Goal: Task Accomplishment & Management: Manage account settings

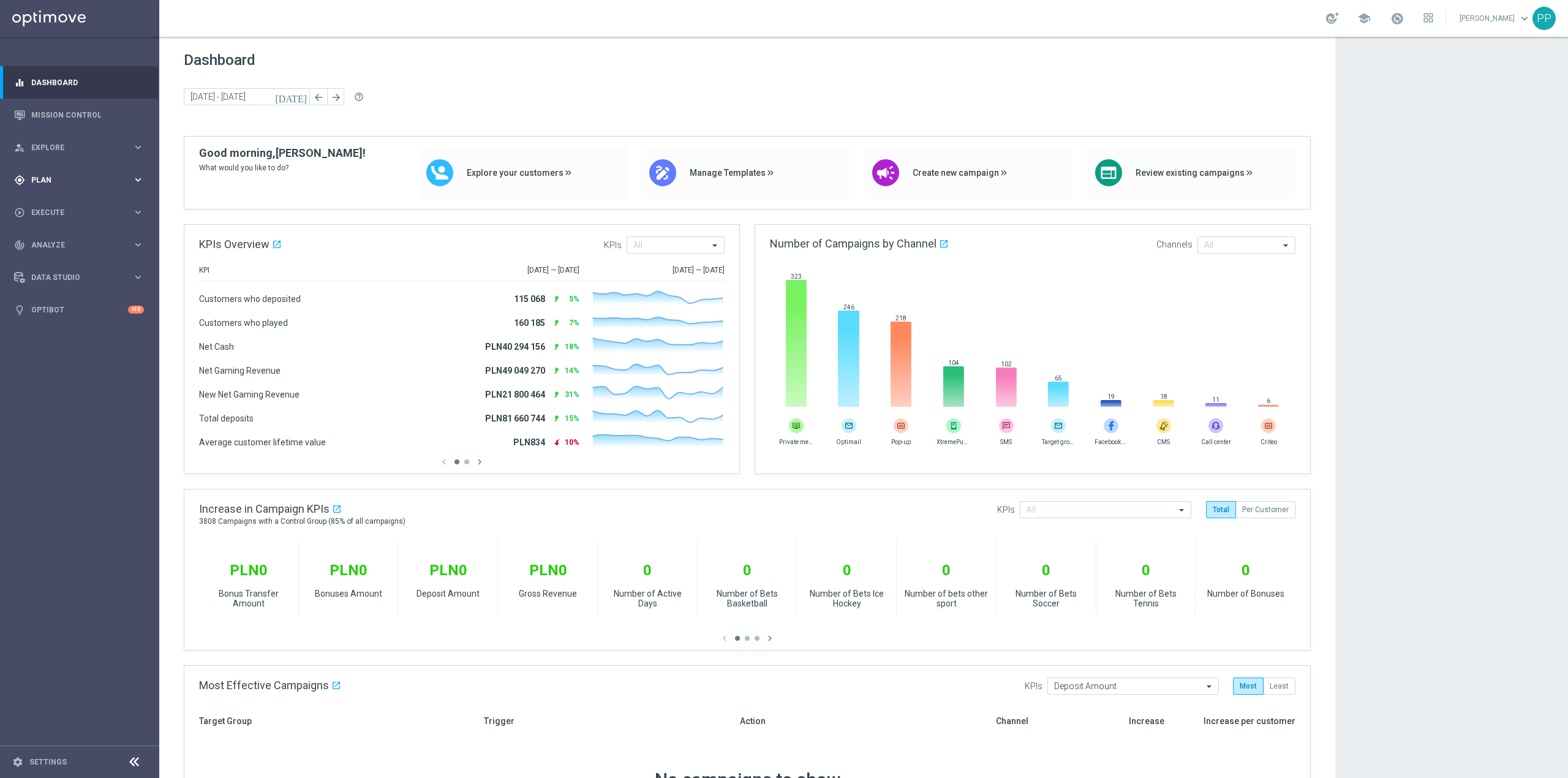
click at [72, 178] on span "Plan" at bounding box center [81, 180] width 101 height 8
click at [81, 211] on div "Target Groups" at bounding box center [95, 205] width 126 height 18
click at [79, 209] on link "Target Groups" at bounding box center [79, 205] width 96 height 10
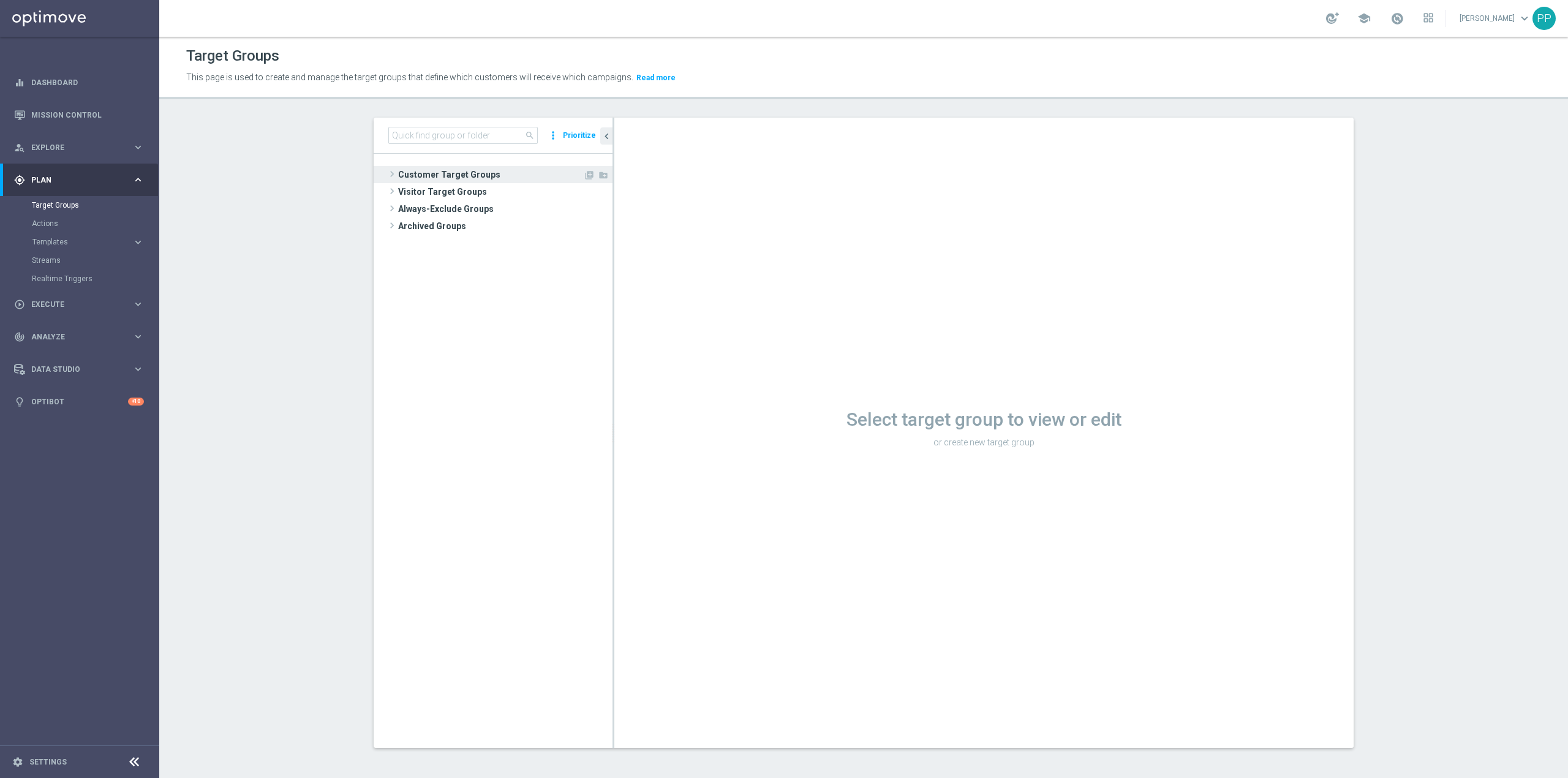
click at [481, 175] on span "Customer Target Groups" at bounding box center [490, 175] width 185 height 17
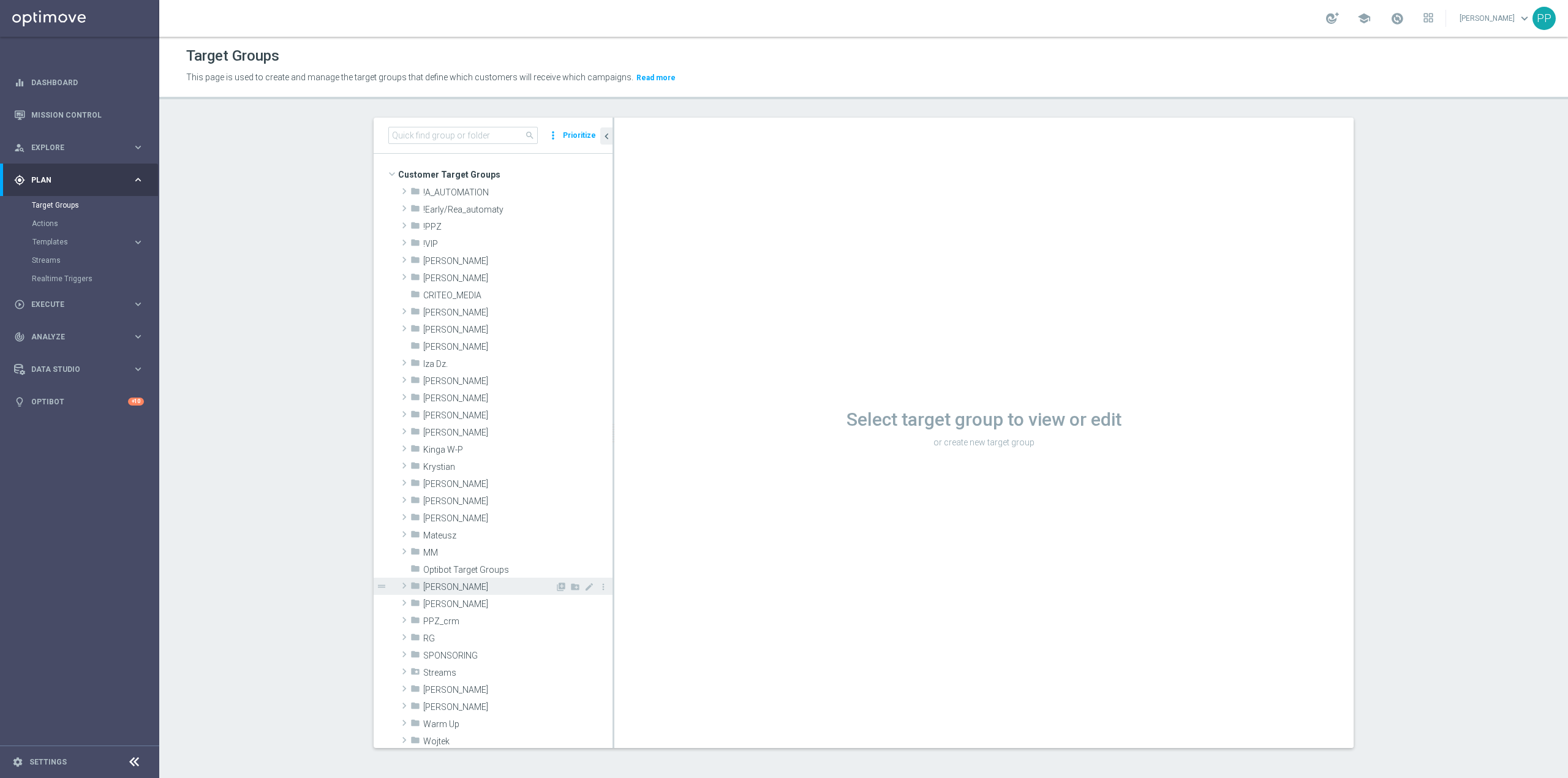
click at [462, 586] on span "[PERSON_NAME]" at bounding box center [489, 586] width 132 height 11
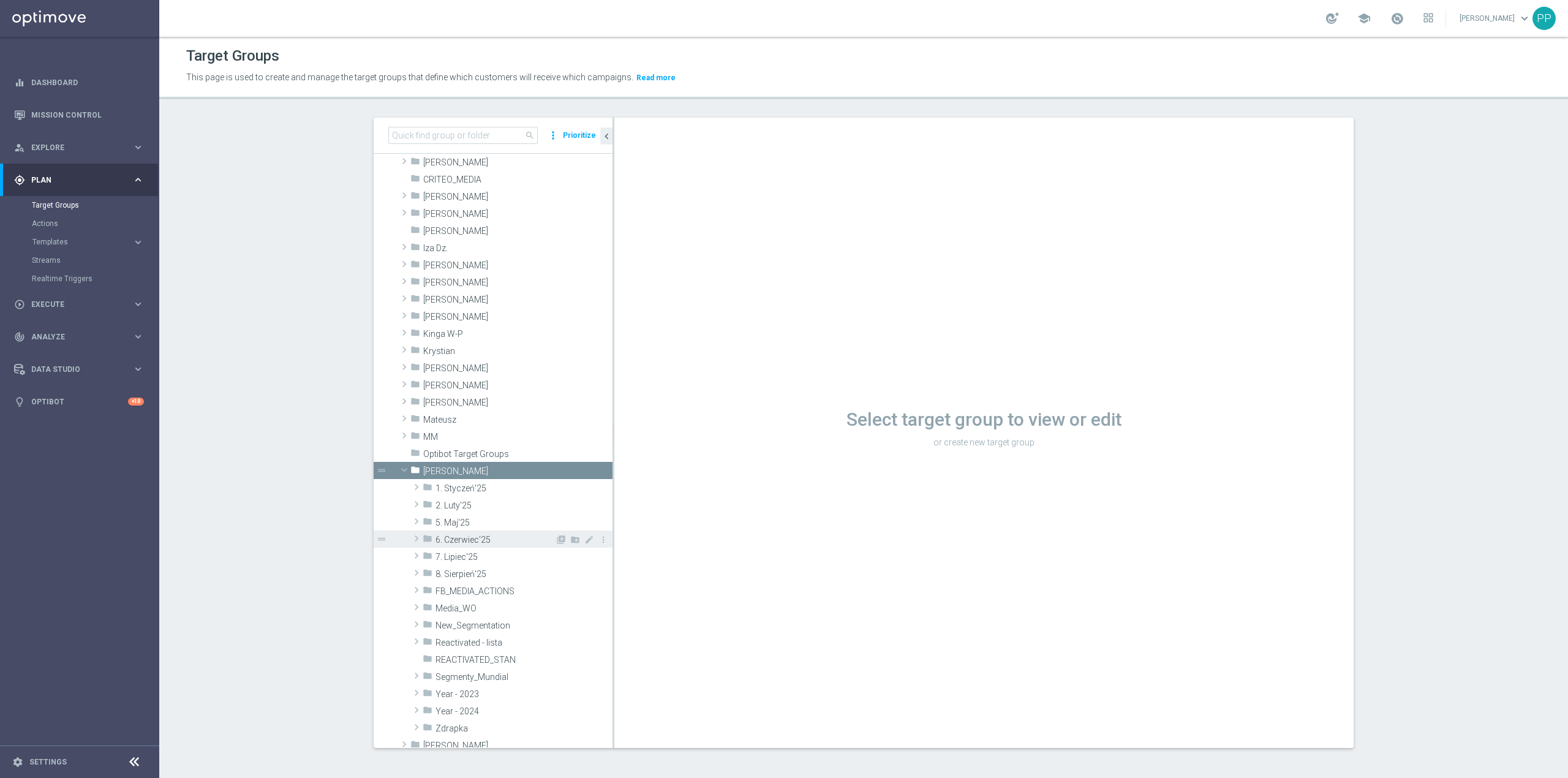
scroll to position [163, 0]
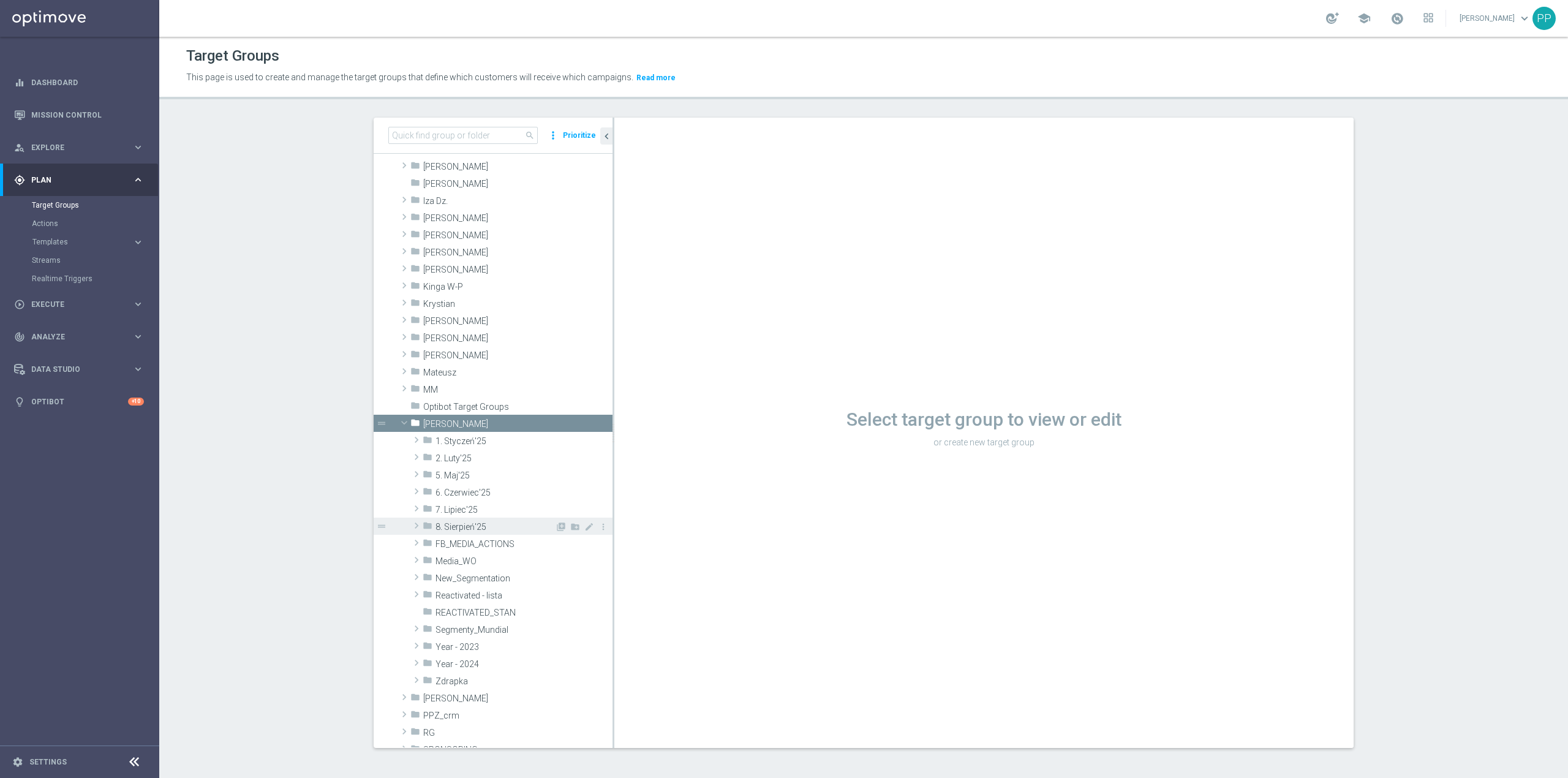
click at [496, 524] on span "8. Sierpień'25" at bounding box center [495, 526] width 119 height 11
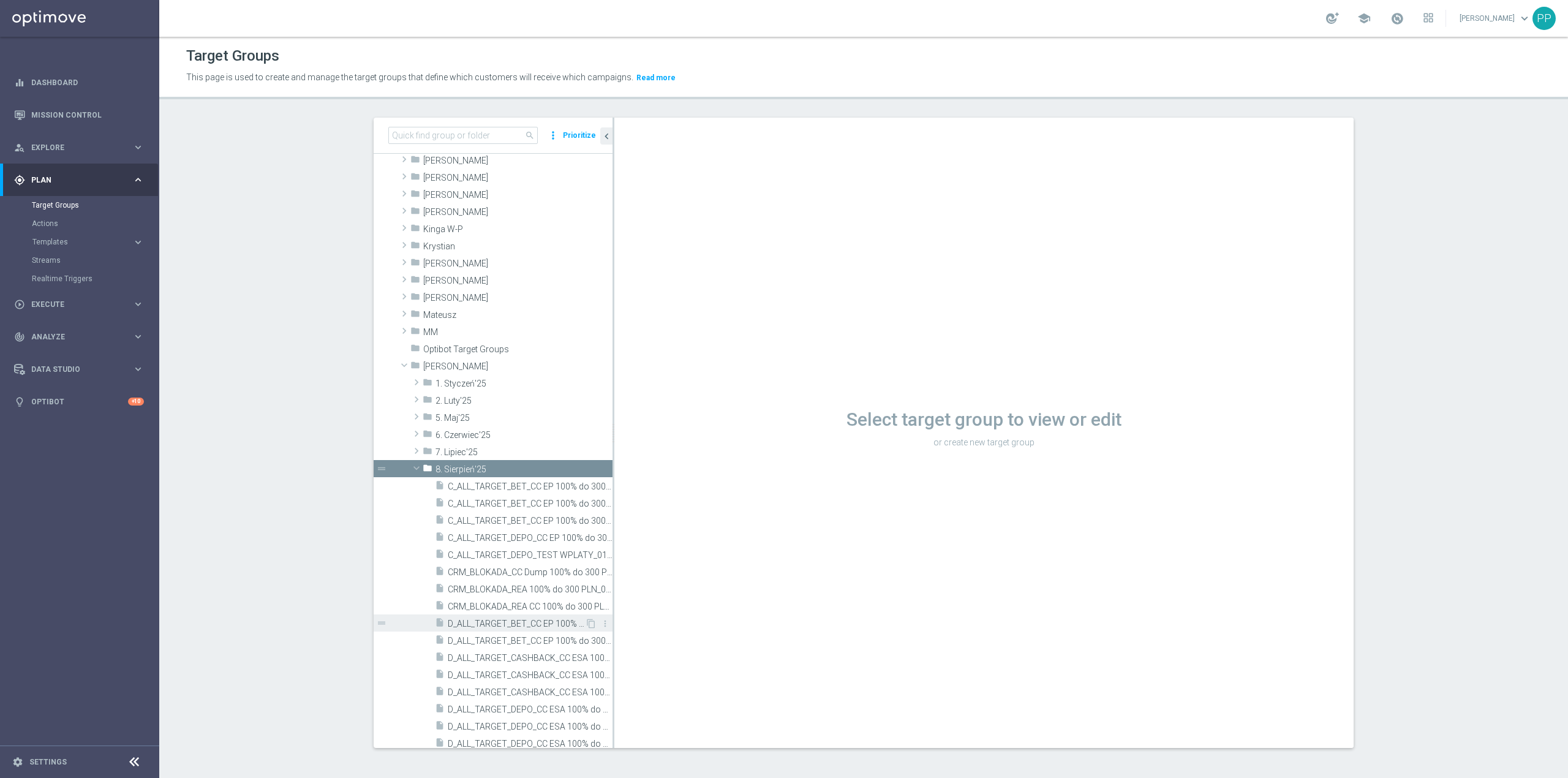
scroll to position [326, 0]
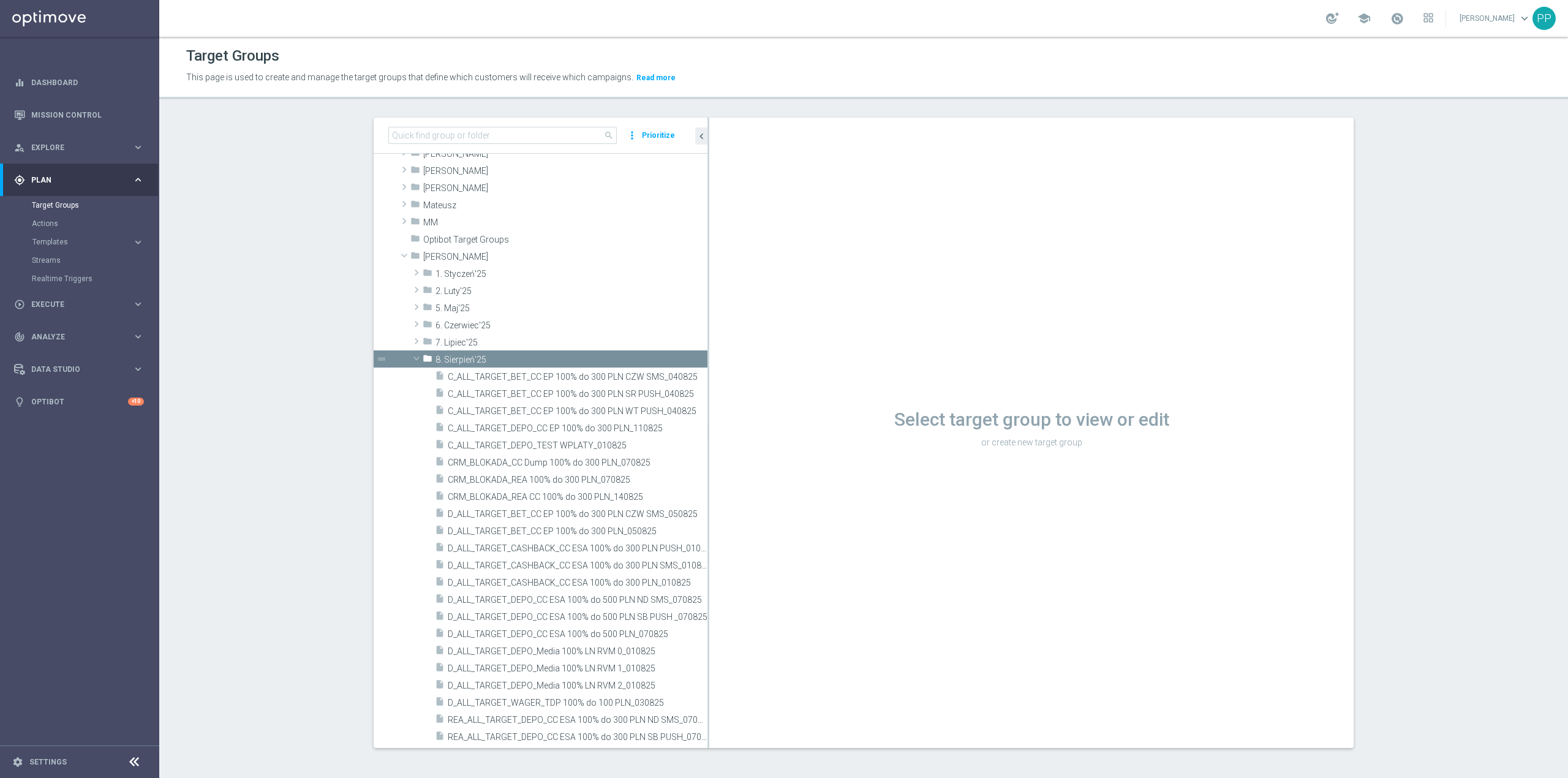
drag, startPoint x: 607, startPoint y: 515, endPoint x: 790, endPoint y: 506, distance: 183.2
click at [792, 506] on as-split "search more_vert Prioritize Customer Target Groups library_add create_new_folder" at bounding box center [863, 433] width 980 height 630
click at [618, 628] on div "insert_drive_file D_ALL_TARGET_DEPO_CC ESA 100% do 500 PLN_070825" at bounding box center [556, 634] width 243 height 17
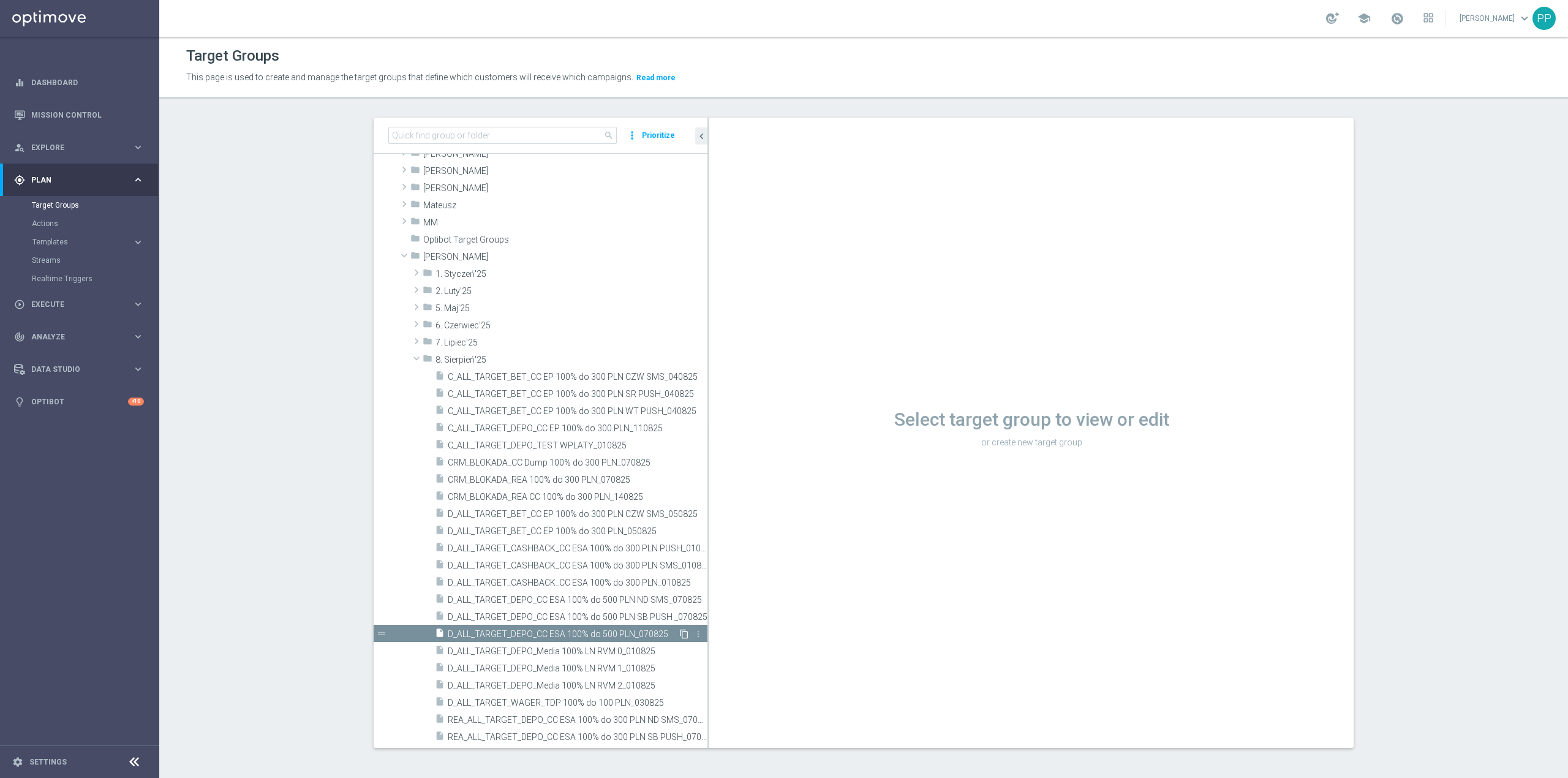
click at [679, 639] on icon "content_copy" at bounding box center [684, 634] width 10 height 10
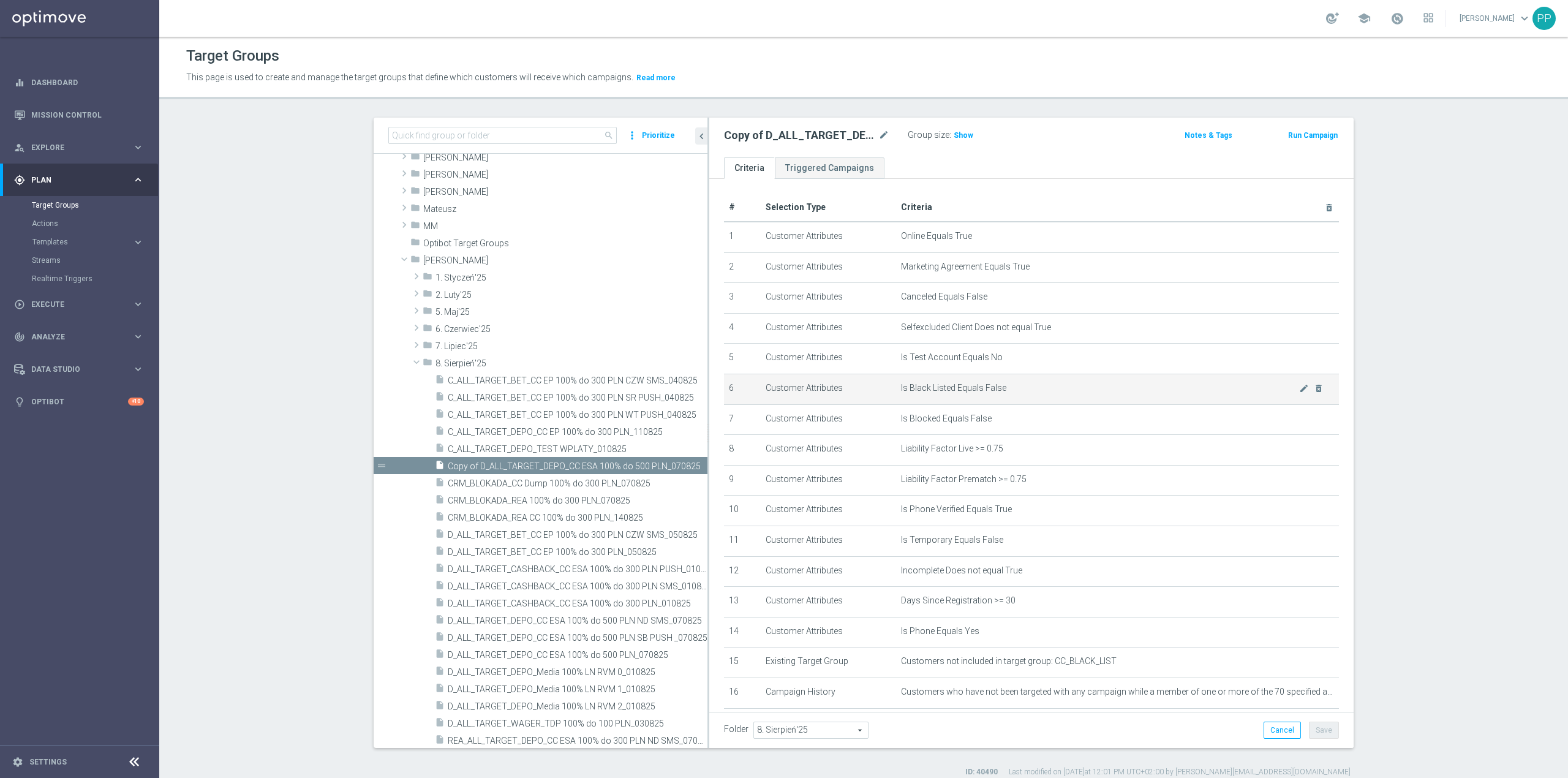
scroll to position [451, 0]
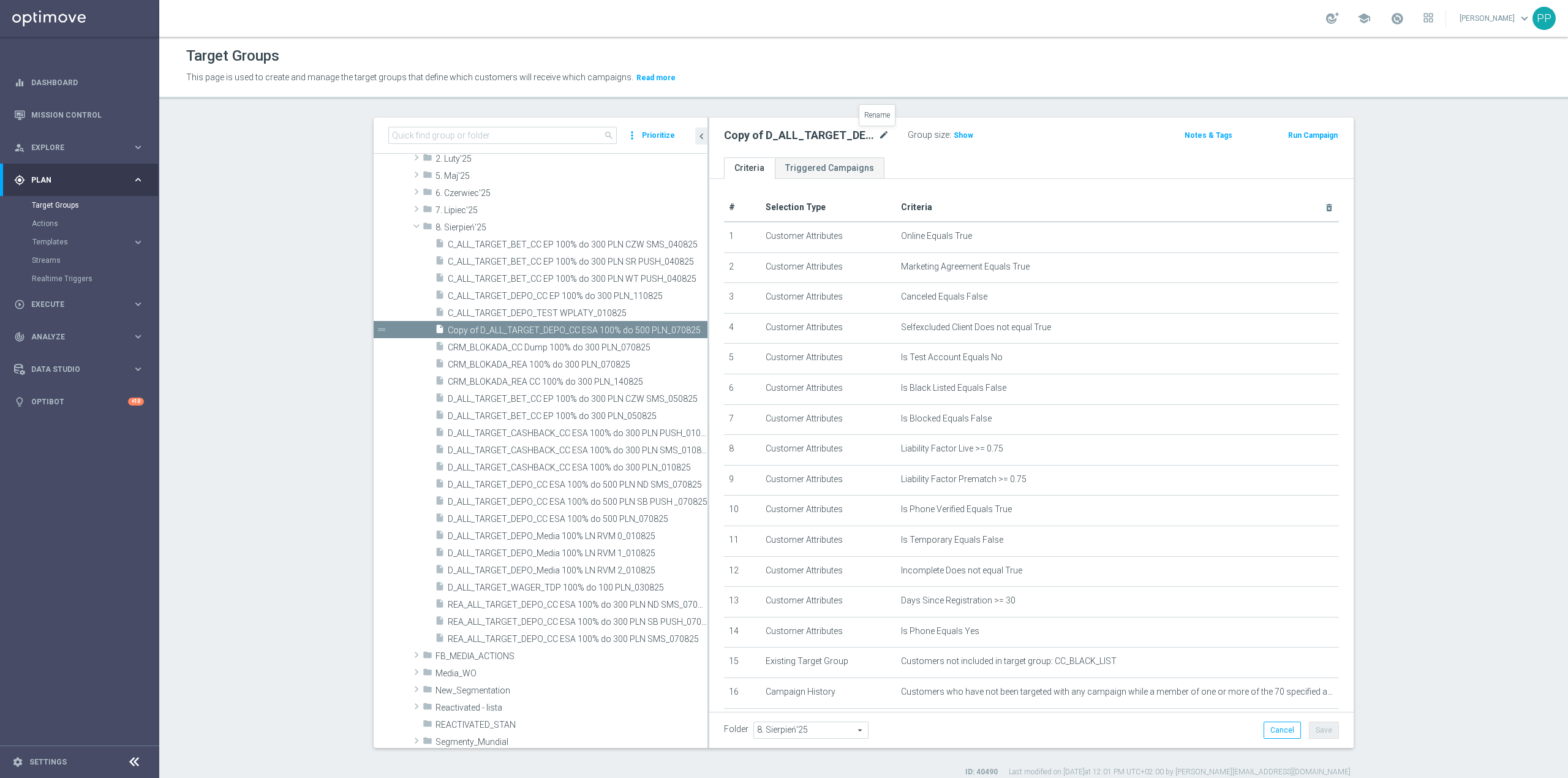
click at [879, 137] on icon "mode_edit" at bounding box center [884, 135] width 11 height 15
click at [852, 137] on input "Copy of D_ALL_TARGET_DEPO_CC ESA 100% do 500 PLN_070825" at bounding box center [806, 136] width 166 height 17
drag, startPoint x: 854, startPoint y: 135, endPoint x: 702, endPoint y: 149, distance: 152.6
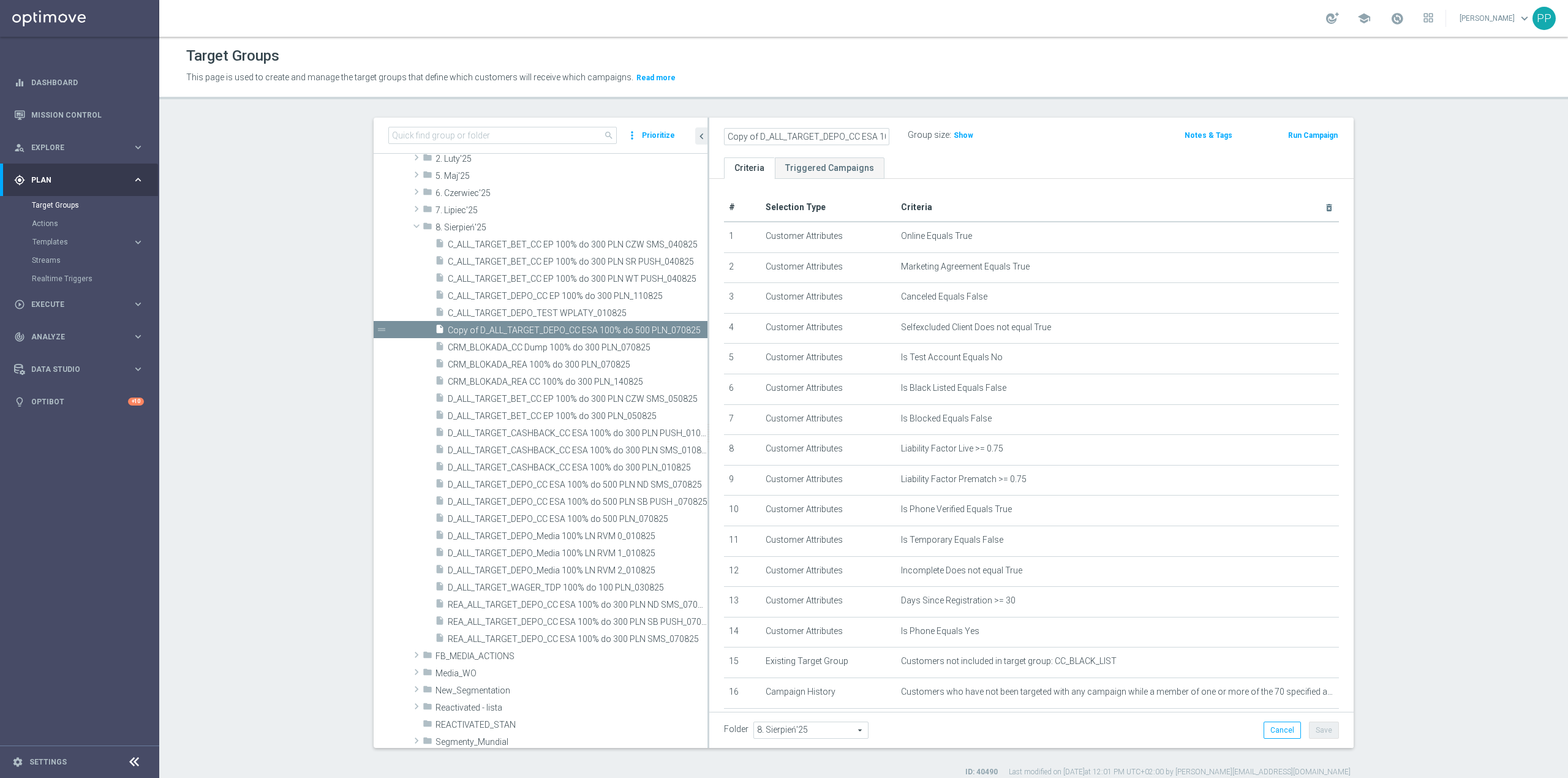
click at [702, 149] on as-split "search more_vert Prioritize Customer Target Groups library_add create_new_folder" at bounding box center [863, 433] width 980 height 630
click at [752, 139] on input "Copy of D_ALL_TARGET_DEPO_CC ESA 100% do 500 PLN_070825" at bounding box center [806, 136] width 166 height 17
drag, startPoint x: 774, startPoint y: 137, endPoint x: 832, endPoint y: 135, distance: 58.0
click at [832, 135] on input "D_ALL_TARGET_DEPO_CC ESA 100% do 500 PLN_070825" at bounding box center [806, 136] width 166 height 17
click at [836, 135] on input "D_ALL_TARGET_DEPO_CC ESA 100% do 500 PLN_070825" at bounding box center [806, 136] width 166 height 17
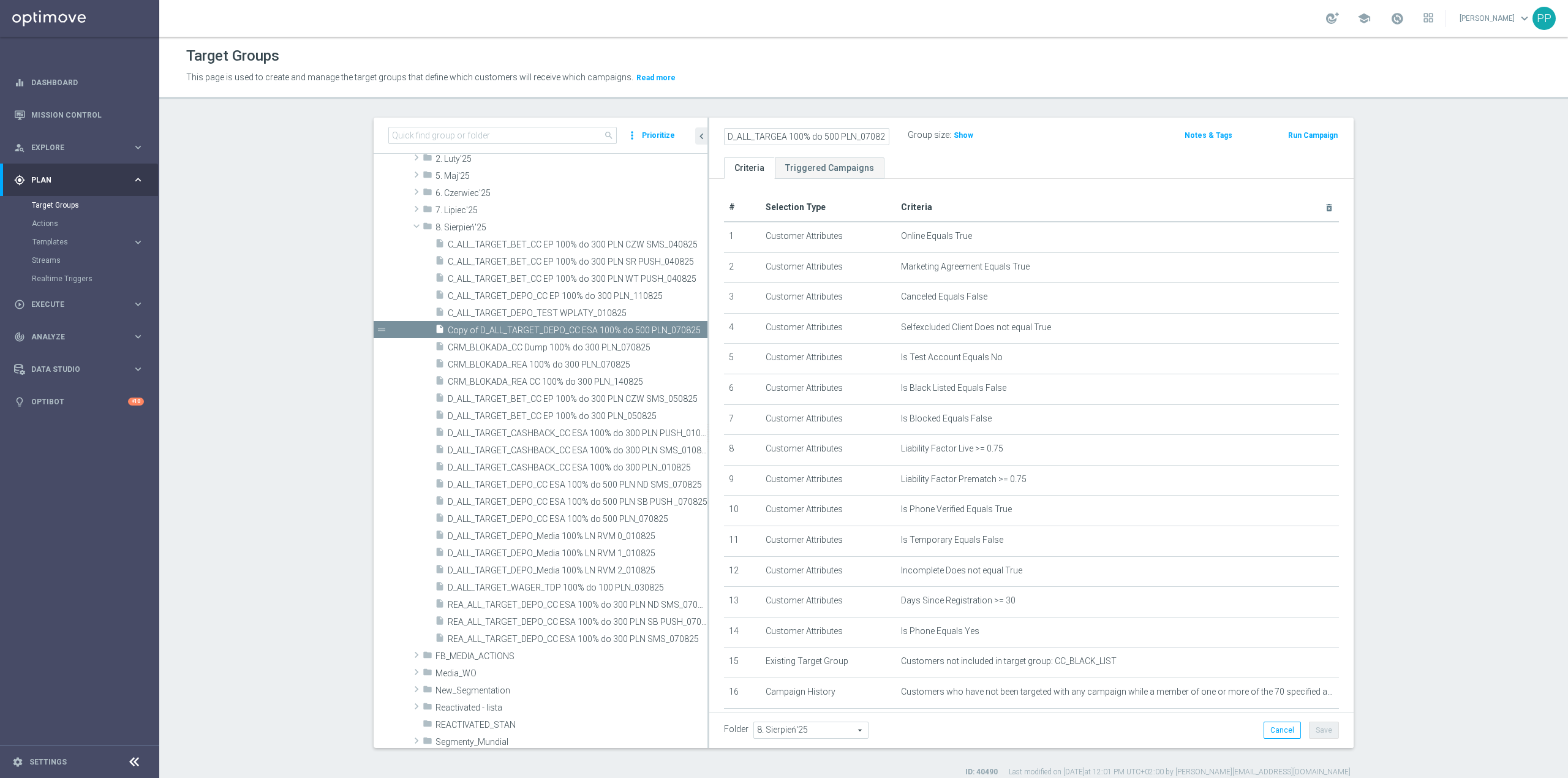
type input "D_ALL_TARGEA 100% do 500 PLN_070825"
drag, startPoint x: 832, startPoint y: 114, endPoint x: 846, endPoint y: 113, distance: 14.0
click at [833, 113] on div "Target Groups This page is used to create and manage the target groups that def…" at bounding box center [864, 407] width 1409 height 741
drag, startPoint x: 1274, startPoint y: 733, endPoint x: 1051, endPoint y: 599, distance: 260.2
click at [1274, 733] on button "Cancel" at bounding box center [1282, 731] width 38 height 17
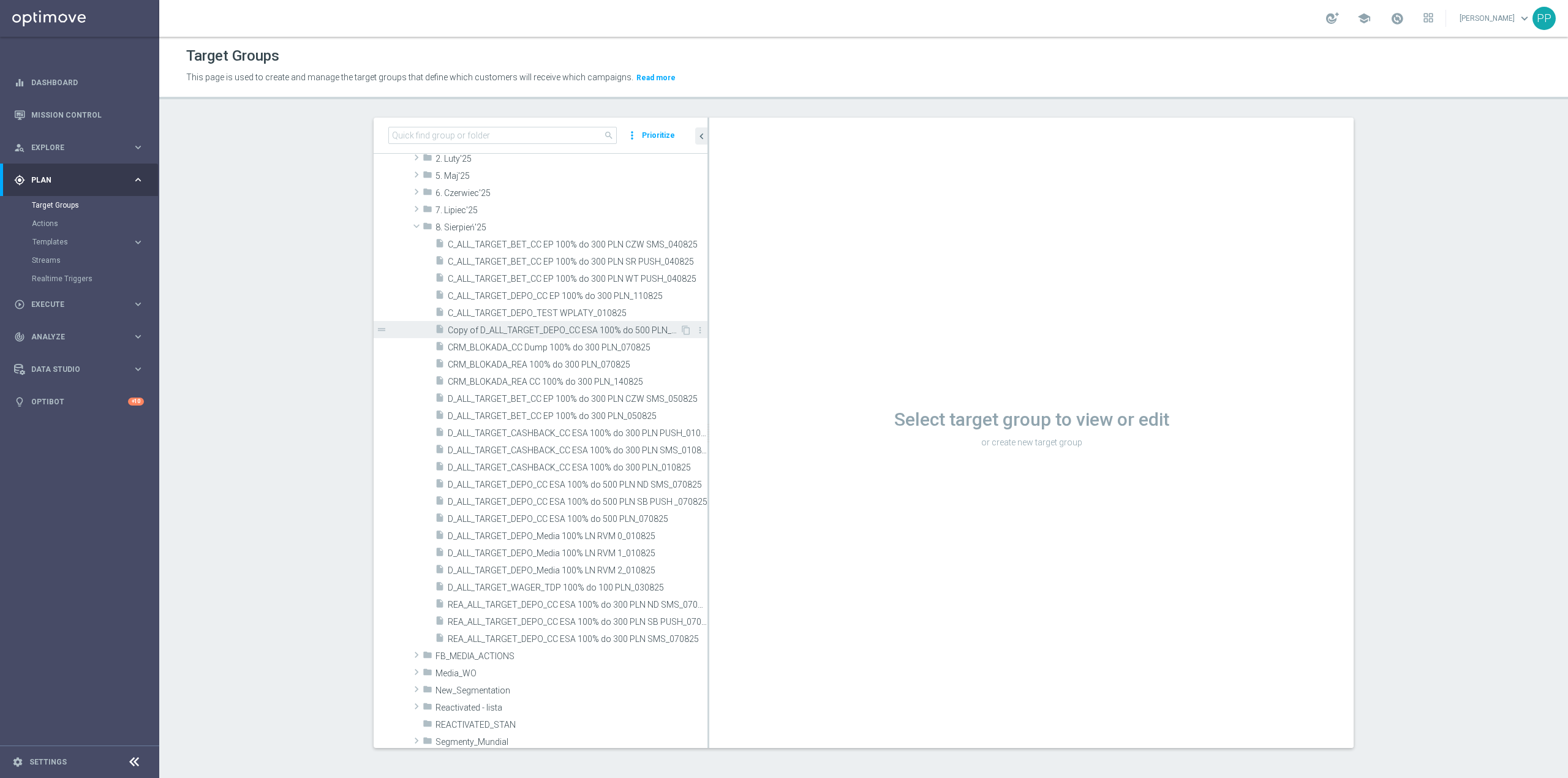
click at [552, 324] on div "insert_drive_file Copy of D_ALL_TARGET_DEPO_CC ESA 100% do 500 PLN_070825" at bounding box center [557, 330] width 245 height 17
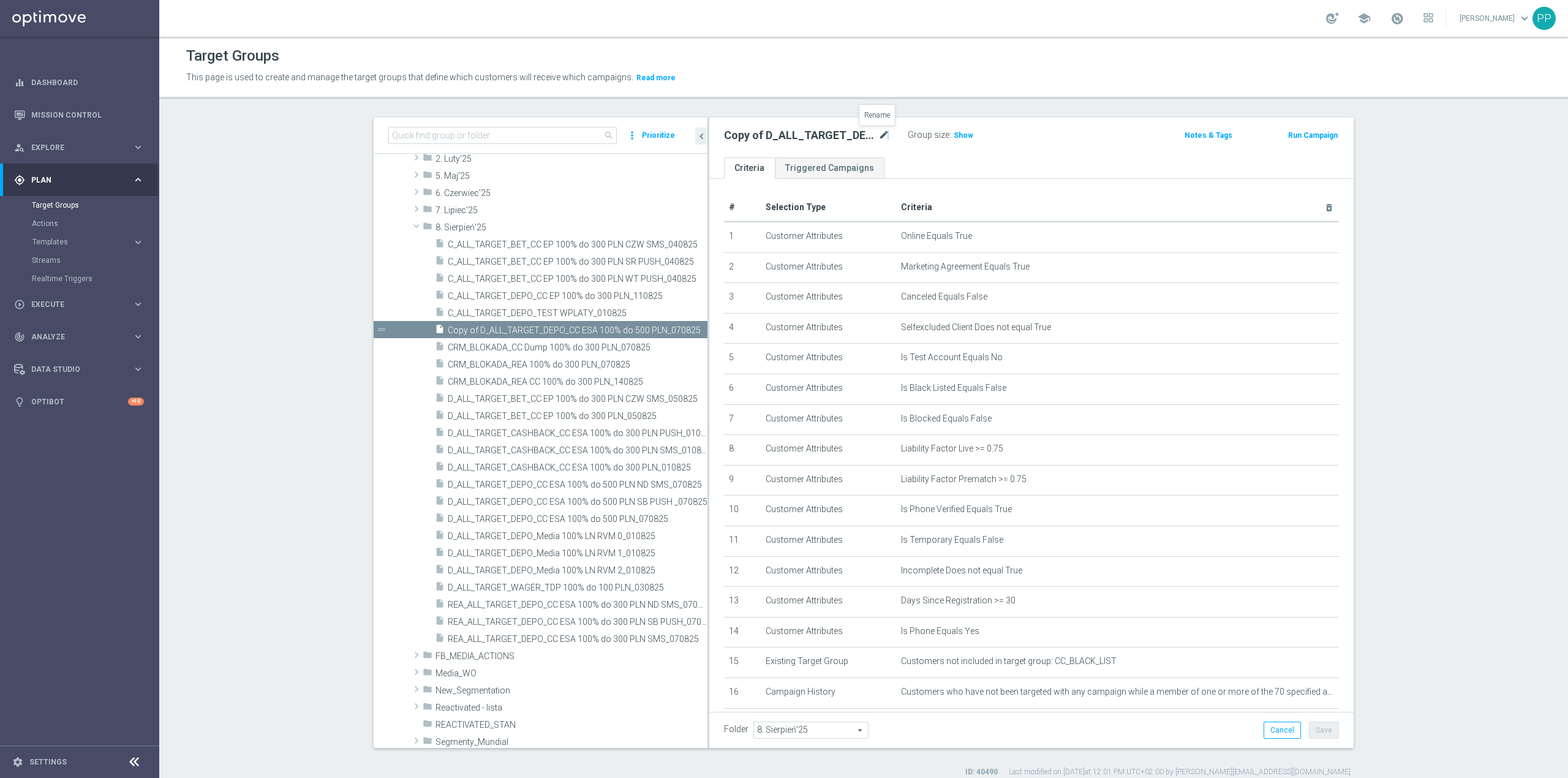
click at [882, 137] on icon "mode_edit" at bounding box center [884, 135] width 11 height 15
click at [850, 137] on input "Copy of D_ALL_TARGET_DEPO_CC ESA 100% do 500 PLN_070825" at bounding box center [806, 136] width 166 height 17
drag, startPoint x: 854, startPoint y: 135, endPoint x: 702, endPoint y: 136, distance: 152.0
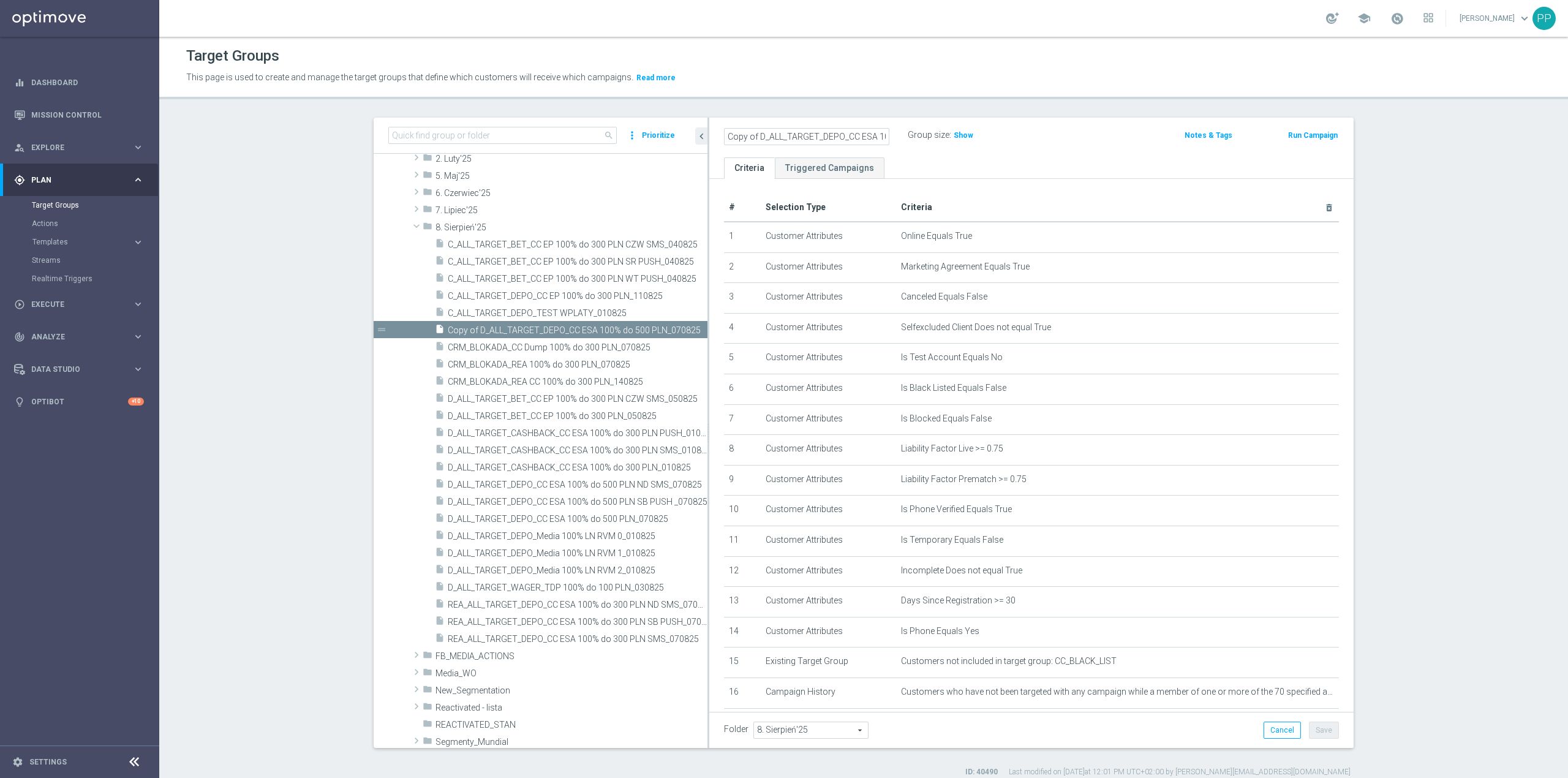
click at [702, 136] on as-split "search more_vert Prioritize Customer Target Groups library_add create_new_folder" at bounding box center [863, 433] width 980 height 630
click at [751, 137] on input "Copy of D_ALL_TARGET_DEPO_CC ESA 100% do 500 PLN_070825" at bounding box center [806, 136] width 166 height 17
drag, startPoint x: 738, startPoint y: 142, endPoint x: 865, endPoint y: 142, distance: 127.0
click at [865, 142] on input "D_ALL_TARGET_DEPO_CC ESA 100% do 500 PLN_070825" at bounding box center [806, 136] width 166 height 17
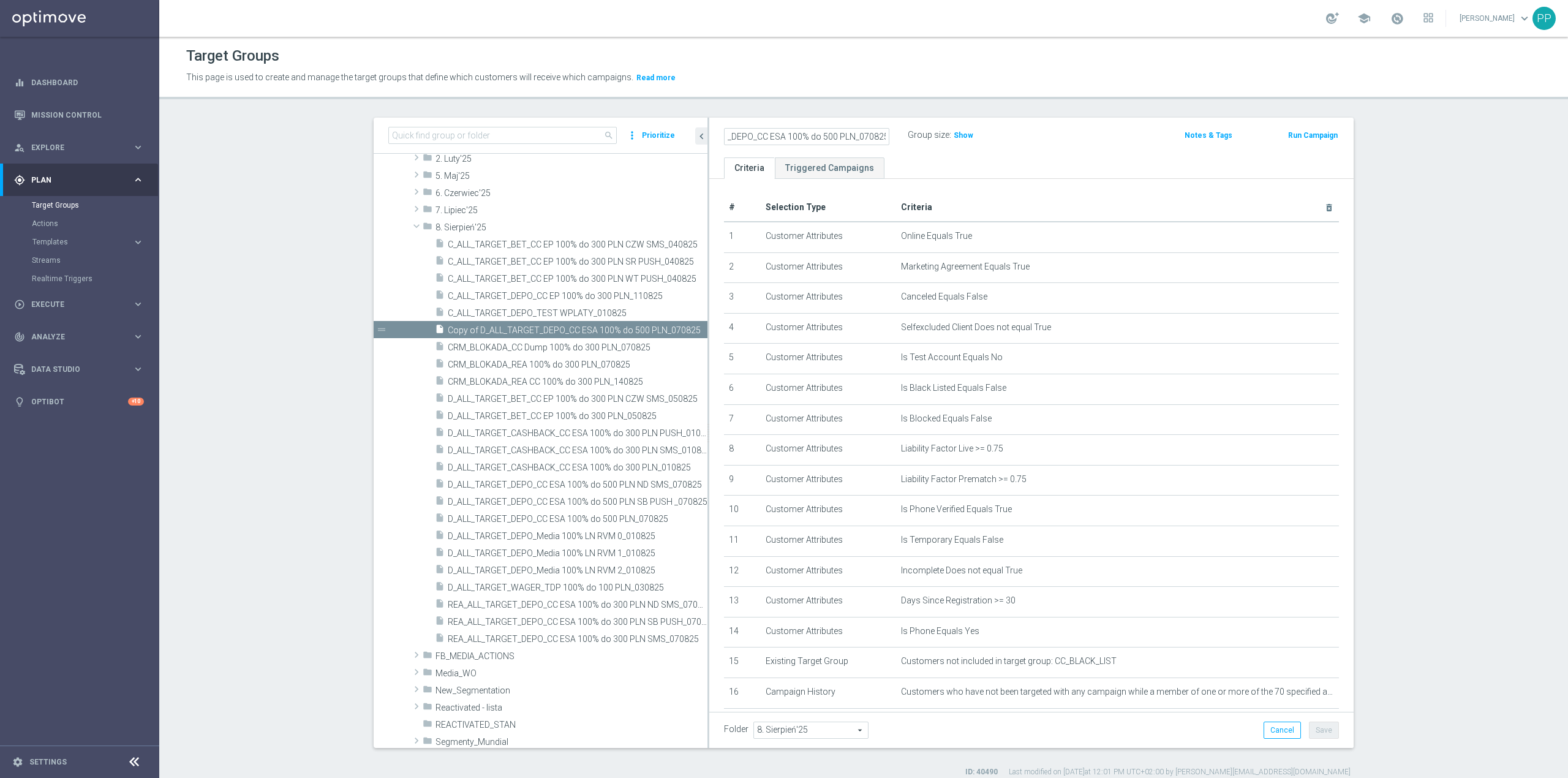
click at [801, 139] on input "D_ALL_TARGET_DEPO_CC ESA 100% do 500 PLN_070825" at bounding box center [806, 136] width 166 height 17
click at [779, 138] on input "D_ALL_TARGET_DEPO_CC ESA 100% do 500 PLN_070825" at bounding box center [806, 136] width 166 height 17
type input "D_ALL_TARGET_DEPO_CC TOP 100% do 500 PLN_070825"
click at [812, 64] on div "Target Groups" at bounding box center [863, 56] width 1355 height 24
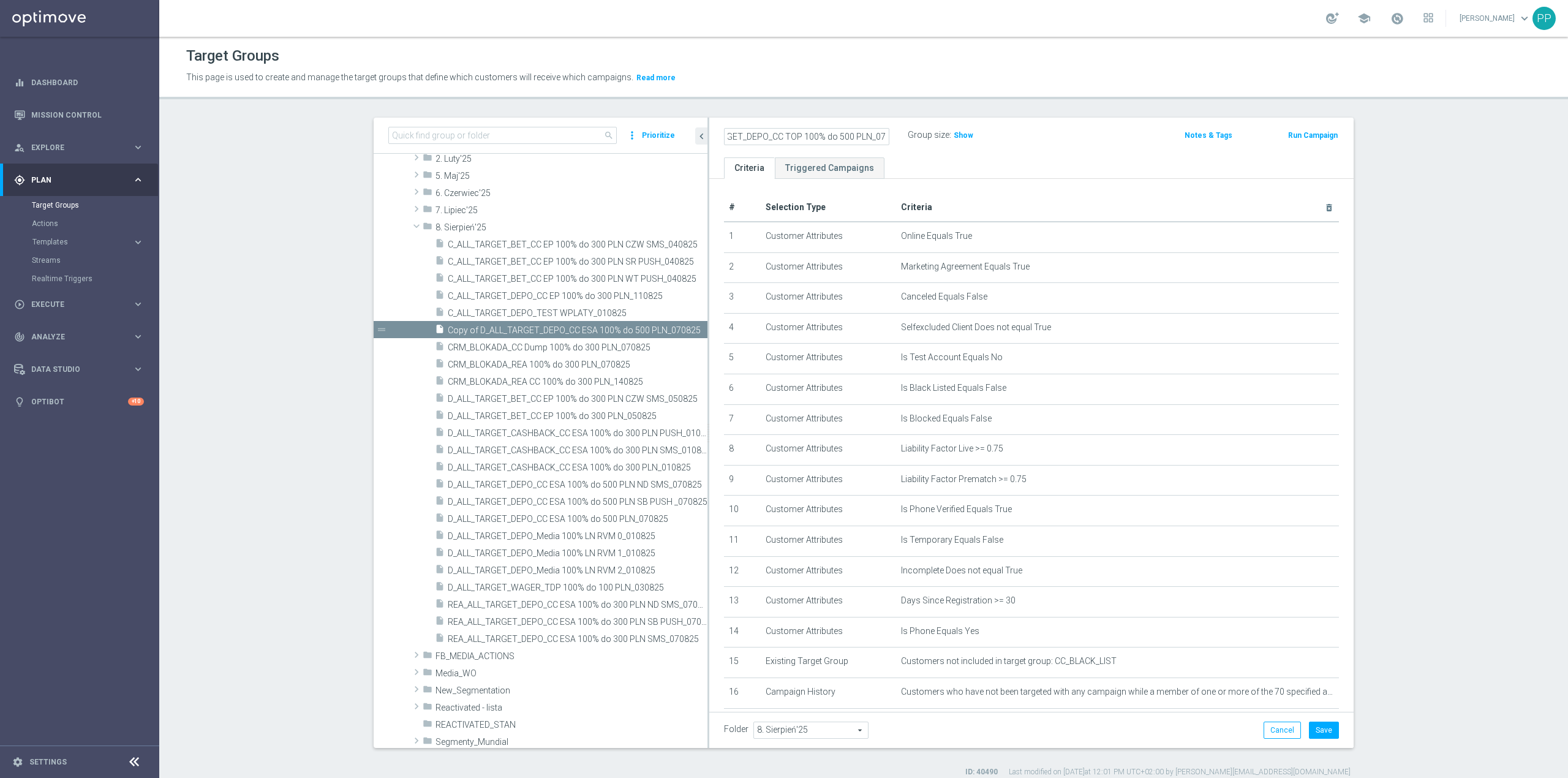
scroll to position [0, 0]
click at [881, 135] on icon "mode_edit" at bounding box center [884, 135] width 11 height 15
click at [780, 137] on input "D_ALL_TARGET_DEPO_CC TOP 100% do 500 PLN_070825" at bounding box center [806, 136] width 166 height 17
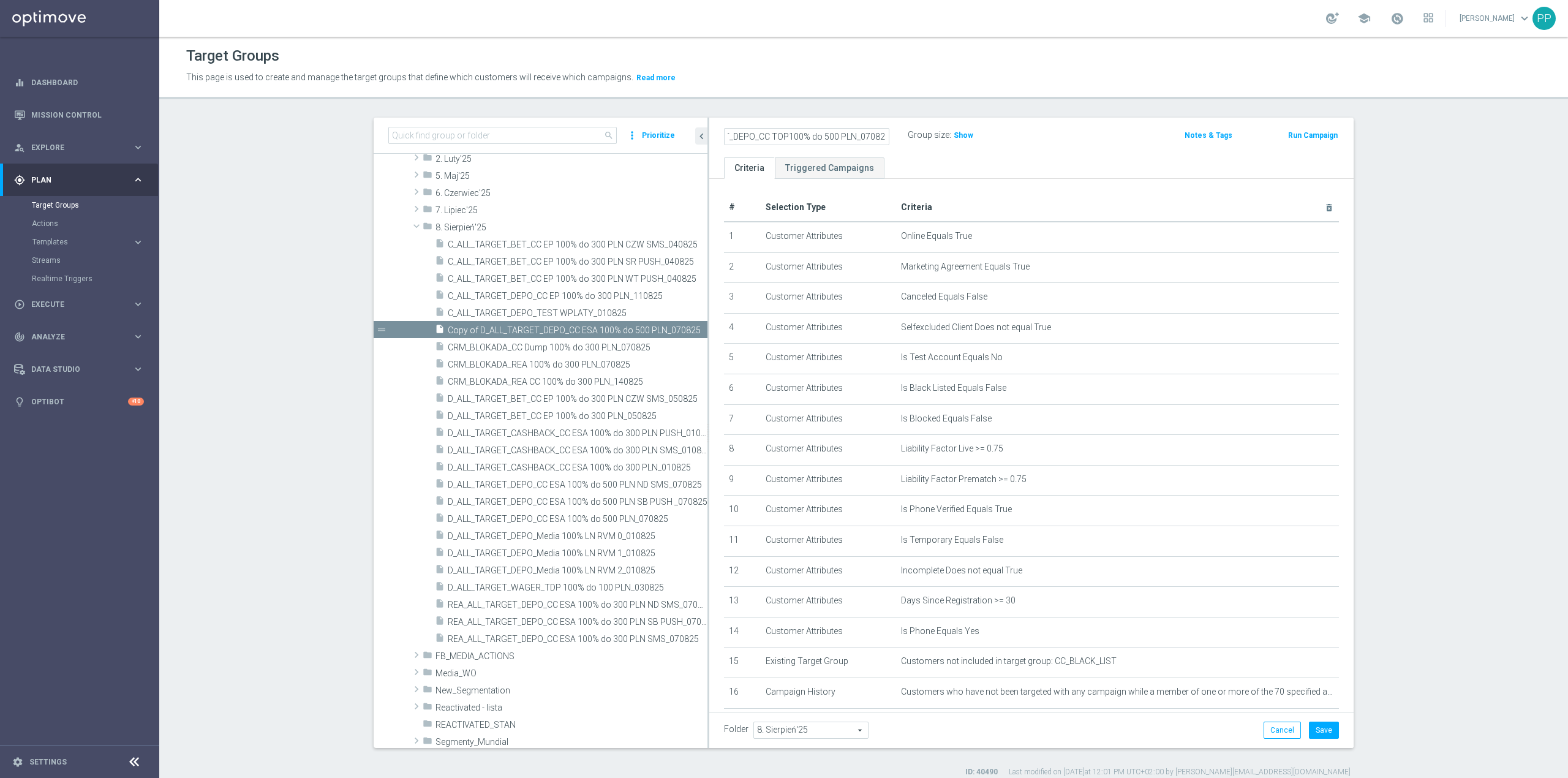
type input "D_ALL_TARGET_DEPO_CC TOP 100% do 500 PLN_070825"
drag, startPoint x: 831, startPoint y: 133, endPoint x: 842, endPoint y: 133, distance: 11.0
click at [840, 133] on input "D_ALL_TARGET_DEPO_CC TOP 100% do 500 PLN_070825" at bounding box center [806, 136] width 166 height 17
click at [863, 133] on input "D_ALL_TARGET_DEPO_CC TOP 100% do 500 PLN_070825" at bounding box center [806, 136] width 166 height 17
click at [838, 140] on input "D_ALL_TARGET_DEPO_CC TOP 100% do 500 PLN_070825" at bounding box center [806, 136] width 166 height 17
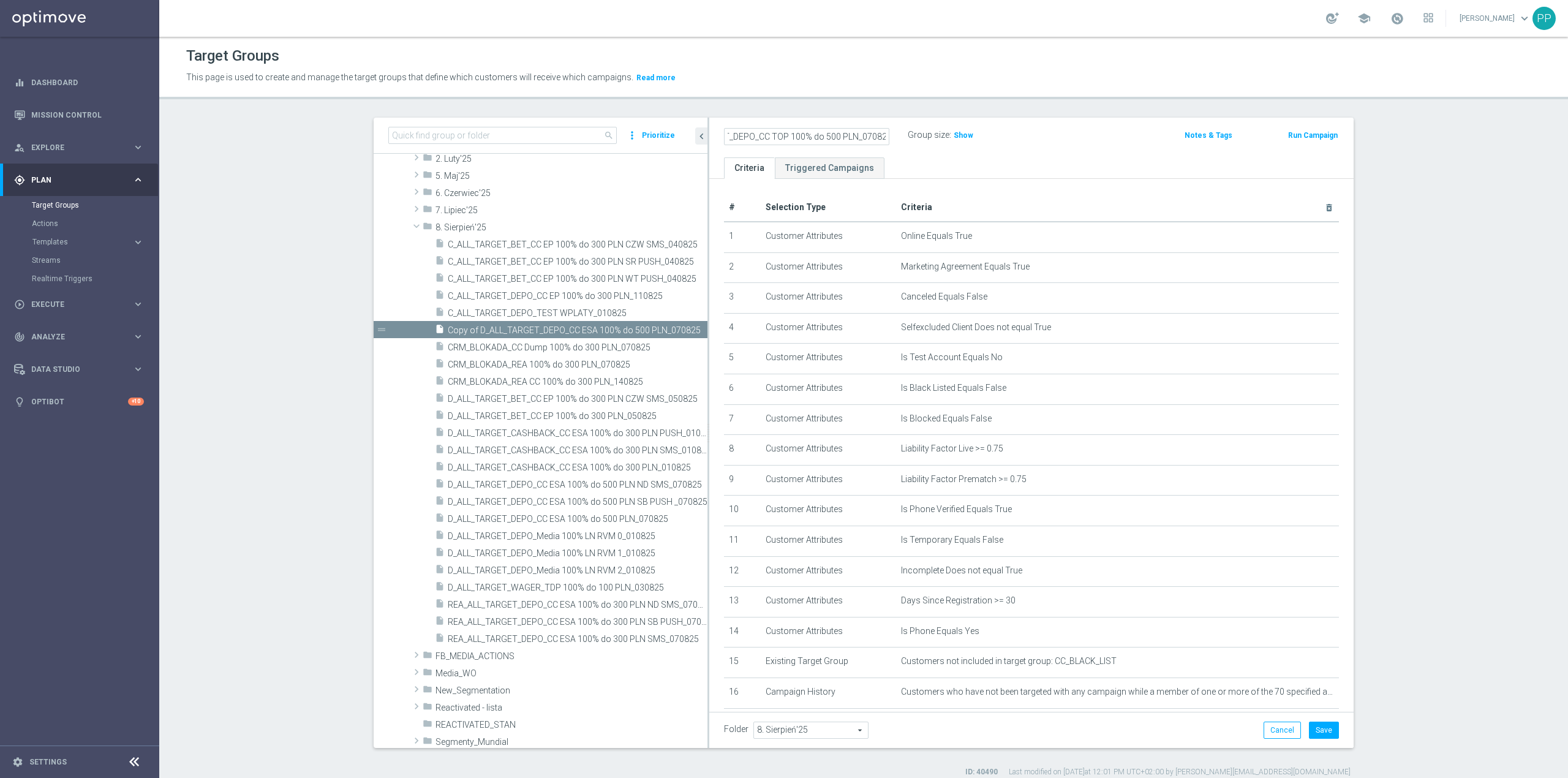
click at [838, 140] on input "D_ALL_TARGET_DEPO_CC TOP 100% do 500 PLN_070825" at bounding box center [806, 136] width 166 height 17
type input "CRM_BLOKADA_DUMP CC 100% do 500 PLN_140825"
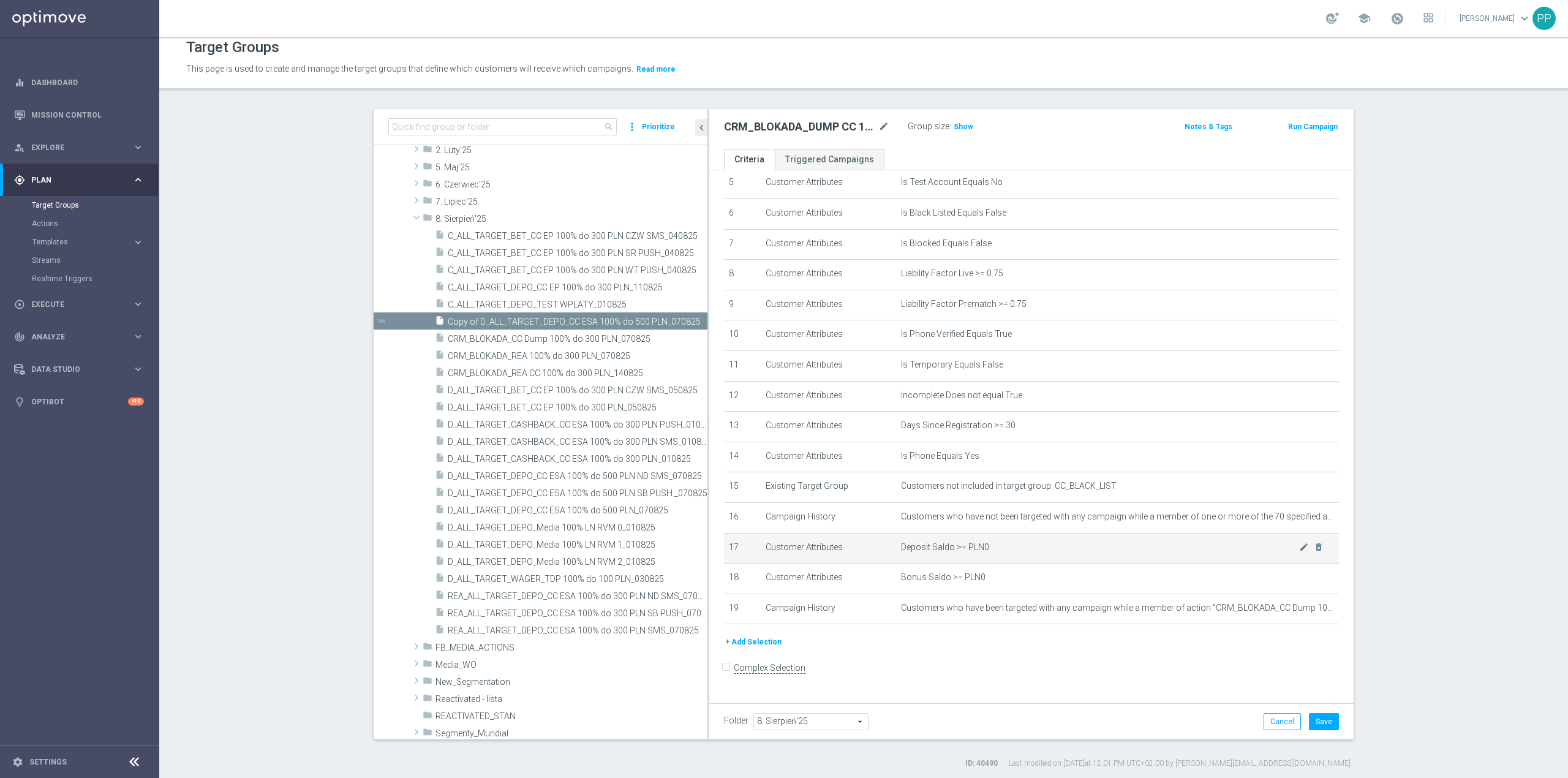
scroll to position [11, 0]
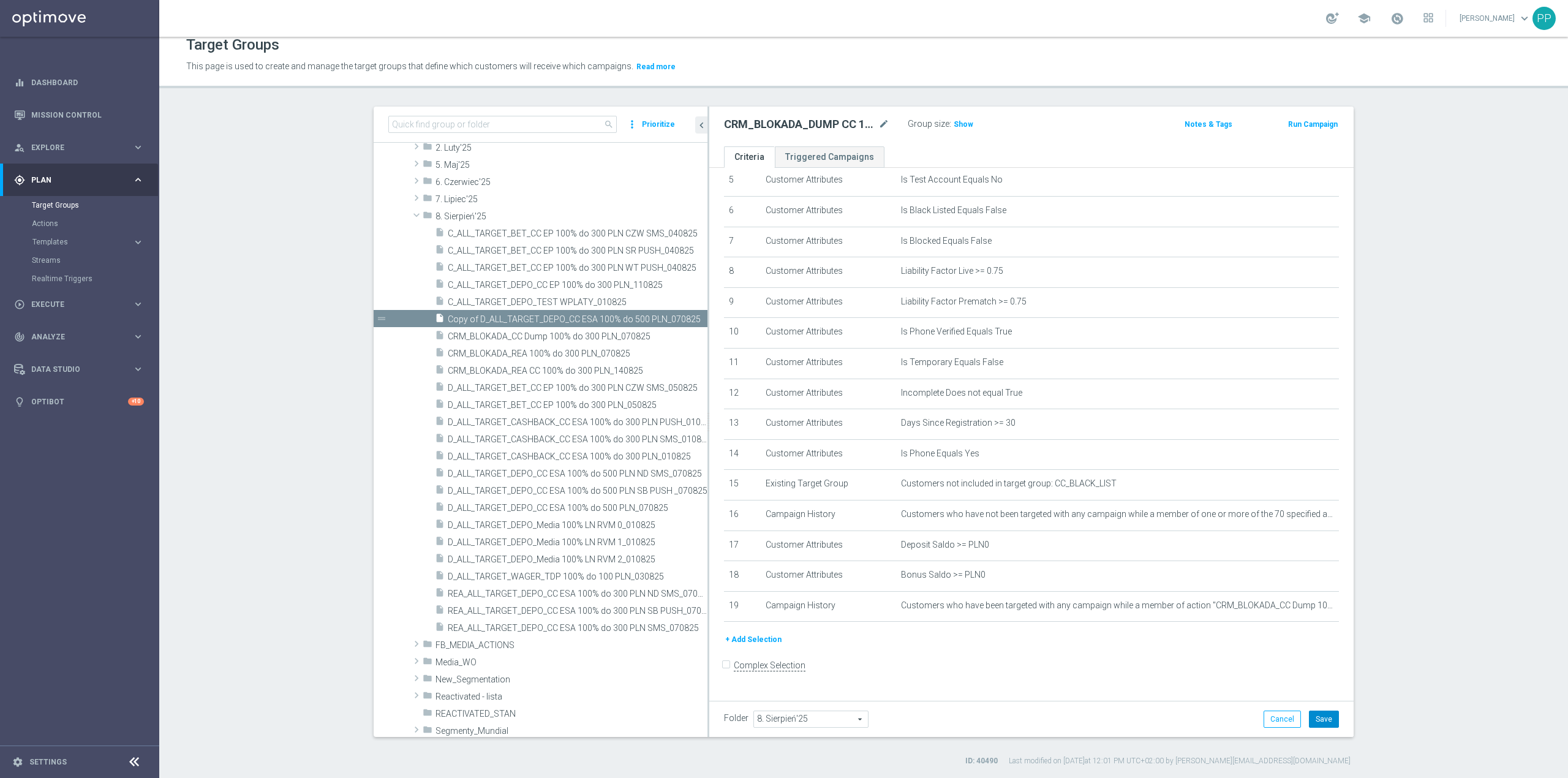
click at [1313, 713] on button "Save" at bounding box center [1324, 719] width 30 height 17
click at [1299, 520] on icon "mode_edit" at bounding box center [1304, 515] width 10 height 10
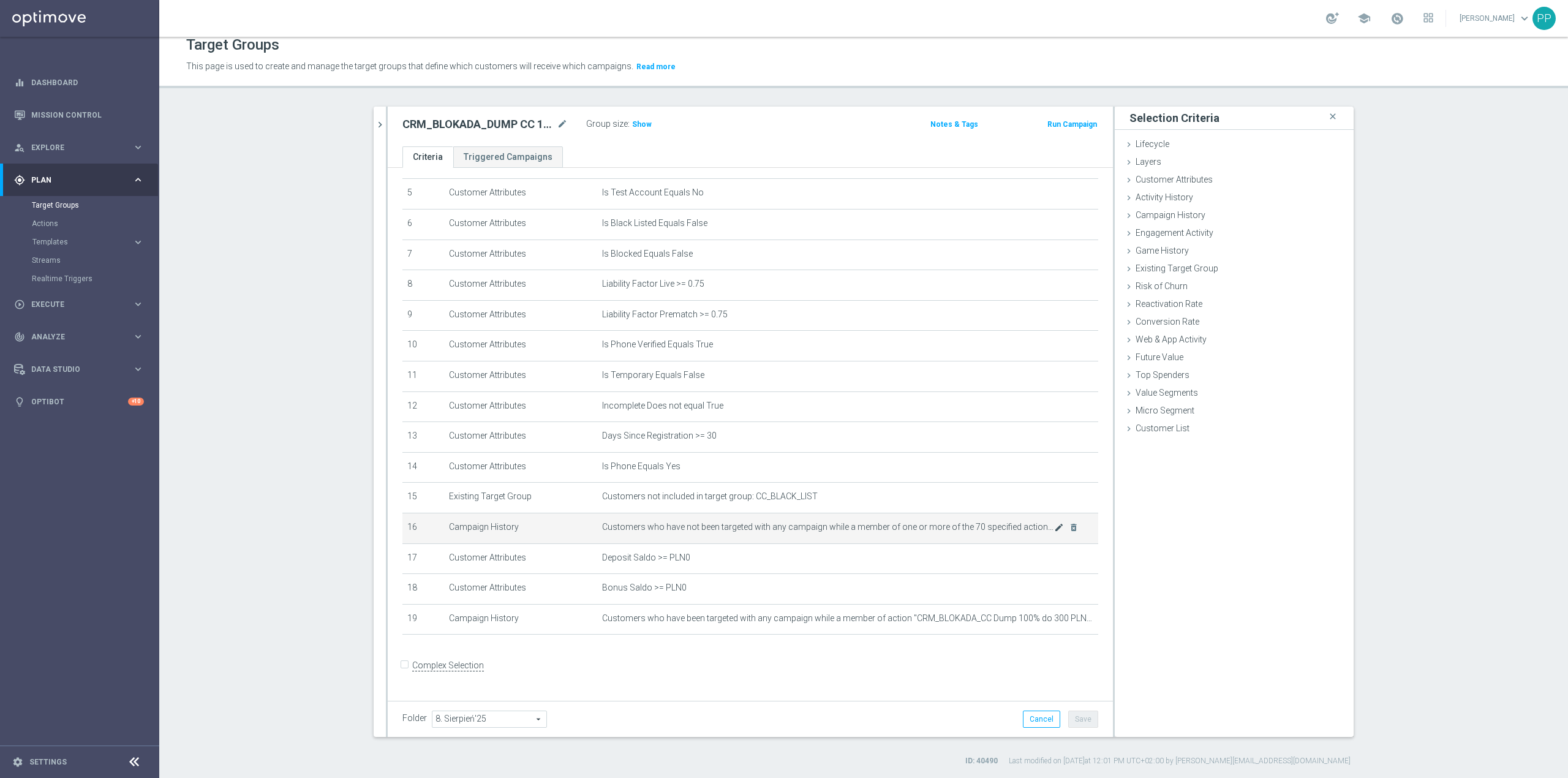
scroll to position [158, 0]
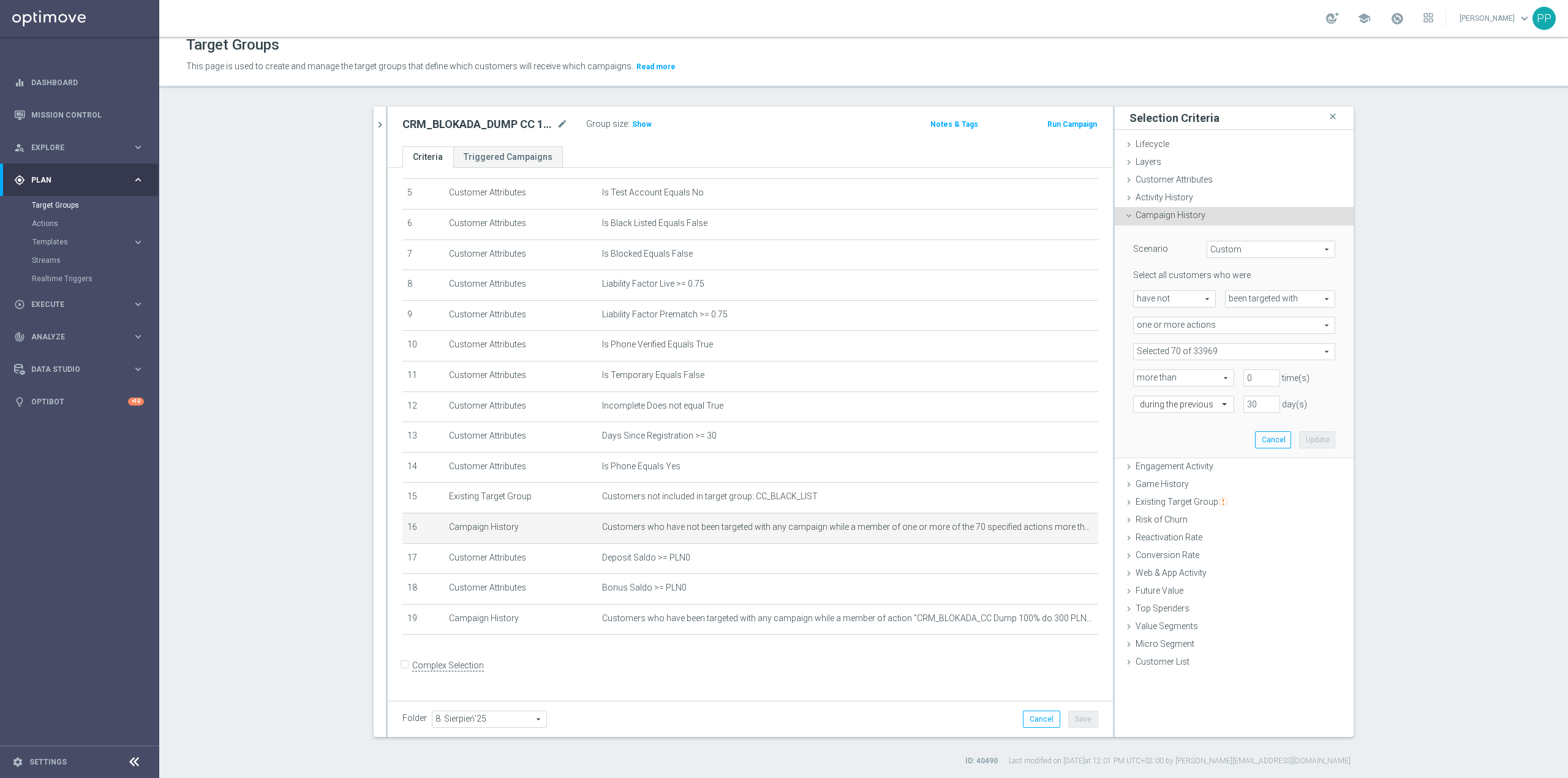
drag, startPoint x: 1212, startPoint y: 348, endPoint x: 1175, endPoint y: 355, distance: 37.7
click at [1212, 348] on span at bounding box center [1235, 351] width 201 height 15
click at [1147, 356] on input "search" at bounding box center [1234, 351] width 202 height 17
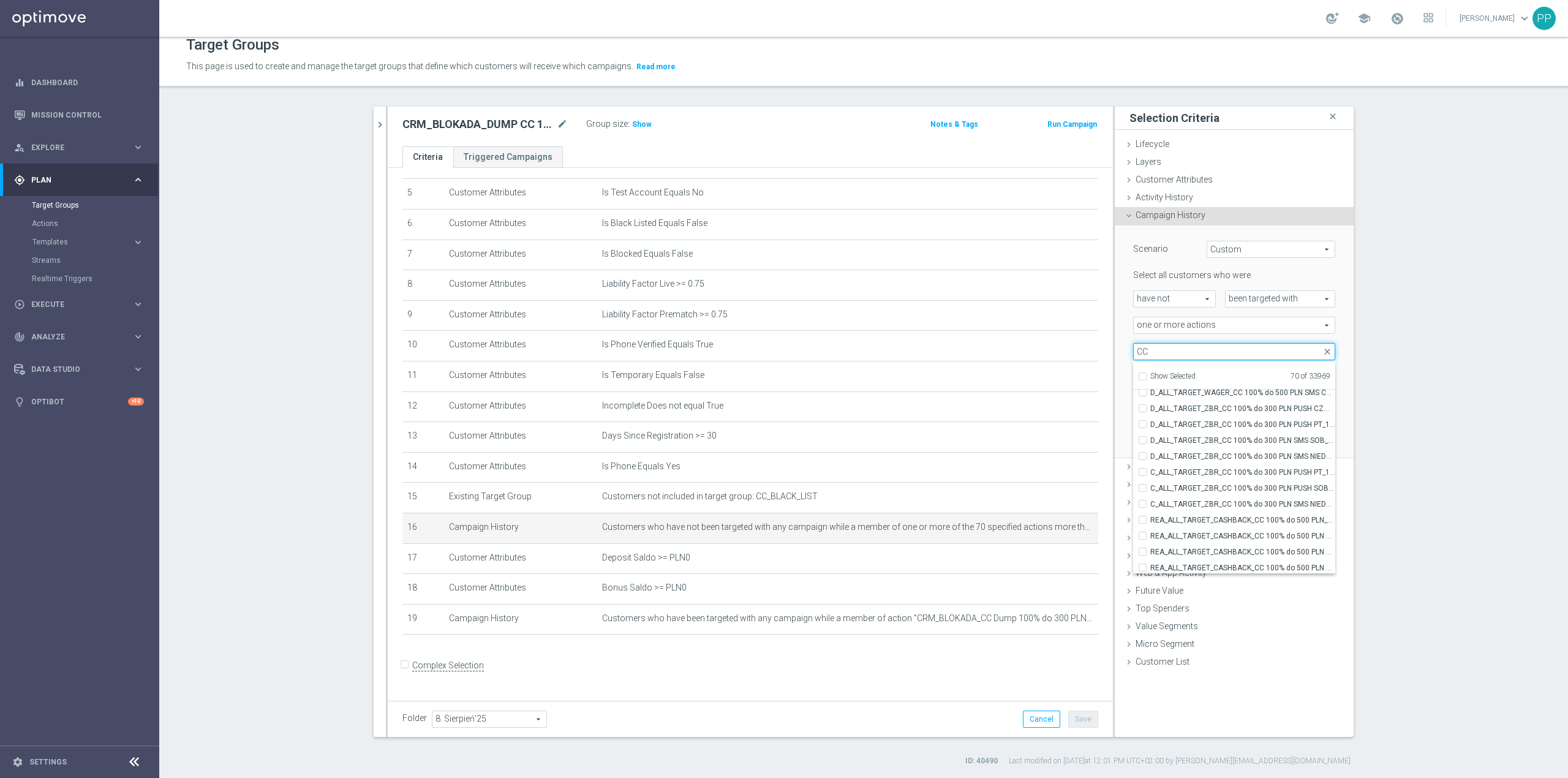
scroll to position [37492, 0]
type input "CC"
drag, startPoint x: 1252, startPoint y: 559, endPoint x: 1243, endPoint y: 547, distance: 15.0
click at [1252, 560] on span "D_ALL_TARGET_DEPO_CC 100% do 500 PLN_110825" at bounding box center [1243, 565] width 185 height 10
click at [1151, 561] on input "D_ALL_TARGET_DEPO_CC 100% do 500 PLN_110825" at bounding box center [1146, 565] width 8 height 8
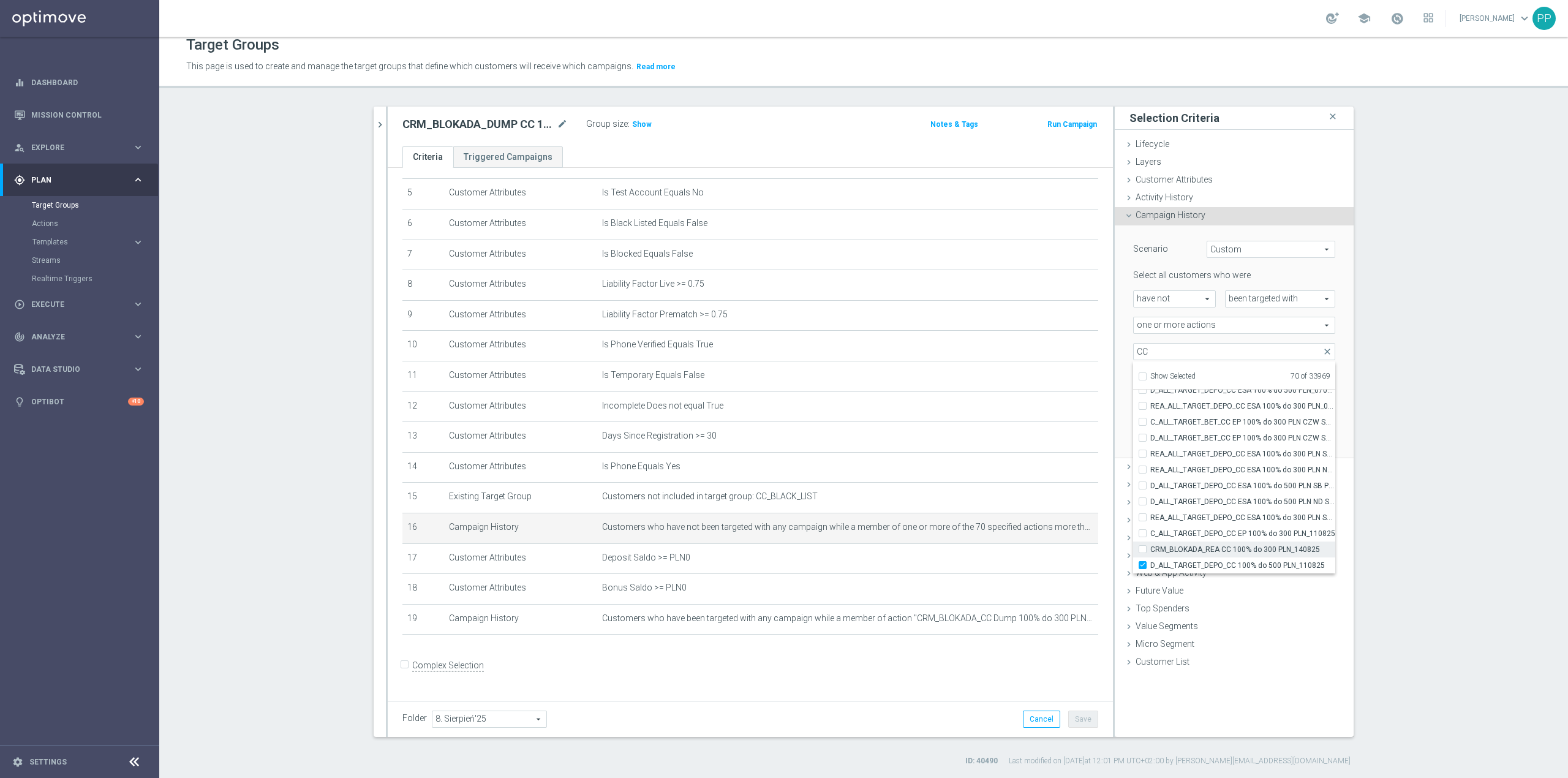
checkbox input "true"
type input "Selected 71 of 33969"
click at [1243, 547] on span "CRM_BLOKADA_REA CC 100% do 300 PLN_140825" at bounding box center [1243, 550] width 185 height 10
click at [1151, 547] on input "CRM_BLOKADA_REA CC 100% do 300 PLN_140825" at bounding box center [1146, 549] width 8 height 8
checkbox input "true"
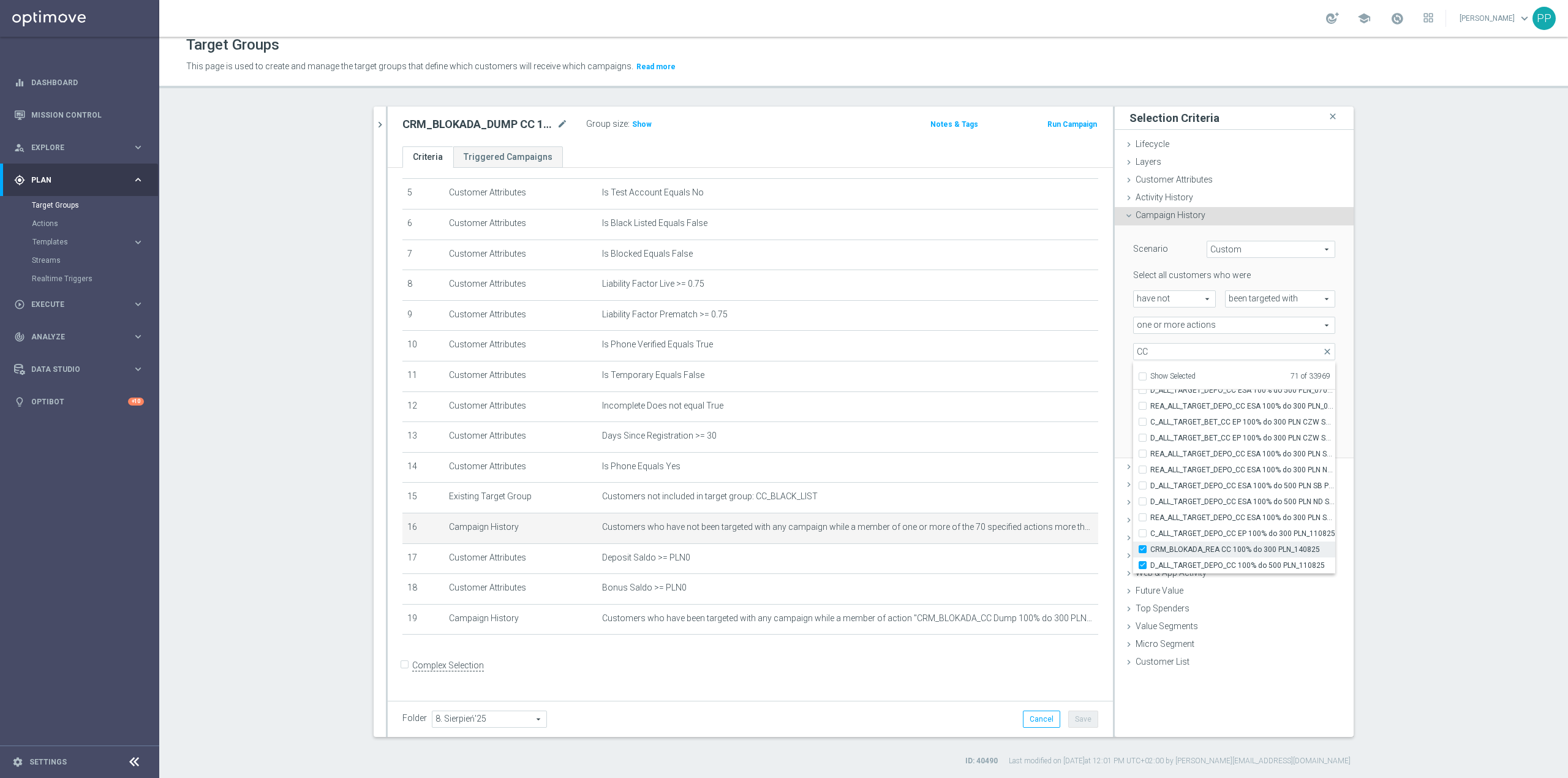
type input "Selected 72 of 33969"
click at [1236, 530] on span "C_ALL_TARGET_DEPO_CC EP 100% do 300 PLN_110825" at bounding box center [1243, 533] width 185 height 10
click at [1151, 530] on input "C_ALL_TARGET_DEPO_CC EP 100% do 300 PLN_110825" at bounding box center [1146, 533] width 8 height 8
checkbox input "true"
type input "Selected 73 of 33969"
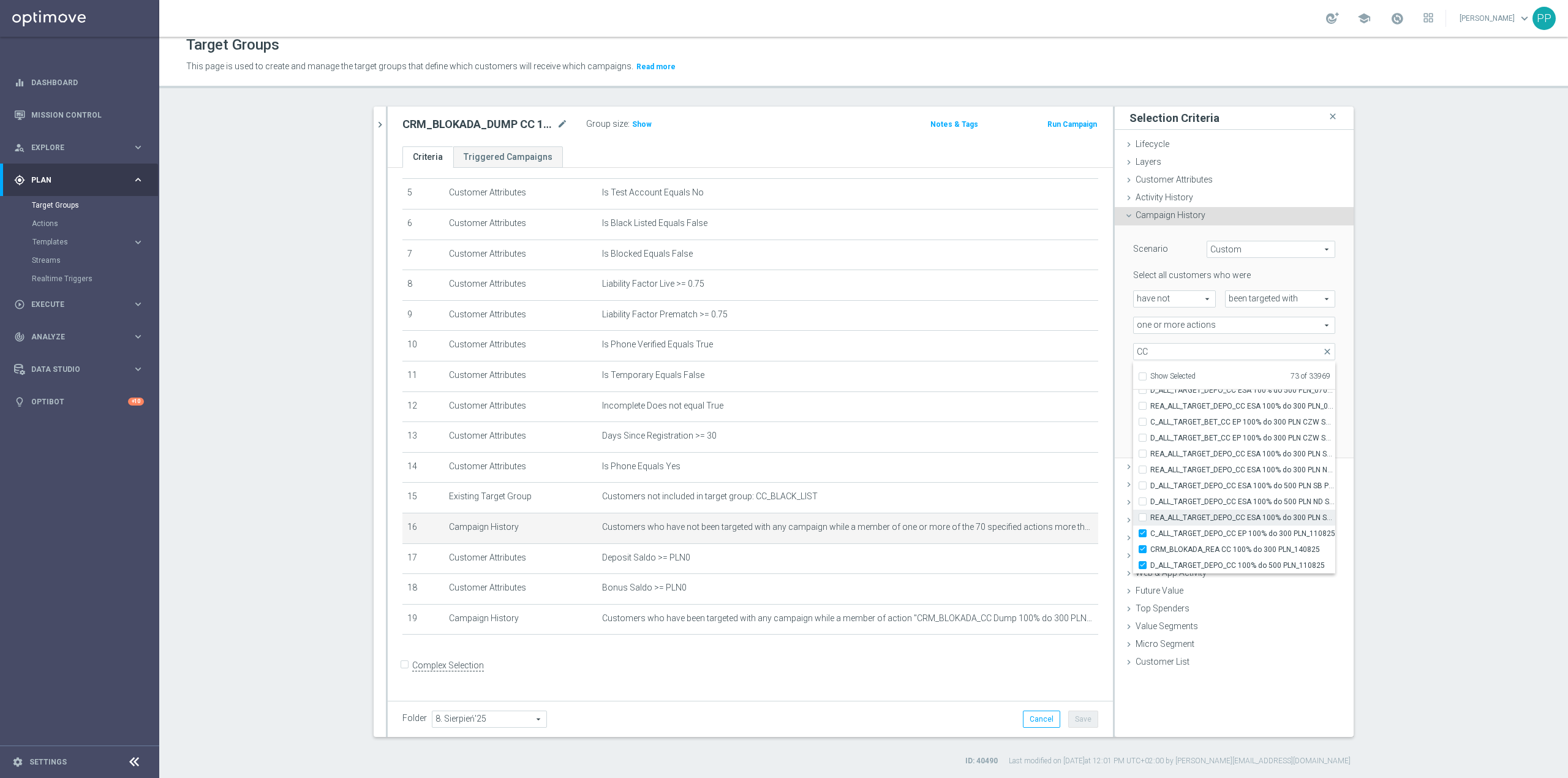
click at [1232, 516] on span "REA_ALL_TARGET_DEPO_CC ESA 100% do 300 PLN SMS_070825" at bounding box center [1243, 518] width 185 height 10
click at [1151, 516] on input "REA_ALL_TARGET_DEPO_CC ESA 100% do 300 PLN SMS_070825" at bounding box center [1146, 517] width 8 height 8
checkbox input "true"
type input "Selected 74 of 33969"
click at [1228, 499] on span "D_ALL_TARGET_DEPO_CC ESA 100% do 500 PLN ND SMS_070825" at bounding box center [1243, 501] width 185 height 10
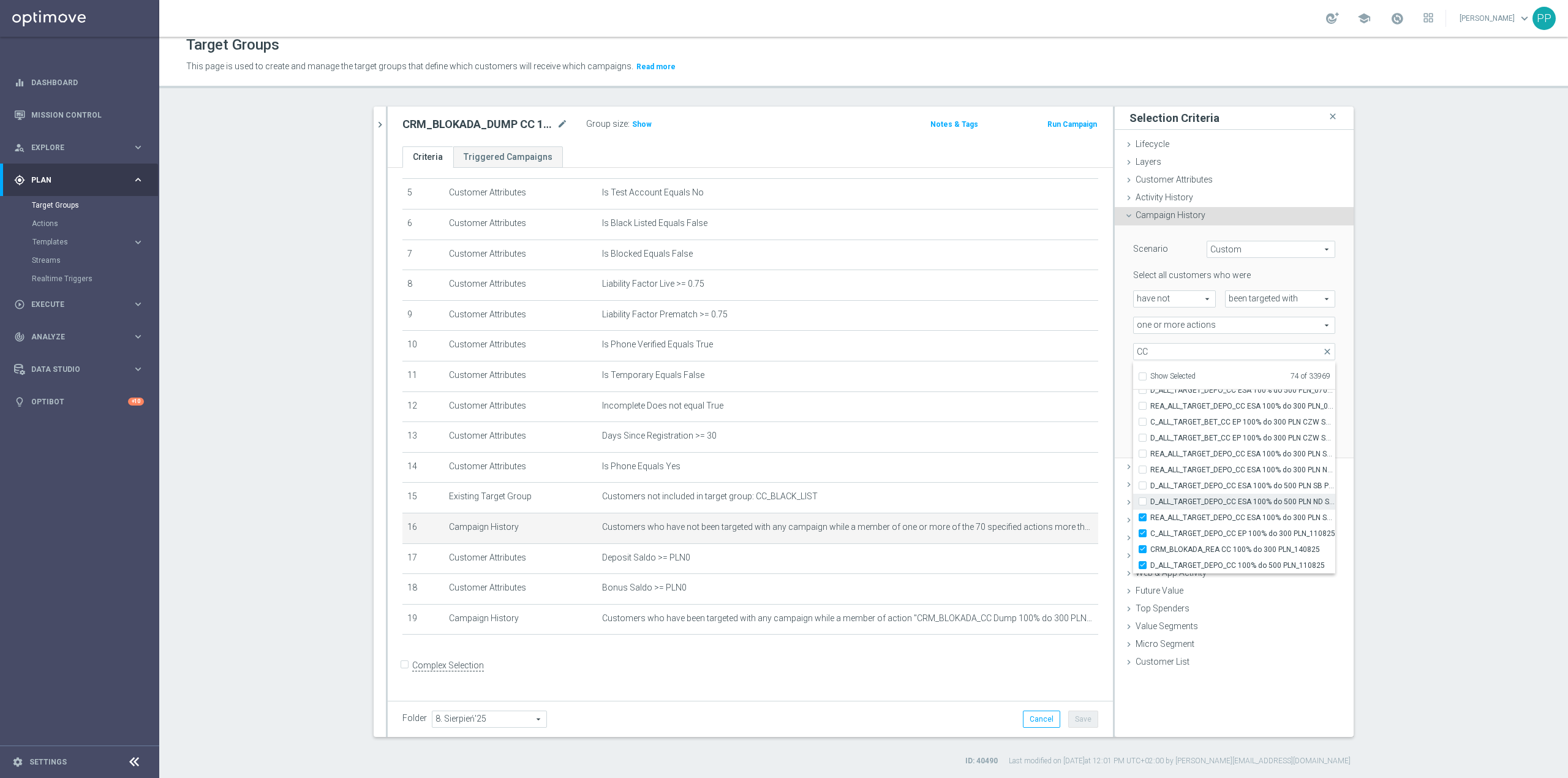
click at [1151, 499] on input "D_ALL_TARGET_DEPO_CC ESA 100% do 500 PLN ND SMS_070825" at bounding box center [1146, 501] width 8 height 8
checkbox input "true"
type input "Selected 75 of 33969"
click at [1223, 476] on label "REA_ALL_TARGET_DEPO_CC ESA 100% do 300 PLN ND SMS_070825" at bounding box center [1243, 469] width 185 height 15
click at [1151, 473] on input "REA_ALL_TARGET_DEPO_CC ESA 100% do 300 PLN ND SMS_070825" at bounding box center [1146, 469] width 8 height 8
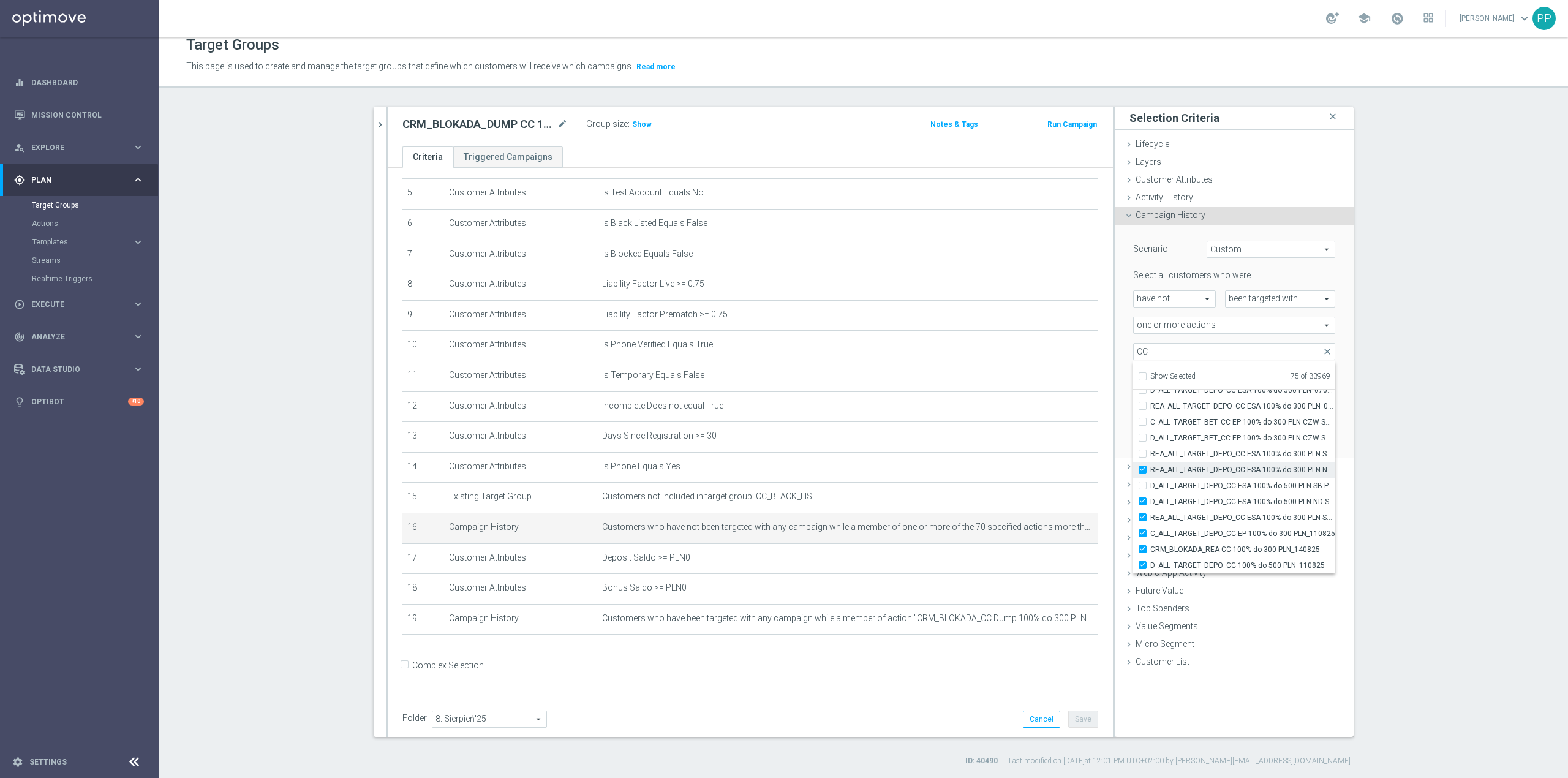
checkbox input "true"
type input "Selected 76 of 33969"
click at [1220, 483] on span "D_ALL_TARGET_DEPO_CC ESA 100% do 500 PLN SB PUSH _070825" at bounding box center [1243, 486] width 185 height 10
click at [1151, 483] on input "D_ALL_TARGET_DEPO_CC ESA 100% do 500 PLN SB PUSH _070825" at bounding box center [1146, 485] width 8 height 8
checkbox input "true"
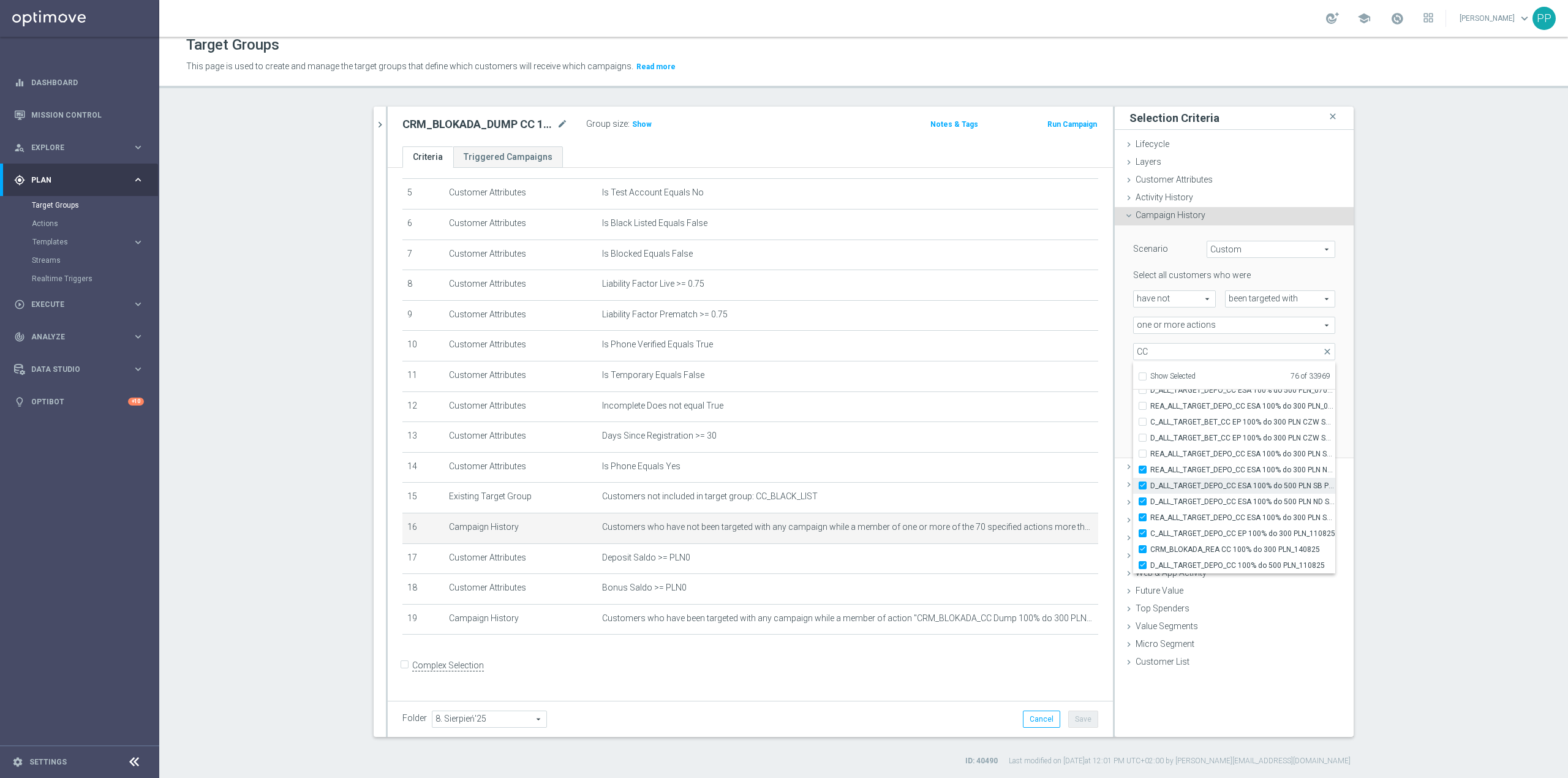
type input "Selected 77 of 33969"
click at [1214, 451] on span "REA_ALL_TARGET_DEPO_CC ESA 100% do 300 PLN SB PUSH_070825" at bounding box center [1243, 454] width 185 height 10
click at [1151, 451] on input "REA_ALL_TARGET_DEPO_CC ESA 100% do 300 PLN SB PUSH_070825" at bounding box center [1146, 454] width 8 height 8
checkbox input "true"
type input "Selected 78 of 33969"
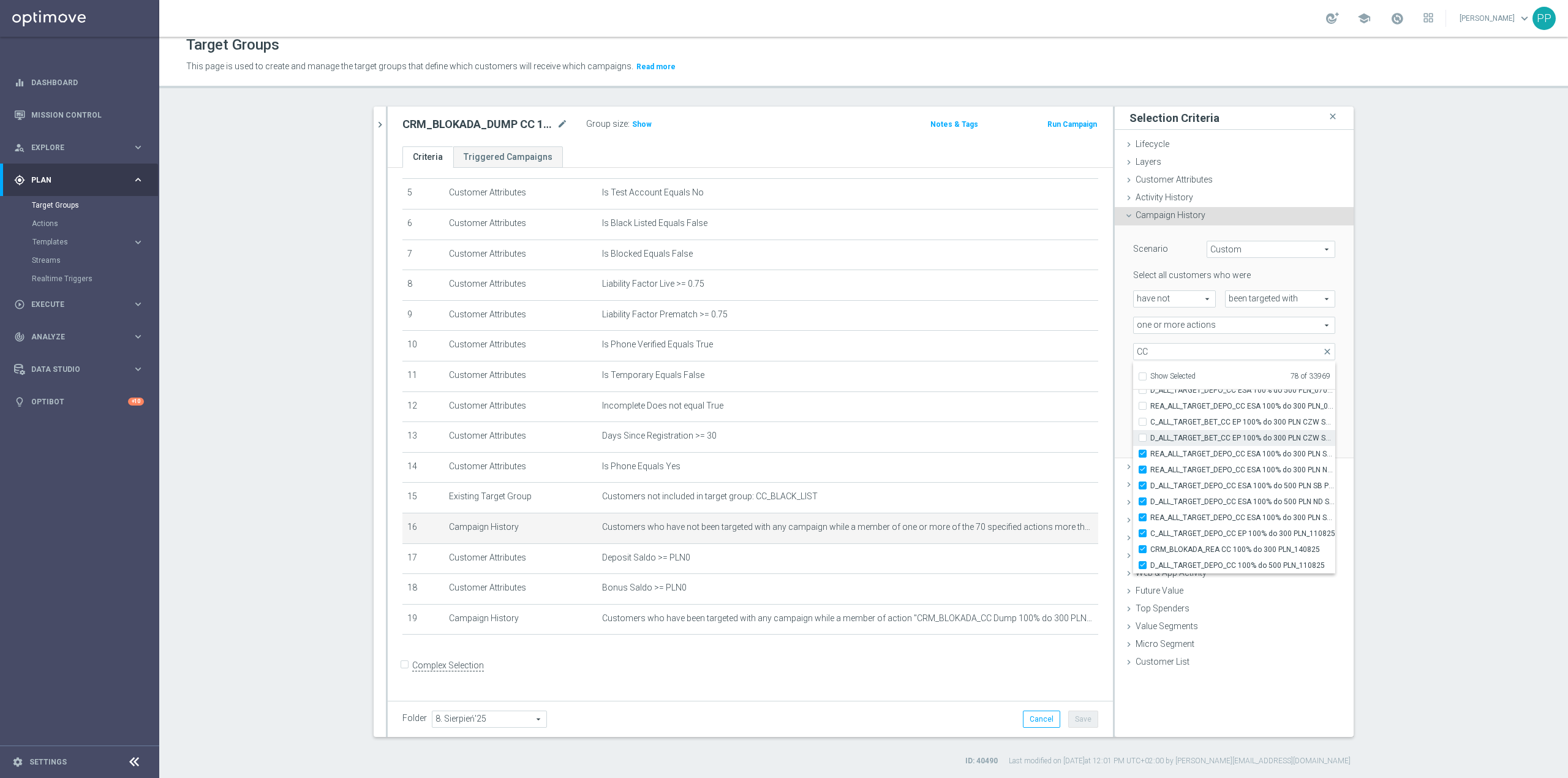
click at [1212, 437] on span "D_ALL_TARGET_BET_CC EP 100% do 300 PLN CZW SMS_050825" at bounding box center [1243, 437] width 185 height 10
click at [1151, 437] on input "D_ALL_TARGET_BET_CC EP 100% do 300 PLN CZW SMS_050825" at bounding box center [1146, 437] width 8 height 8
checkbox input "true"
type input "Selected 79 of 33969"
drag, startPoint x: 1212, startPoint y: 421, endPoint x: 1211, endPoint y: 409, distance: 12.0
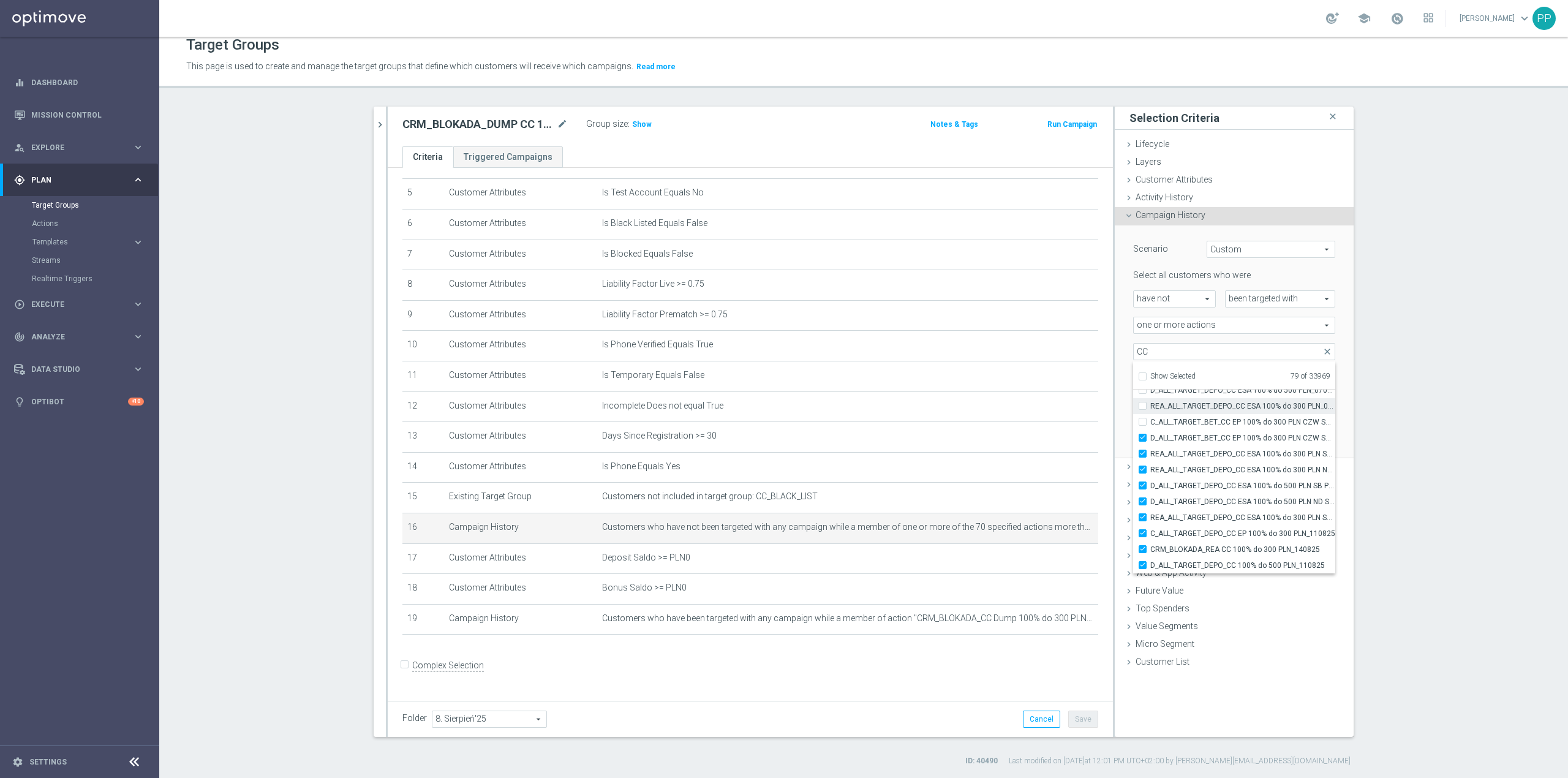
click at [1212, 420] on span "C_ALL_TARGET_BET_CC EP 100% do 300 PLN CZW SMS_040825" at bounding box center [1243, 422] width 185 height 10
click at [1151, 420] on input "C_ALL_TARGET_BET_CC EP 100% do 300 PLN CZW SMS_040825" at bounding box center [1146, 422] width 8 height 8
checkbox input "true"
type input "Selected 80 of 33969"
click at [1211, 405] on span "REA_ALL_TARGET_DEPO_CC ESA 100% do 300 PLN_070825" at bounding box center [1243, 406] width 185 height 10
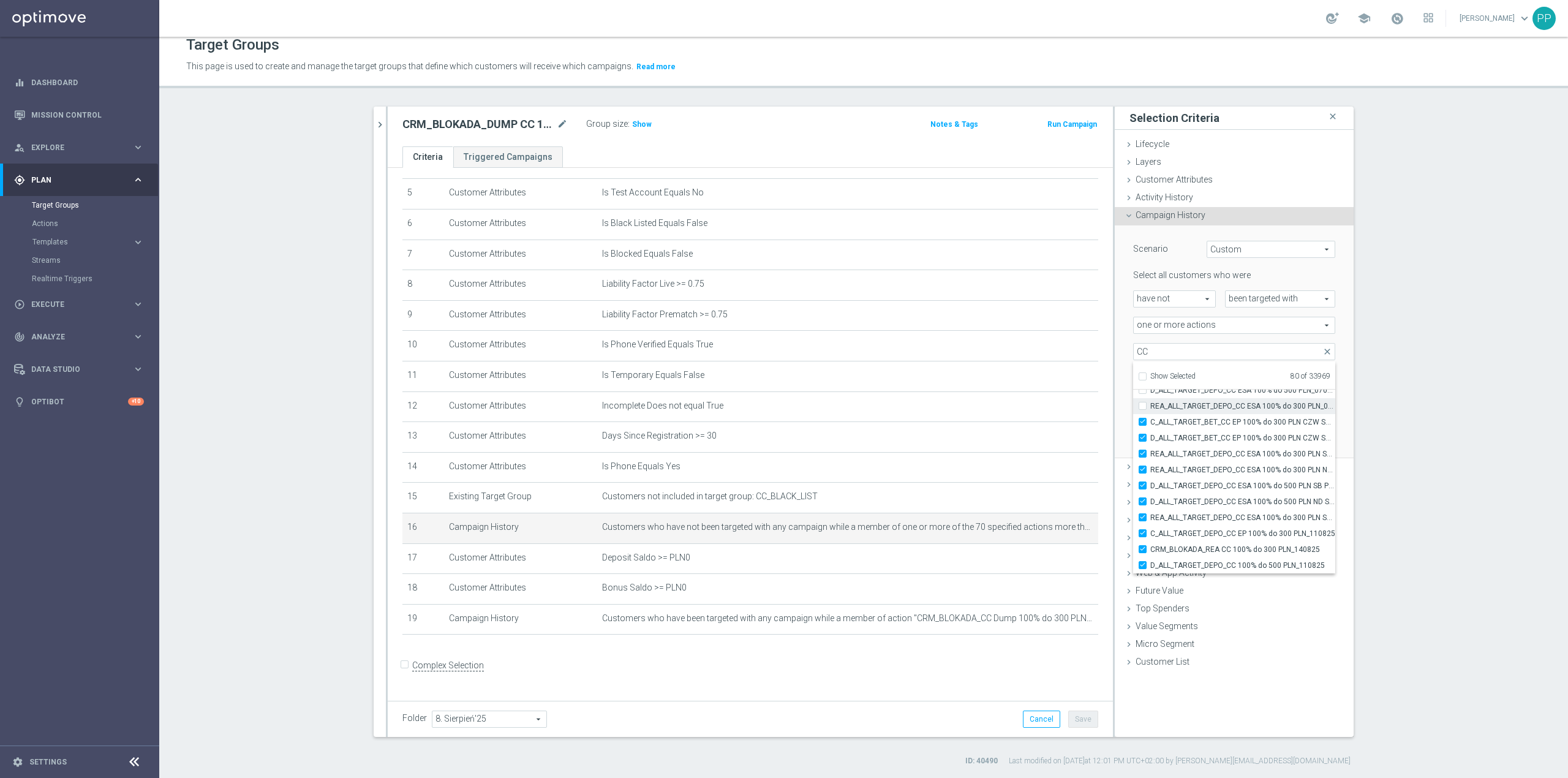
click at [1151, 405] on input "REA_ALL_TARGET_DEPO_CC ESA 100% do 300 PLN_070825" at bounding box center [1146, 405] width 8 height 8
checkbox input "true"
type input "Selected 81 of 33969"
click at [1206, 414] on span "CRM_BLOKADA_CC Dump 100% do 300 PLN_070825" at bounding box center [1243, 413] width 185 height 10
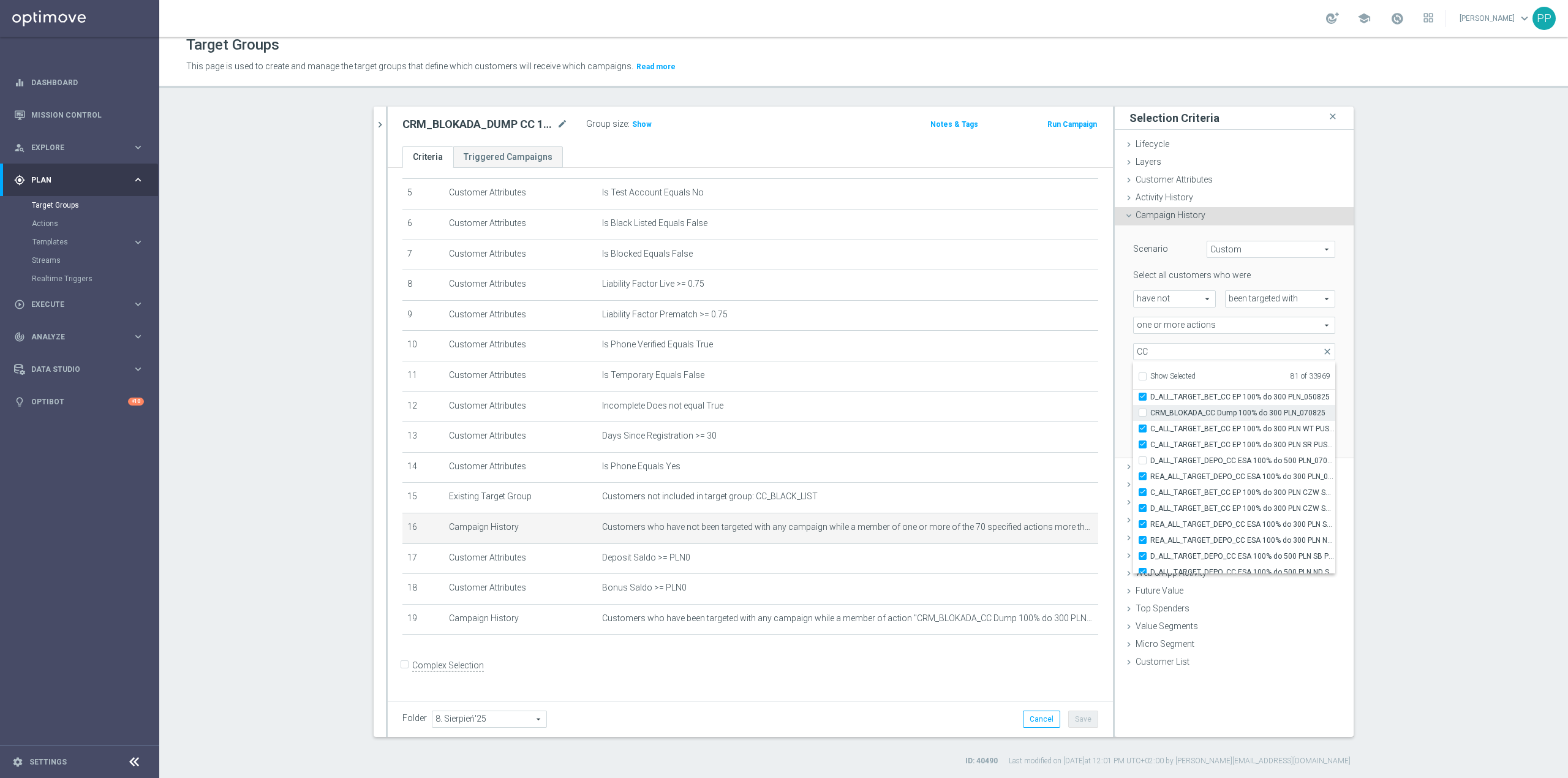
click at [1151, 414] on input "CRM_BLOKADA_CC Dump 100% do 300 PLN_070825" at bounding box center [1146, 412] width 8 height 8
checkbox input "true"
type input "Selected 82 of 33969"
click at [1204, 457] on span "D_ALL_TARGET_DEPO_CC ESA 100% do 500 PLN_070825" at bounding box center [1243, 461] width 185 height 10
click at [1151, 457] on input "D_ALL_TARGET_DEPO_CC ESA 100% do 500 PLN_070825" at bounding box center [1146, 461] width 8 height 8
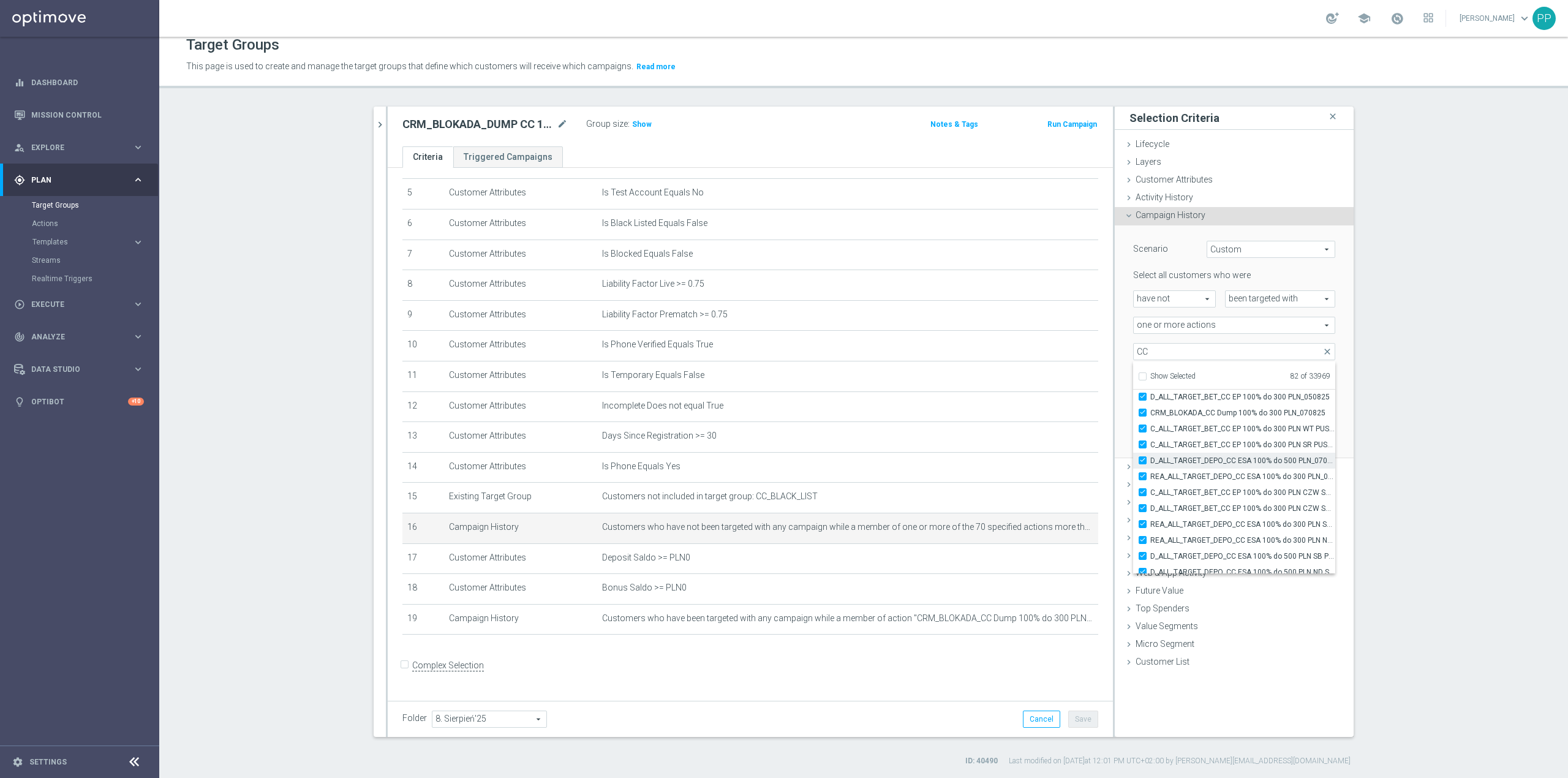
checkbox input "true"
type input "Selected 83 of 33969"
click at [1202, 517] on label "D_ALL_TARGET_DEPO_CC 100% do 500 PLN_070725" at bounding box center [1243, 523] width 185 height 15
click at [1151, 519] on input "D_ALL_TARGET_DEPO_CC 100% do 500 PLN_070725" at bounding box center [1146, 523] width 8 height 8
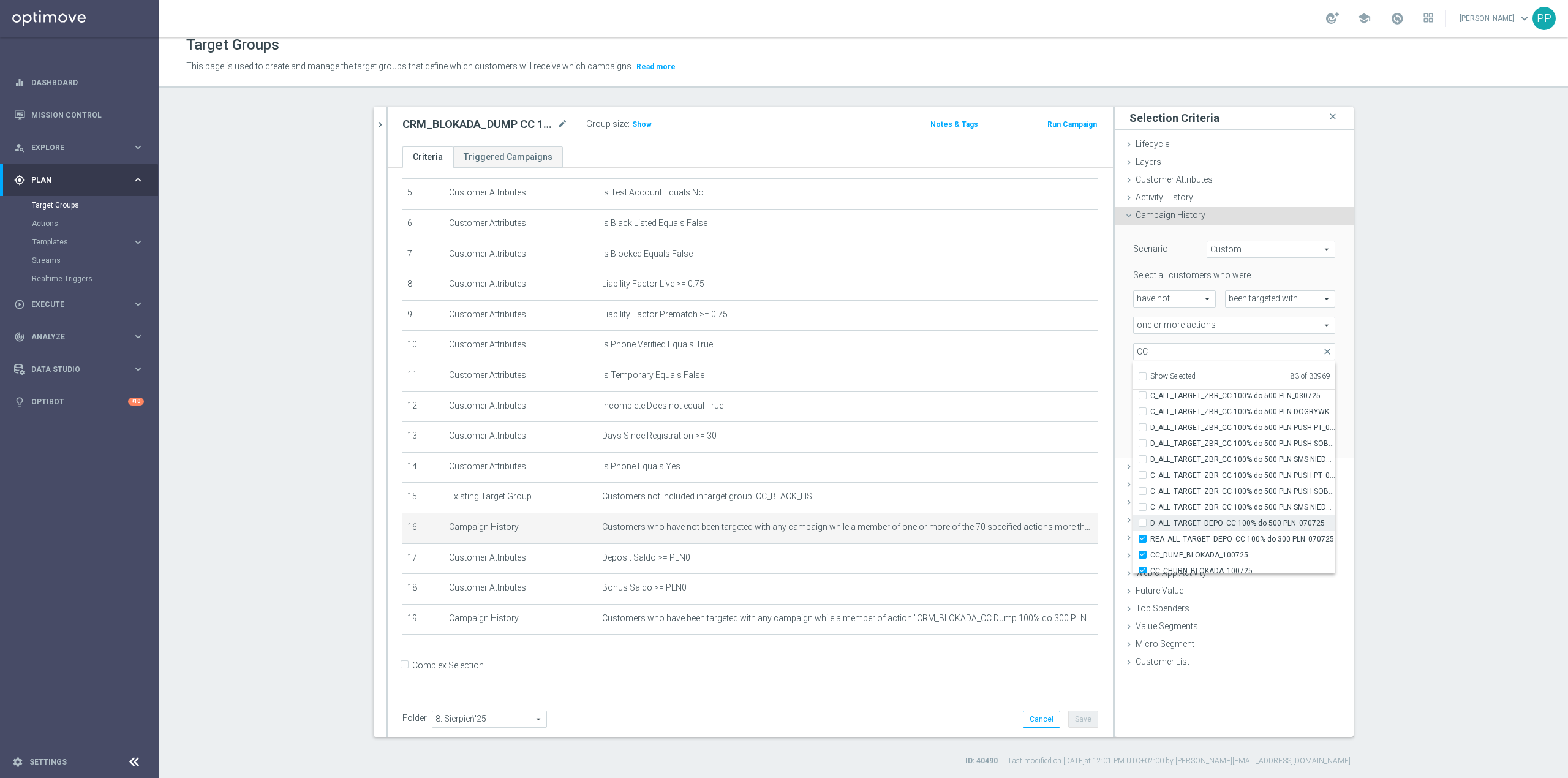
checkbox input "false"
type input "Selected 82 of 33969"
click at [1202, 529] on label "D_ALL_TARGET_DEPO_CC 100% do 500 PLN_070725" at bounding box center [1243, 523] width 185 height 15
click at [1151, 526] on input "D_ALL_TARGET_DEPO_CC 100% do 500 PLN_070725" at bounding box center [1146, 523] width 8 height 8
checkbox input "true"
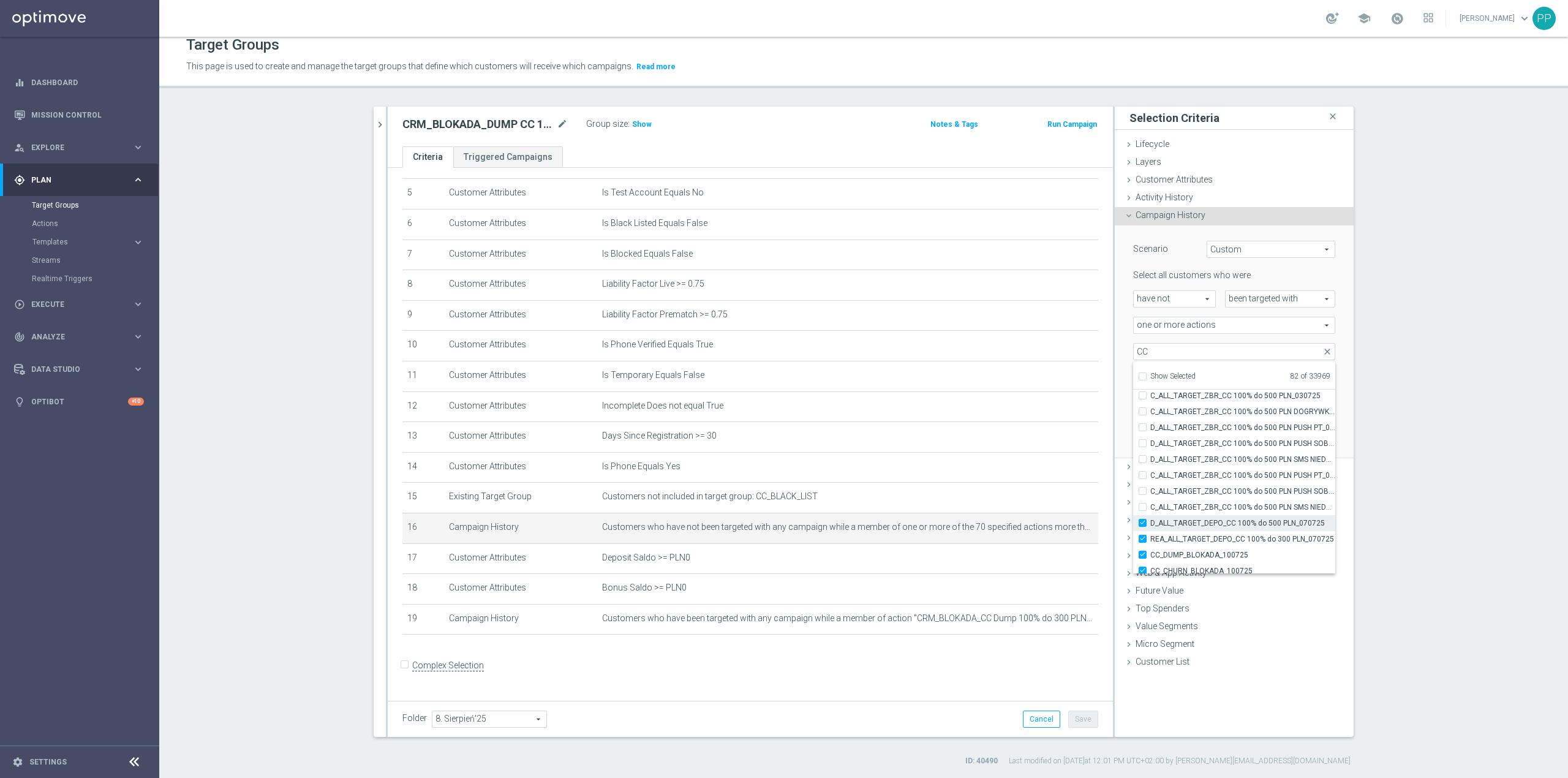
type input "Selected 83 of 33969"
click at [1202, 531] on label "REA_ALL_TARGET_DEPO_CC 100% do 300 PLN_070725" at bounding box center [1243, 539] width 185 height 15
click at [1151, 535] on input "REA_ALL_TARGET_DEPO_CC 100% do 300 PLN_070725" at bounding box center [1146, 539] width 8 height 8
checkbox input "false"
type input "Selected 82 of 33969"
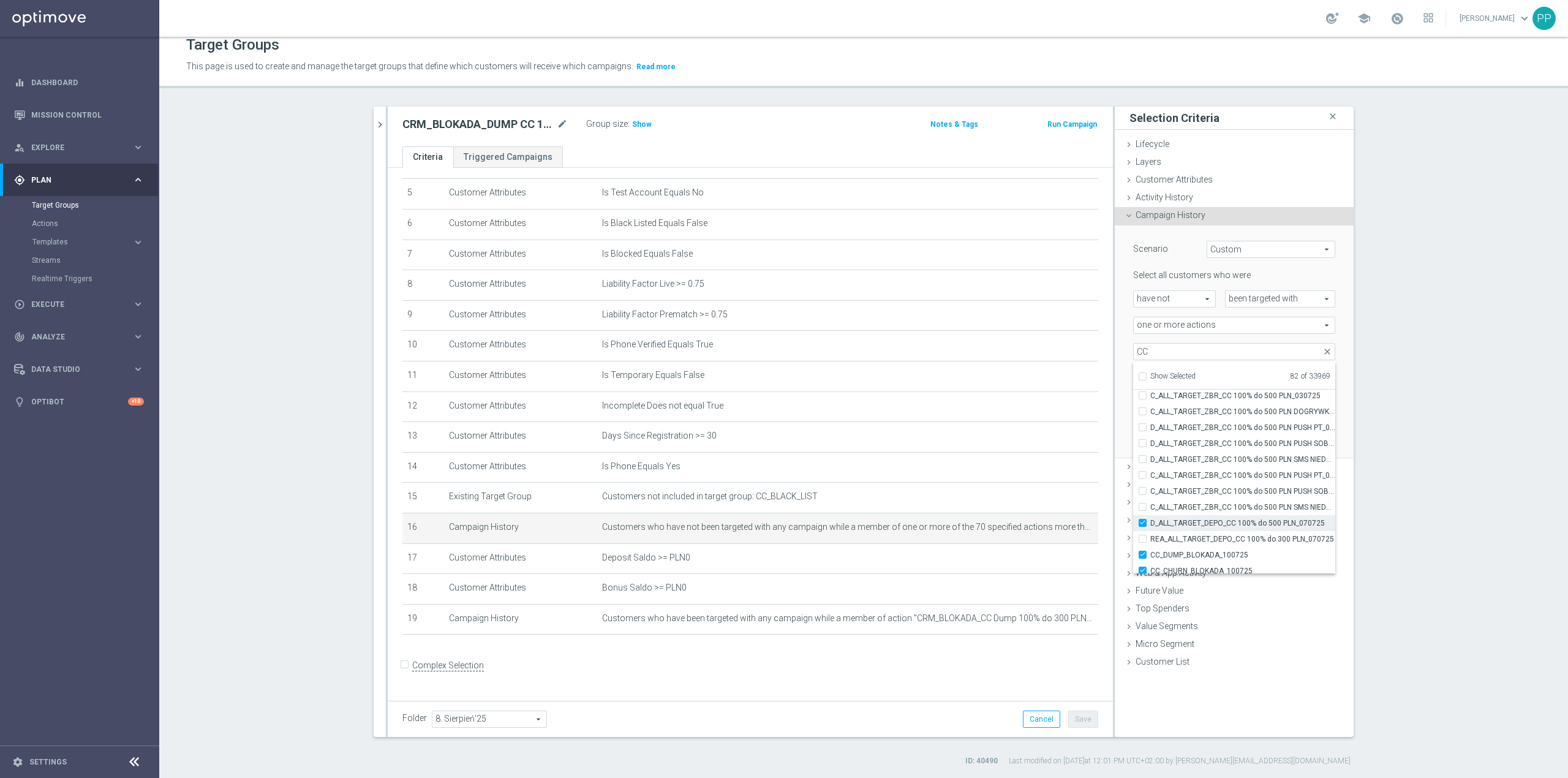
click at [1203, 521] on span "D_ALL_TARGET_DEPO_CC 100% do 500 PLN_070725" at bounding box center [1243, 523] width 185 height 10
click at [1151, 521] on input "D_ALL_TARGET_DEPO_CC 100% do 500 PLN_070725" at bounding box center [1146, 523] width 8 height 8
checkbox input "false"
type input "Selected 81 of 33969"
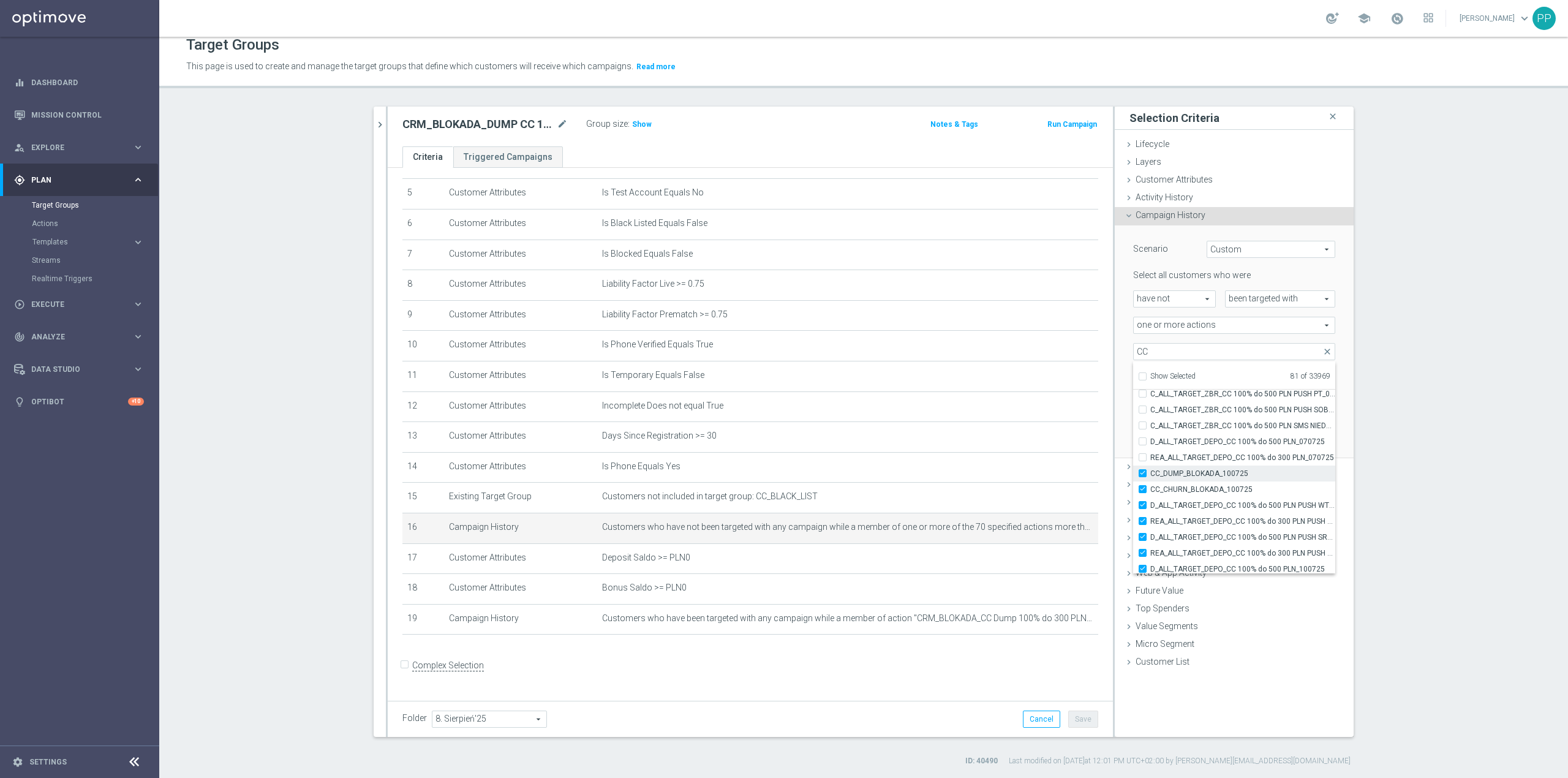
click at [1209, 475] on span "CC_DUMP_BLOKADA_100725" at bounding box center [1243, 473] width 185 height 10
click at [1151, 475] on input "CC_DUMP_BLOKADA_100725" at bounding box center [1146, 473] width 8 height 8
checkbox input "false"
type input "Selected 80 of 33969"
click at [1211, 488] on span "CC_CHURN_BLOKADA_100725" at bounding box center [1243, 490] width 185 height 10
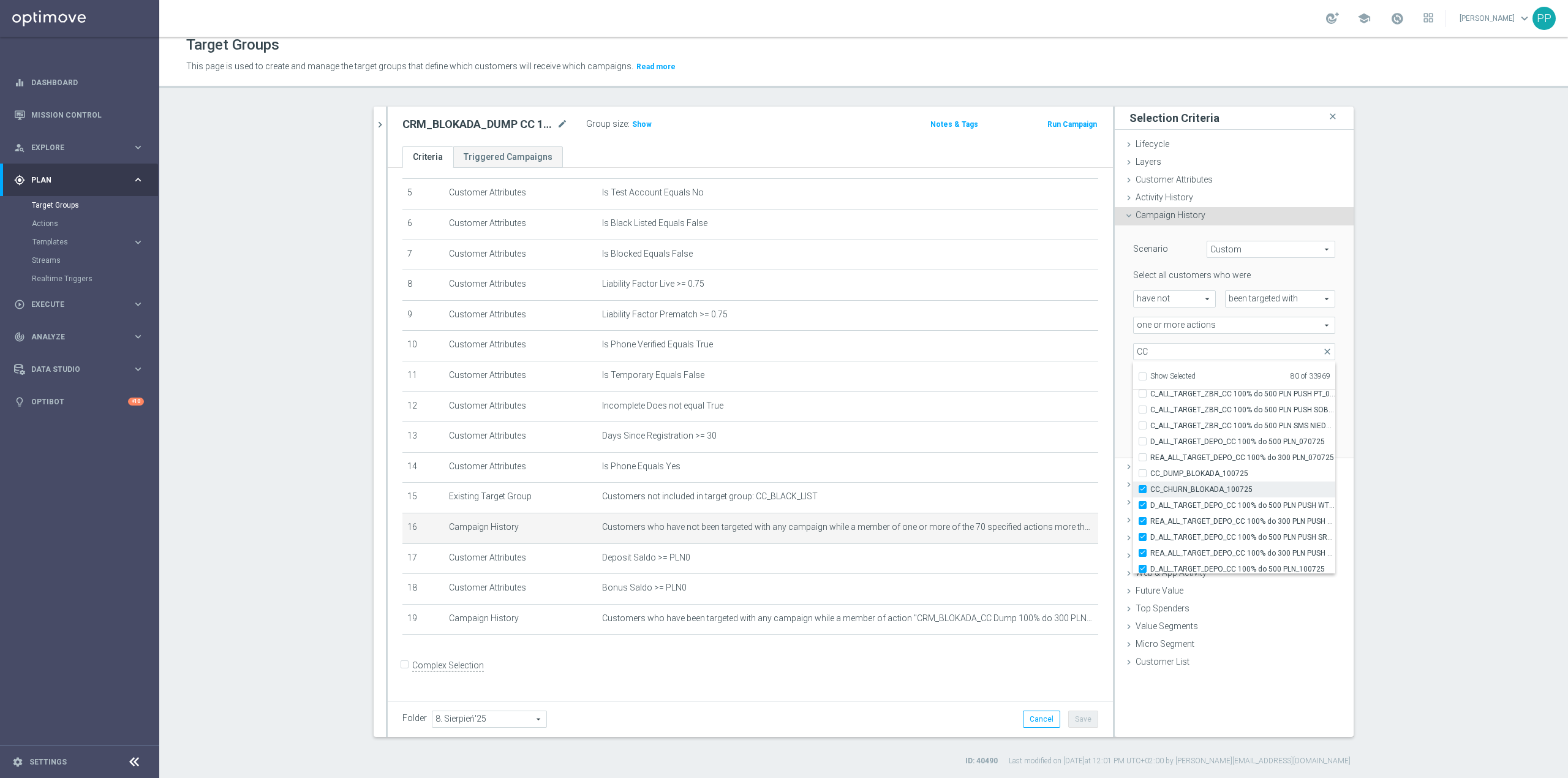
click at [1151, 488] on input "CC_CHURN_BLOKADA_100725" at bounding box center [1146, 489] width 8 height 8
checkbox input "false"
type input "Selected 79 of 33969"
click at [1211, 505] on span "D_ALL_TARGET_DEPO_CC 100% do 500 PLN PUSH WT_070725" at bounding box center [1243, 505] width 185 height 10
click at [1151, 505] on input "D_ALL_TARGET_DEPO_CC 100% do 500 PLN PUSH WT_070725" at bounding box center [1146, 505] width 8 height 8
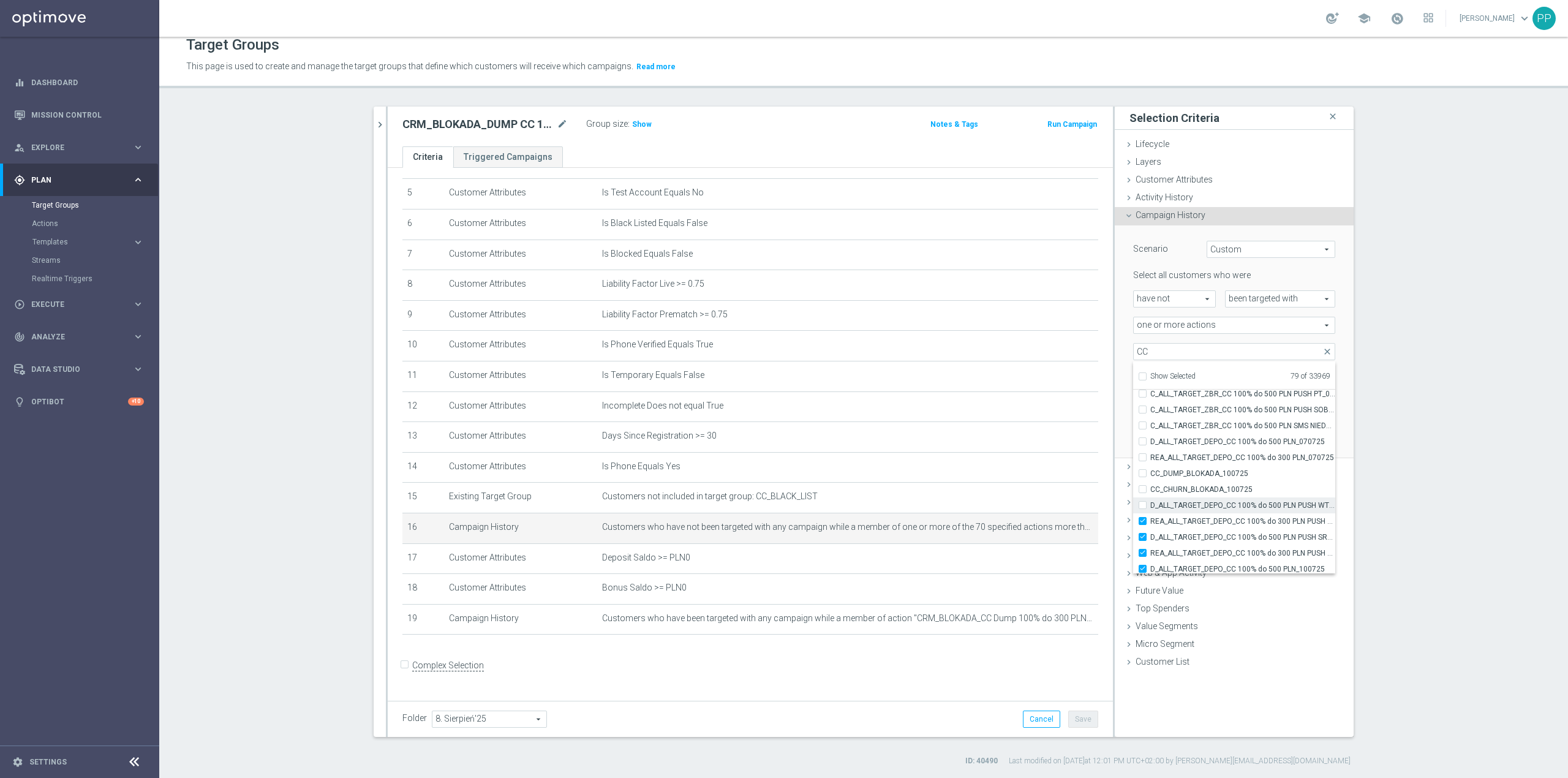
checkbox input "false"
type input "Selected 78 of 33969"
click at [1211, 522] on span "REA_ALL_TARGET_DEPO_CC 100% do 300 PLN PUSH WT_070725" at bounding box center [1243, 522] width 185 height 10
click at [1151, 522] on input "REA_ALL_TARGET_DEPO_CC 100% do 300 PLN PUSH WT_070725" at bounding box center [1146, 521] width 8 height 8
checkbox input "false"
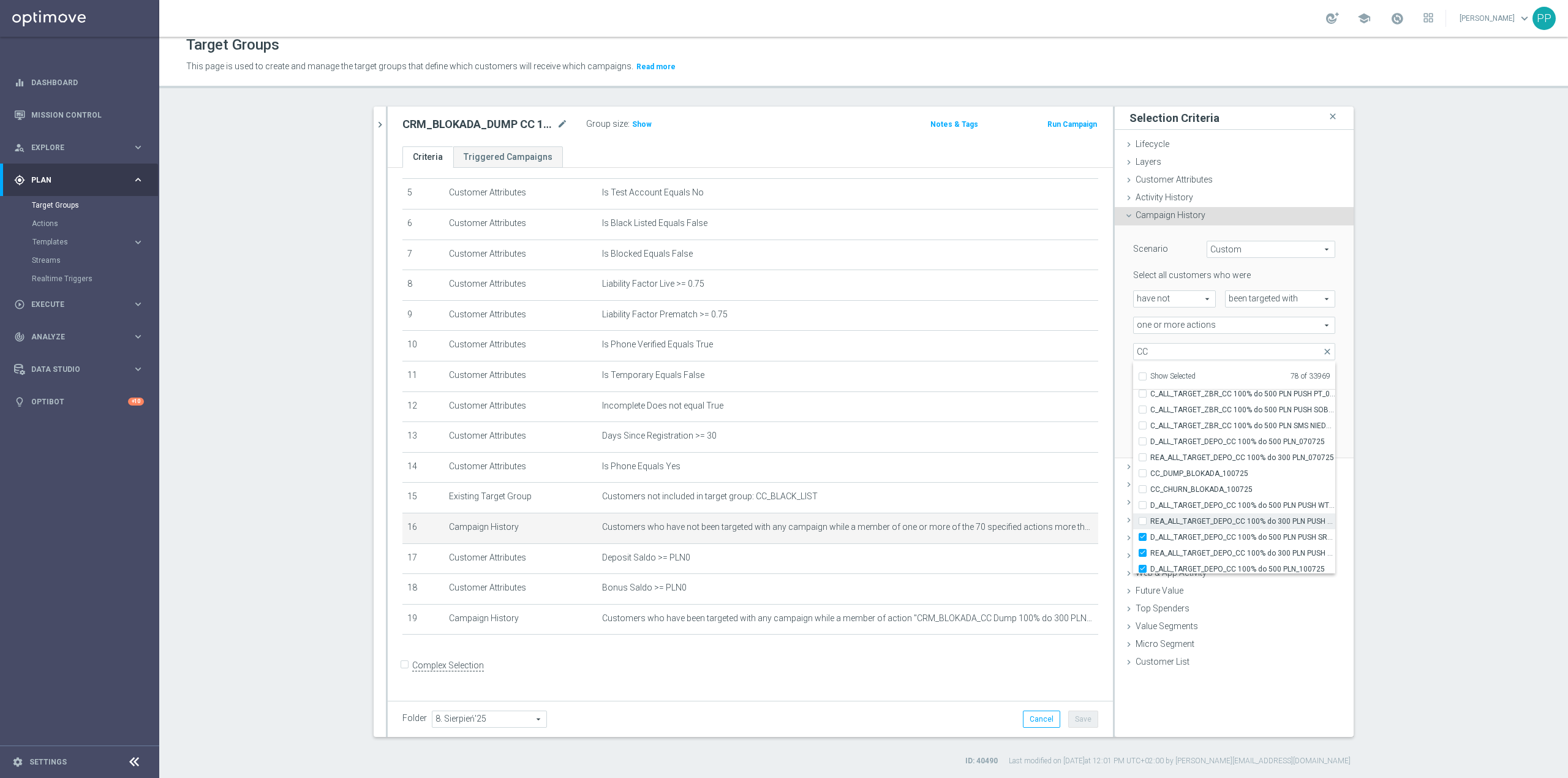
type input "Selected 77 of 33969"
click at [1196, 461] on label "D_ALL_TARGET_DEPO_CC 100% do 500 PLN PUSH SR_070725" at bounding box center [1243, 455] width 185 height 15
click at [1151, 459] on input "D_ALL_TARGET_DEPO_CC 100% do 500 PLN PUSH SR_070725" at bounding box center [1146, 455] width 8 height 8
checkbox input "false"
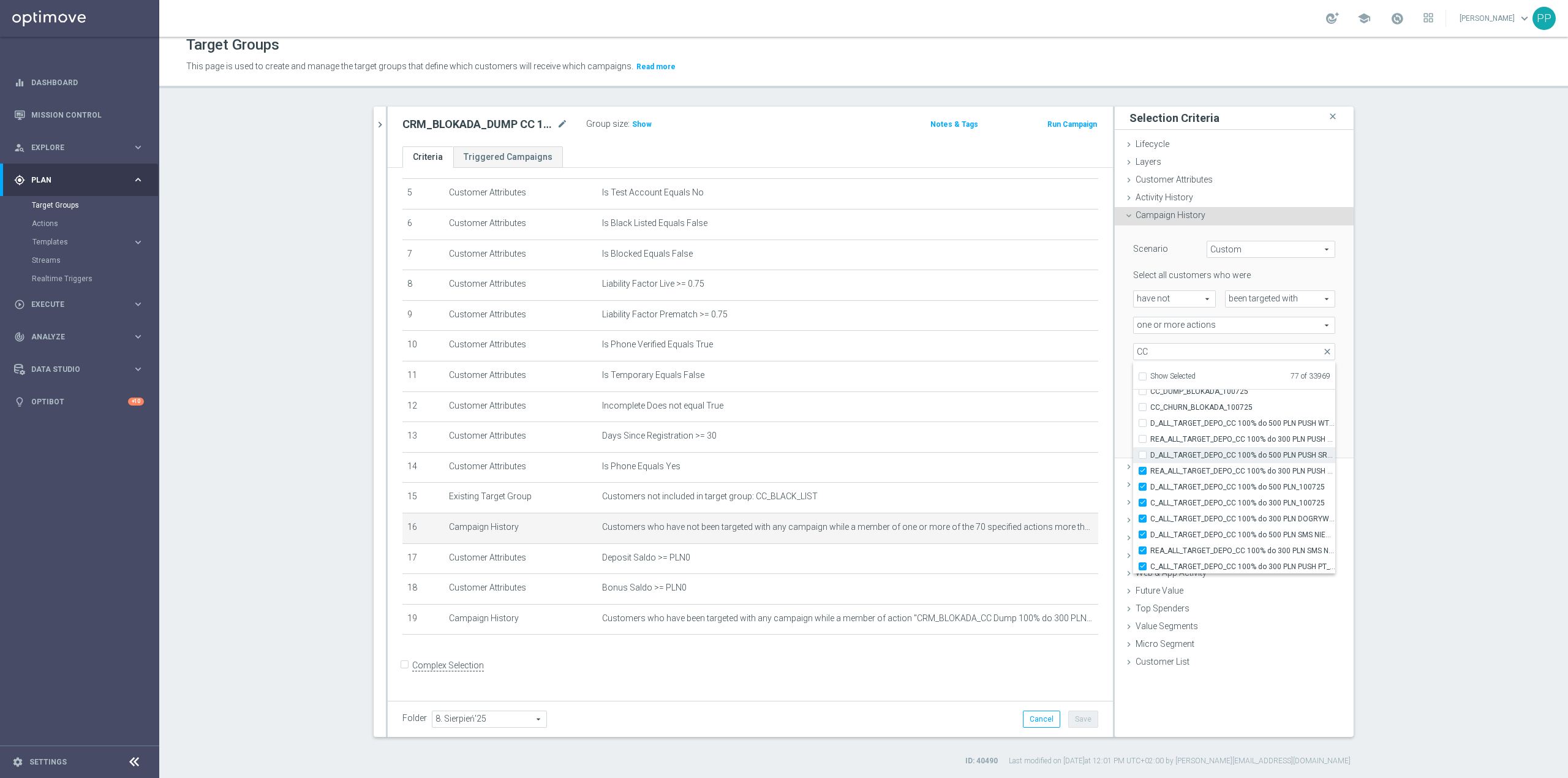
type input "Selected 76 of 33969"
click at [1196, 471] on span "REA_ALL_TARGET_DEPO_CC 100% do 300 PLN PUSH SR_070725" at bounding box center [1243, 471] width 185 height 10
click at [1151, 471] on input "REA_ALL_TARGET_DEPO_CC 100% do 300 PLN PUSH SR_070725" at bounding box center [1146, 470] width 8 height 8
checkbox input "false"
type input "Selected 75 of 33969"
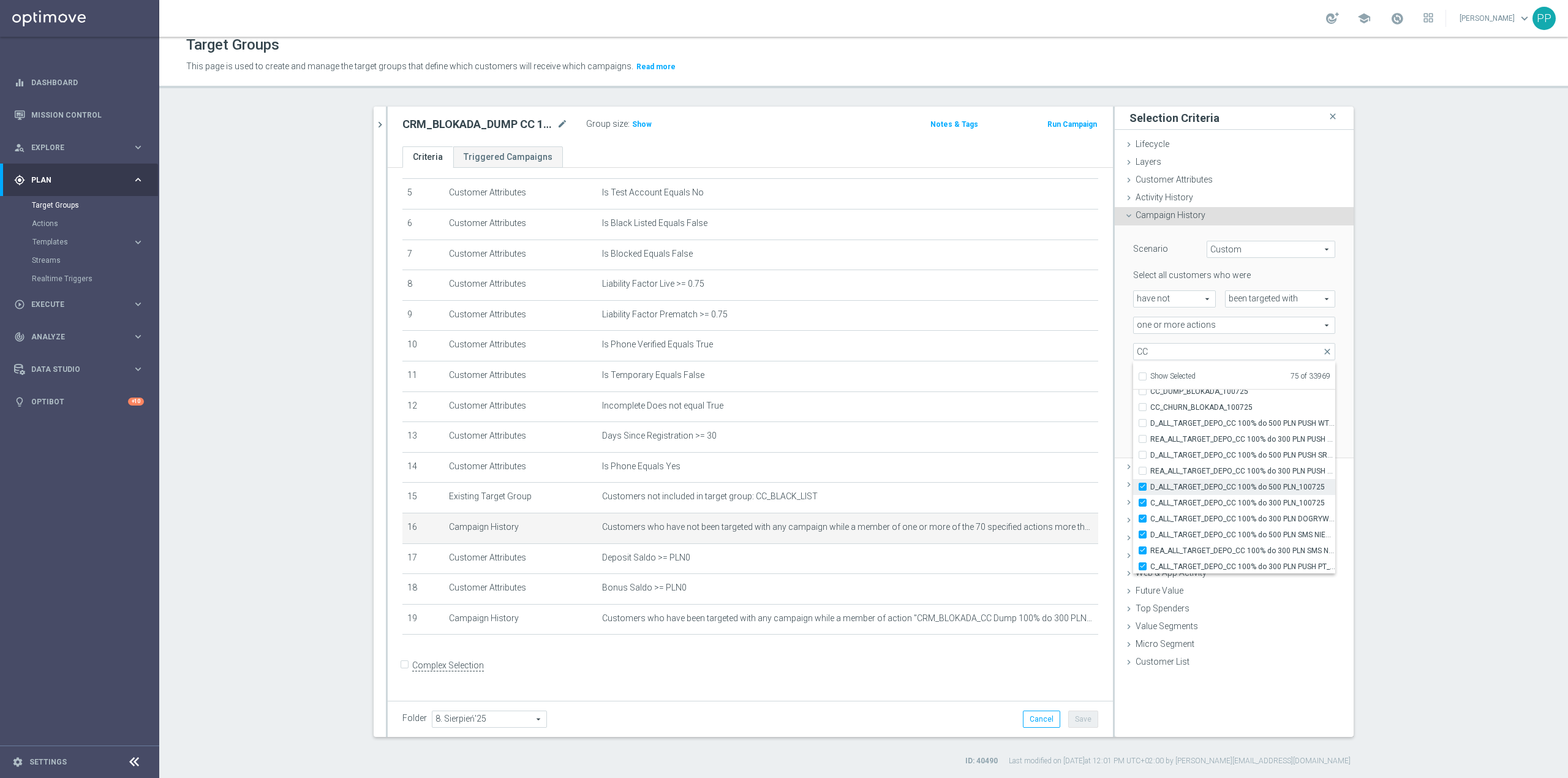
click at [1199, 489] on span "D_ALL_TARGET_DEPO_CC 100% do 500 PLN_100725" at bounding box center [1243, 487] width 185 height 10
click at [1151, 489] on input "D_ALL_TARGET_DEPO_CC 100% do 500 PLN_100725" at bounding box center [1146, 487] width 8 height 8
checkbox input "false"
type input "Selected 74 of 33969"
click at [1197, 508] on label "C_ALL_TARGET_DEPO_CC 100% do 300 PLN_100725" at bounding box center [1243, 502] width 185 height 15
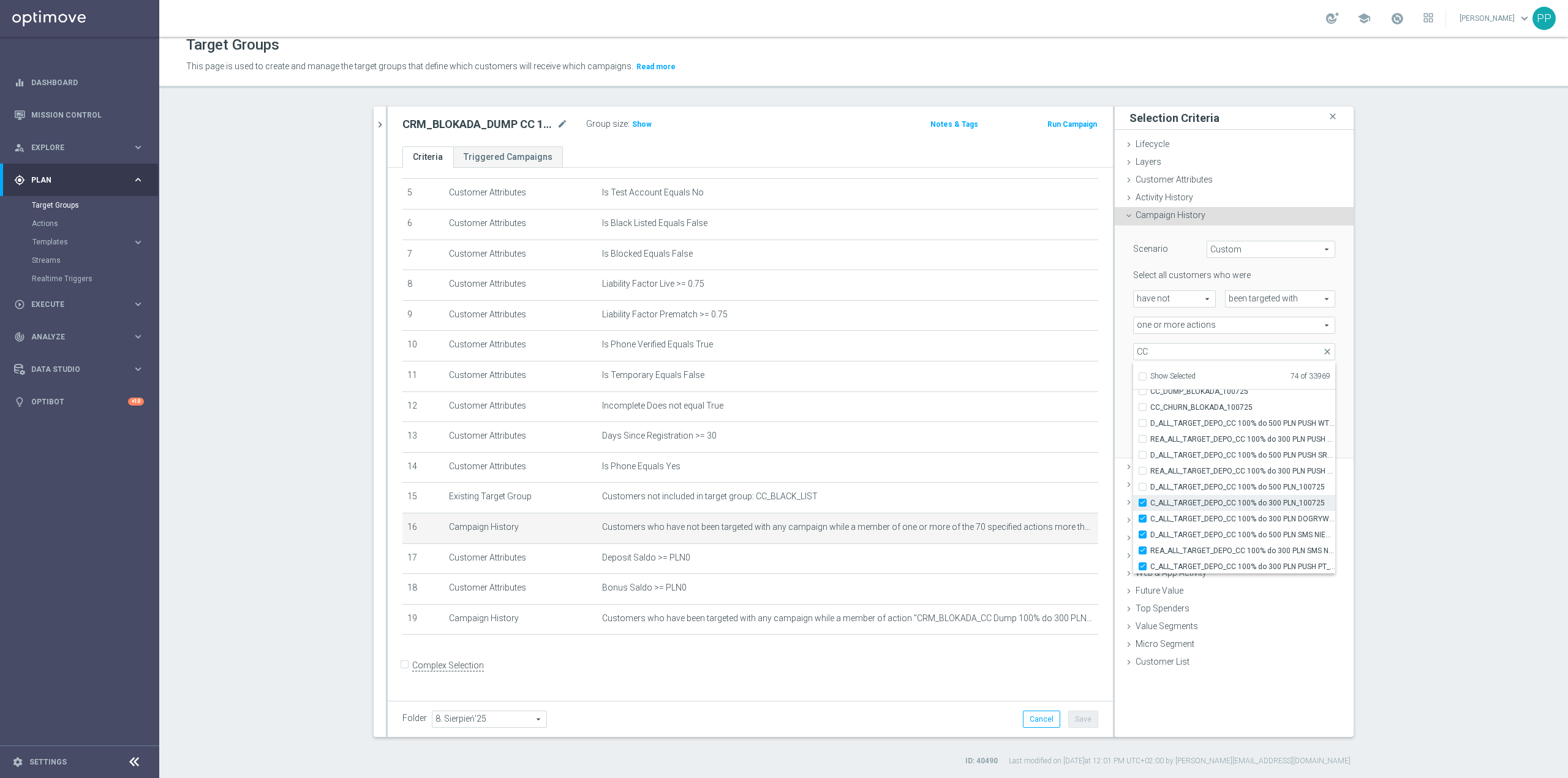
click at [1151, 506] on input "C_ALL_TARGET_DEPO_CC 100% do 300 PLN_100725" at bounding box center [1146, 502] width 8 height 8
checkbox input "false"
type input "Selected 73 of 33969"
click at [1201, 520] on span "C_ALL_TARGET_DEPO_CC 100% do 300 PLN DOGRYWKA_100725" at bounding box center [1243, 519] width 185 height 10
click at [1151, 520] on input "C_ALL_TARGET_DEPO_CC 100% do 300 PLN DOGRYWKA_100725" at bounding box center [1146, 519] width 8 height 8
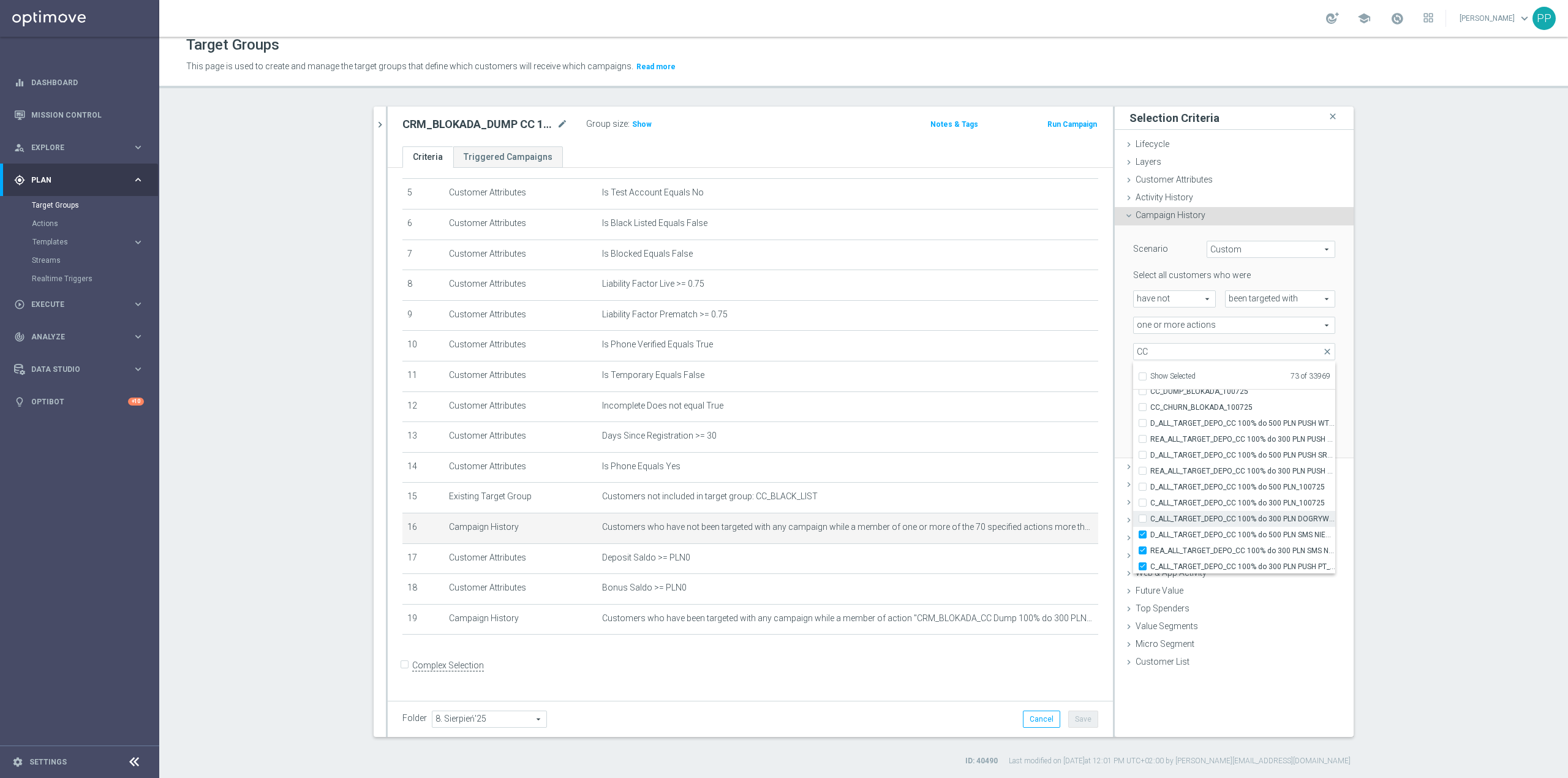
checkbox input "false"
type input "Selected 72 of 33969"
click at [1198, 536] on span "D_ALL_TARGET_DEPO_CC 100% do 500 PLN SMS NIEDZ_070725" at bounding box center [1243, 534] width 185 height 10
click at [1151, 536] on input "D_ALL_TARGET_DEPO_CC 100% do 500 PLN SMS NIEDZ_070725" at bounding box center [1146, 534] width 8 height 8
checkbox input "false"
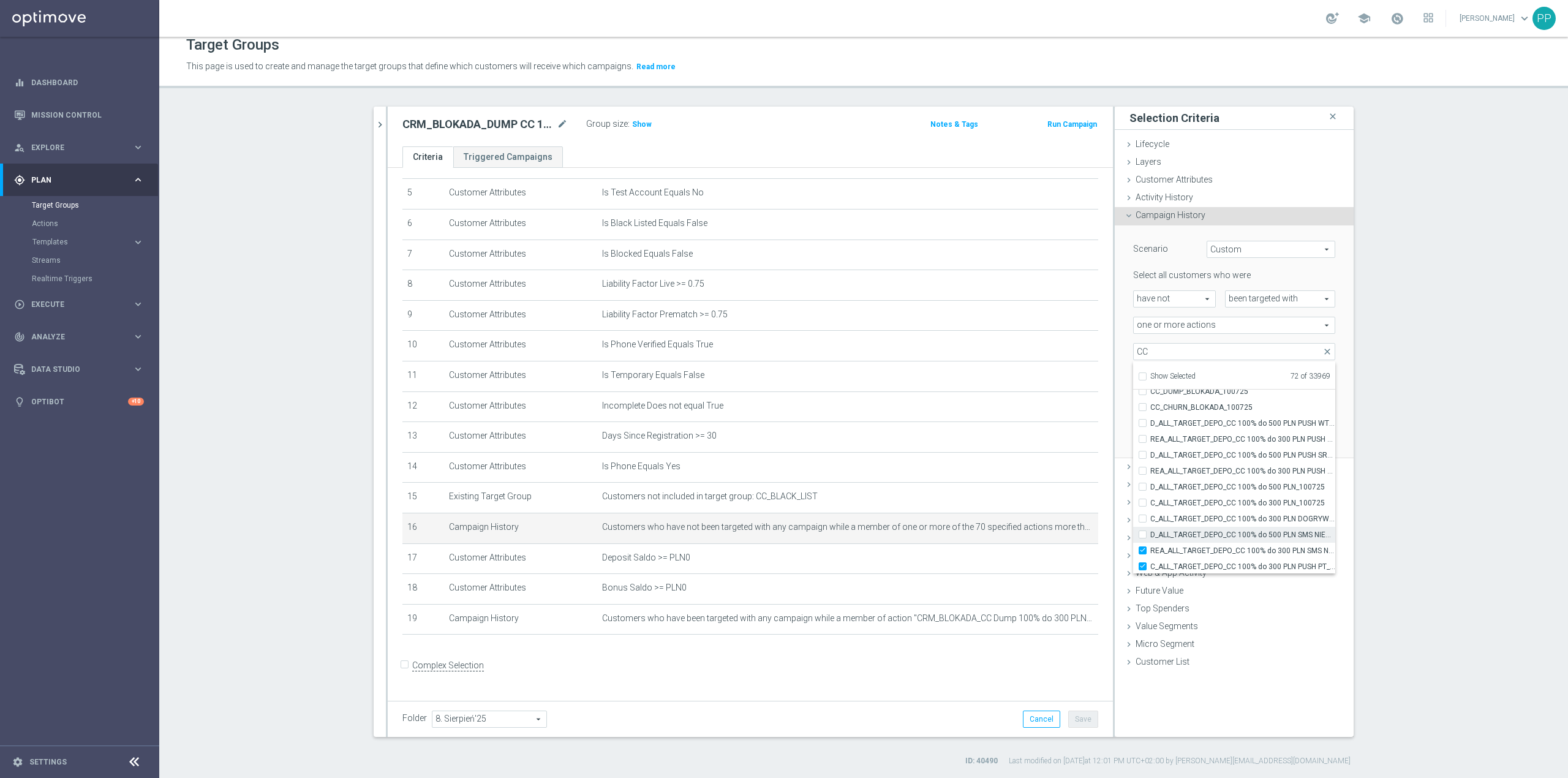
type input "Selected 71 of 33969"
click at [1203, 471] on span "REA_ALL_TARGET_DEPO_CC 100% do 300 PLN SMS NIEDZ_070725" at bounding box center [1243, 469] width 185 height 10
click at [1151, 471] on input "REA_ALL_TARGET_DEPO_CC 100% do 300 PLN SMS NIEDZ_070725" at bounding box center [1146, 468] width 8 height 8
checkbox input "false"
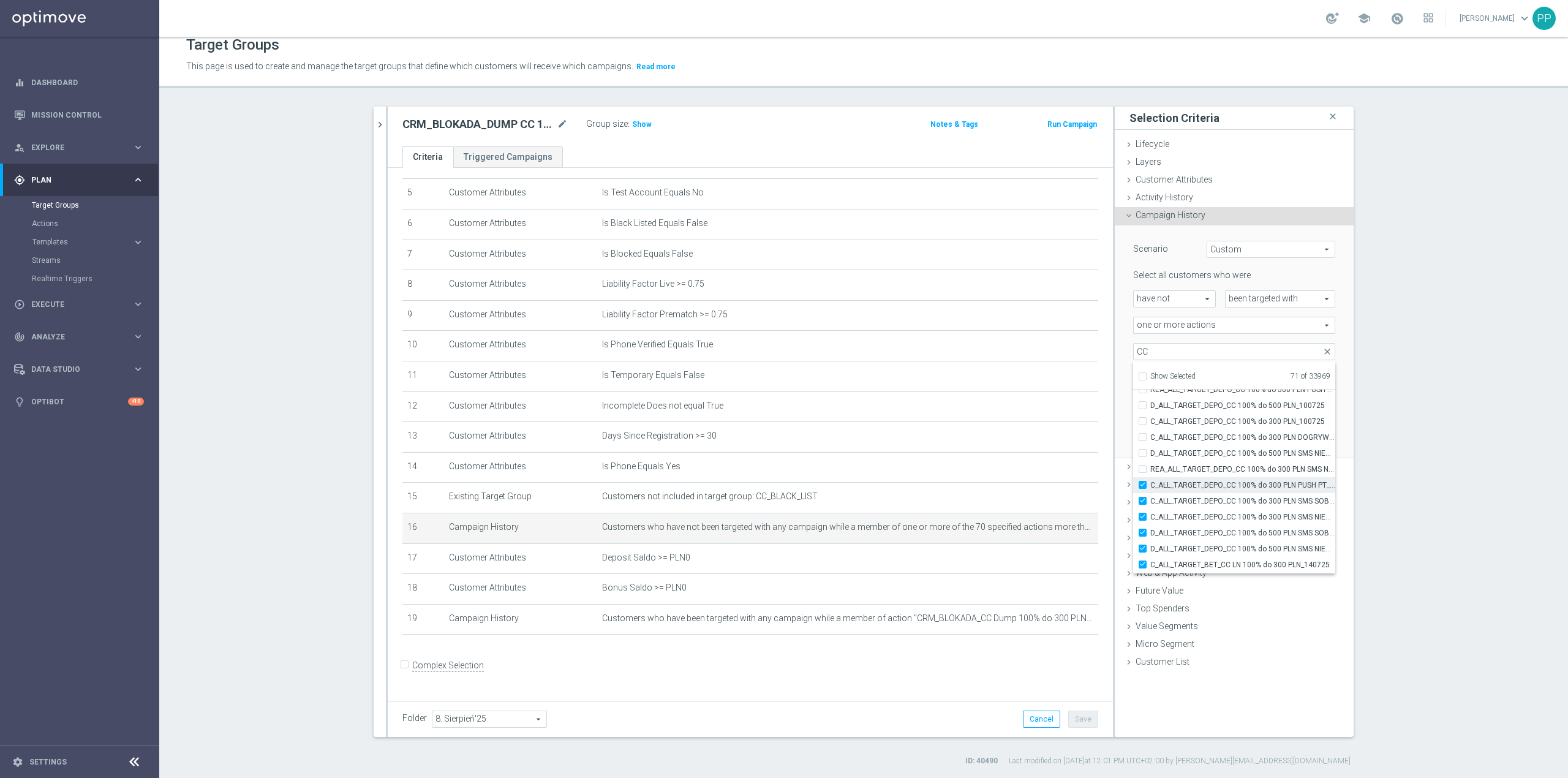
type input "Selected 70 of 33969"
click at [1207, 485] on span "C_ALL_TARGET_DEPO_CC 100% do 300 PLN PUSH PT_100725" at bounding box center [1243, 485] width 185 height 10
click at [1151, 485] on input "C_ALL_TARGET_DEPO_CC 100% do 300 PLN PUSH PT_100725" at bounding box center [1146, 485] width 8 height 8
checkbox input "false"
type input "Selected 69 of 33969"
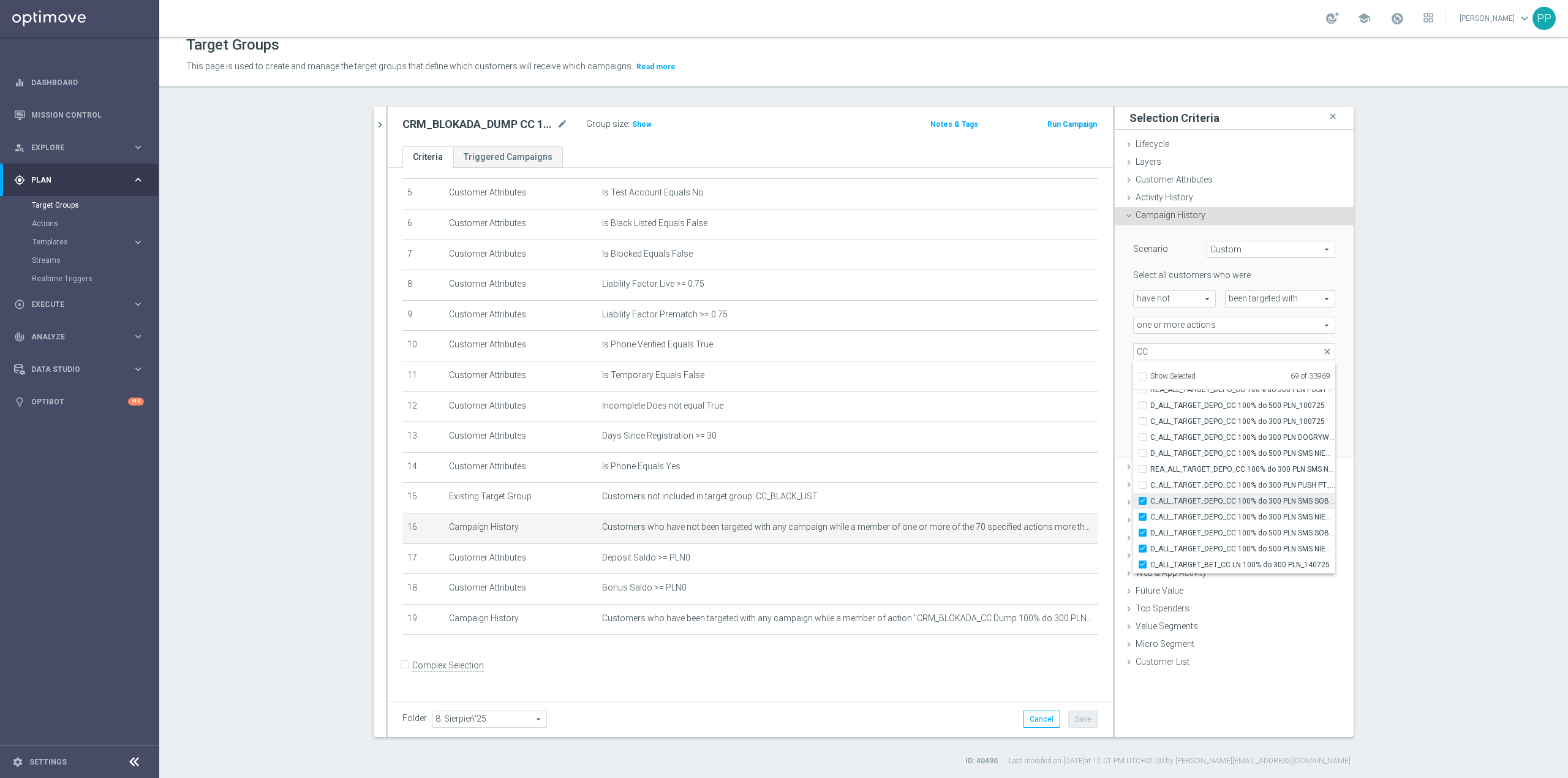
drag, startPoint x: 1207, startPoint y: 496, endPoint x: 1207, endPoint y: 506, distance: 10.0
click at [1207, 496] on span "C_ALL_TARGET_DEPO_CC 100% do 300 PLN SMS SOB_100725" at bounding box center [1243, 501] width 185 height 10
click at [1151, 496] on input "C_ALL_TARGET_DEPO_CC 100% do 300 PLN SMS SOB_100725" at bounding box center [1146, 500] width 8 height 8
checkbox input "false"
type input "Selected 68 of 33969"
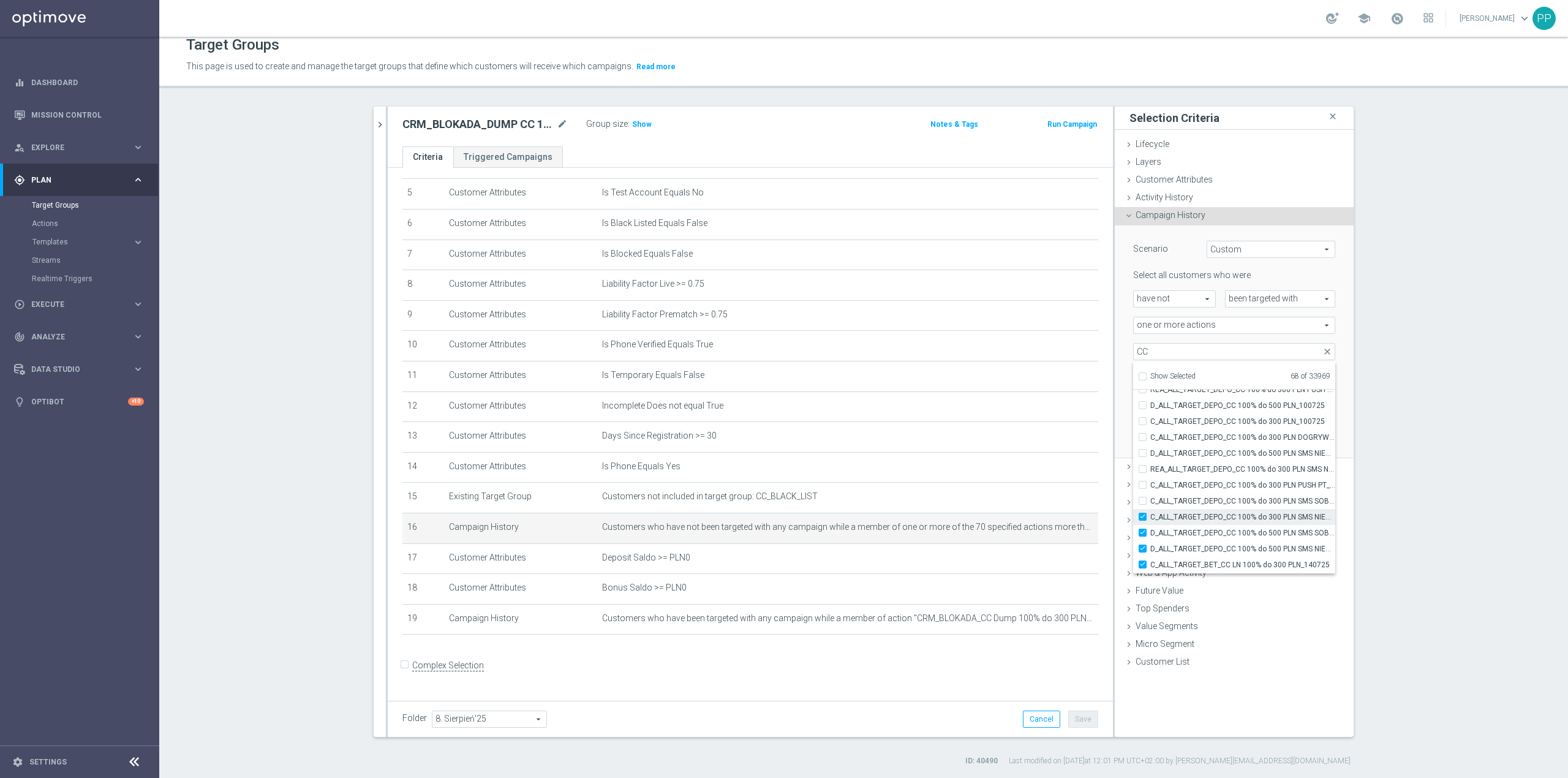
click at [1208, 516] on span "C_ALL_TARGET_DEPO_CC 100% do 300 PLN SMS NIEDZ_100725" at bounding box center [1243, 517] width 185 height 10
click at [1151, 516] on input "C_ALL_TARGET_DEPO_CC 100% do 300 PLN SMS NIEDZ_100725" at bounding box center [1146, 517] width 8 height 8
checkbox input "false"
type input "Selected 67 of 33969"
click at [1204, 534] on span "D_ALL_TARGET_DEPO_CC 100% do 500 PLN SMS SOB_100725" at bounding box center [1243, 533] width 185 height 10
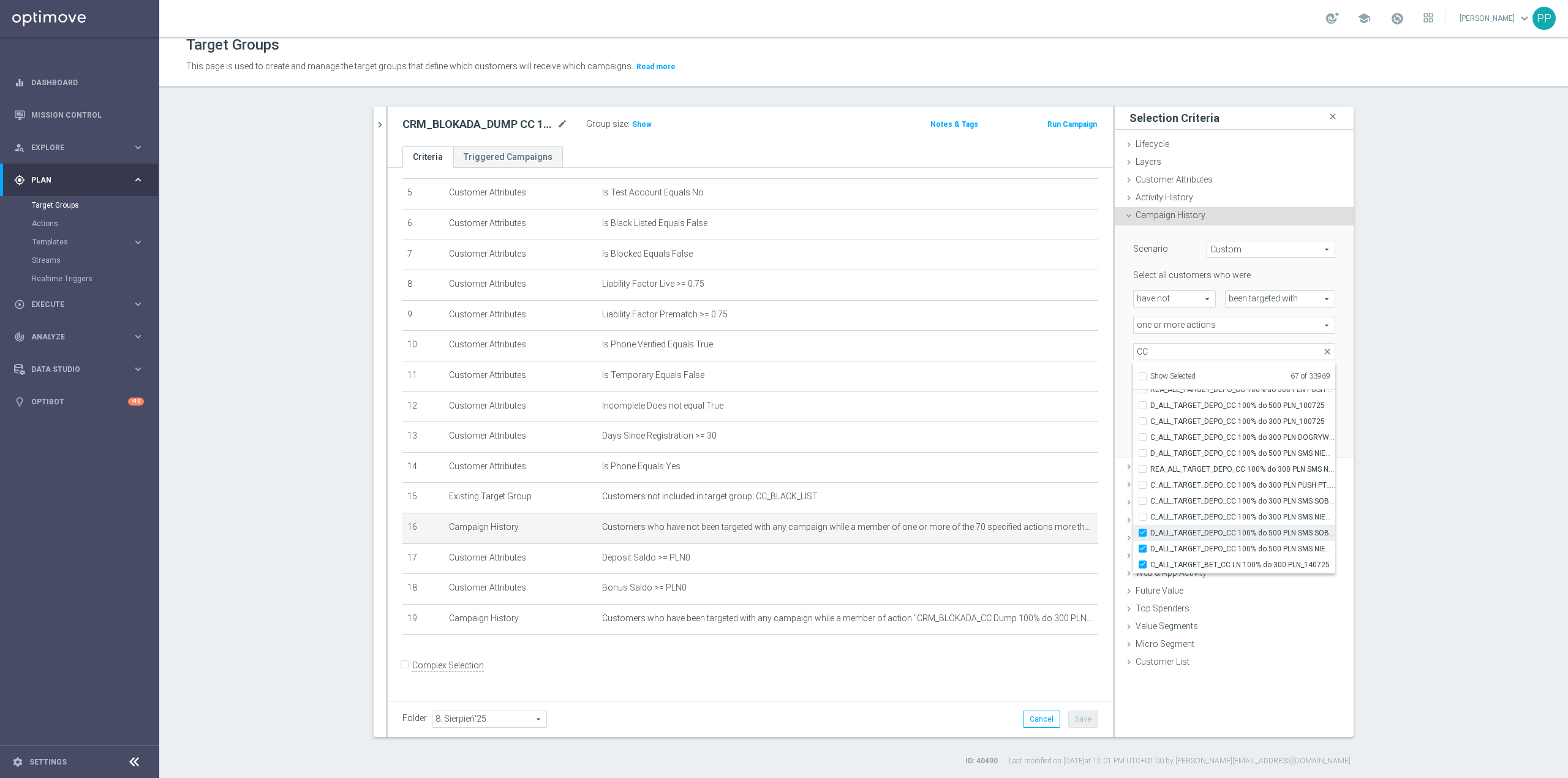
click at [1151, 534] on input "D_ALL_TARGET_DEPO_CC 100% do 500 PLN SMS SOB_100725" at bounding box center [1146, 532] width 8 height 8
checkbox input "false"
type input "Selected 66 of 33969"
click at [1206, 552] on span "D_ALL_TARGET_DEPO_CC 100% do 500 PLN SMS NIEDZ_100725" at bounding box center [1243, 549] width 185 height 10
click at [1151, 552] on input "D_ALL_TARGET_DEPO_CC 100% do 500 PLN SMS NIEDZ_100725" at bounding box center [1146, 549] width 8 height 8
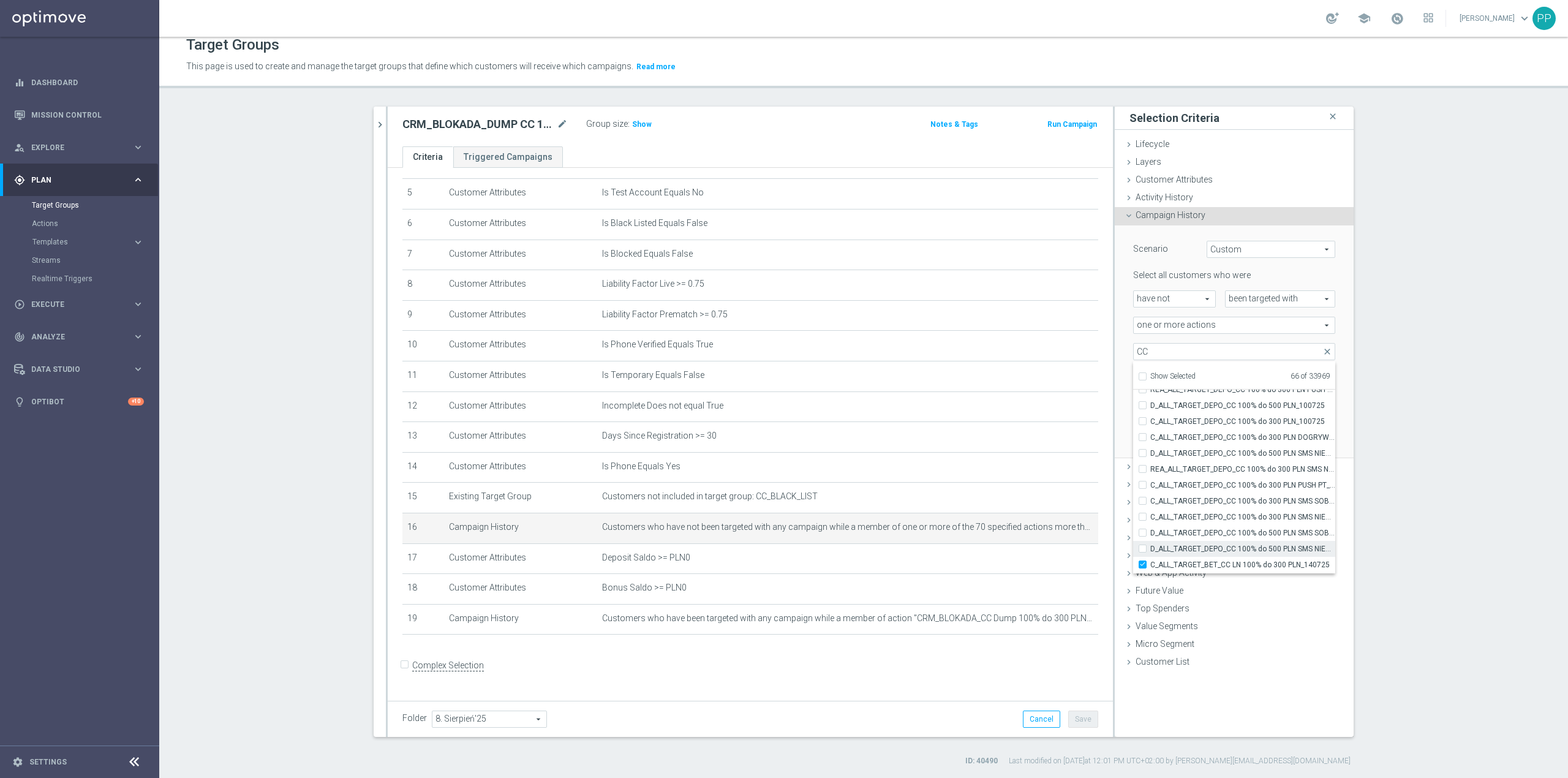
checkbox input "false"
type input "Selected 65 of 33969"
click at [1222, 488] on label "C_ALL_TARGET_BET_CC LN 100% do 300 PLN_140725" at bounding box center [1243, 483] width 185 height 15
click at [1151, 487] on input "C_ALL_TARGET_BET_CC LN 100% do 300 PLN_140725" at bounding box center [1146, 483] width 8 height 8
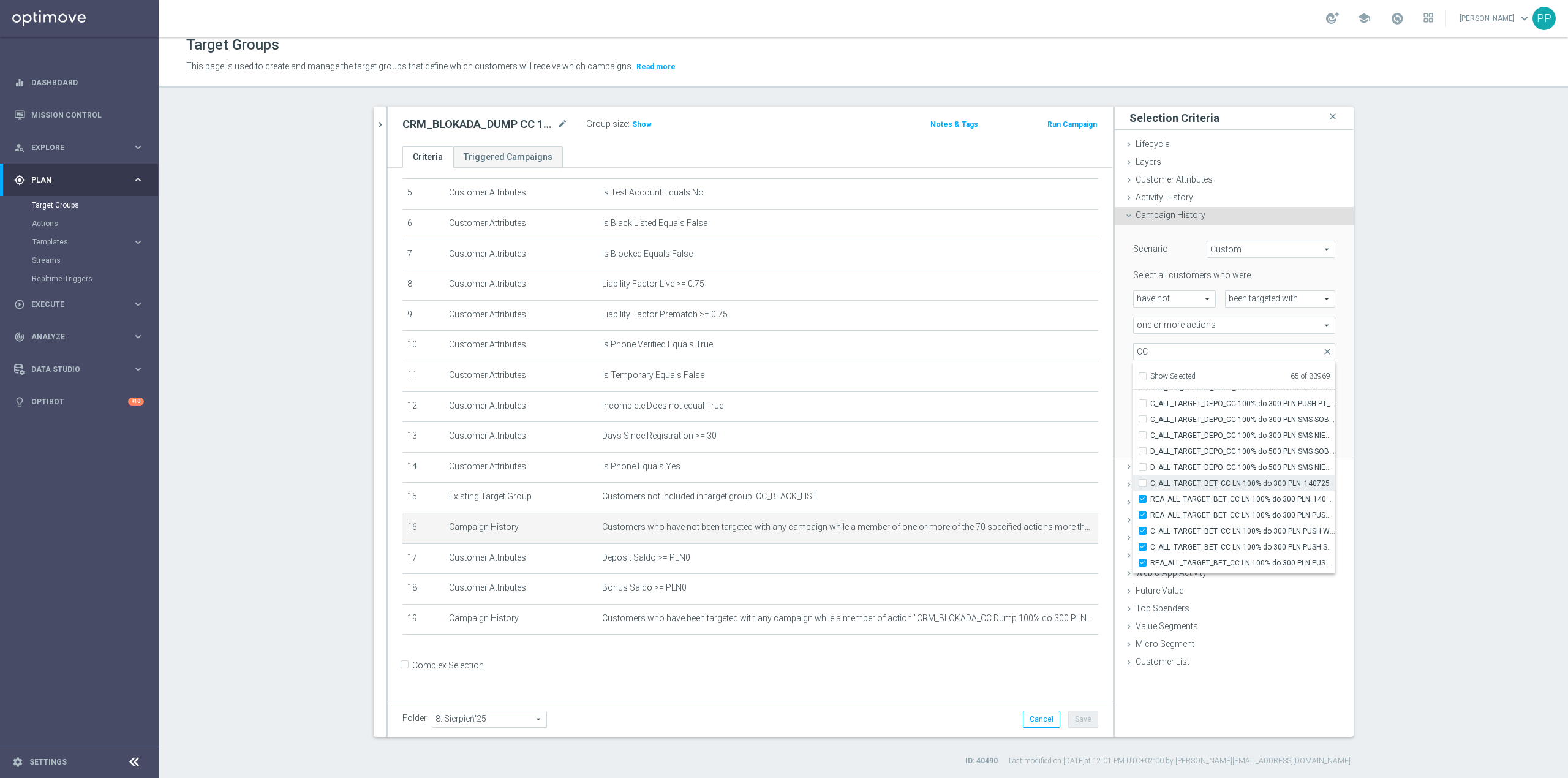
checkbox input "false"
type input "Selected 64 of 33969"
click at [1226, 484] on span "C_ALL_TARGET_BET_CC LN 100% do 300 PLN_140725" at bounding box center [1243, 483] width 185 height 10
click at [1151, 484] on input "C_ALL_TARGET_BET_CC LN 100% do 300 PLN_140725" at bounding box center [1146, 483] width 8 height 8
checkbox input "true"
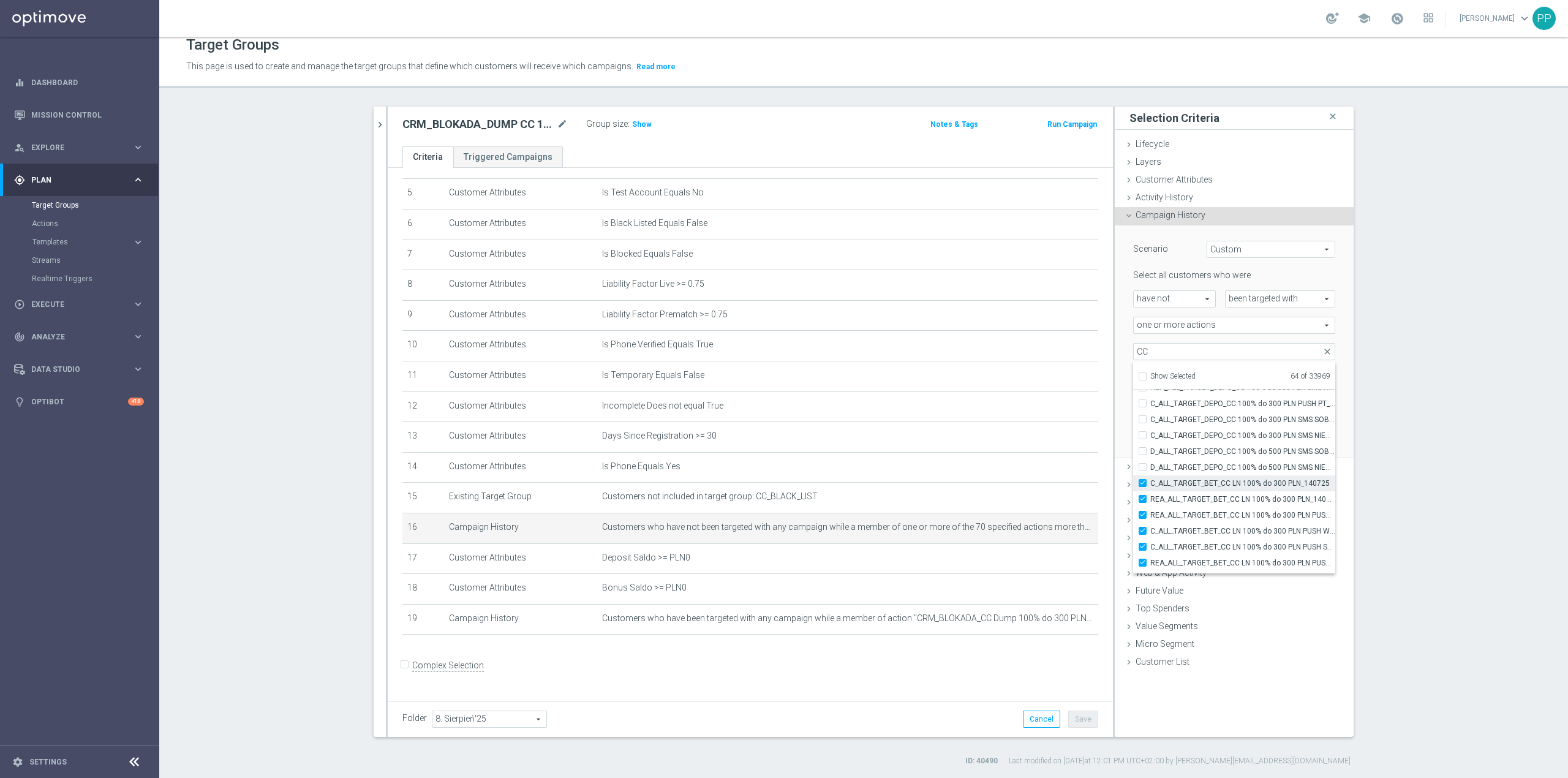
type input "Selected 65 of 33969"
click at [1116, 388] on div "Scenario Custom Custom arrow_drop_down search Select all customers who were hav…" at bounding box center [1234, 342] width 239 height 233
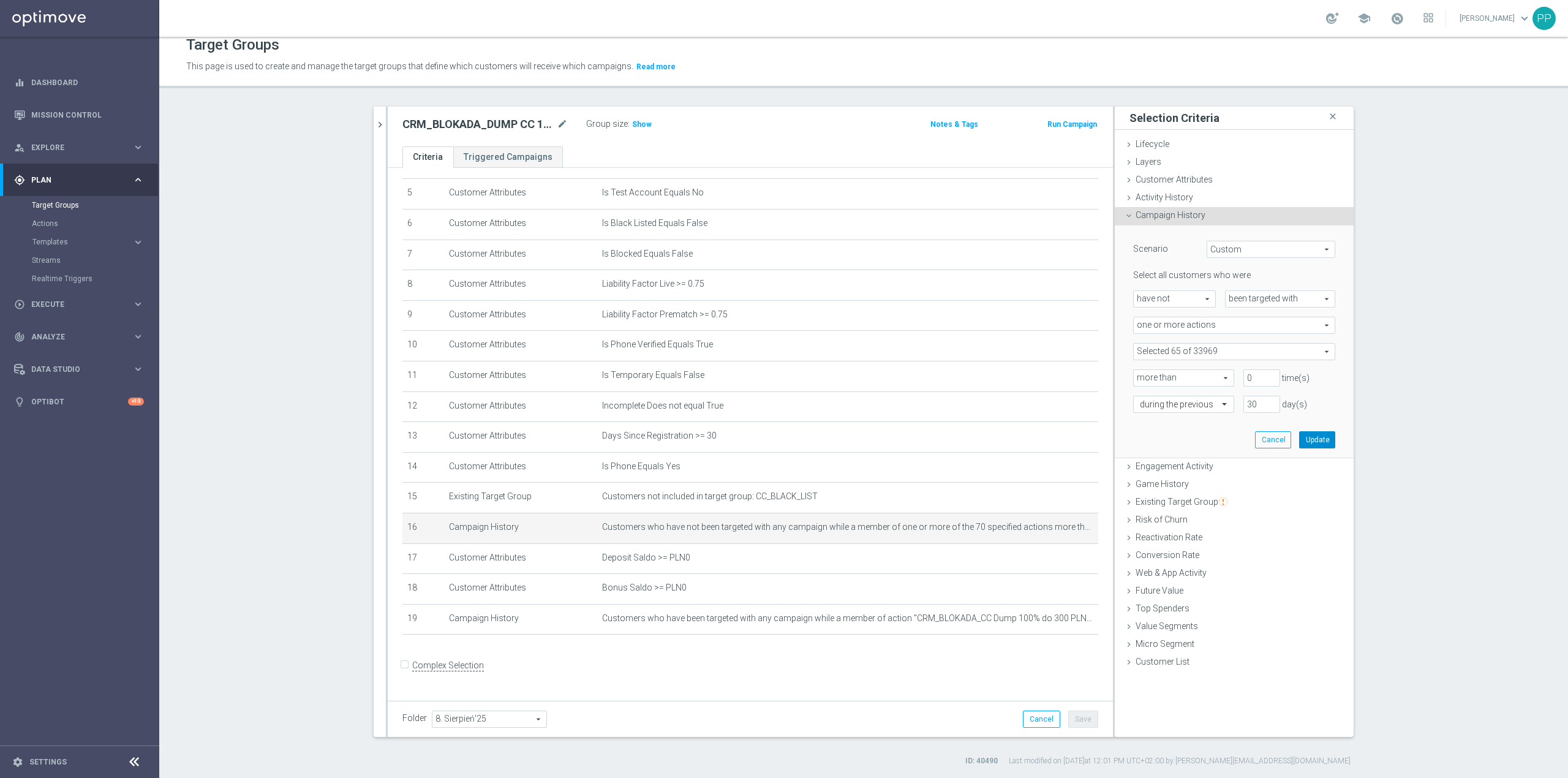
click at [1311, 438] on button "Update" at bounding box center [1316, 440] width 36 height 17
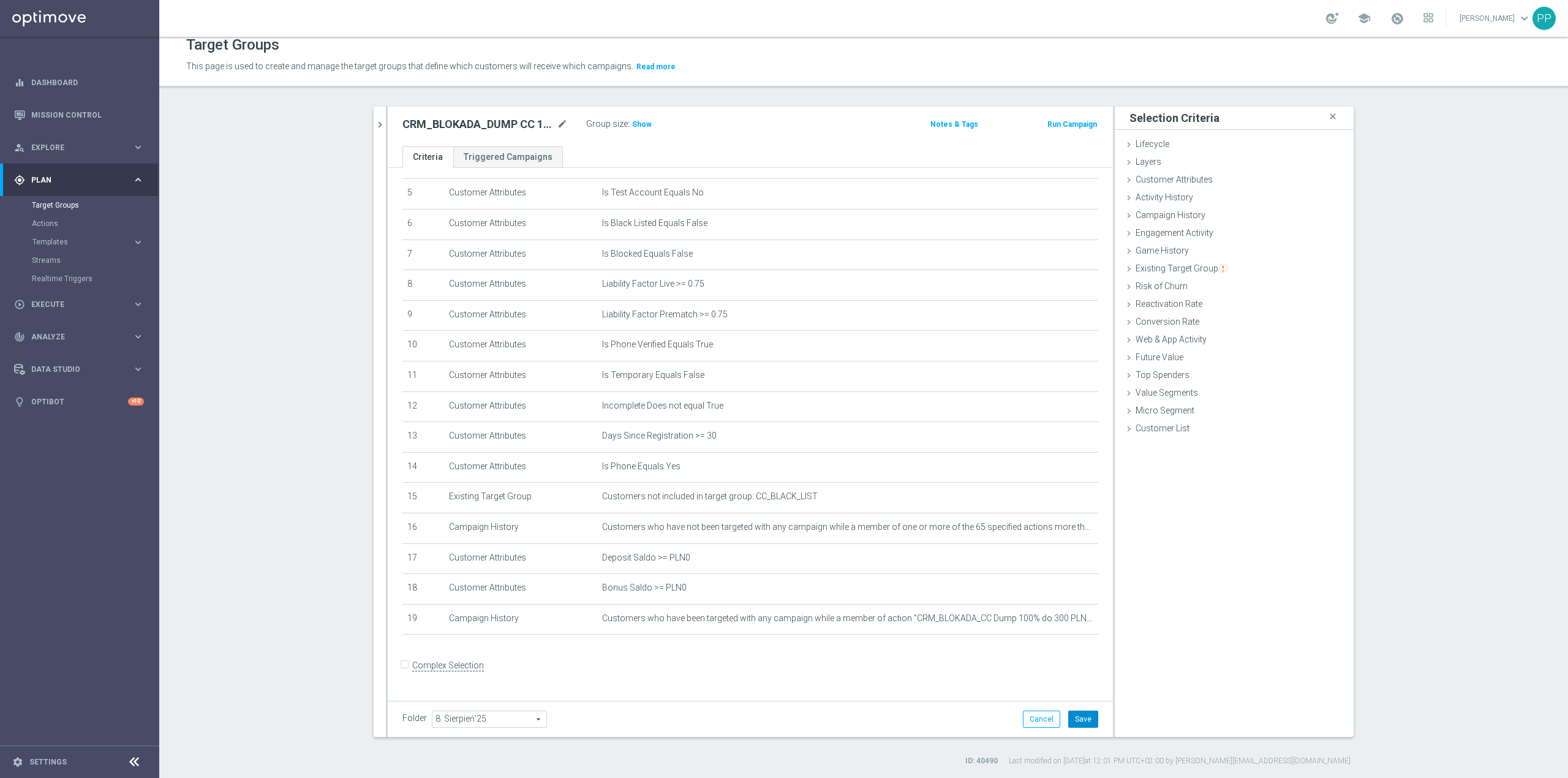
click at [1079, 721] on button "Save" at bounding box center [1083, 719] width 30 height 17
click at [1069, 623] on icon "delete_forever" at bounding box center [1073, 618] width 10 height 10
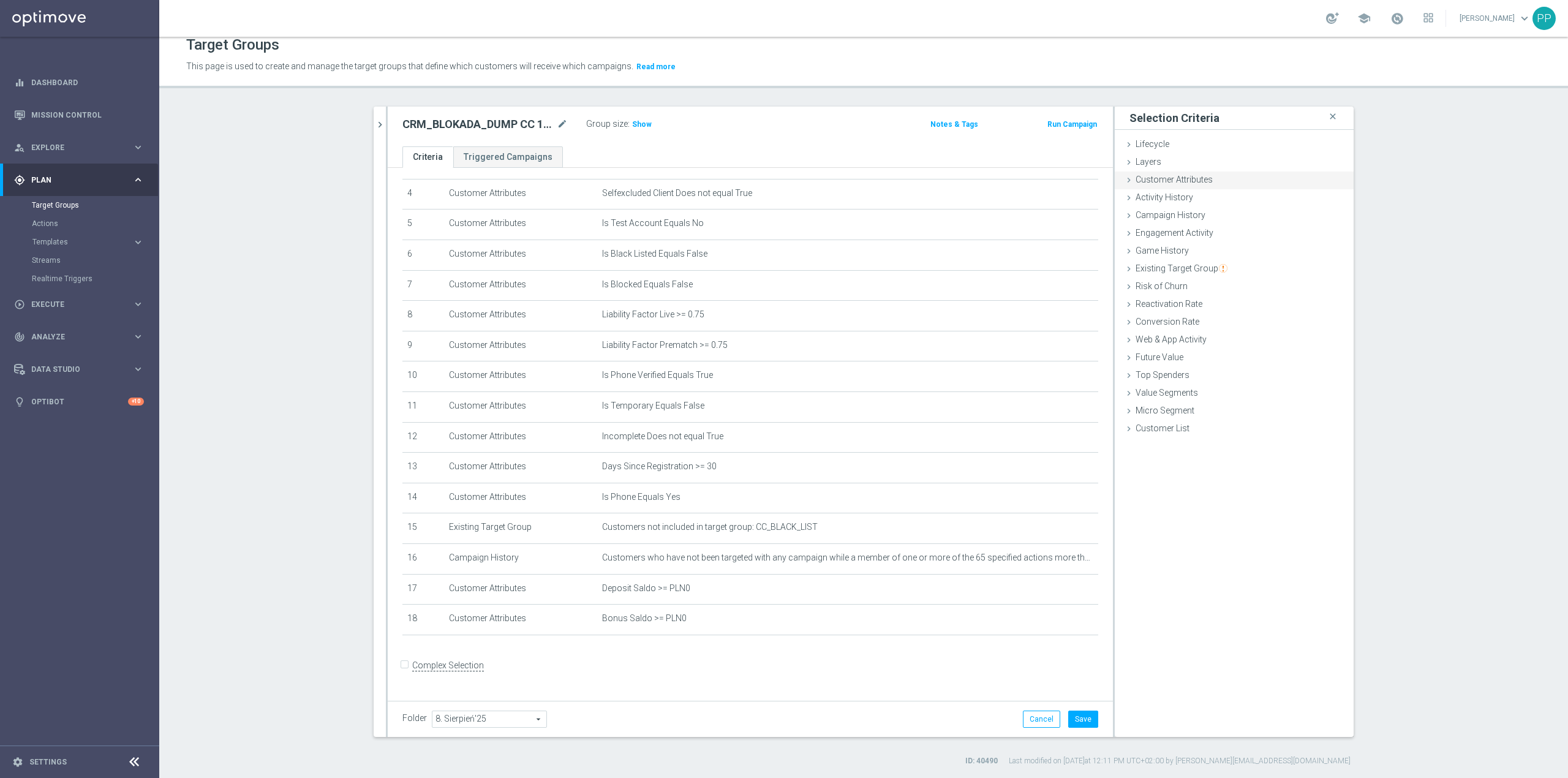
click at [1135, 179] on span "Customer Attributes" at bounding box center [1174, 179] width 77 height 10
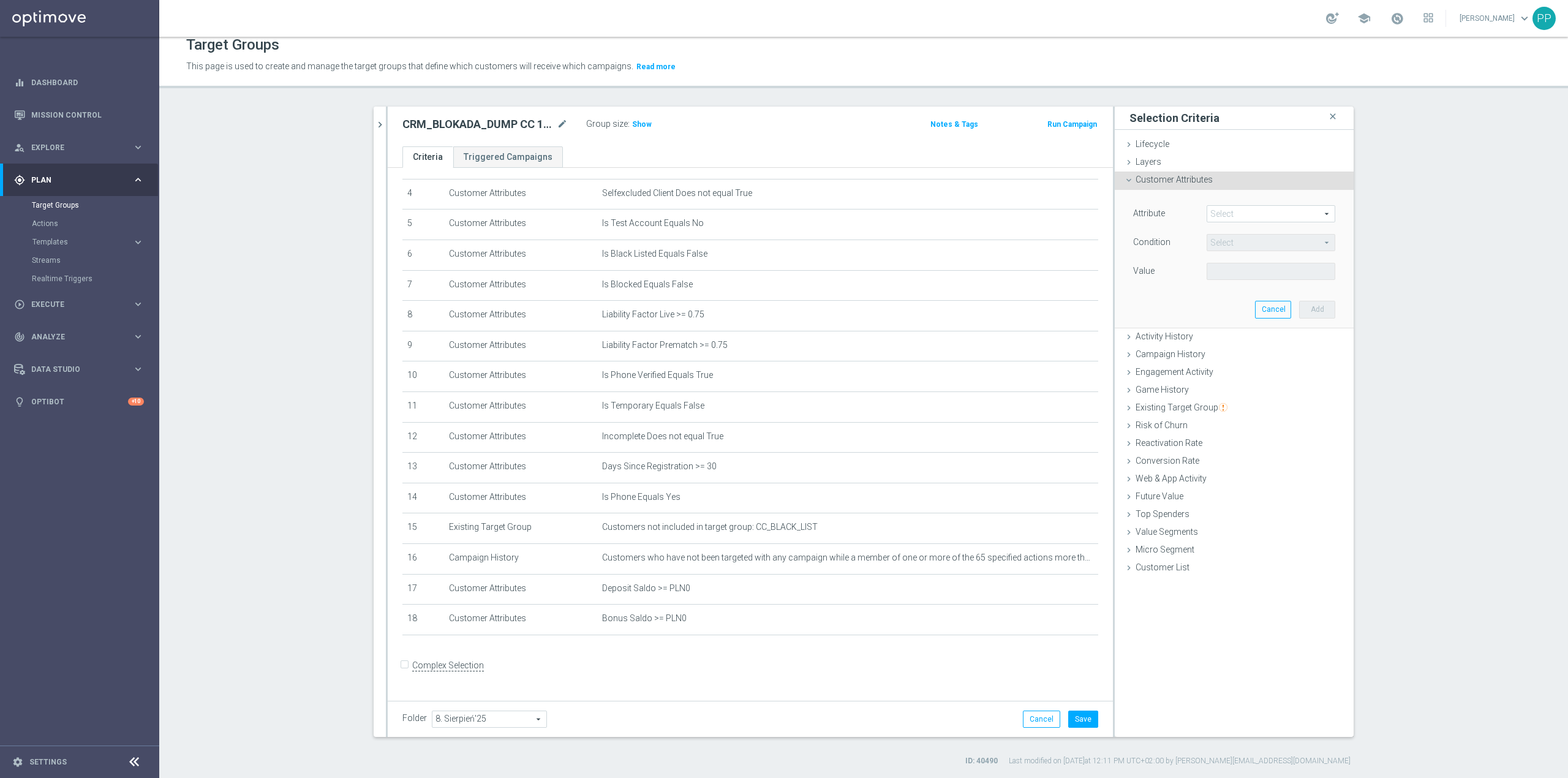
click at [1221, 223] on div "Attribute Select arrow_drop_down search" at bounding box center [1234, 215] width 221 height 19
click at [1224, 220] on span at bounding box center [1271, 214] width 128 height 15
click at [0, 0] on input "search" at bounding box center [0, 0] width 0 height 0
type input "days since last"
click at [1241, 233] on span "Days Since Last Activity" at bounding box center [1271, 232] width 116 height 10
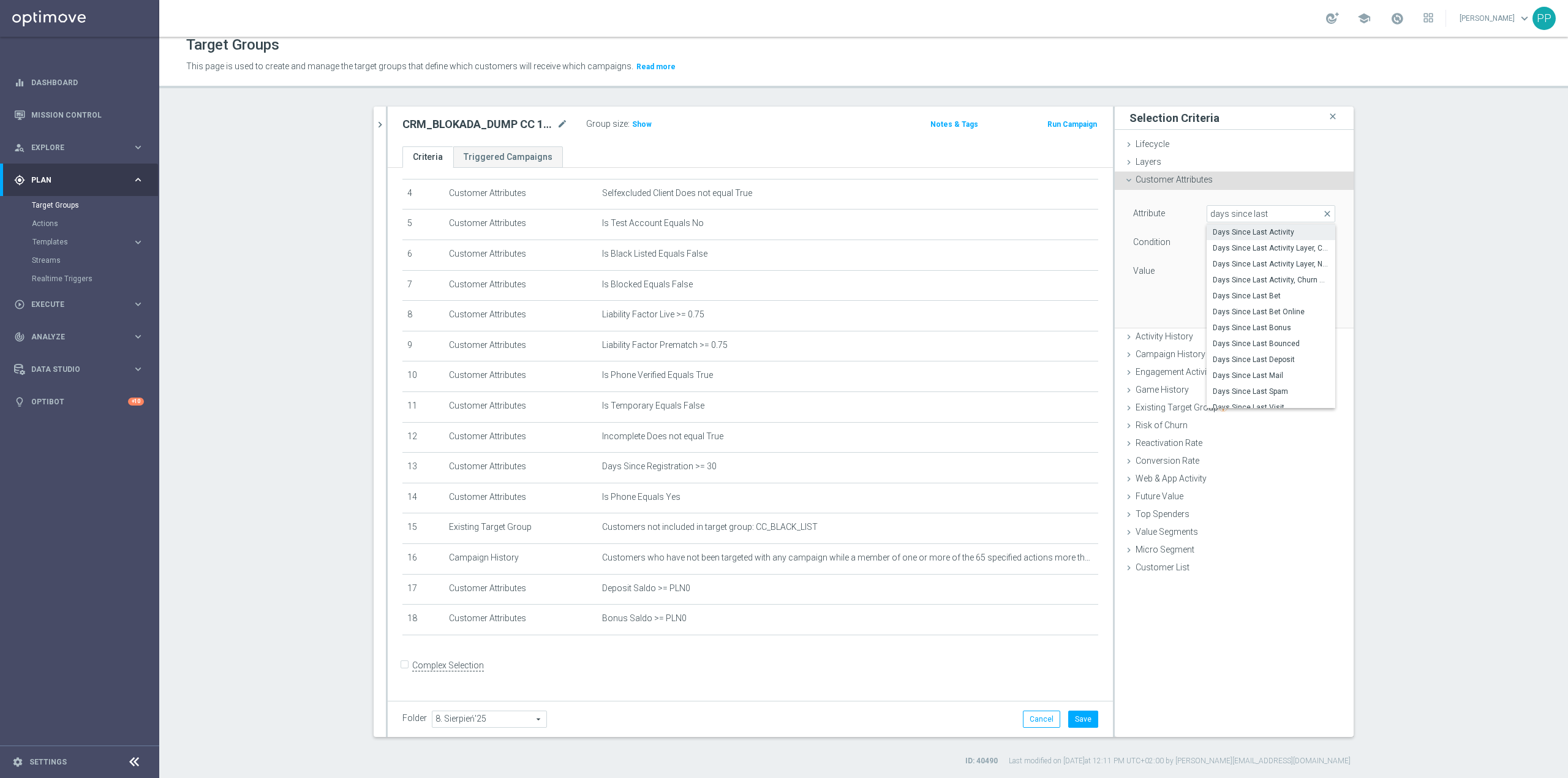
type input "Days Since Last Activity"
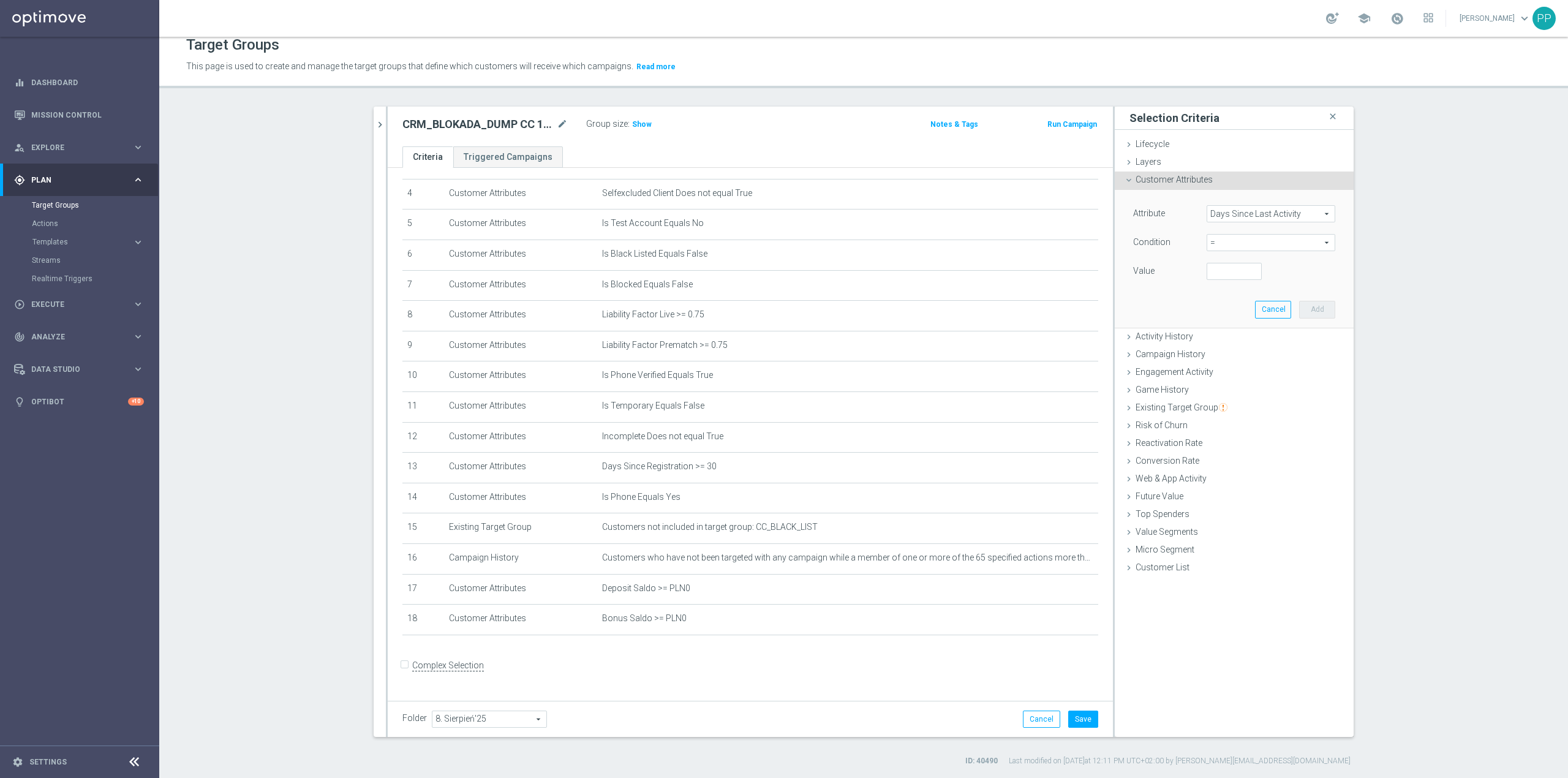
click at [1217, 241] on span "=" at bounding box center [1271, 242] width 128 height 15
click at [1238, 358] on span "between" at bounding box center [1271, 356] width 116 height 10
type input "between"
click at [1228, 269] on input "number" at bounding box center [1234, 272] width 55 height 17
click at [1225, 305] on input "number" at bounding box center [1234, 300] width 55 height 17
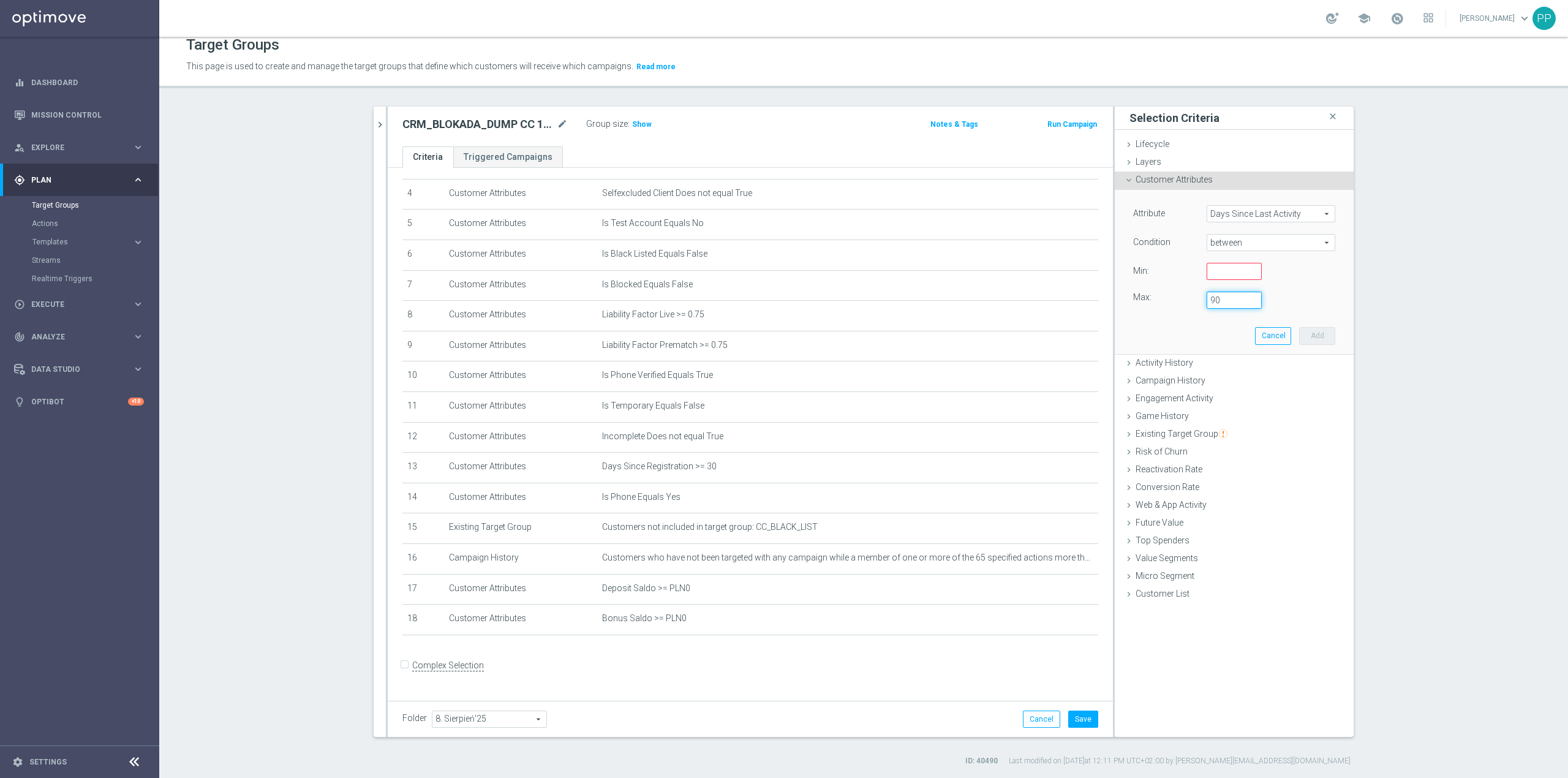
type input "90"
click at [1214, 269] on input "number" at bounding box center [1234, 272] width 55 height 17
type input "45"
click at [1216, 331] on div "Attribute Days Since Last Activity Days Since Last Activity arrow_drop_down sea…" at bounding box center [1234, 271] width 221 height 164
click at [1220, 217] on span "Days Since Last Activity" at bounding box center [1271, 214] width 128 height 15
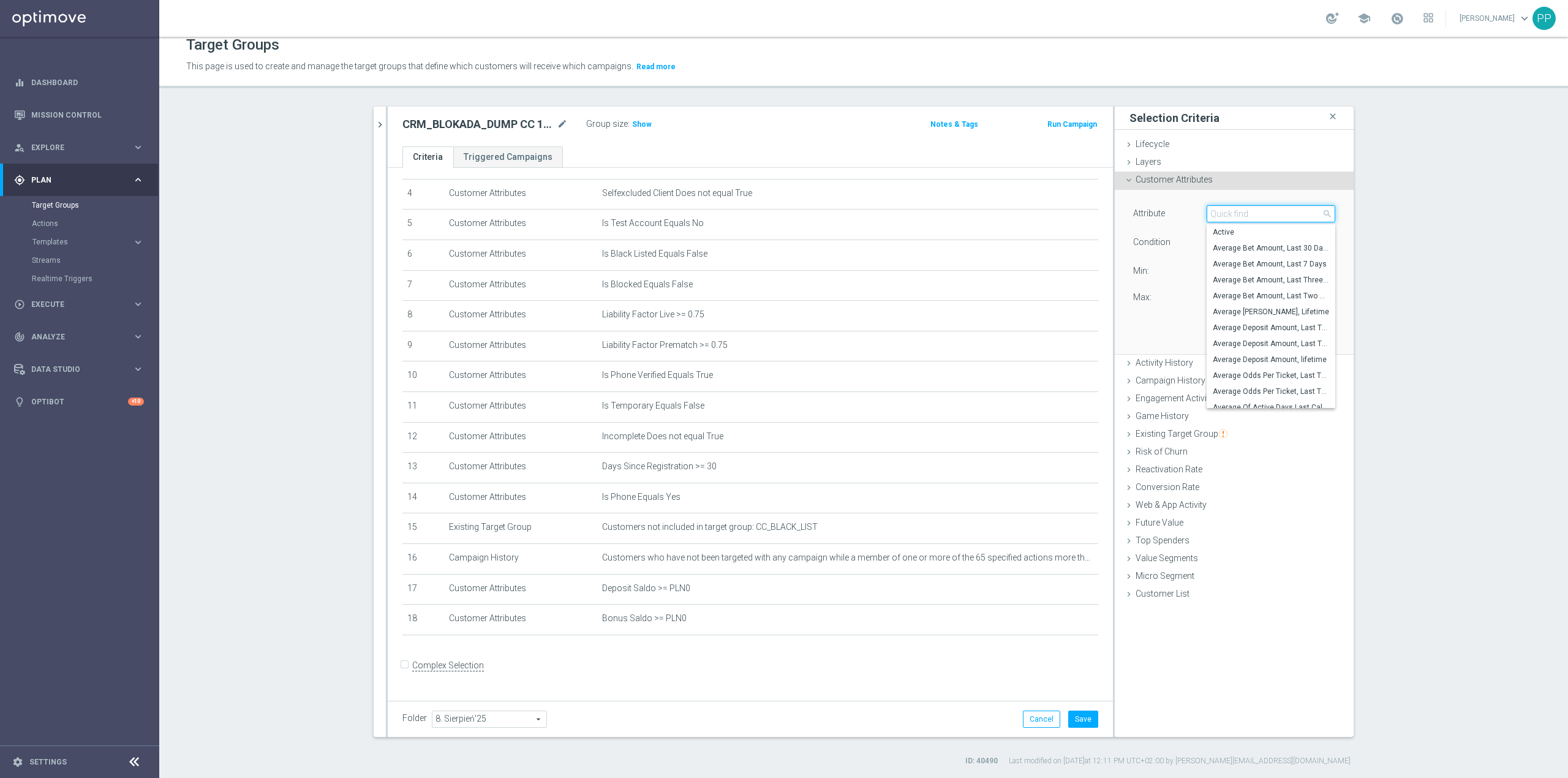
click at [1220, 217] on input "search" at bounding box center [1271, 214] width 129 height 17
type input "last ac"
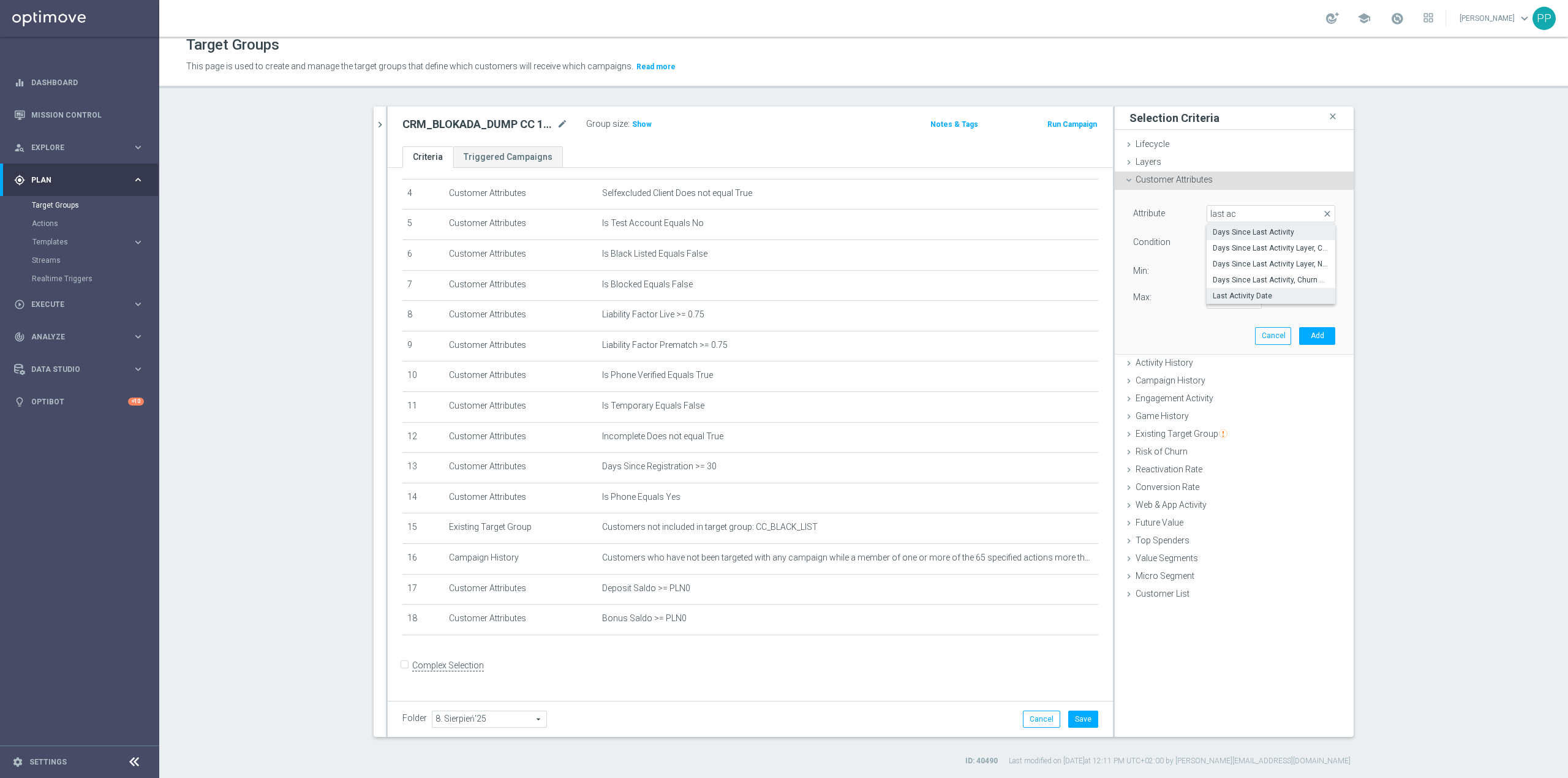
click at [1224, 291] on span "Last Activity Date" at bounding box center [1271, 296] width 116 height 10
type input "Last Activity Date"
click at [1221, 253] on div "Condition Equals Equals arrow_drop_down search" at bounding box center [1234, 244] width 221 height 19
click at [1221, 243] on span "Equals" at bounding box center [1271, 242] width 128 height 15
click at [1241, 292] on span "Between" at bounding box center [1271, 292] width 116 height 10
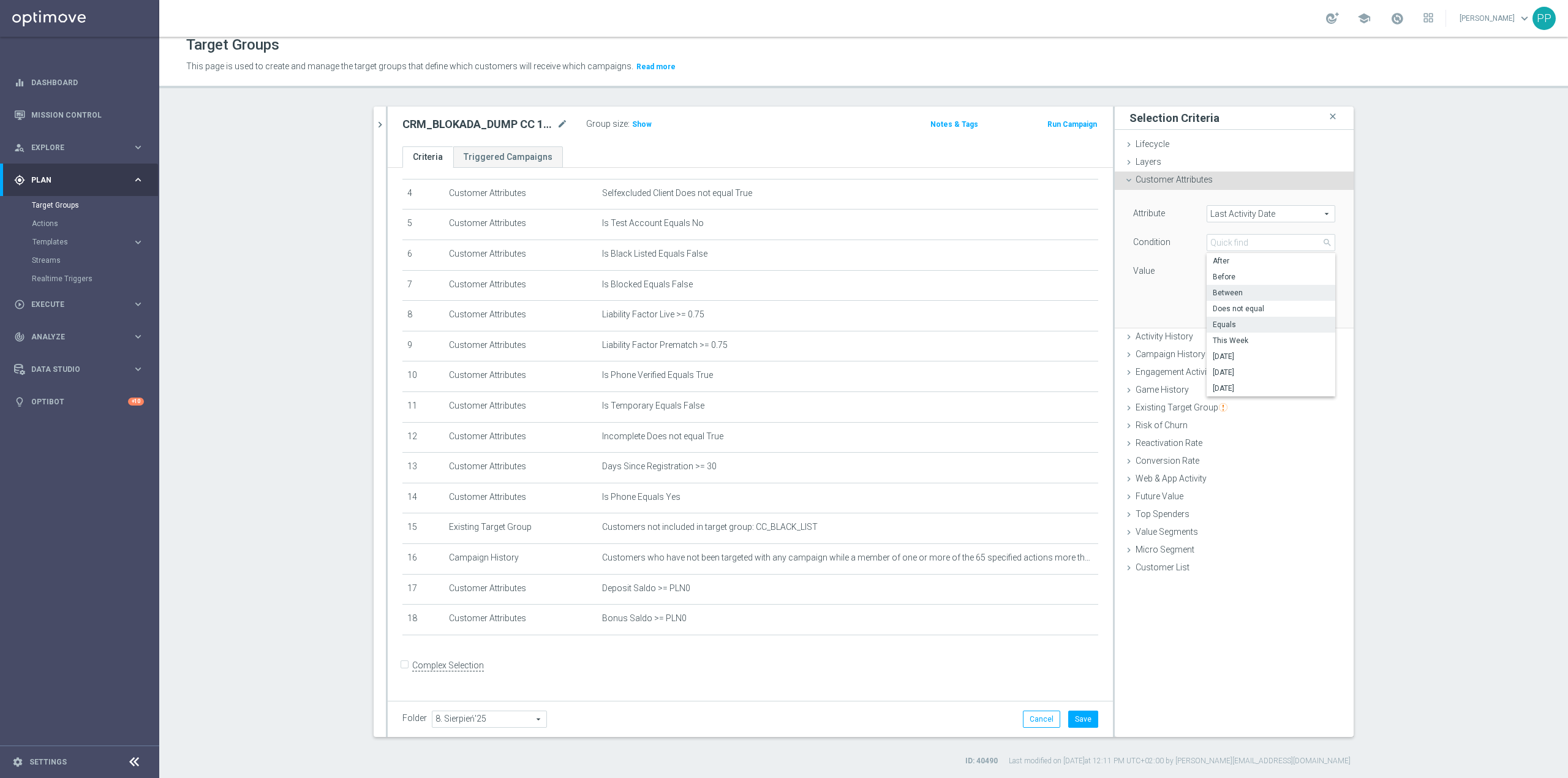
type input "Between"
click at [1327, 271] on icon "[DATE]" at bounding box center [1317, 271] width 33 height 11
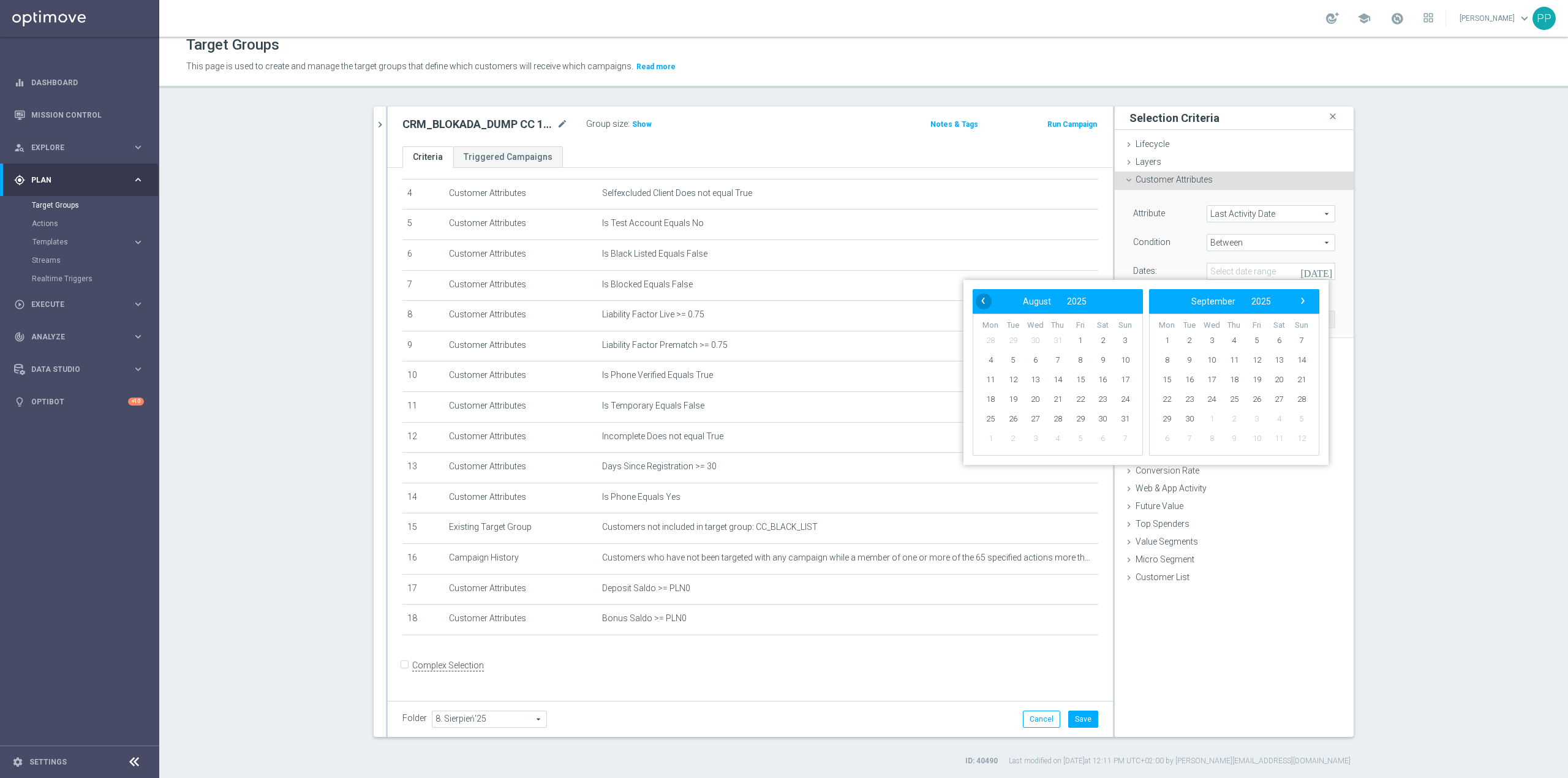
click at [983, 299] on span "‹" at bounding box center [983, 301] width 15 height 15
click at [1056, 344] on span "1" at bounding box center [1058, 341] width 19 height 19
click at [1101, 422] on span "31" at bounding box center [1102, 419] width 19 height 19
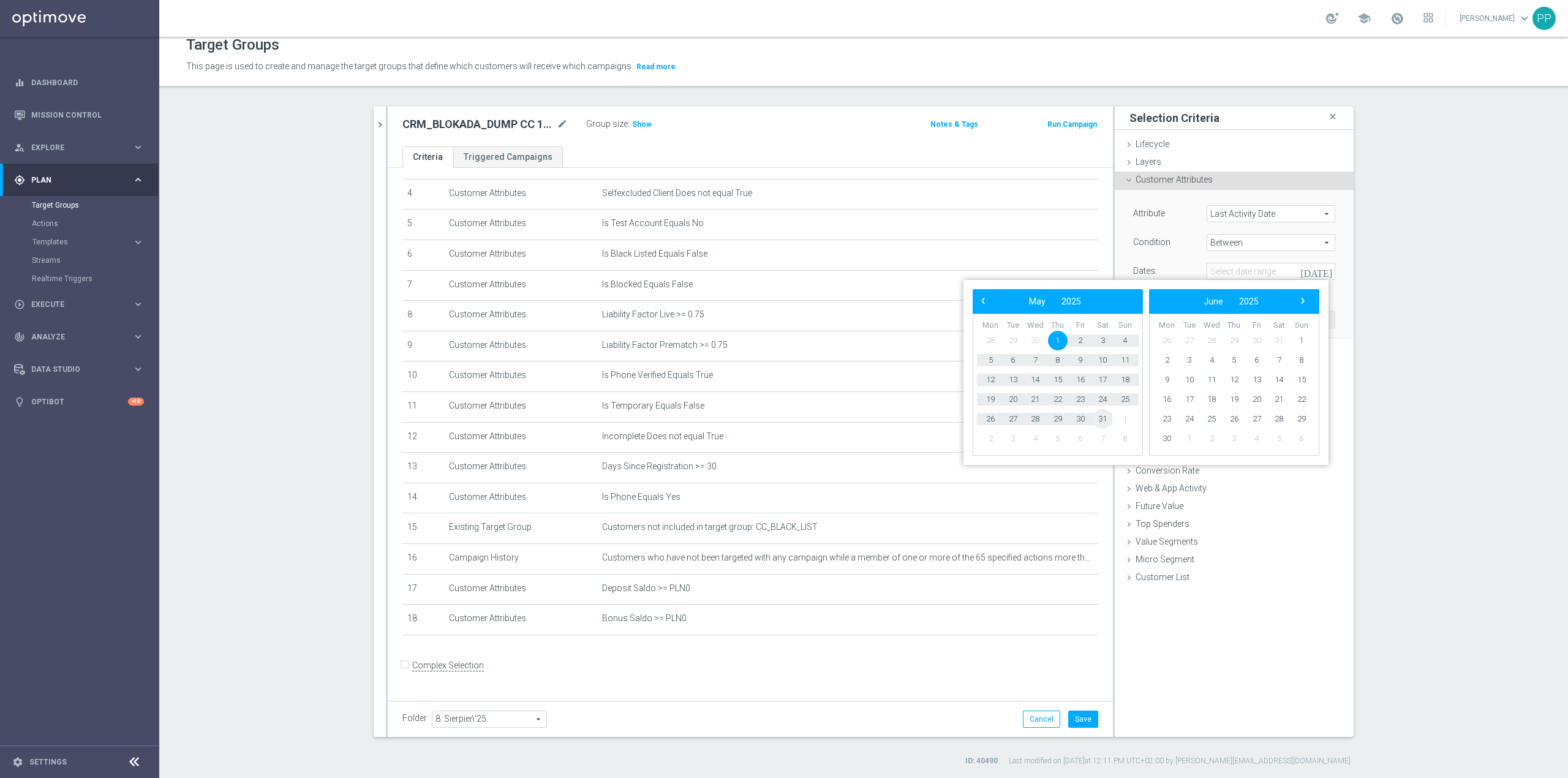
type input "[DATE] - [DATE]"
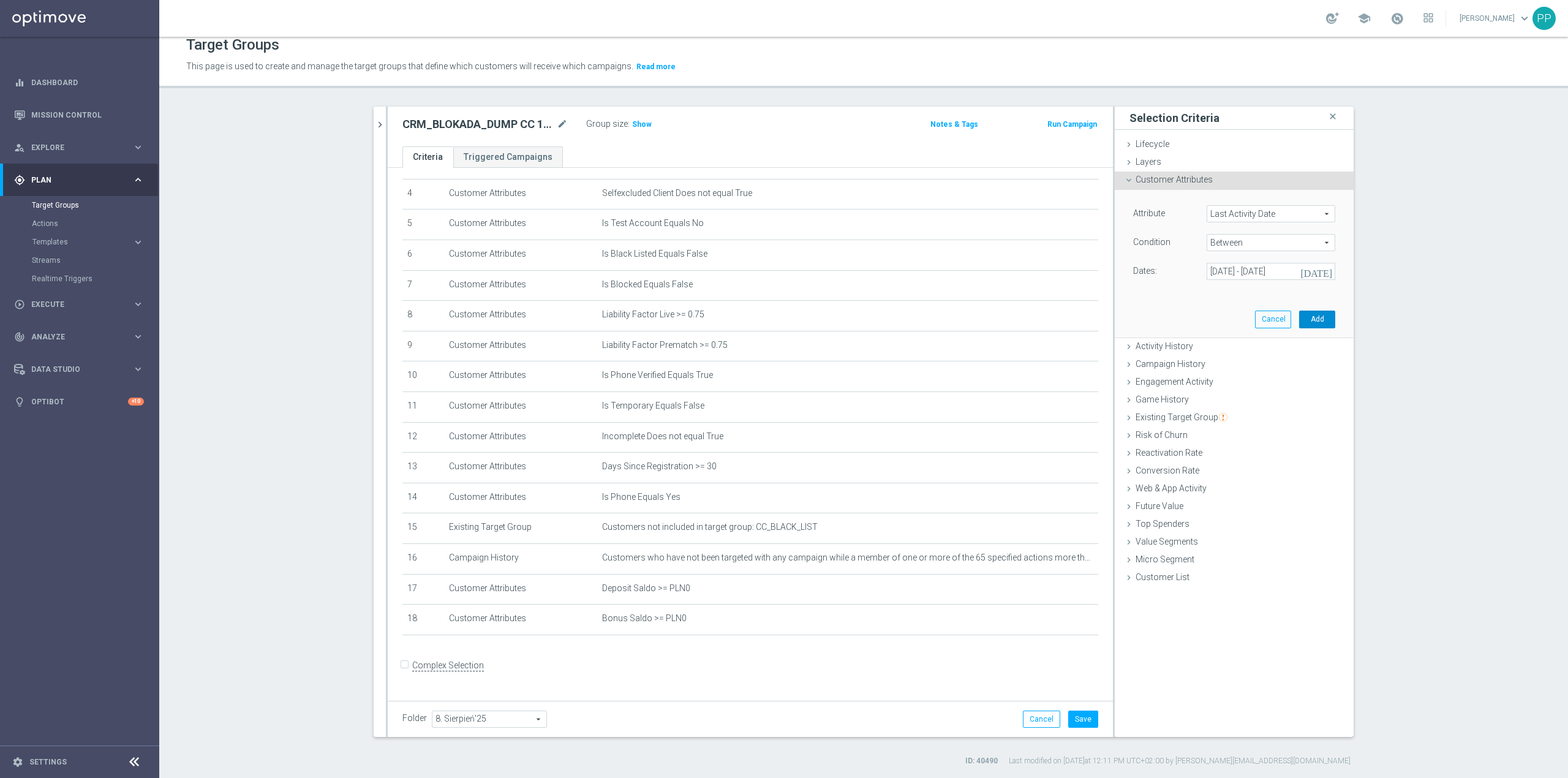
click at [1314, 322] on button "Add" at bounding box center [1316, 319] width 36 height 17
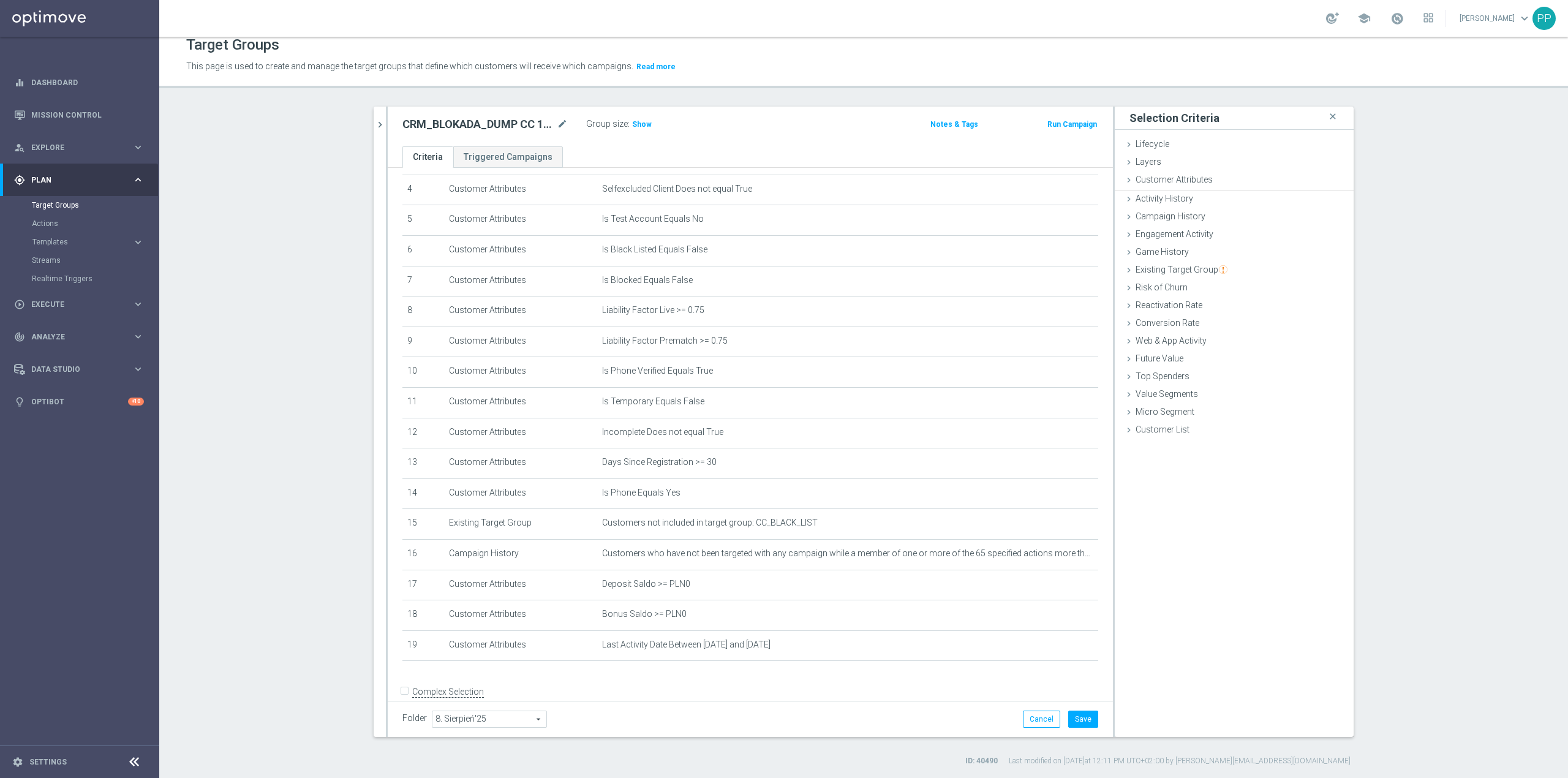
scroll to position [158, 0]
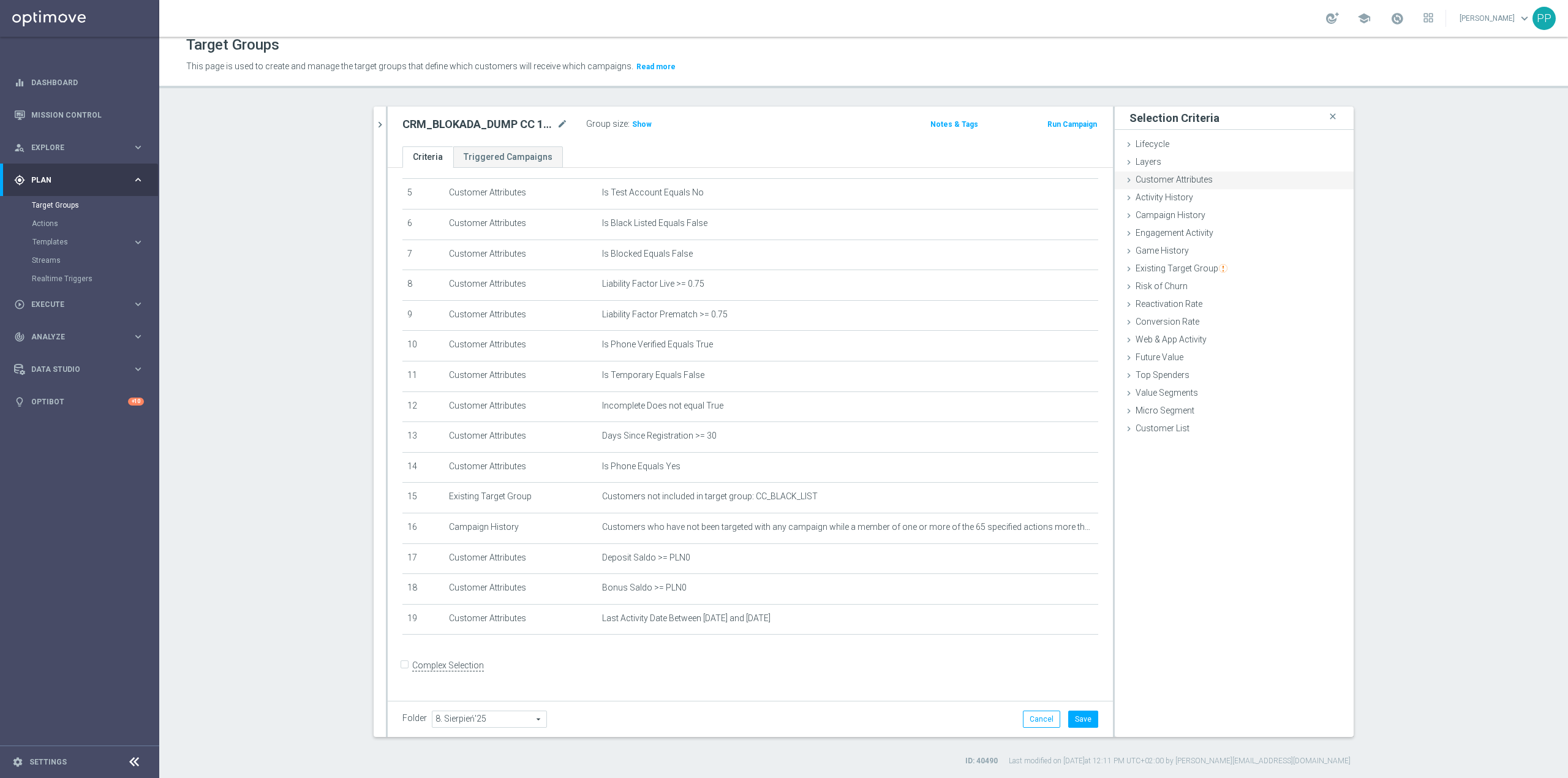
click at [1203, 174] on span "Customer Attributes" at bounding box center [1174, 179] width 77 height 10
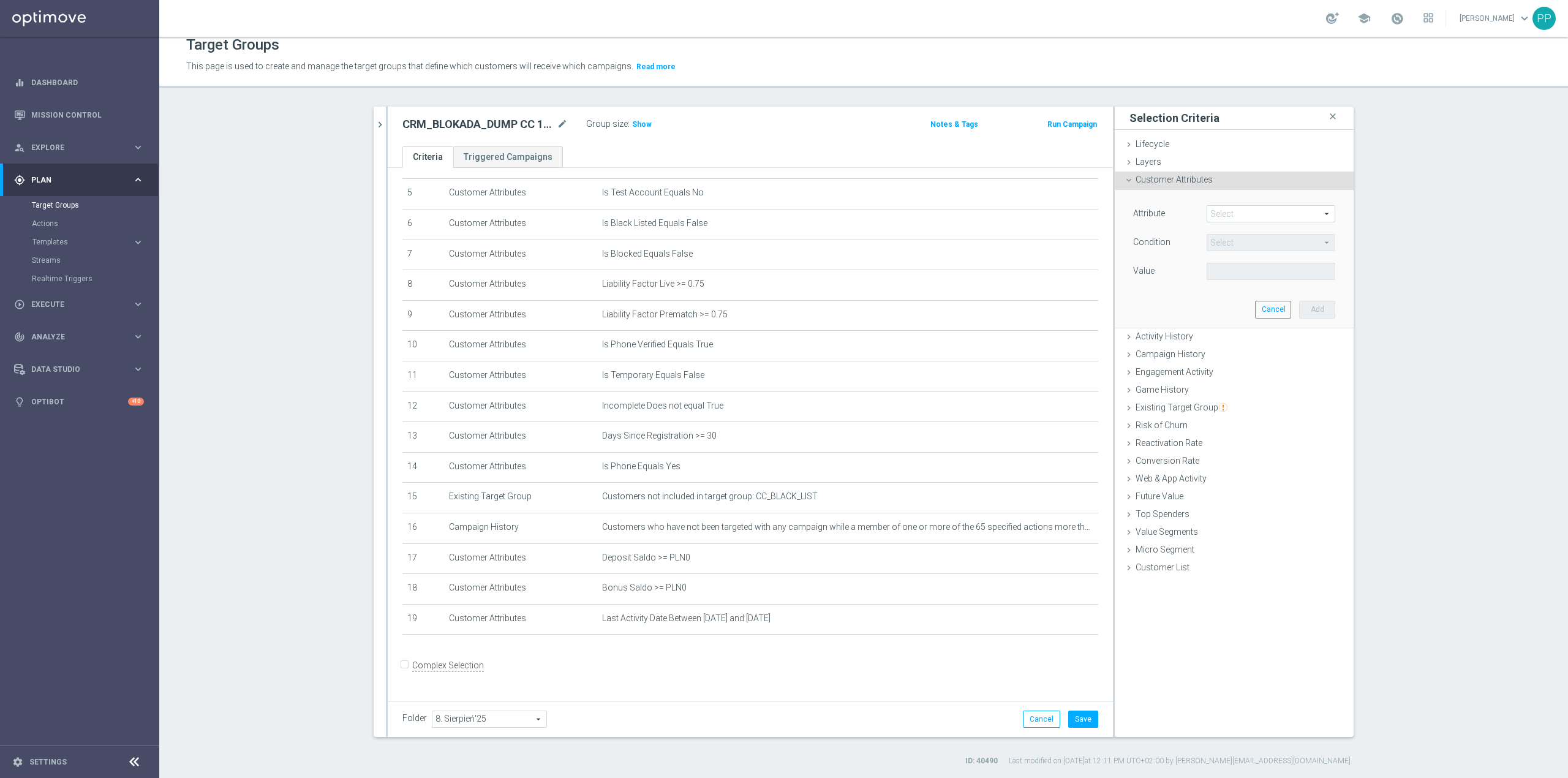
click at [1243, 214] on span at bounding box center [1271, 214] width 128 height 15
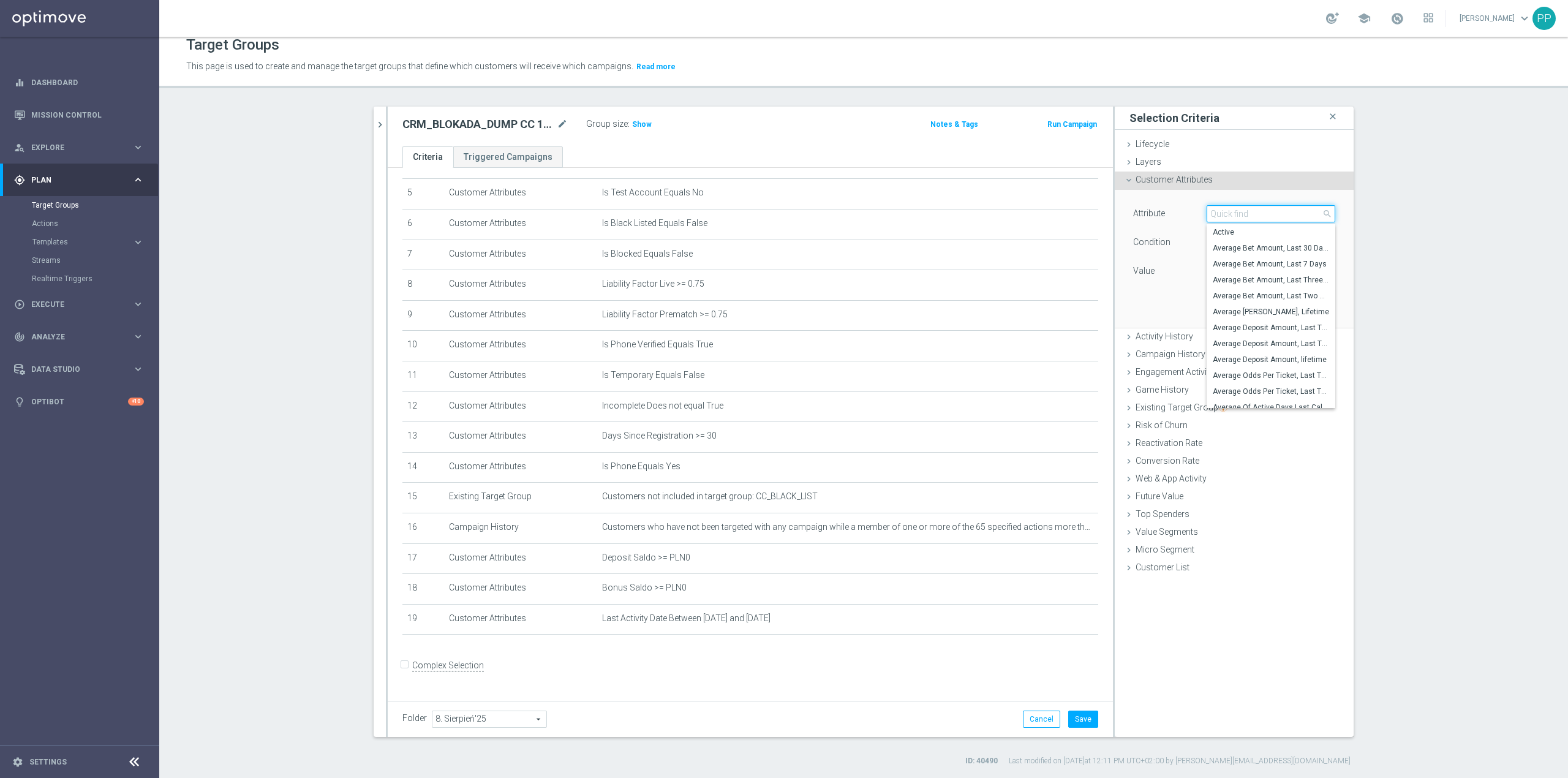
click at [1243, 214] on input "search" at bounding box center [1271, 214] width 129 height 17
type input "stage"
click at [1243, 314] on span "Stage Deposit" at bounding box center [1271, 312] width 116 height 10
type input "Stage Deposit"
type input "Equals"
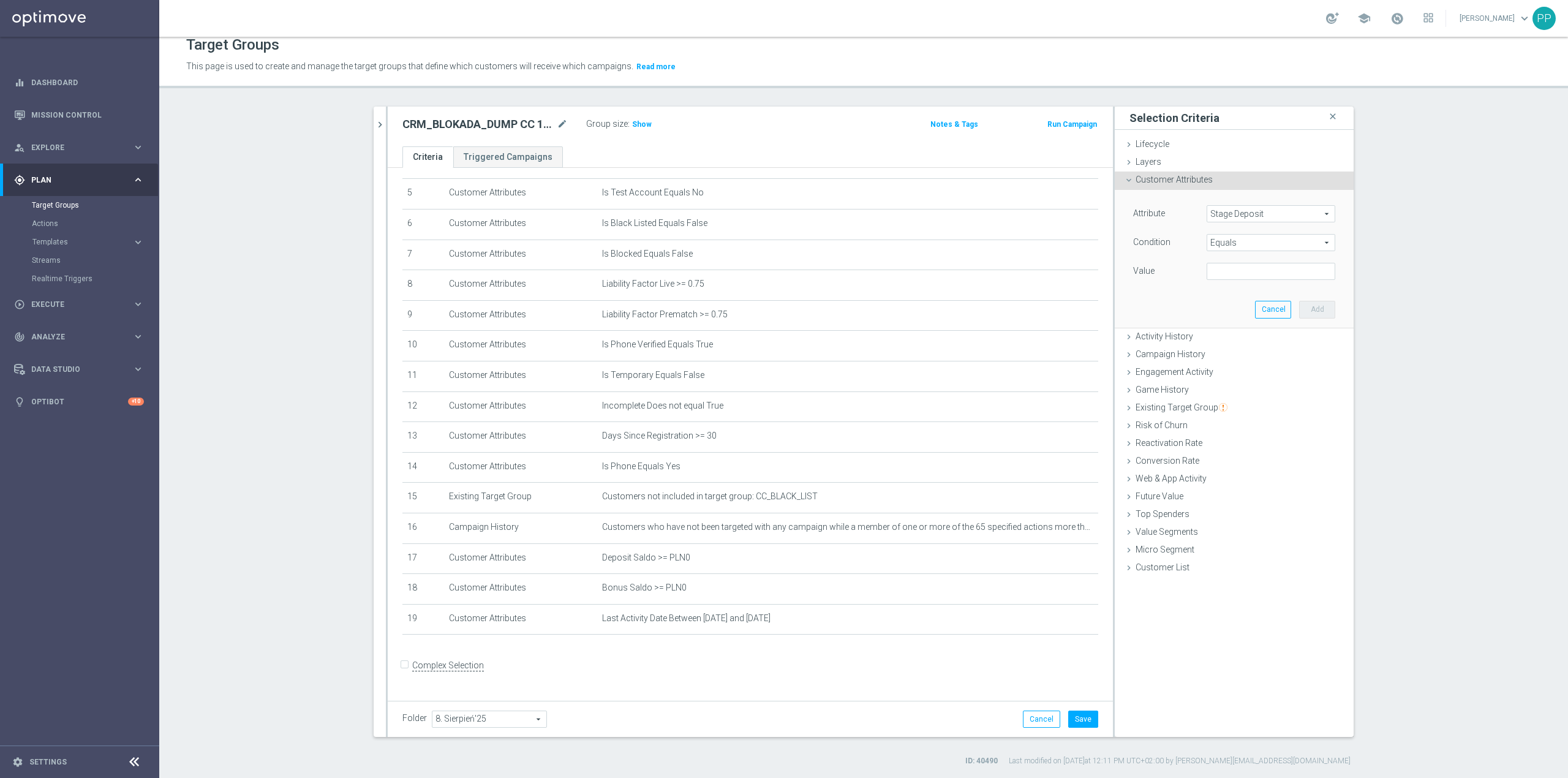
click at [1221, 243] on span "Equals" at bounding box center [1271, 242] width 128 height 15
click at [1176, 280] on div "Value" at bounding box center [1161, 273] width 74 height 19
click at [1207, 277] on input "text" at bounding box center [1271, 272] width 129 height 17
type input "DUMP"
drag, startPoint x: 1175, startPoint y: 308, endPoint x: 1224, endPoint y: 300, distance: 49.6
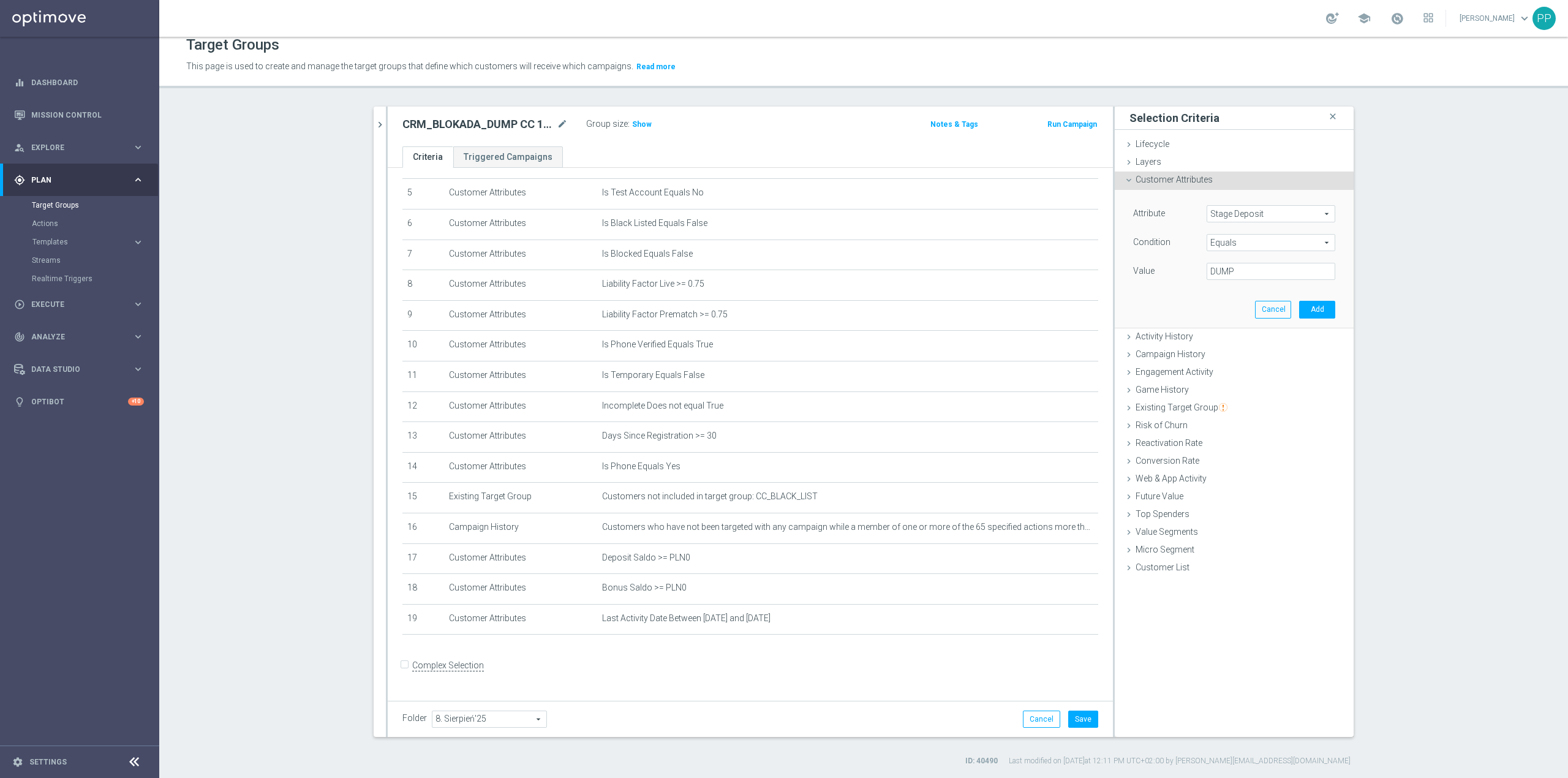
click at [1176, 307] on div "Attribute Stage Deposit Stage Deposit arrow_drop_down search Condition Equals E…" at bounding box center [1234, 258] width 221 height 137
click at [1262, 246] on span "Equals" at bounding box center [1271, 242] width 128 height 15
click at [1262, 246] on input "search" at bounding box center [1271, 243] width 129 height 17
click at [1167, 290] on div "Attribute Stage Deposit Stage Deposit arrow_drop_down search Condition Equals E…" at bounding box center [1234, 258] width 221 height 137
click at [1306, 309] on button "Add" at bounding box center [1316, 310] width 36 height 17
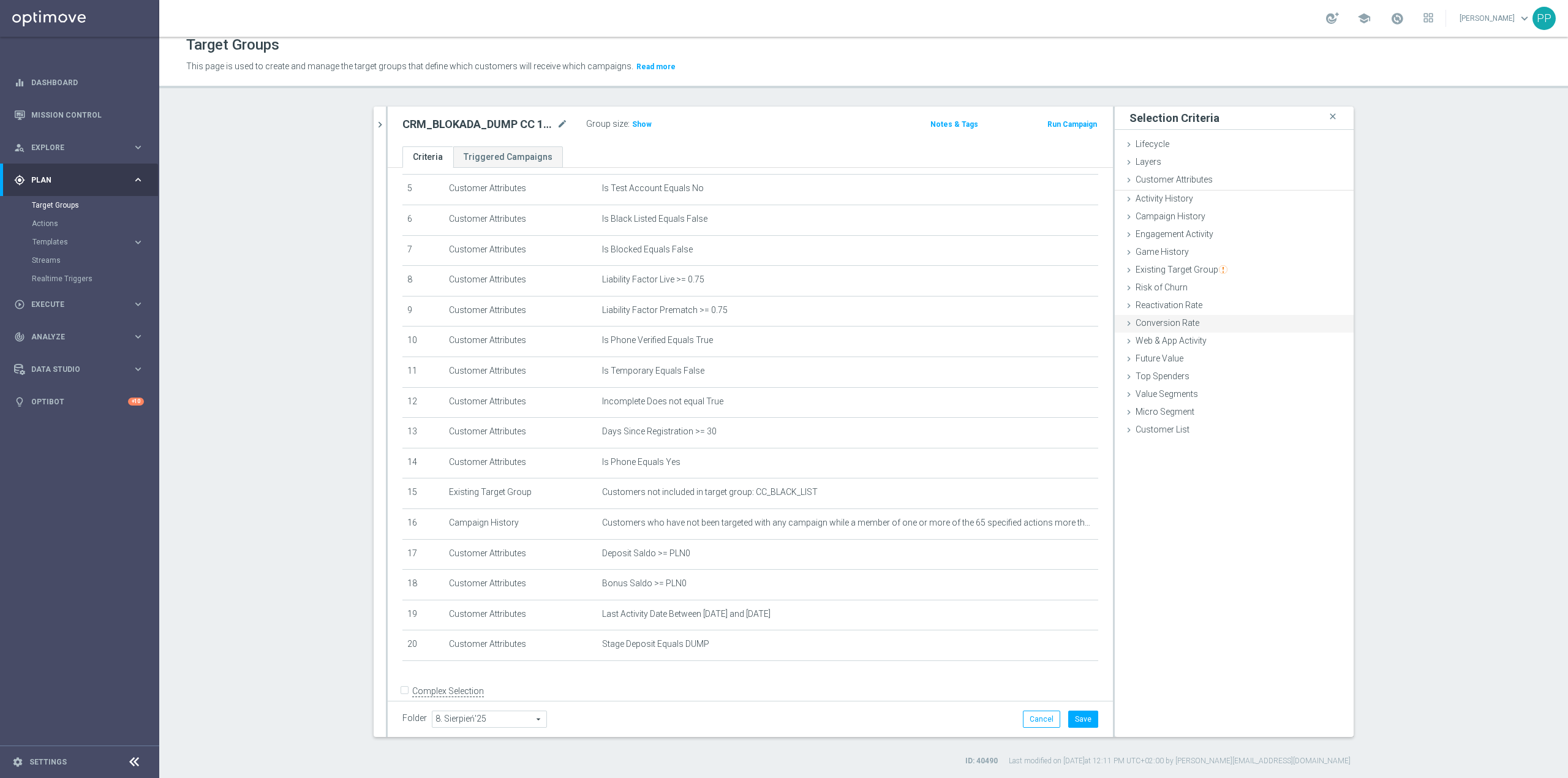
scroll to position [172, 0]
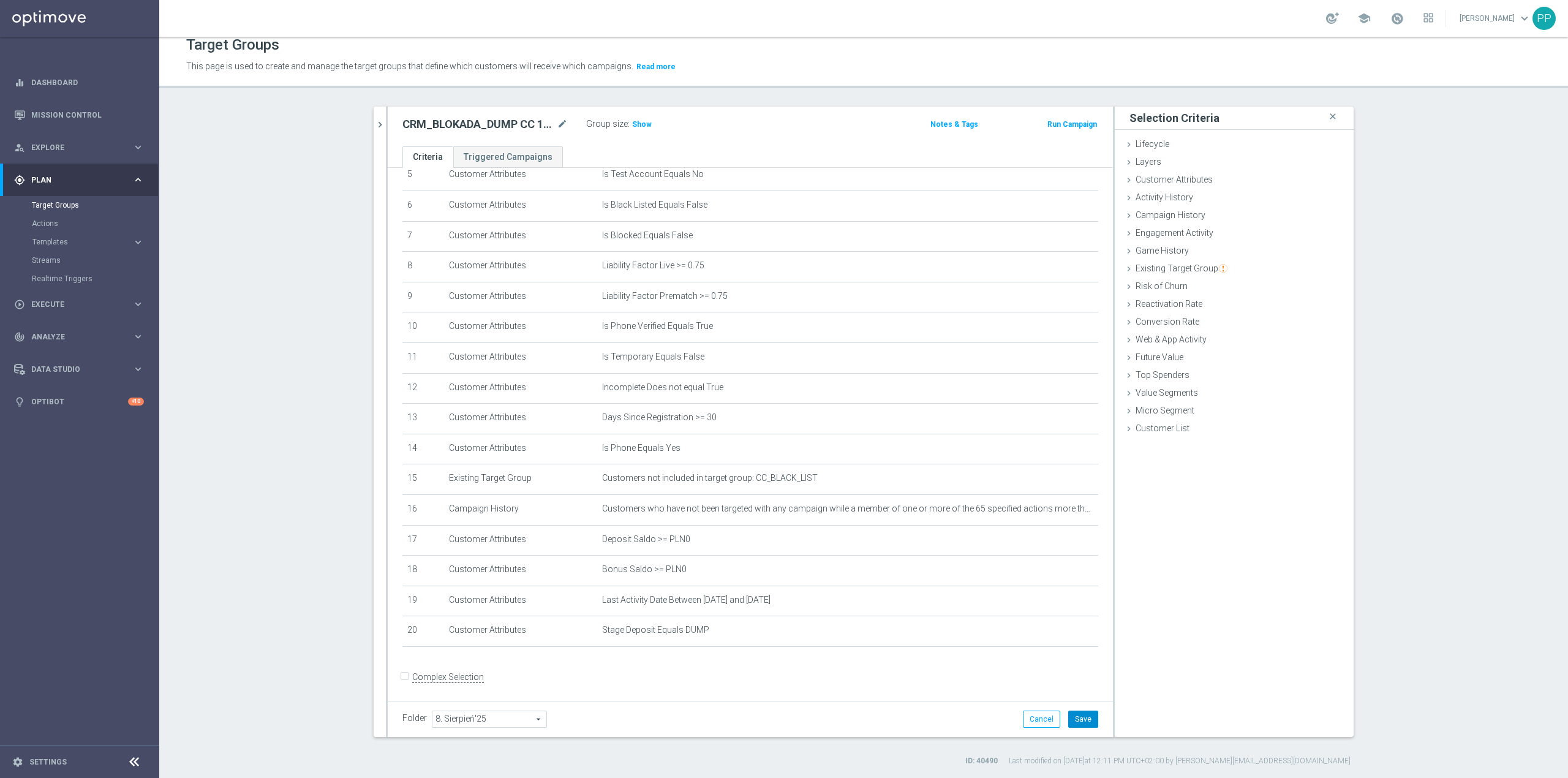
click at [1072, 714] on button "Save" at bounding box center [1083, 719] width 30 height 17
click at [632, 121] on span "Show" at bounding box center [642, 124] width 19 height 9
click at [1054, 514] on icon "mode_edit" at bounding box center [1059, 509] width 10 height 10
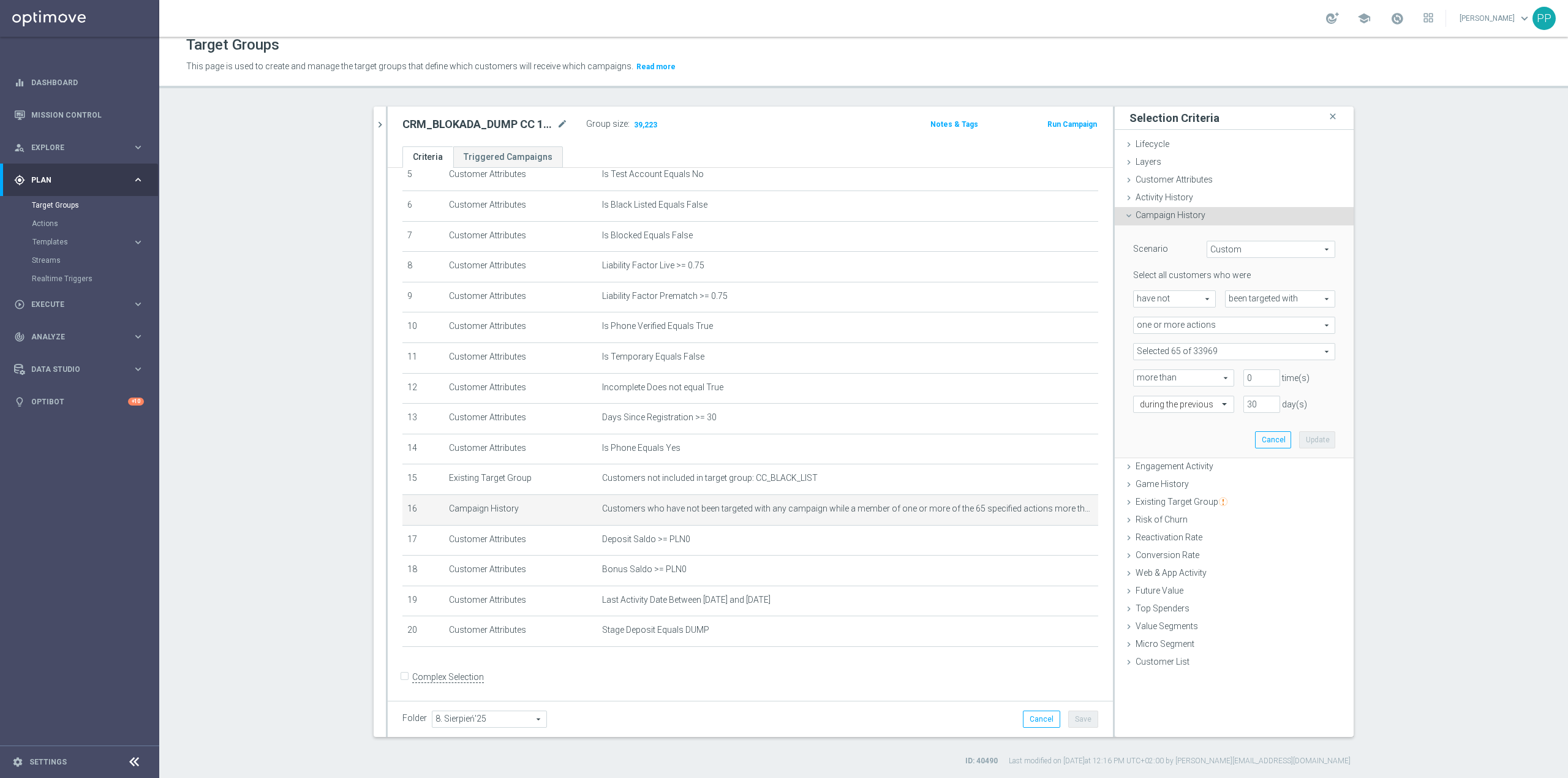
click at [1187, 354] on span at bounding box center [1235, 351] width 201 height 15
click at [1184, 348] on input "search" at bounding box center [1234, 351] width 202 height 17
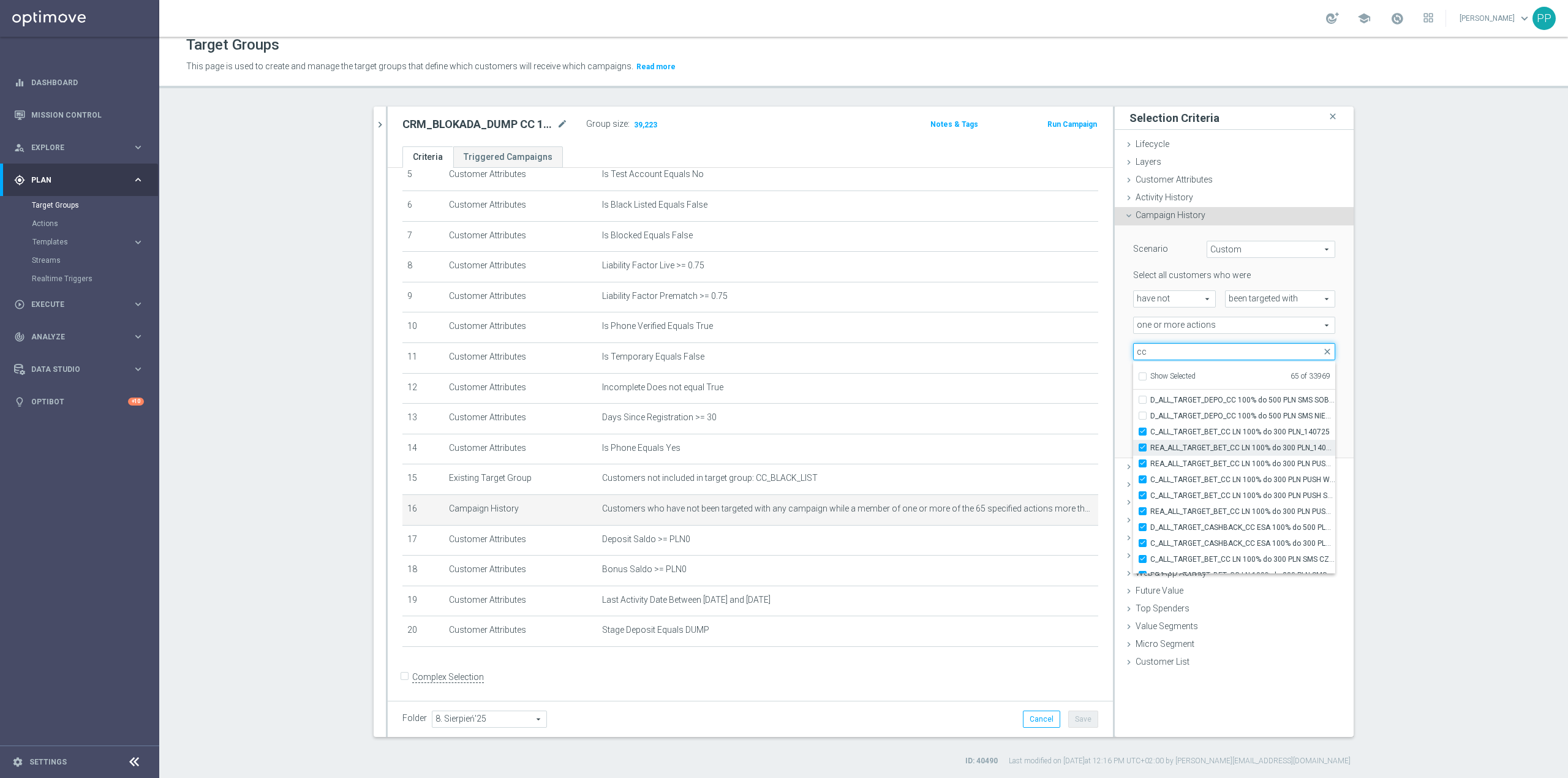
scroll to position [36524, 0]
type input "cc"
click at [257, 338] on section "search more_vert Prioritize Customer Target Groups library_add create_new_folder" at bounding box center [864, 436] width 1409 height 660
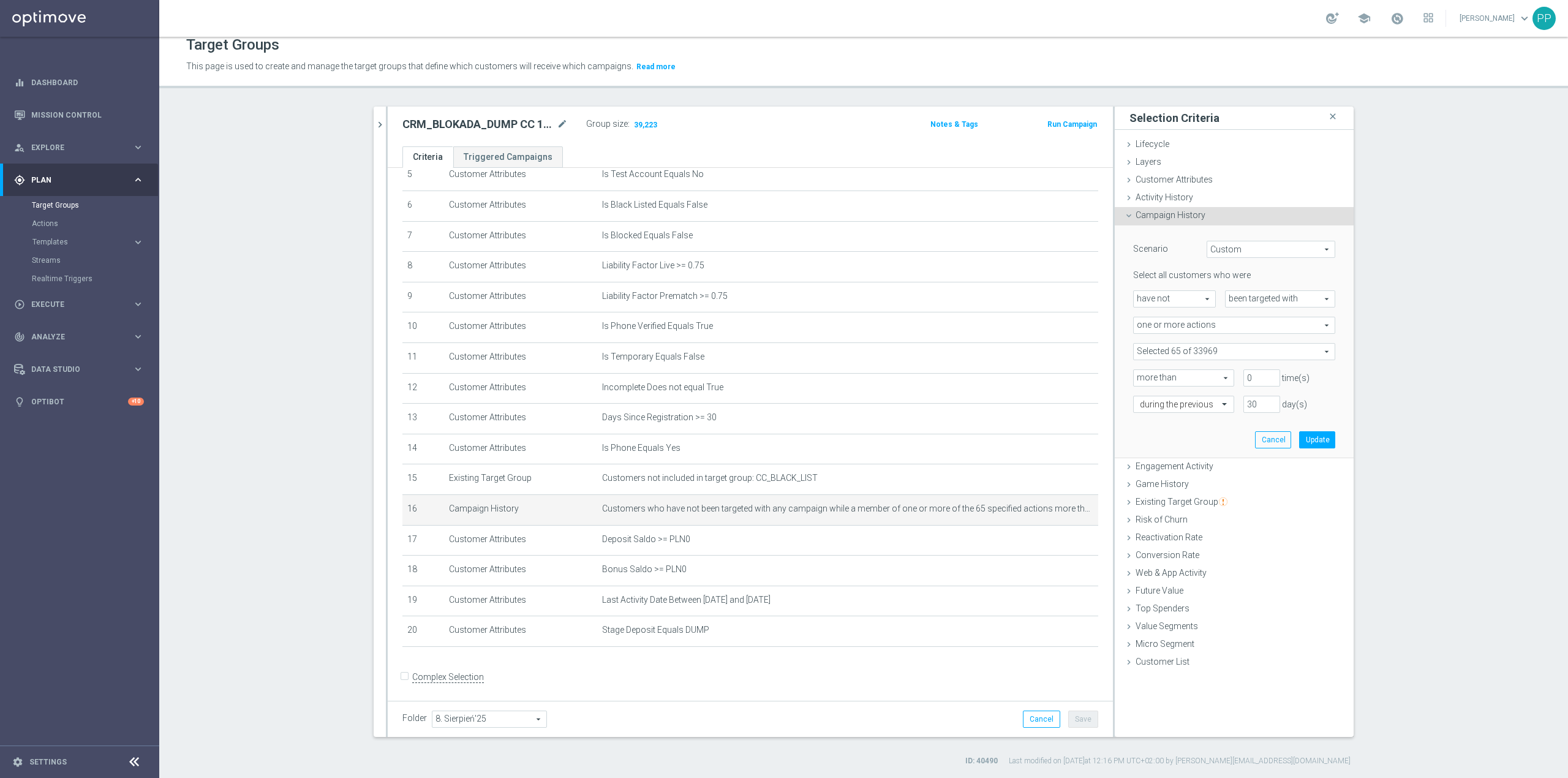
click at [1196, 212] on span "Campaign History" at bounding box center [1170, 215] width 70 height 10
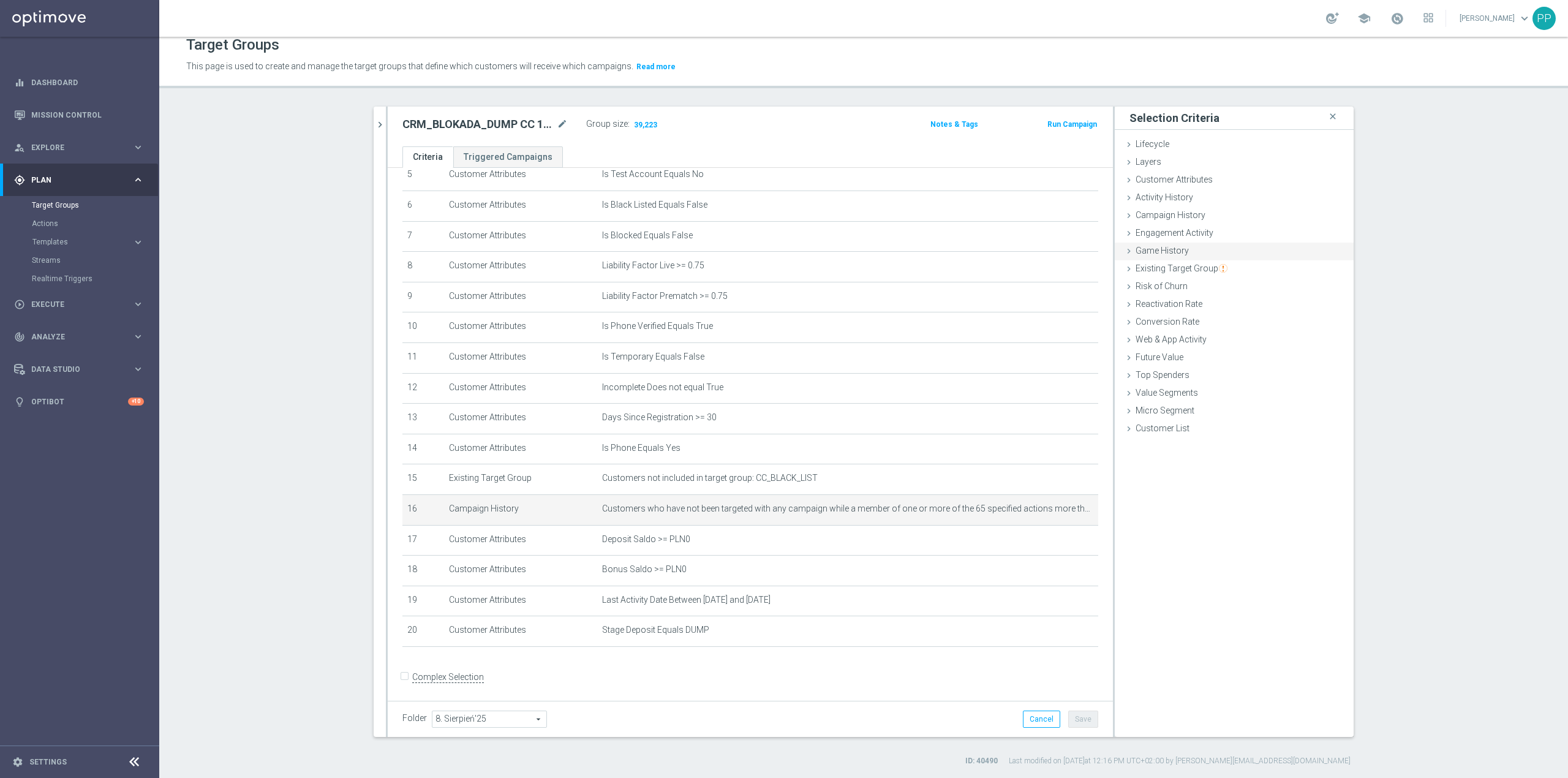
click at [1191, 251] on div "Game History done" at bounding box center [1234, 252] width 239 height 18
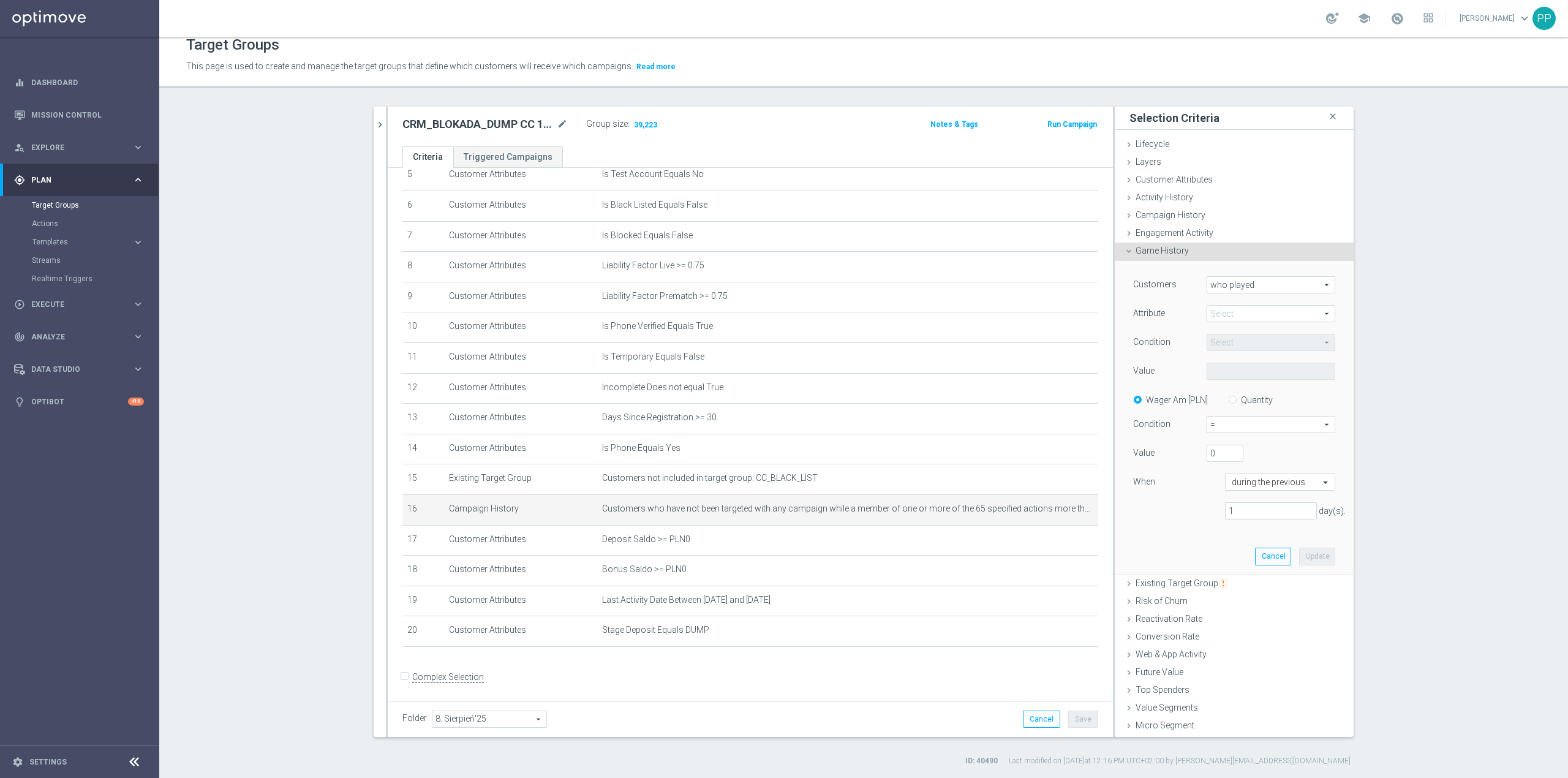
click at [1238, 317] on span at bounding box center [1271, 314] width 128 height 15
click at [1248, 396] on span "competition" at bounding box center [1271, 396] width 116 height 10
type input "competition"
type input "Equals"
click at [1219, 340] on span "Equals" at bounding box center [1271, 343] width 128 height 15
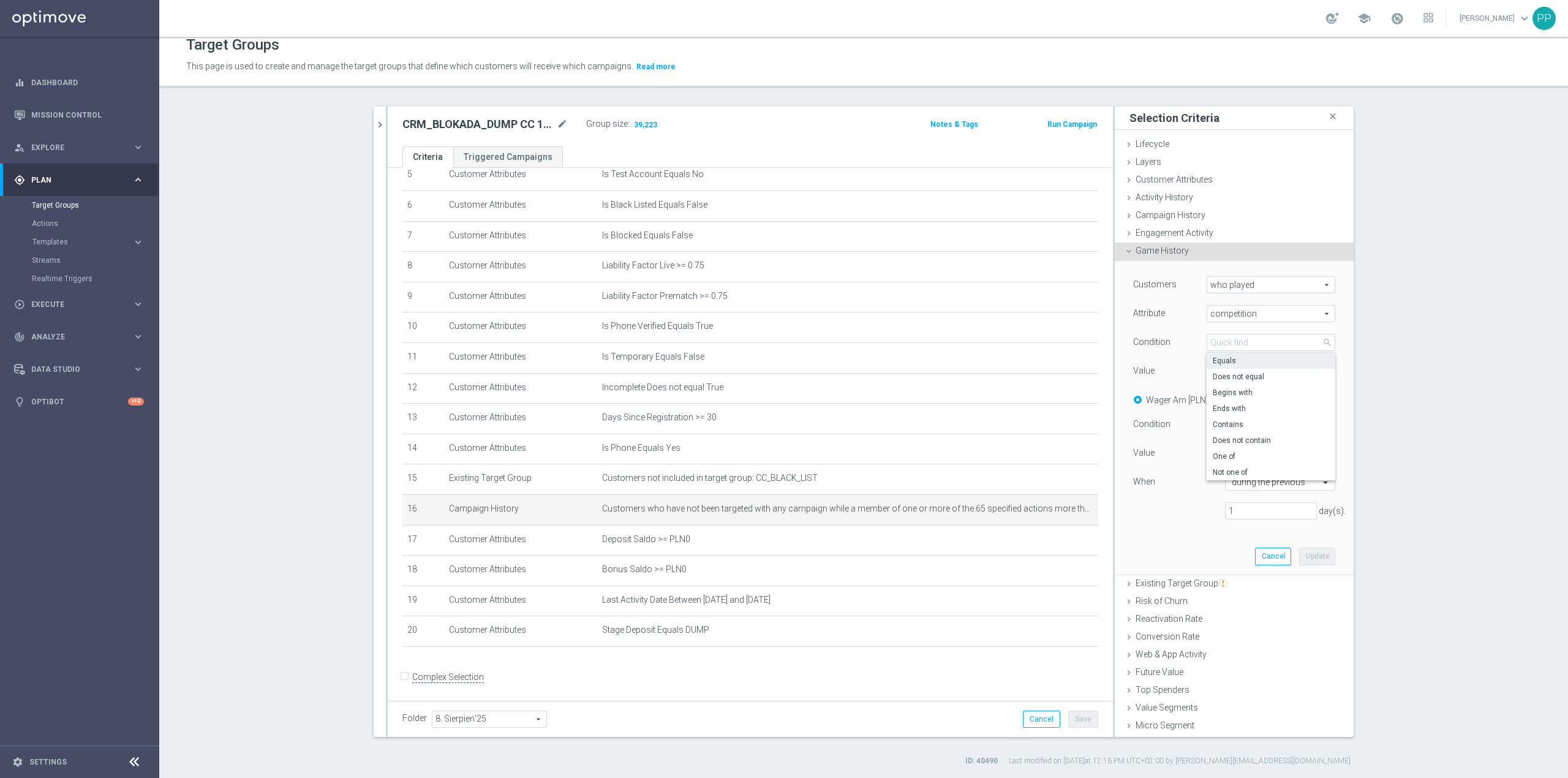
click at [1179, 378] on div "Value" at bounding box center [1161, 373] width 74 height 19
click at [1207, 378] on span at bounding box center [1271, 371] width 128 height 15
click at [1221, 314] on span "competition" at bounding box center [1271, 314] width 128 height 15
click at [1243, 451] on label "Sport_Region" at bounding box center [1271, 443] width 129 height 15
type input "Sport_Region"
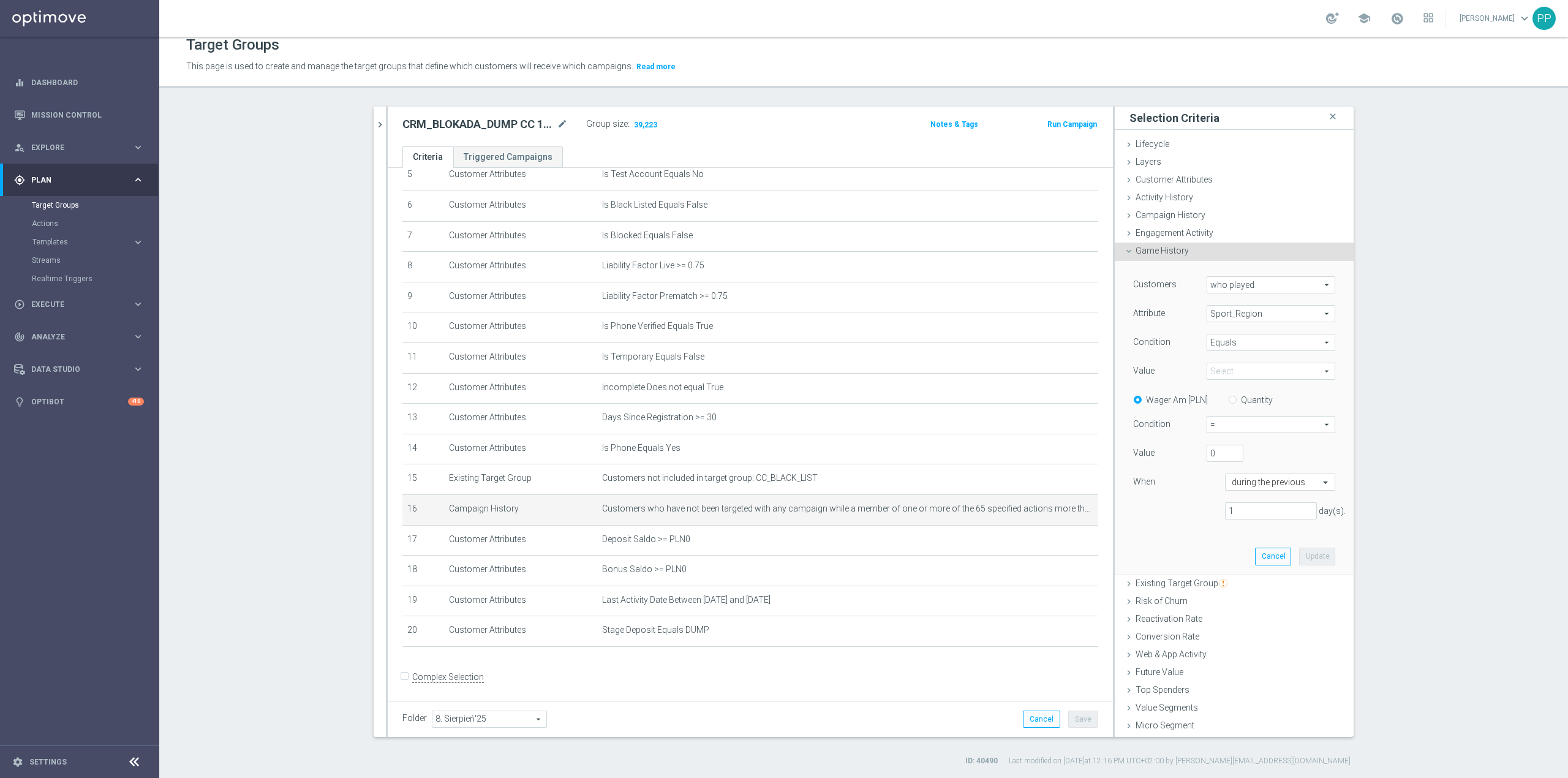
click at [1237, 373] on span at bounding box center [1271, 371] width 128 height 15
click at [1243, 379] on input "search" at bounding box center [1271, 372] width 129 height 17
type input "h"
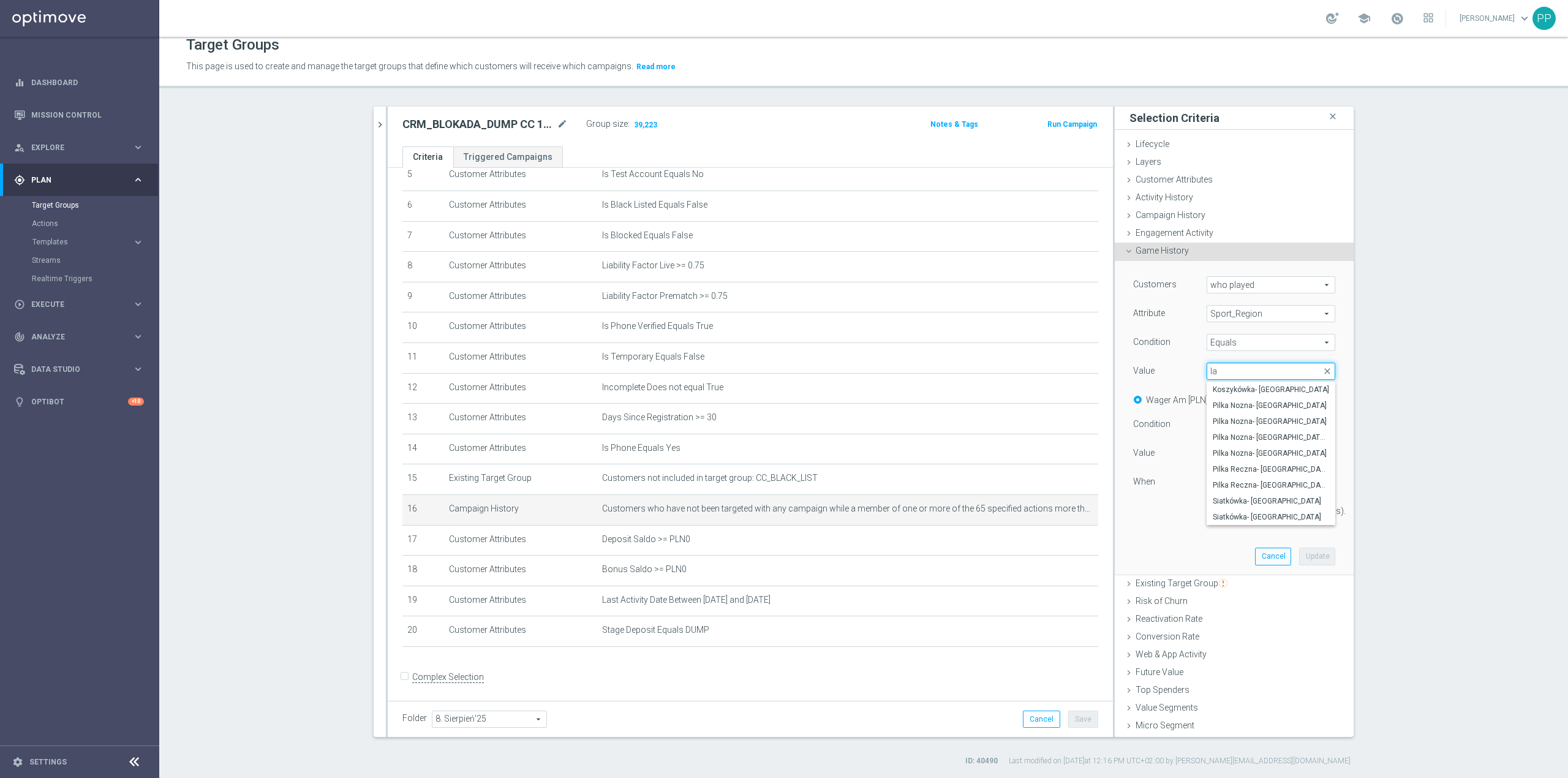
type input "la"
click at [1225, 316] on span "Sport_Region" at bounding box center [1271, 314] width 128 height 15
click at [1244, 462] on span "Sport_Region_Competition" at bounding box center [1271, 460] width 116 height 10
type input "Sport_Region_Competition"
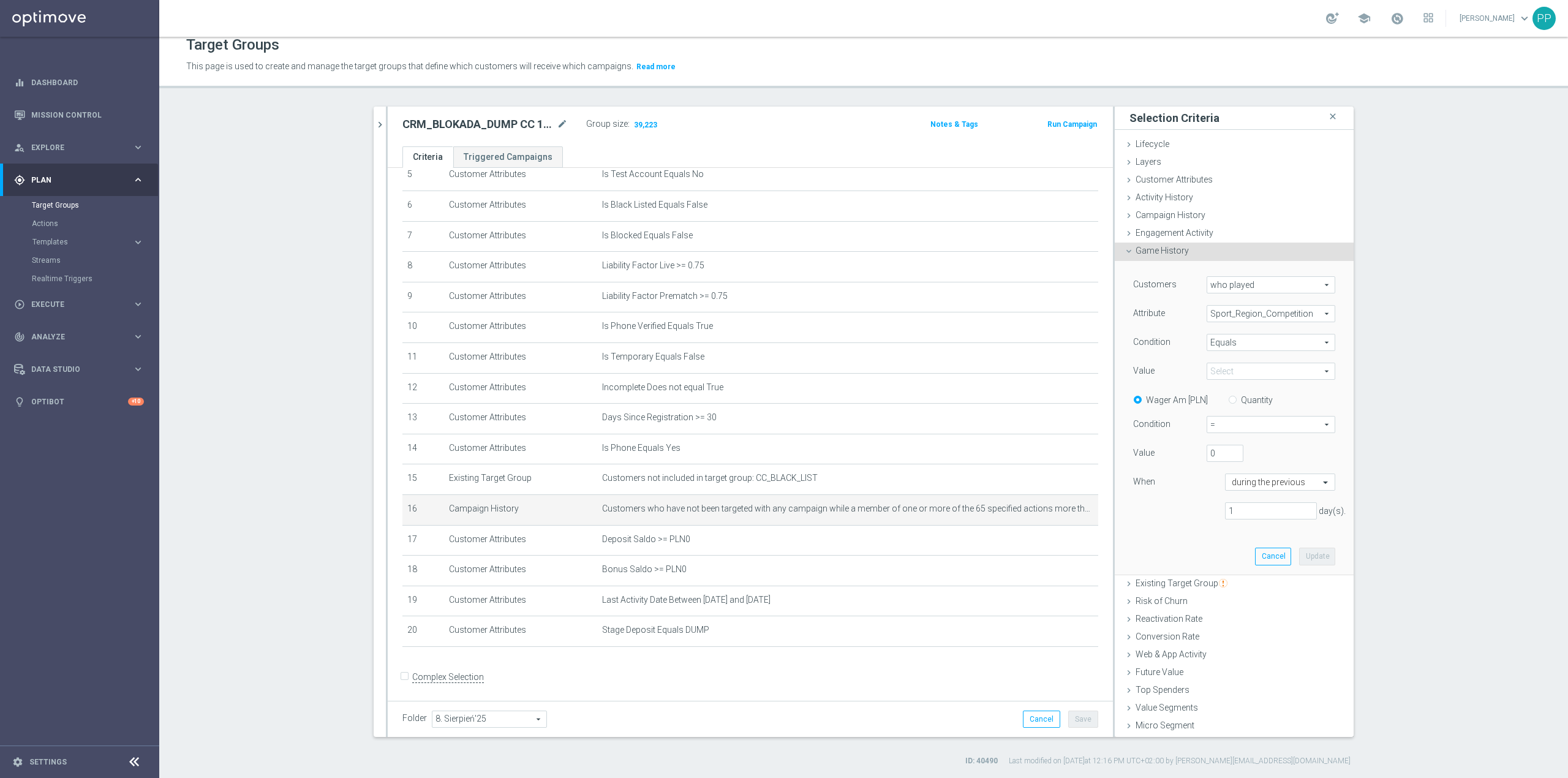
click at [1233, 365] on span at bounding box center [1271, 371] width 128 height 15
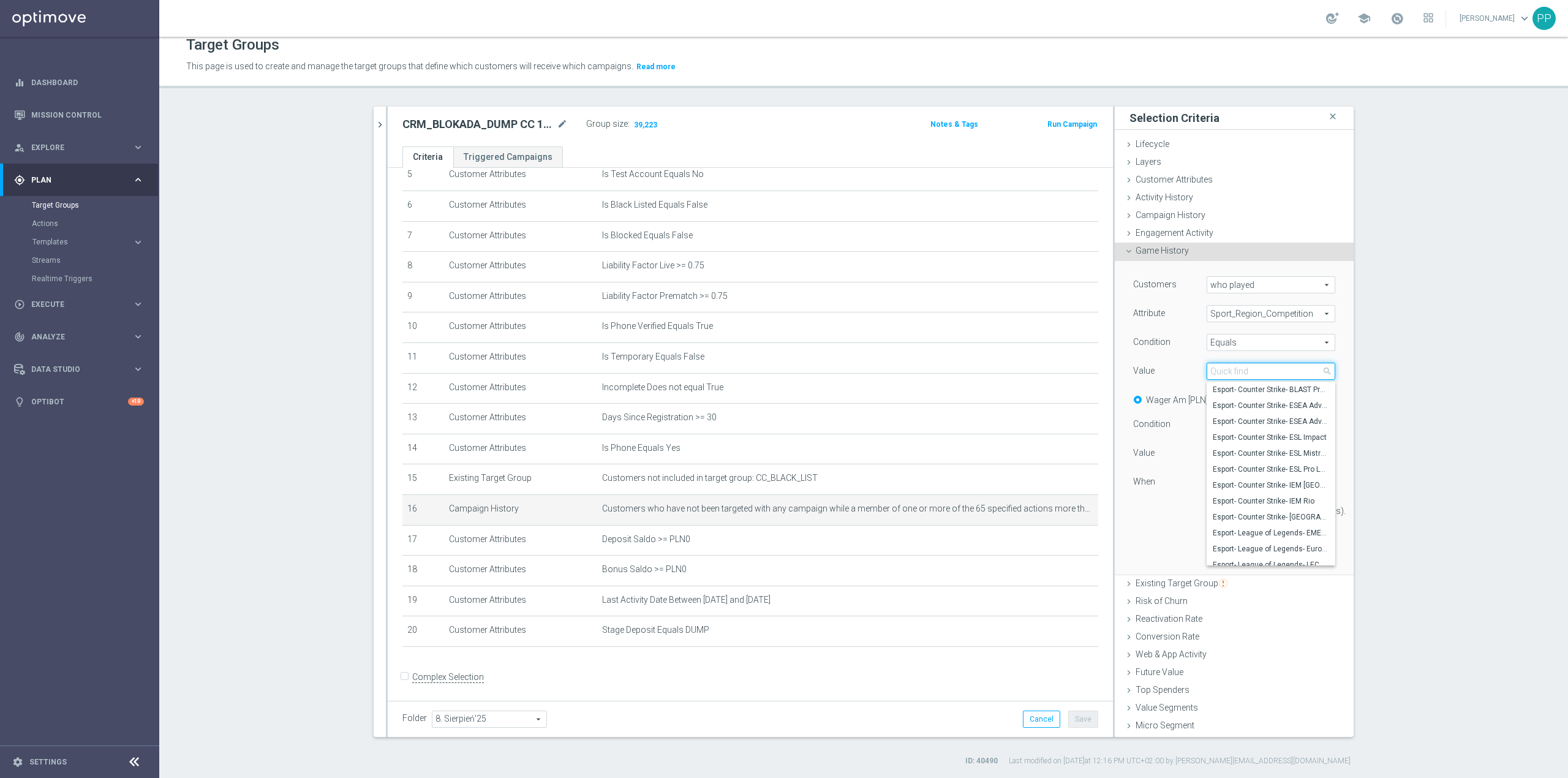
click at [1233, 365] on input "search" at bounding box center [1271, 372] width 129 height 17
type input "l"
type input "hi"
click at [1243, 342] on span "Equals" at bounding box center [1271, 343] width 128 height 15
click at [1248, 457] on span "One of" at bounding box center [1271, 456] width 116 height 10
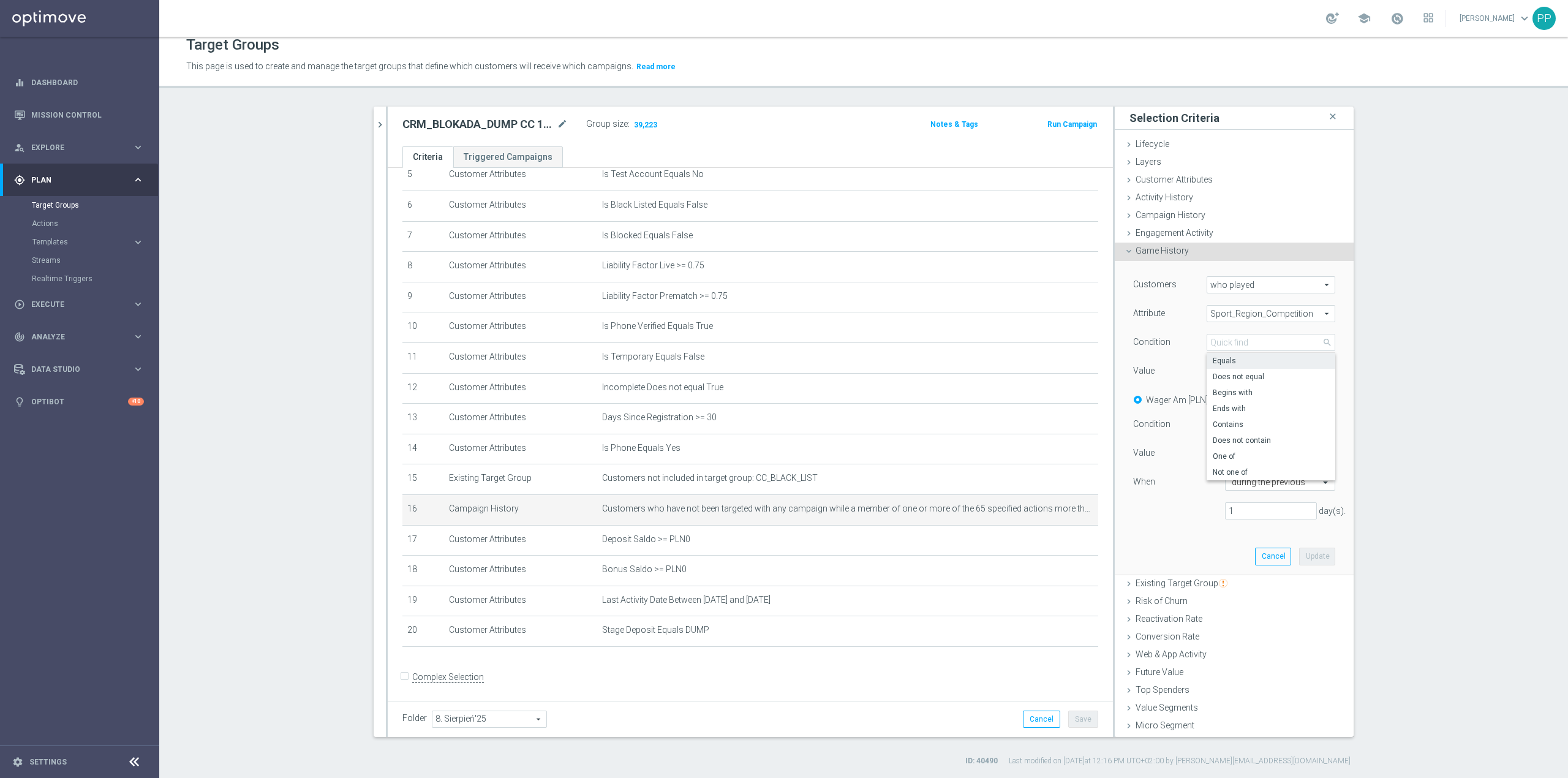
type input "One of"
click at [1236, 368] on span at bounding box center [1271, 371] width 128 height 15
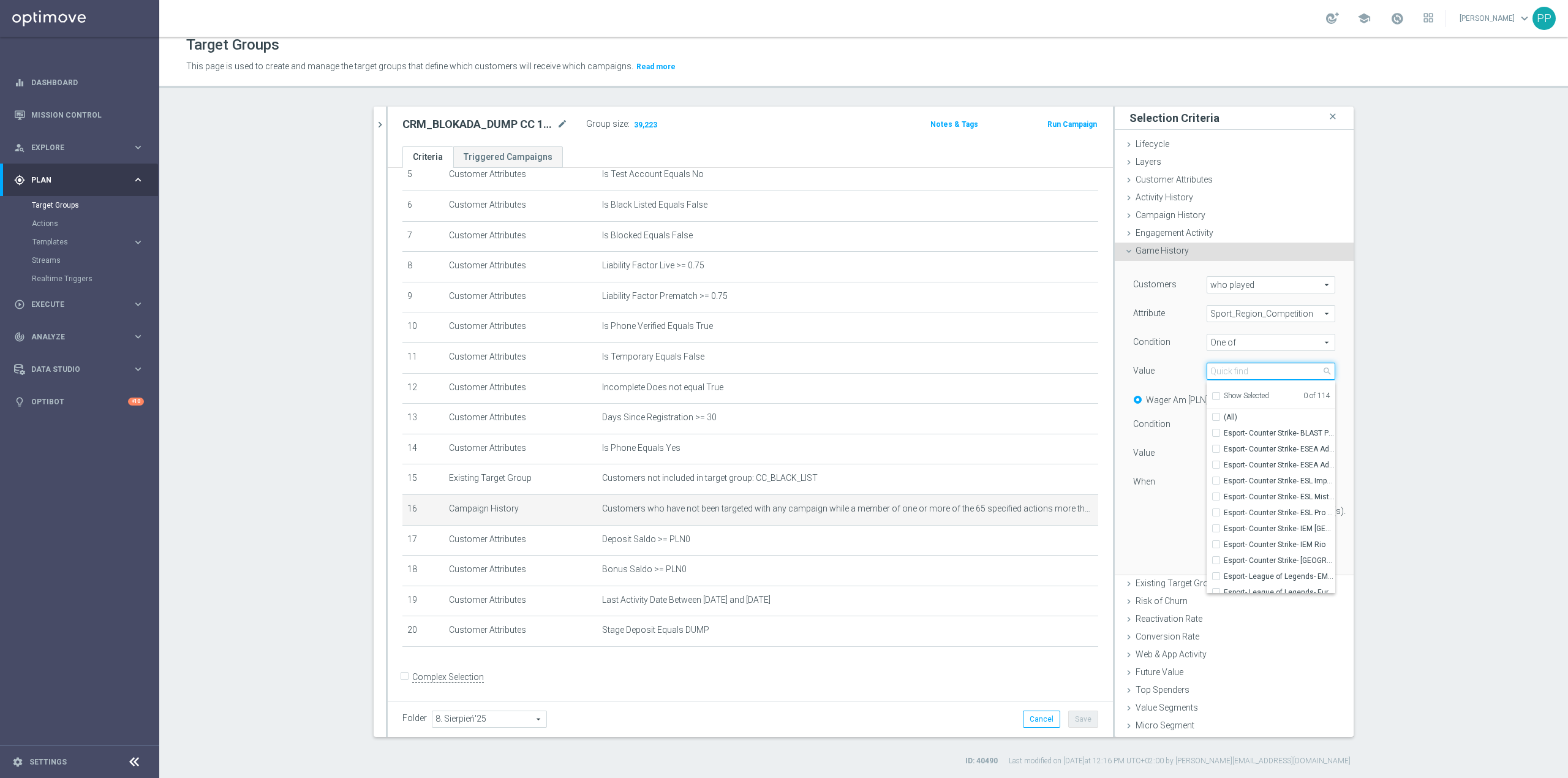
click at [1236, 368] on input "search" at bounding box center [1271, 372] width 129 height 17
type input "l"
type input "hisz"
click at [1224, 466] on label "Pilka Nozna- Hiszpania- 1 liga" at bounding box center [1280, 464] width 111 height 15
click at [1216, 466] on input "Pilka Nozna- Hiszpania- 1 liga" at bounding box center [1220, 465] width 8 height 8
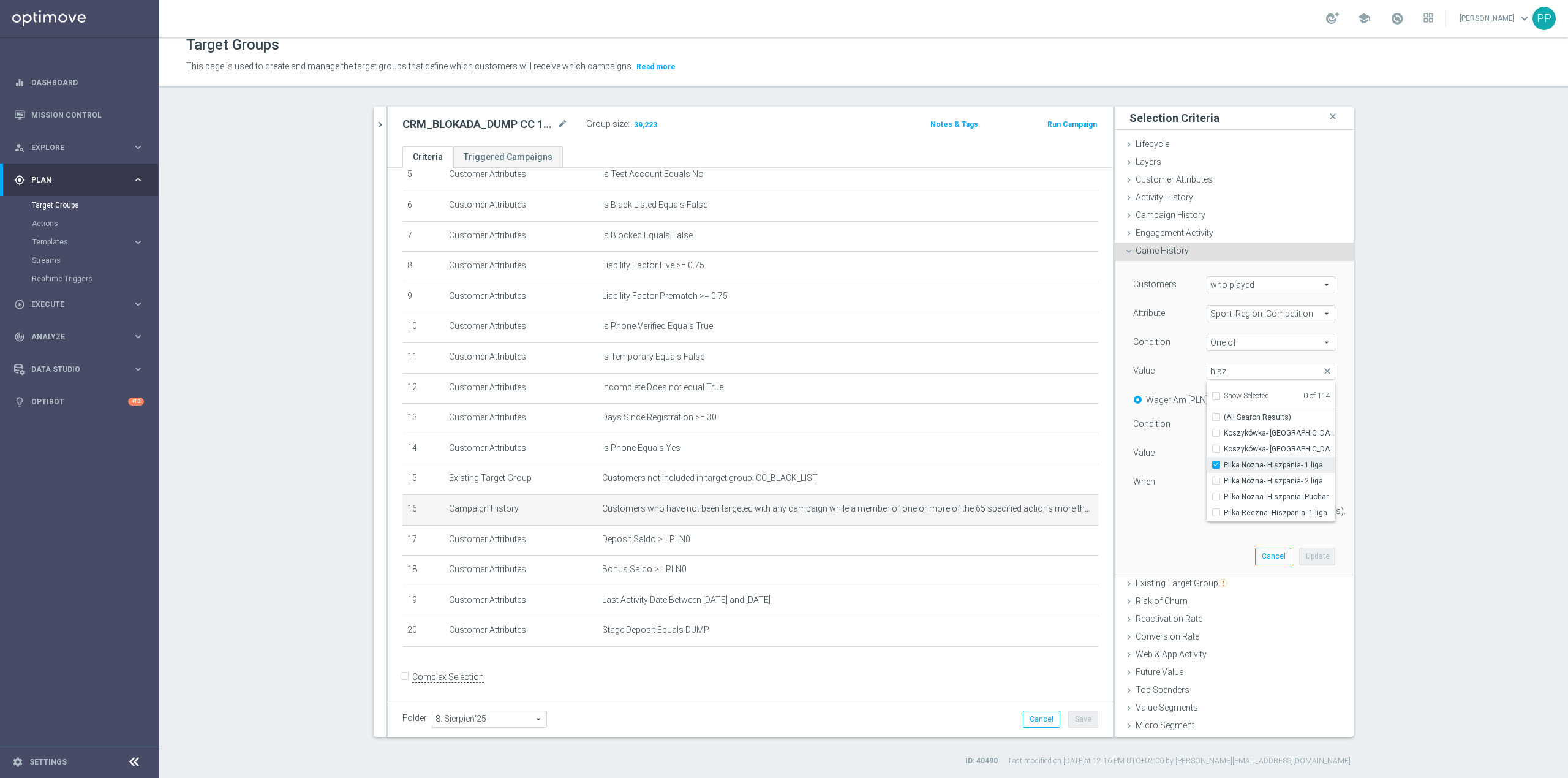
checkbox input "true"
type input "Pilka Nozna- Hiszpania- 1 liga"
click at [1224, 371] on input "hisz" at bounding box center [1271, 372] width 129 height 17
type input "h"
type input "ang"
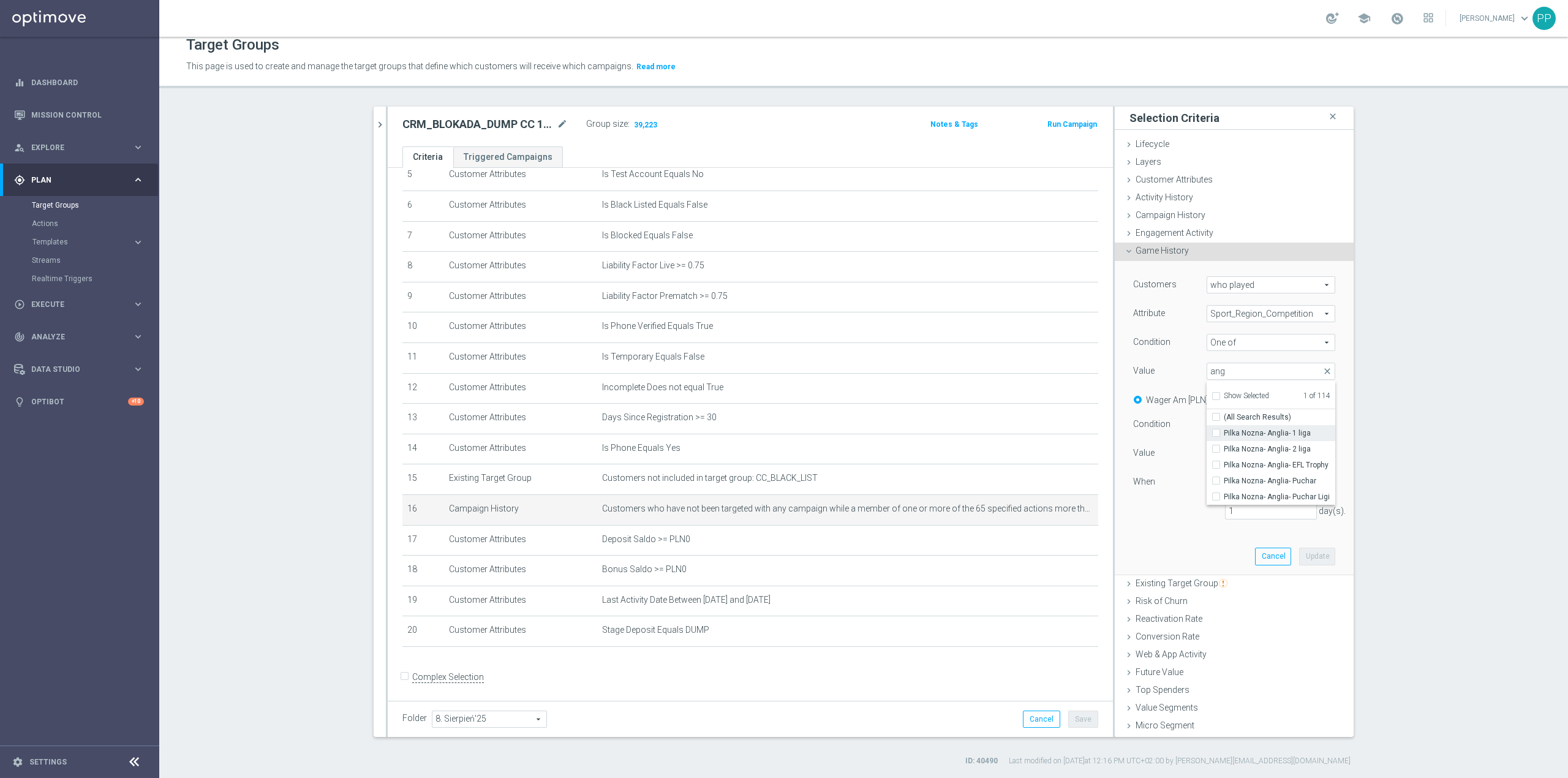
click at [1216, 430] on input "Pilka Nozna- Anglia- 1 liga" at bounding box center [1220, 434] width 8 height 8
checkbox input "true"
type input "Selected 2 of 114"
click at [1252, 363] on input "ang" at bounding box center [1271, 372] width 129 height 17
type input "a"
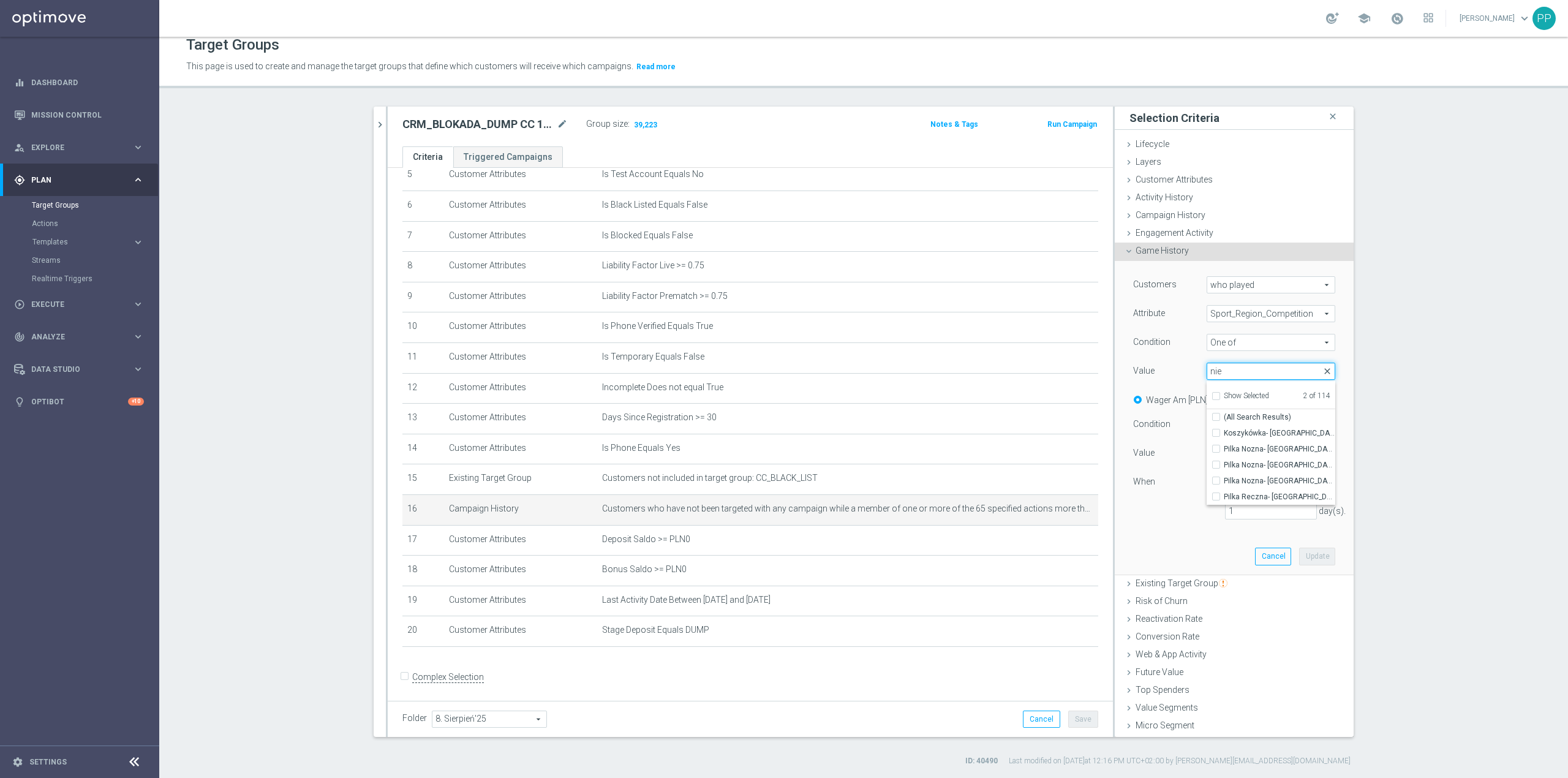
type input "nie"
click at [1322, 373] on span "close" at bounding box center [1327, 371] width 10 height 10
click at [1241, 398] on label "Quantity" at bounding box center [1256, 400] width 32 height 11
click at [1239, 398] on input "Quantity" at bounding box center [1235, 398] width 8 height 8
radio input "true"
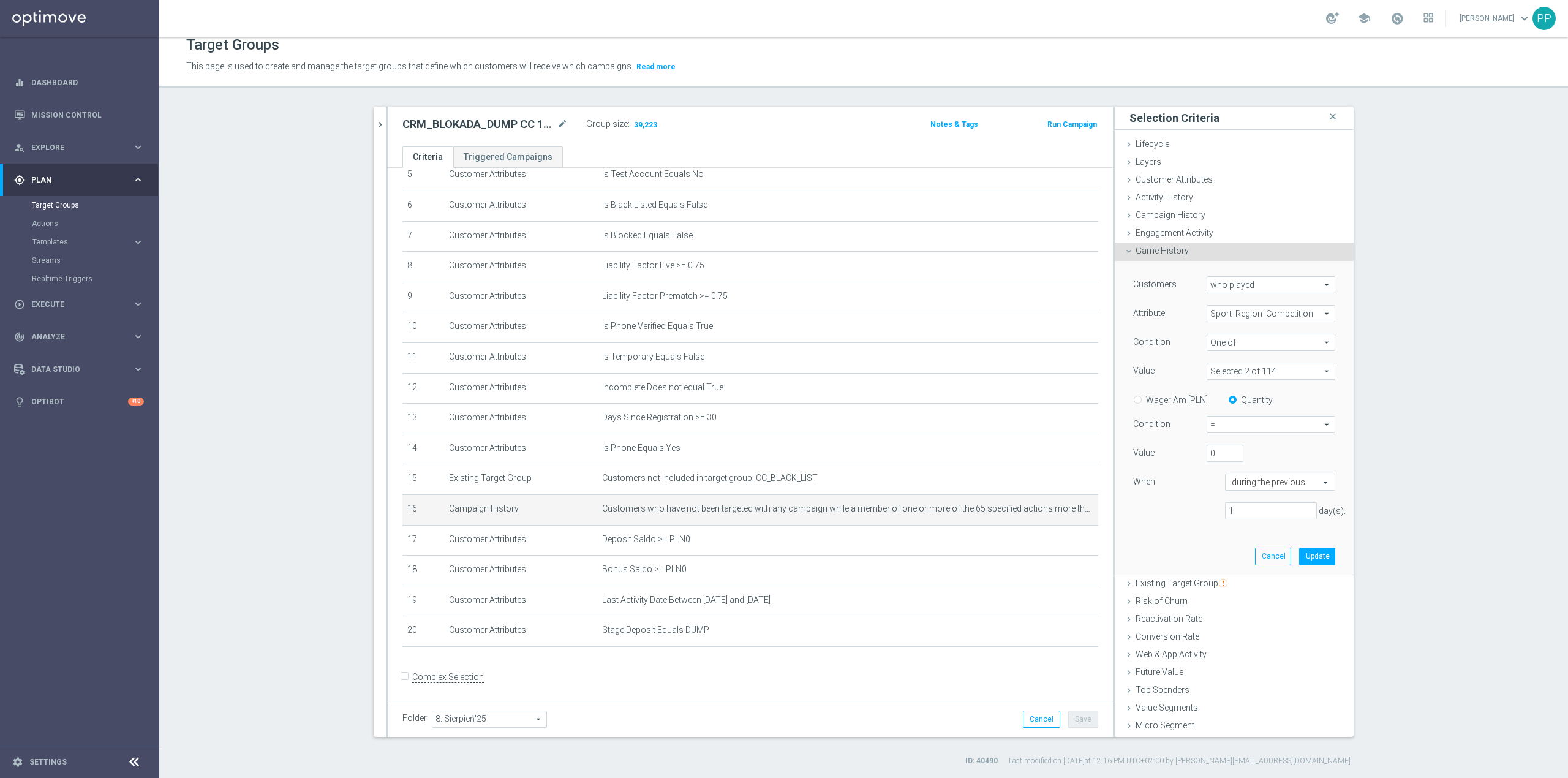
click at [1220, 420] on span "=" at bounding box center [1271, 424] width 128 height 15
click at [1221, 494] on span ">=" at bounding box center [1271, 490] width 115 height 10
type input ">="
drag, startPoint x: 1209, startPoint y: 455, endPoint x: 1192, endPoint y: 454, distance: 17.0
click at [1197, 454] on div "0" at bounding box center [1224, 454] width 55 height 17
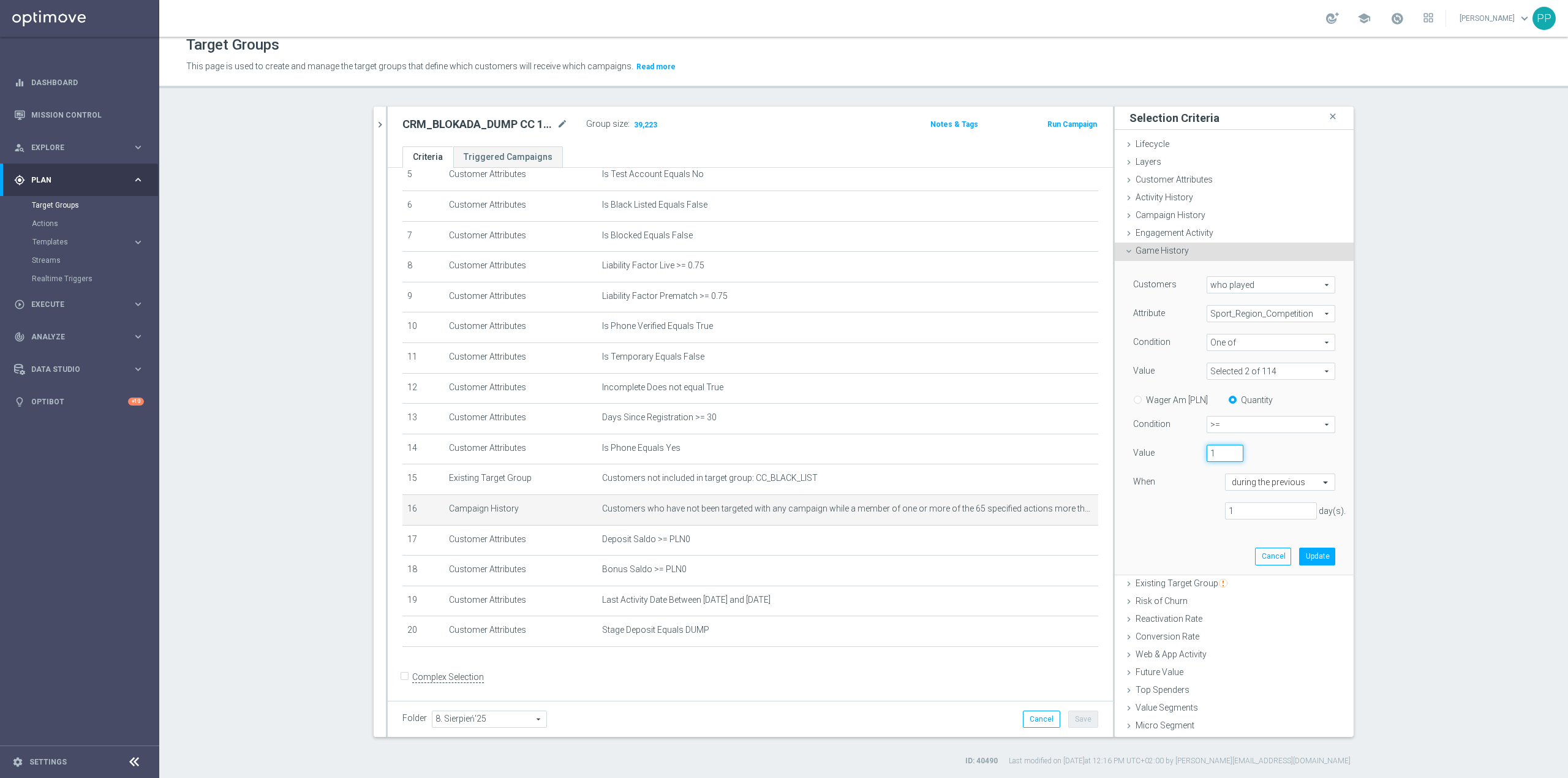
type input "1"
click at [1184, 544] on div "Customers who played who played arrow_drop_down search Attribute Sport_Region_C…" at bounding box center [1234, 417] width 221 height 313
click at [1240, 485] on input "text" at bounding box center [1268, 482] width 73 height 11
click at [1131, 550] on div "Customers who played who played arrow_drop_down search Attribute Sport_Region_C…" at bounding box center [1234, 417] width 221 height 313
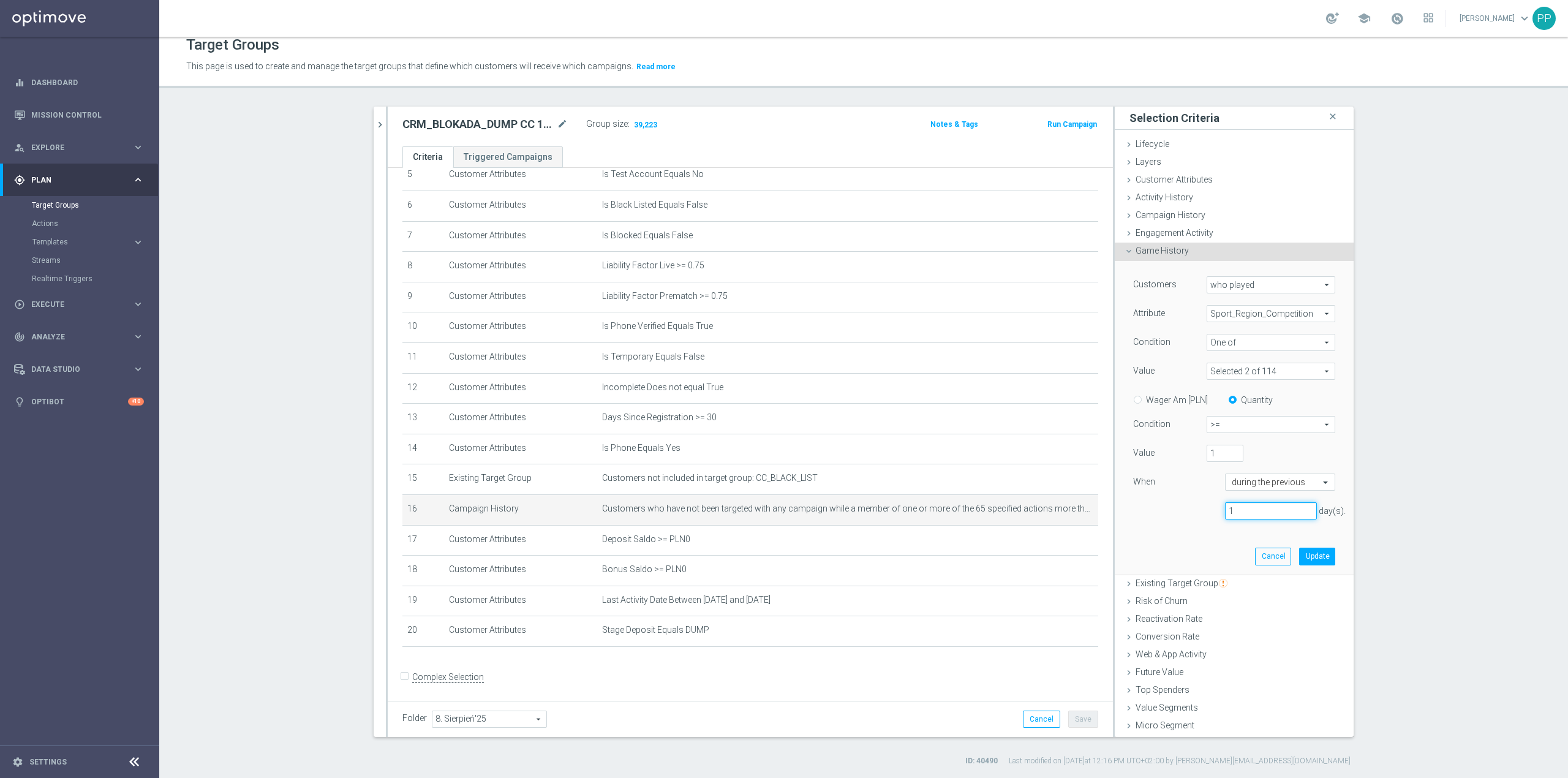
click at [1225, 515] on input "1" at bounding box center [1271, 511] width 92 height 17
type input "180"
click at [1301, 561] on button "Update" at bounding box center [1316, 556] width 36 height 17
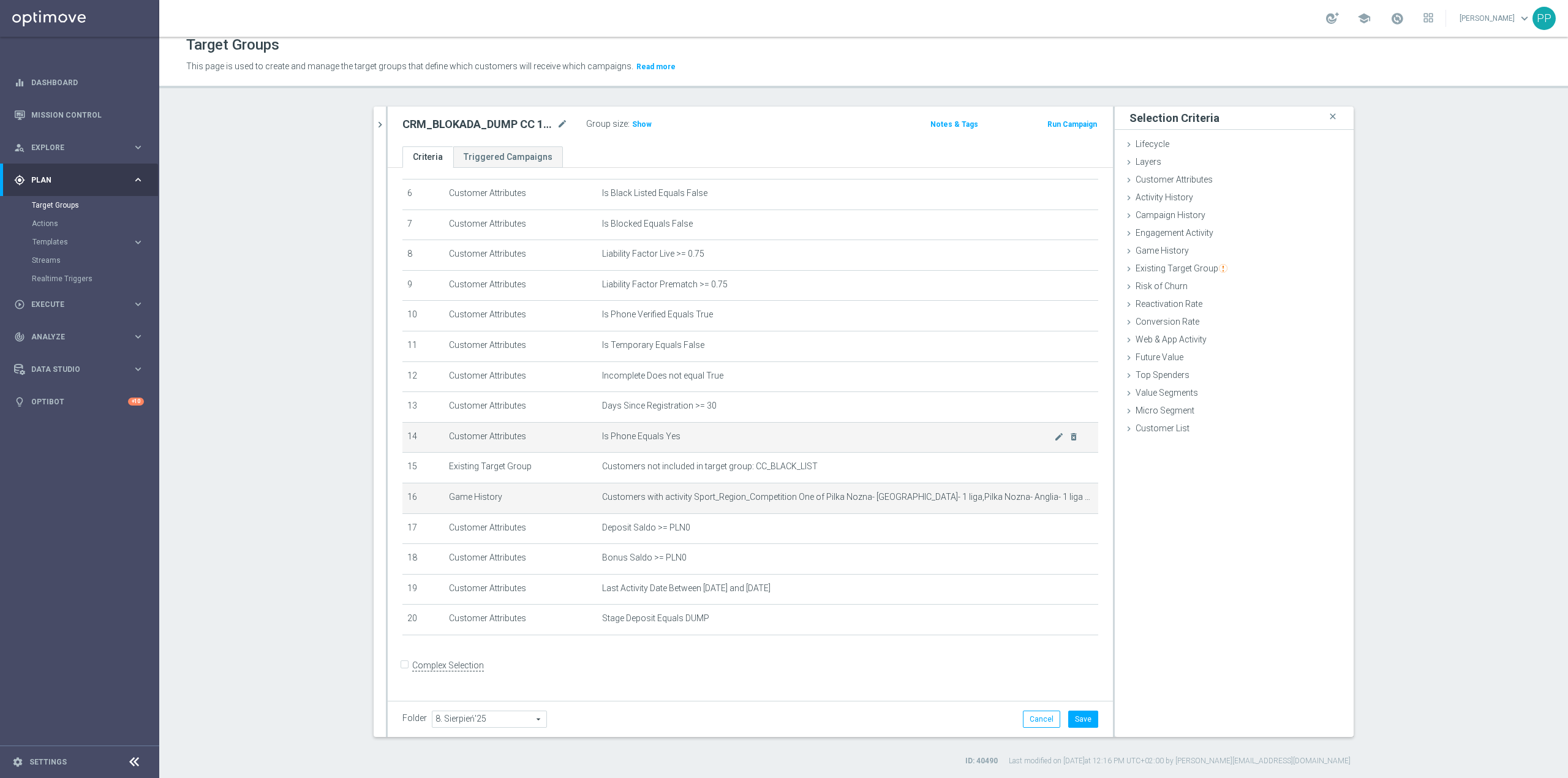
scroll to position [190, 0]
click at [1034, 717] on button "Cancel" at bounding box center [1041, 719] width 38 height 17
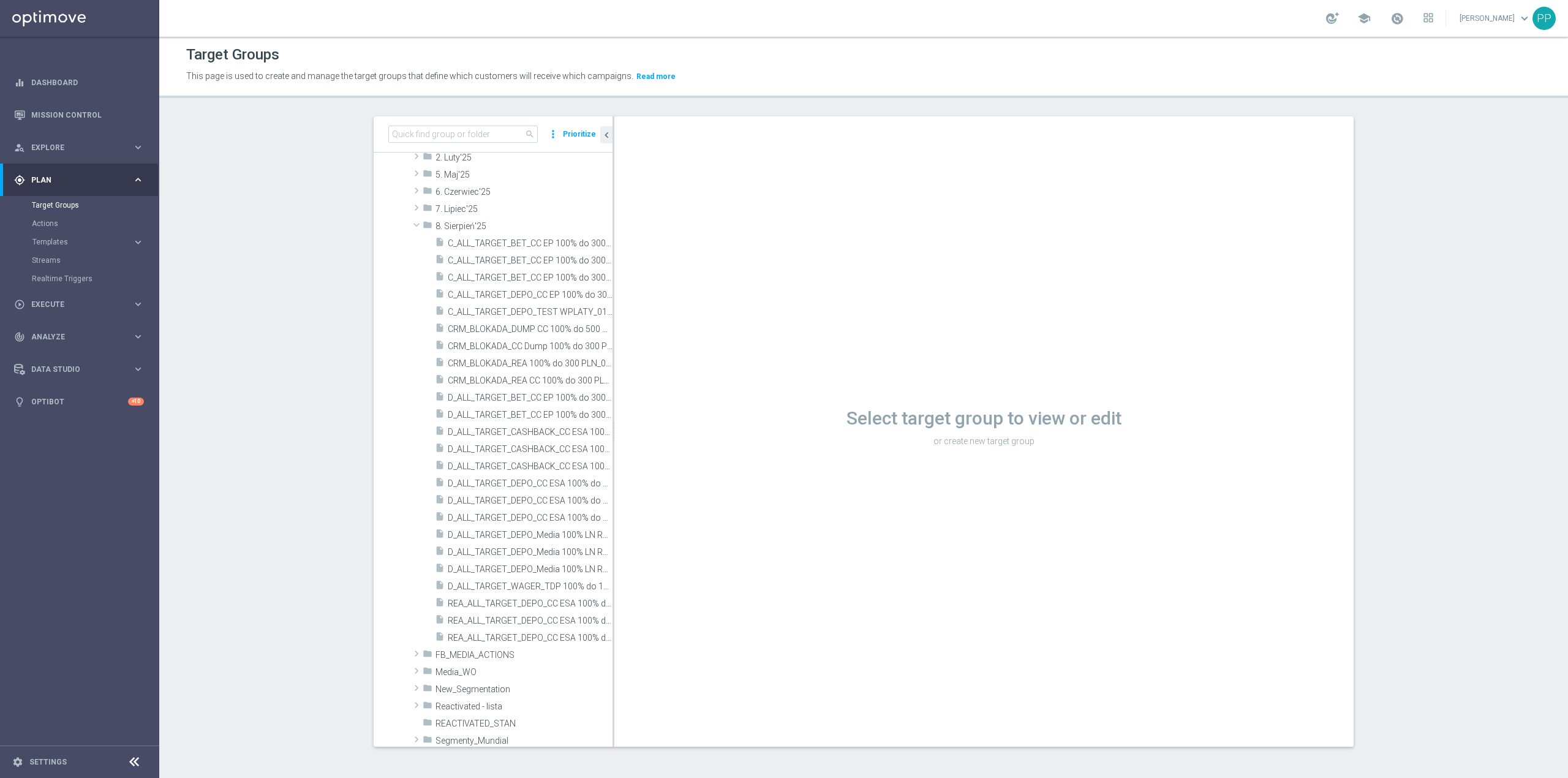
scroll to position [1, 0]
click at [523, 334] on span "CRM_BLOKADA_DUMP CC 100% do 500 PLN_140825" at bounding box center [517, 329] width 137 height 11
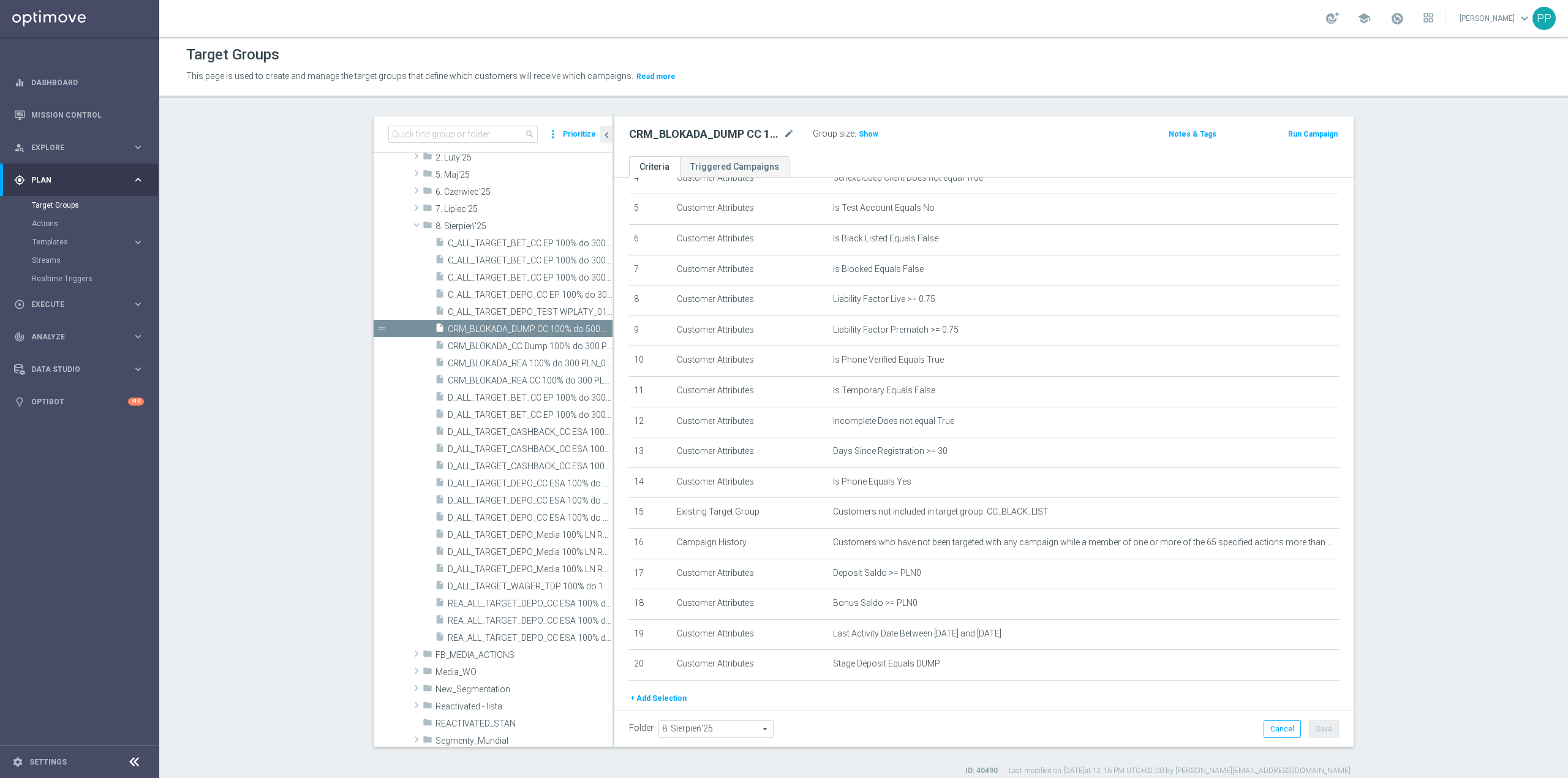
scroll to position [121, 0]
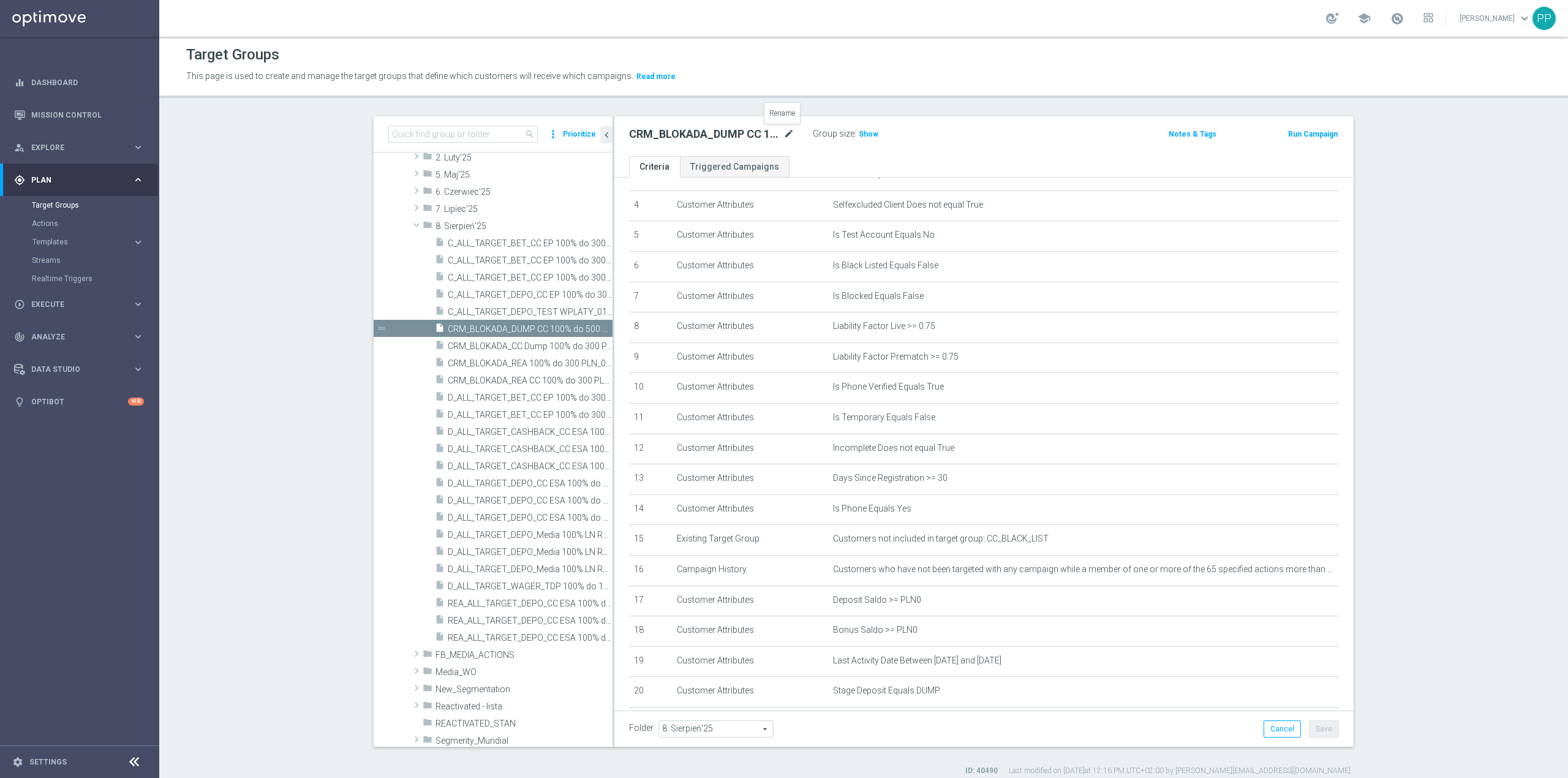
click at [784, 134] on icon "mode_edit" at bounding box center [789, 134] width 11 height 15
click at [687, 137] on input "CRM_BLOKADA_DUMP CC 100% do 500 PLN_140825" at bounding box center [711, 135] width 166 height 17
type input "CRM_BLOKADA_DUMP CC TOP 100% do 500 PLN_140825"
click at [736, 82] on p "This page is used to create and manage the target groups that define which cust…" at bounding box center [692, 76] width 1012 height 14
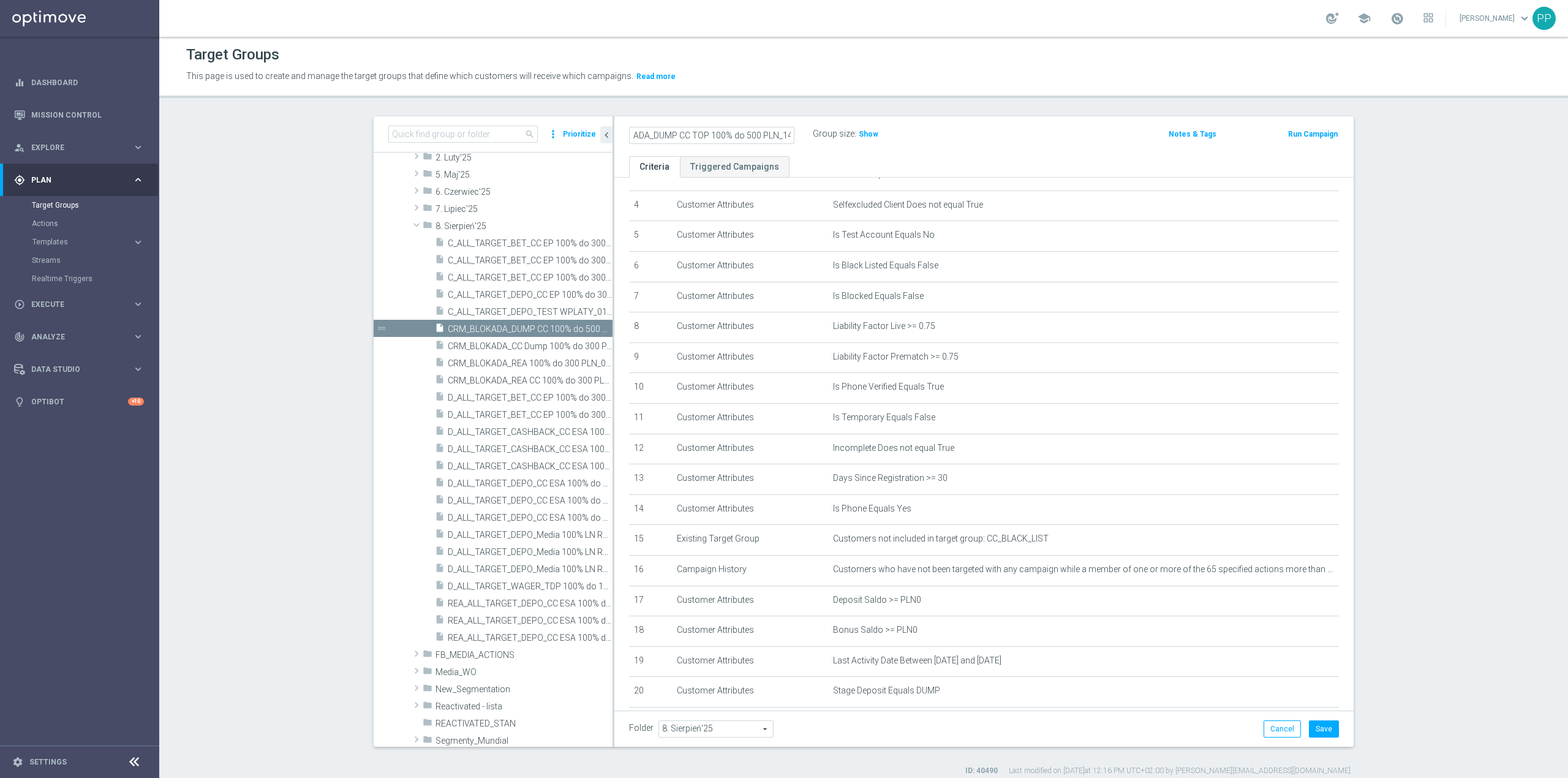
scroll to position [0, 0]
click at [1329, 728] on button "Save" at bounding box center [1324, 729] width 30 height 17
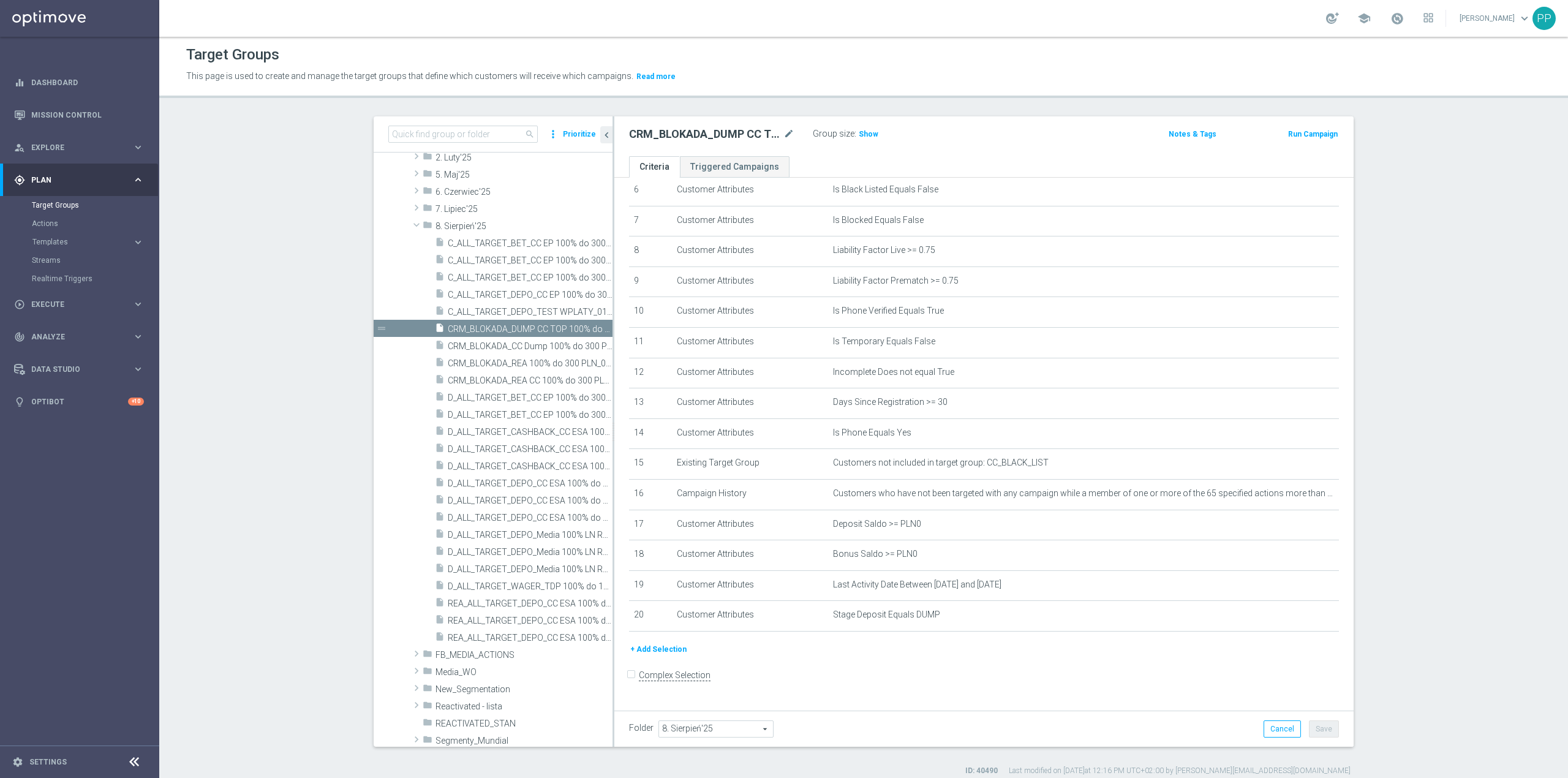
click at [632, 654] on button "+ Add Selection" at bounding box center [658, 649] width 59 height 14
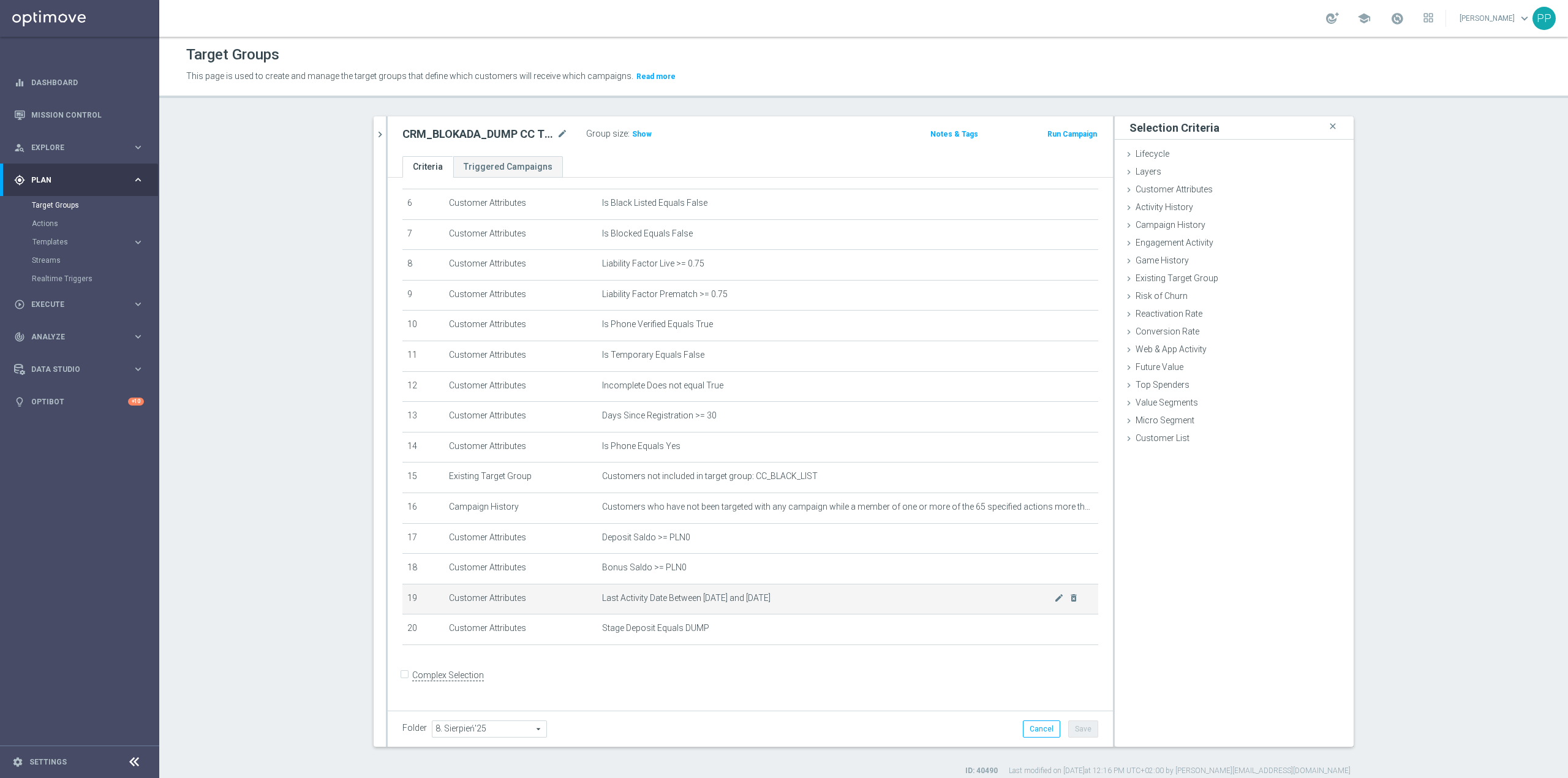
scroll to position [190, 0]
click at [1185, 262] on div "Game History done selection updated" at bounding box center [1234, 261] width 239 height 18
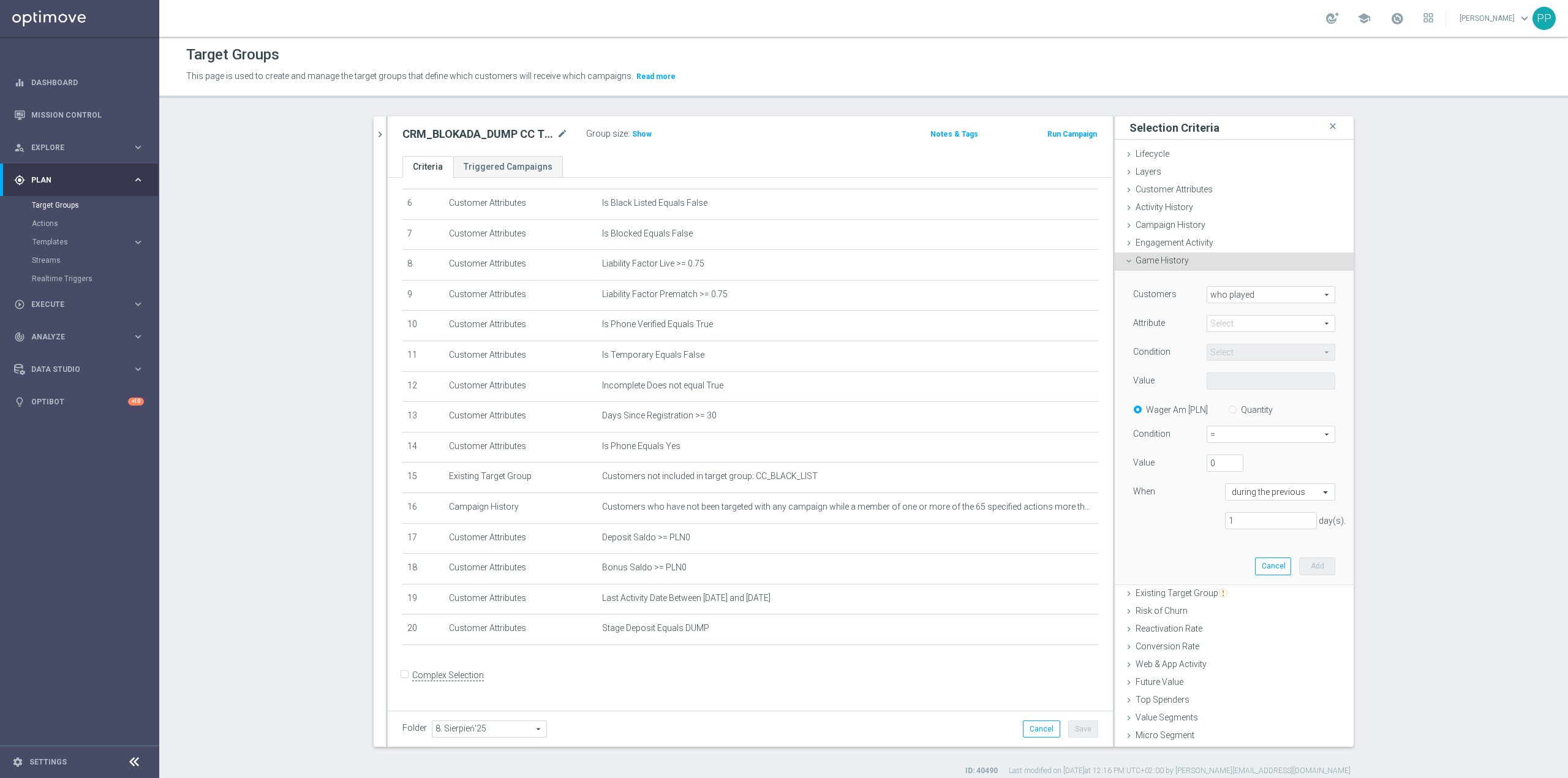
click at [1254, 294] on span "who played" at bounding box center [1271, 294] width 128 height 15
click at [1246, 309] on span "who played" at bounding box center [1271, 313] width 115 height 10
click at [1227, 326] on span at bounding box center [1271, 323] width 128 height 15
click at [1226, 473] on span "Sport_Region_Competition" at bounding box center [1271, 469] width 116 height 10
type input "Sport_Region_Competition"
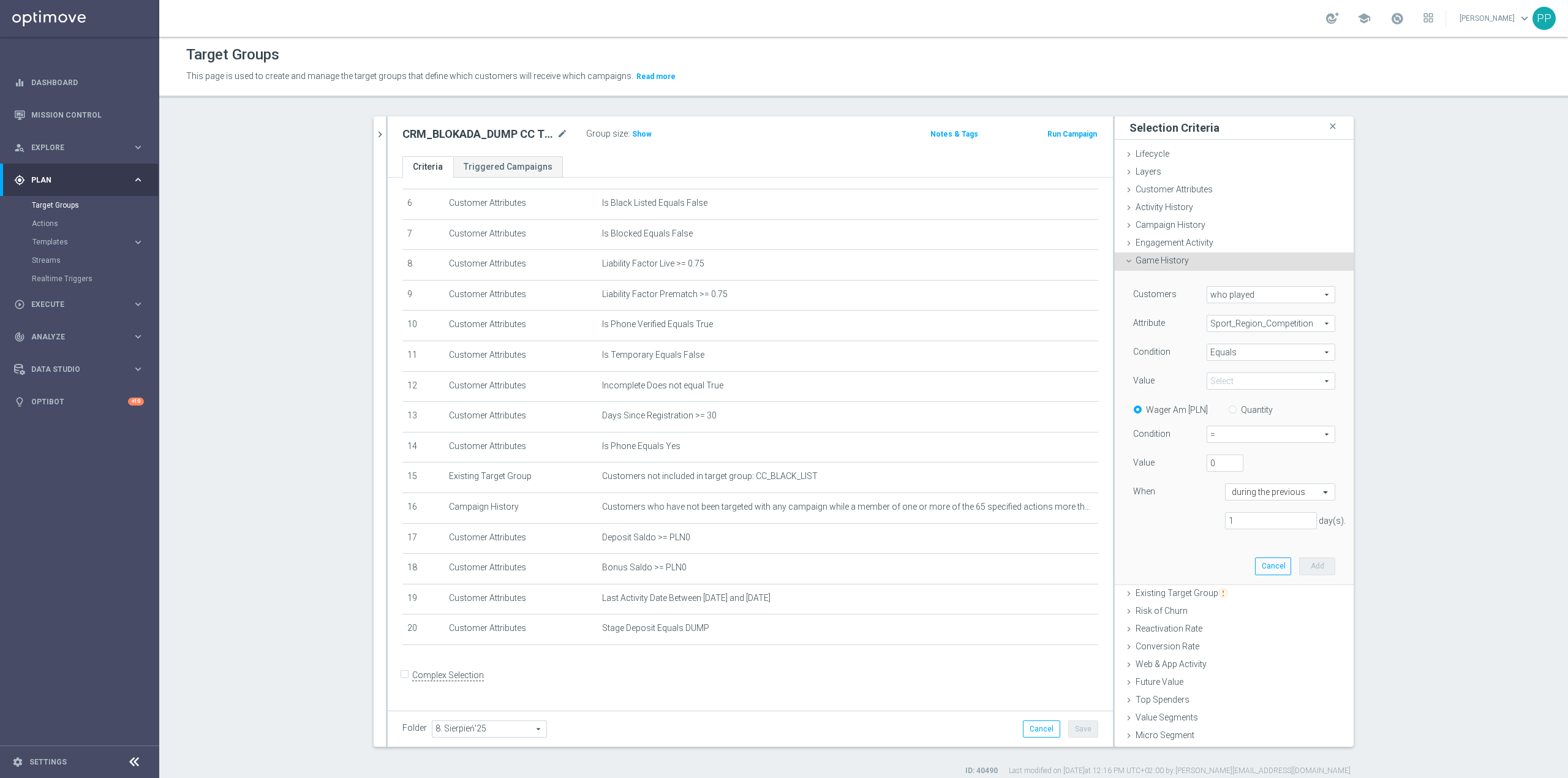
click at [1214, 347] on span "Equals" at bounding box center [1271, 352] width 128 height 15
click at [1228, 473] on label "One of" at bounding box center [1271, 465] width 129 height 15
type input "One of"
click at [1225, 383] on span at bounding box center [1271, 380] width 128 height 15
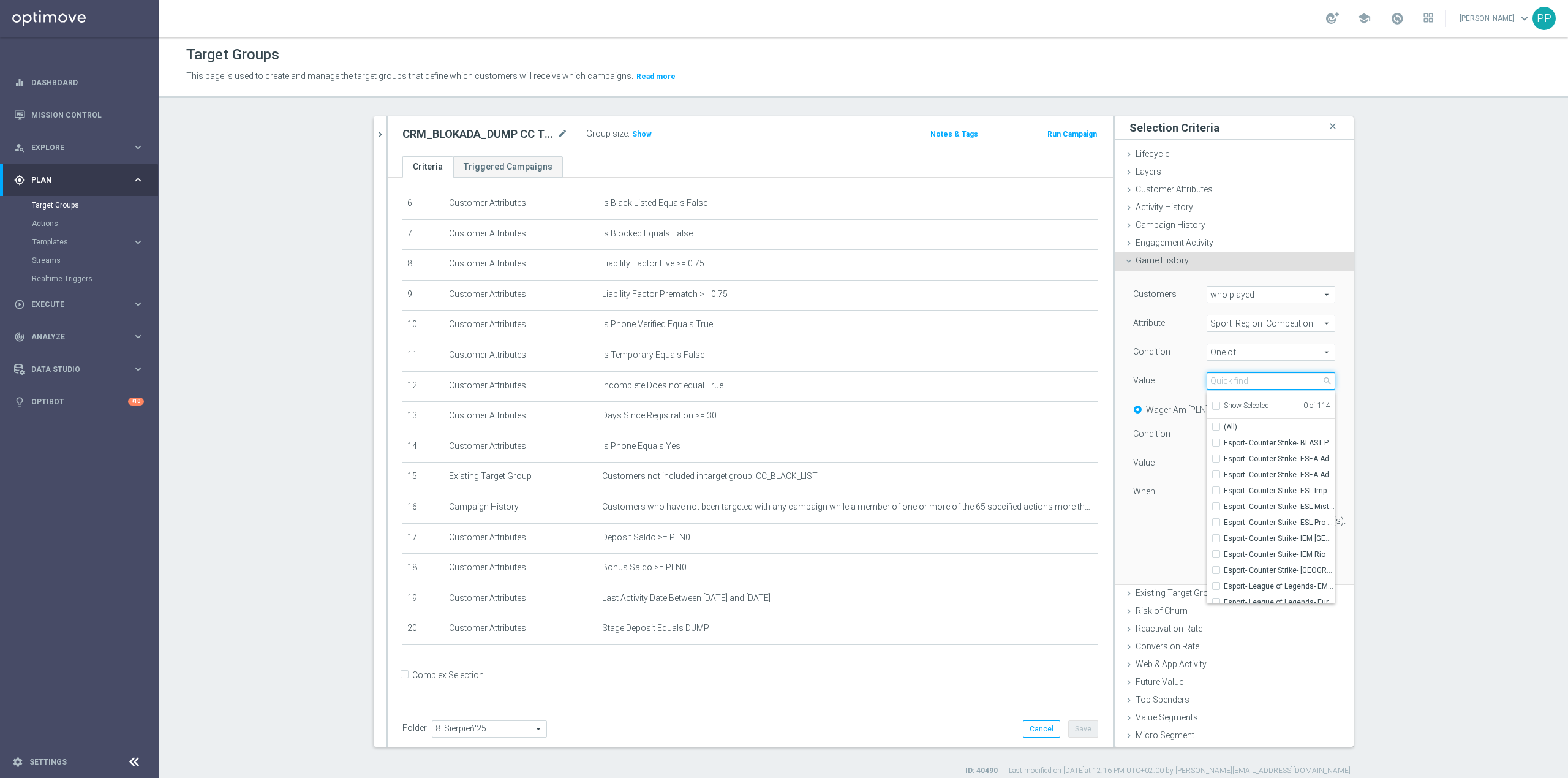
click at [1224, 384] on input "search" at bounding box center [1271, 381] width 129 height 17
type input "hiszpa"
click at [1250, 442] on span "Koszykówka- [GEOGRAPHIC_DATA]- 1 liga" at bounding box center [1280, 443] width 111 height 10
click at [1224, 442] on input "Koszykówka- [GEOGRAPHIC_DATA]- 1 liga" at bounding box center [1220, 443] width 8 height 8
checkbox input "true"
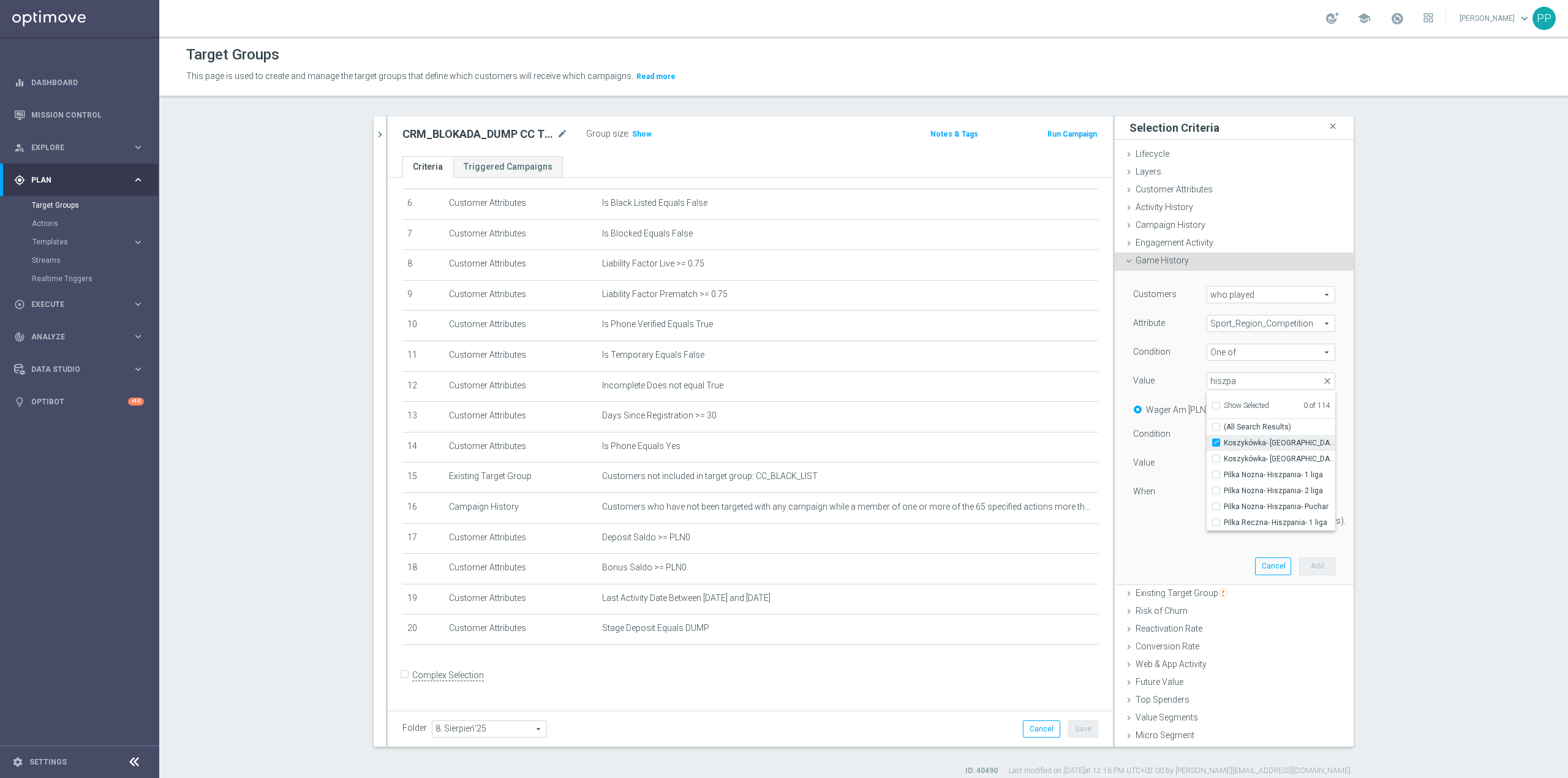
type input "Koszykówka- [GEOGRAPHIC_DATA]- 1 liga"
drag, startPoint x: 1231, startPoint y: 383, endPoint x: 1196, endPoint y: 384, distance: 35.0
click at [1207, 384] on input "hiszpa" at bounding box center [1271, 381] width 129 height 17
type input "[GEOGRAPHIC_DATA]"
click at [1239, 442] on span "Pilka Nozna- Anglia- 1 liga" at bounding box center [1280, 443] width 111 height 10
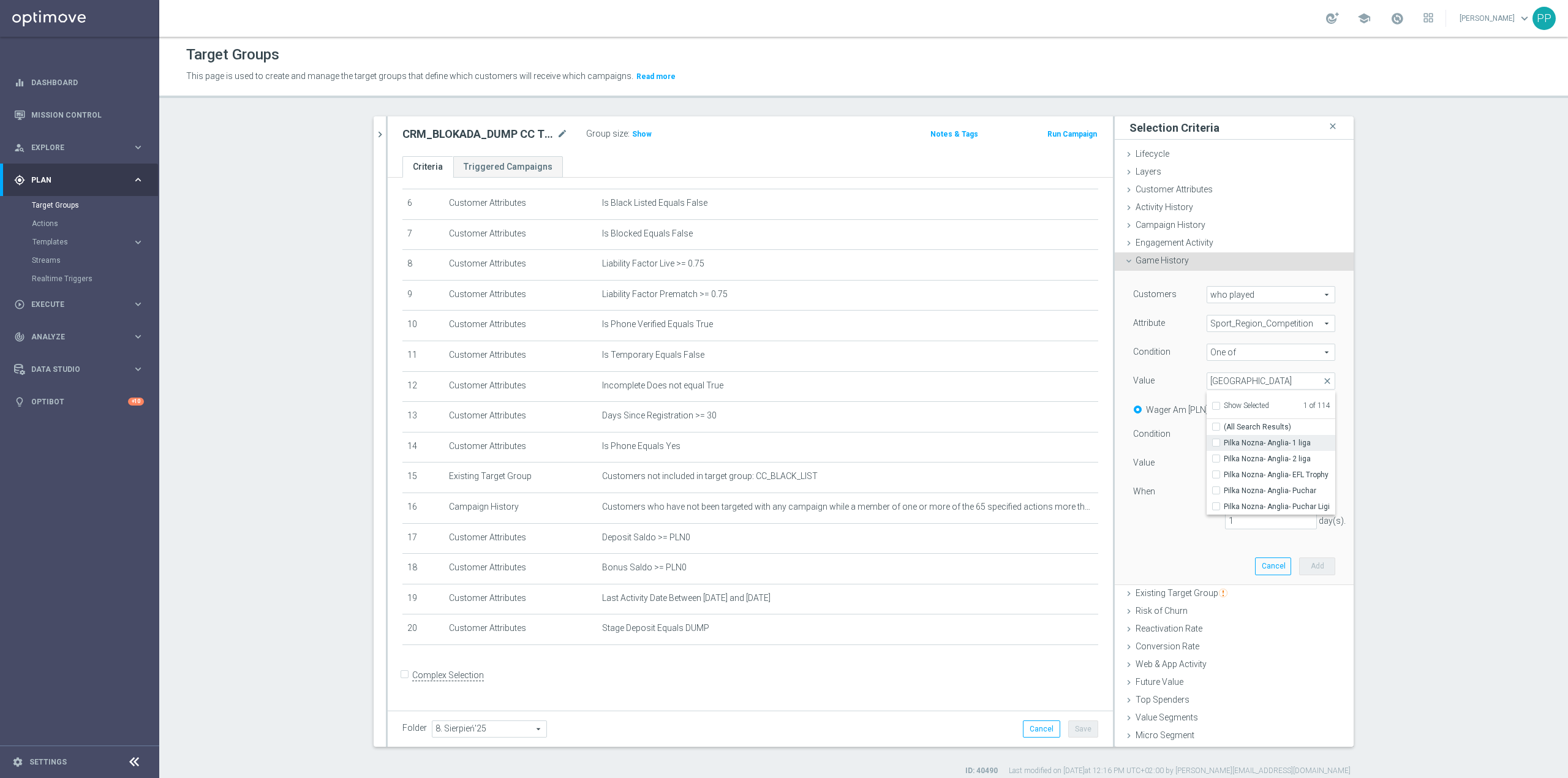
click at [1224, 442] on input "Pilka Nozna- Anglia- 1 liga" at bounding box center [1220, 443] width 8 height 8
checkbox input "true"
type input "Selected 2 of 114"
drag, startPoint x: 1235, startPoint y: 382, endPoint x: 1196, endPoint y: 384, distance: 39.1
click at [1207, 384] on input "[GEOGRAPHIC_DATA]" at bounding box center [1271, 381] width 129 height 17
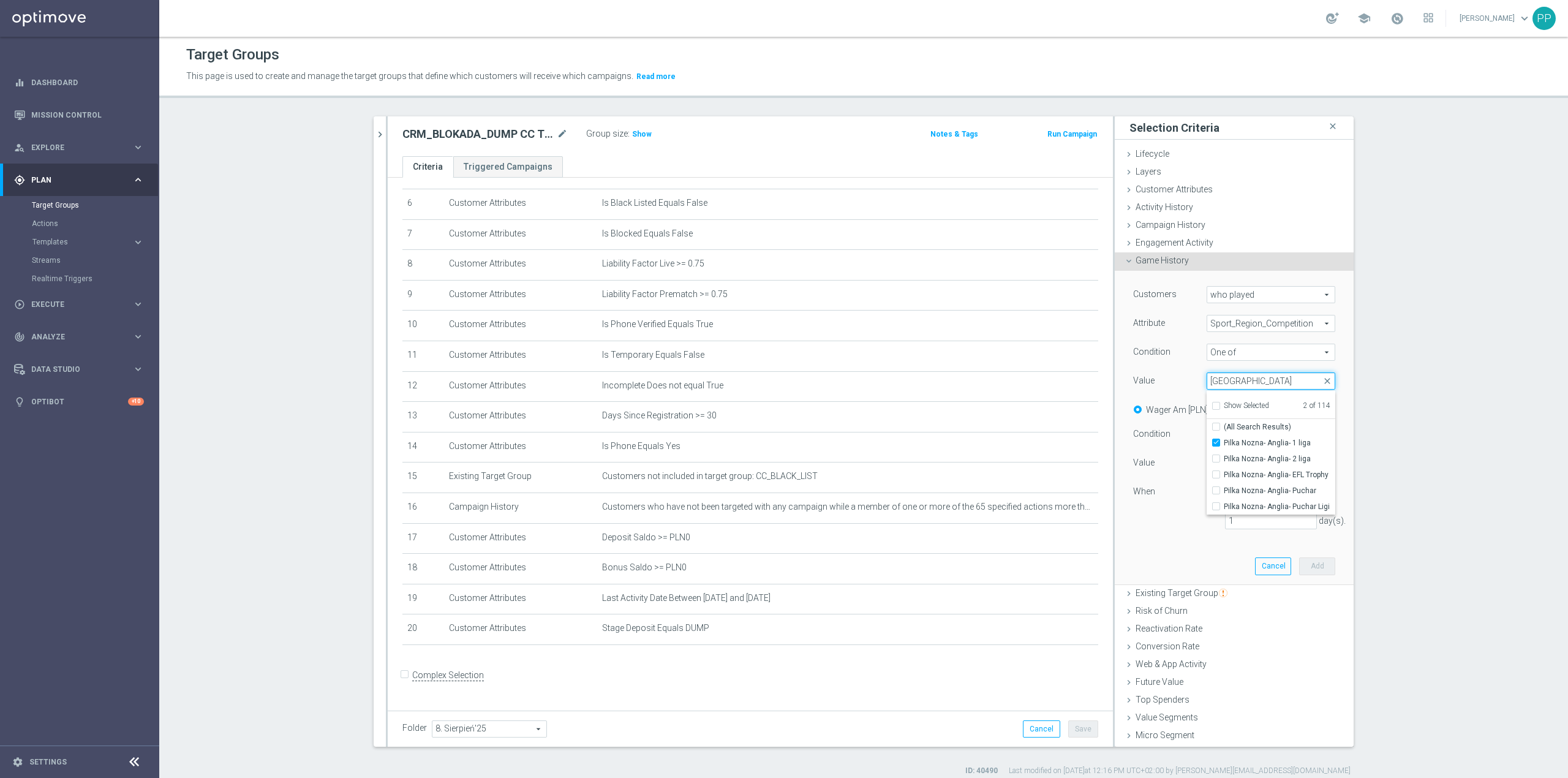
type input "i"
type input "nie"
click at [1281, 464] on span "Pilka Nozna- [GEOGRAPHIC_DATA]- 1 liga" at bounding box center [1280, 459] width 111 height 10
click at [1224, 463] on input "Pilka Nozna- [GEOGRAPHIC_DATA]- 1 liga" at bounding box center [1220, 459] width 8 height 8
checkbox input "true"
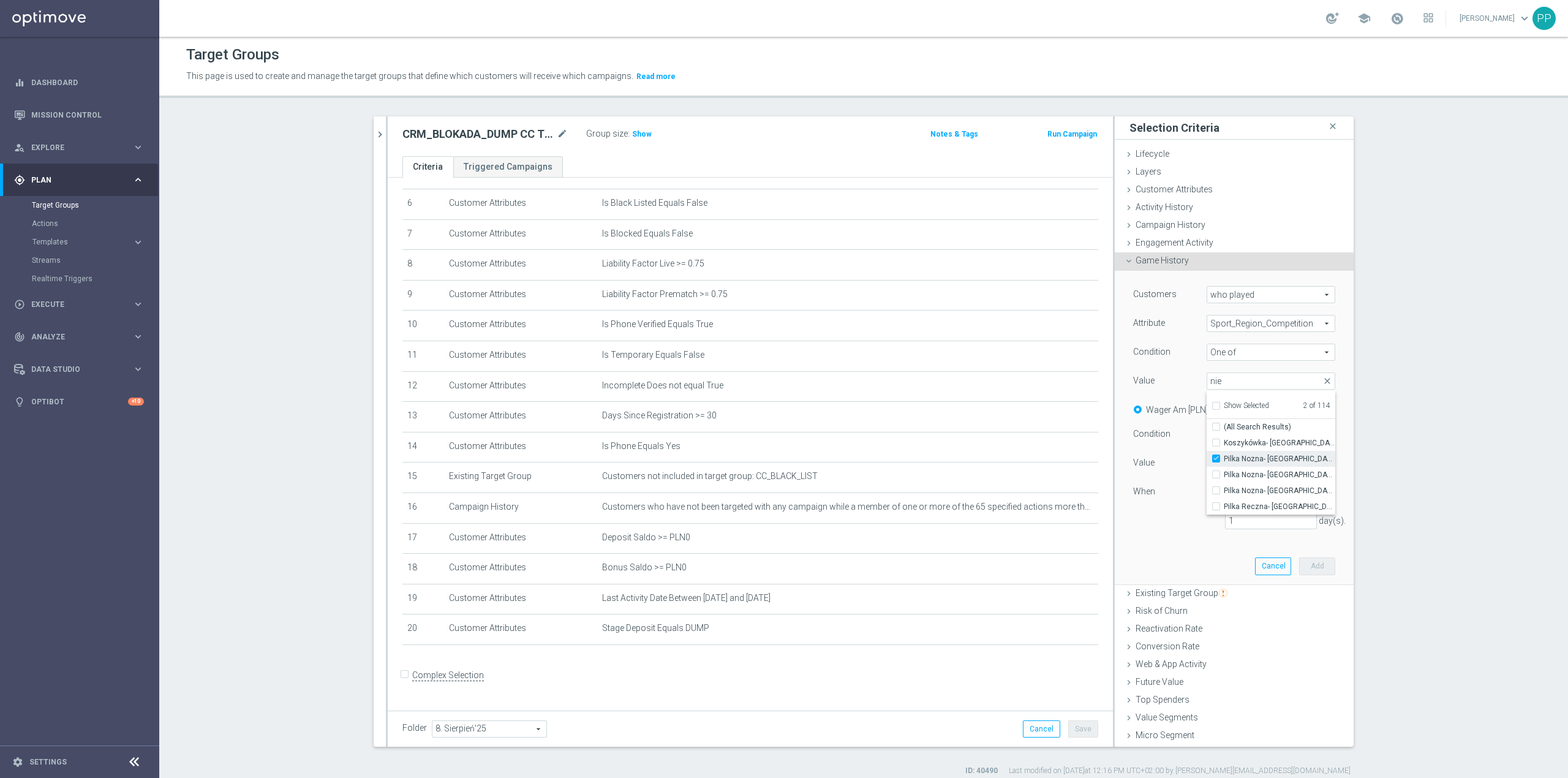
type input "Selected 3 of 114"
click at [1239, 383] on input "nie" at bounding box center [1271, 381] width 129 height 17
type input "n"
click at [1212, 406] on input "Show Selected" at bounding box center [1216, 407] width 8 height 8
checkbox input "true"
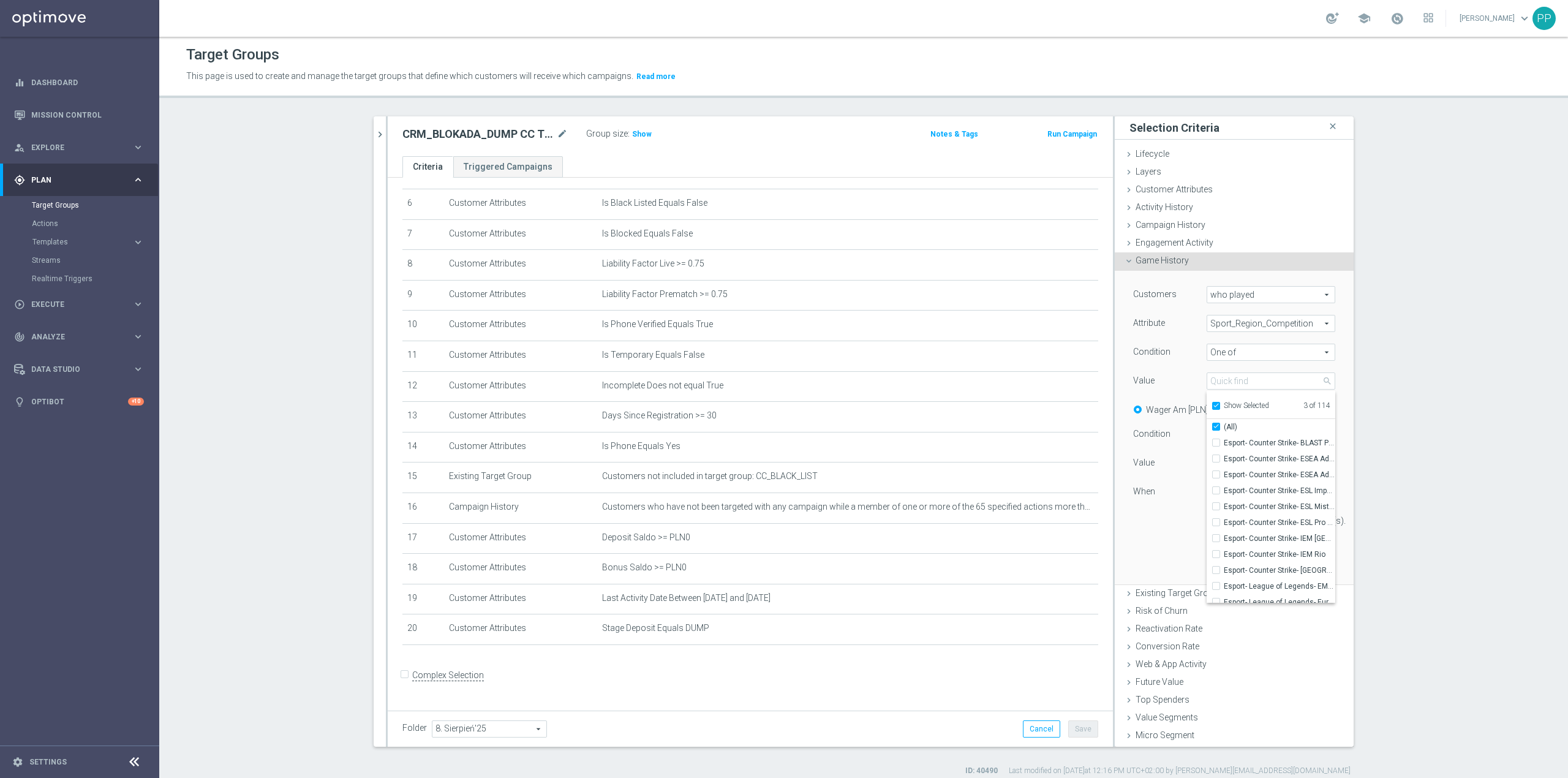
checkbox input "true"
click at [1216, 443] on input "Koszykówka- [GEOGRAPHIC_DATA]- 1 liga" at bounding box center [1220, 443] width 8 height 8
checkbox input "false"
type input "Selected 2 of 114"
checkbox input "false"
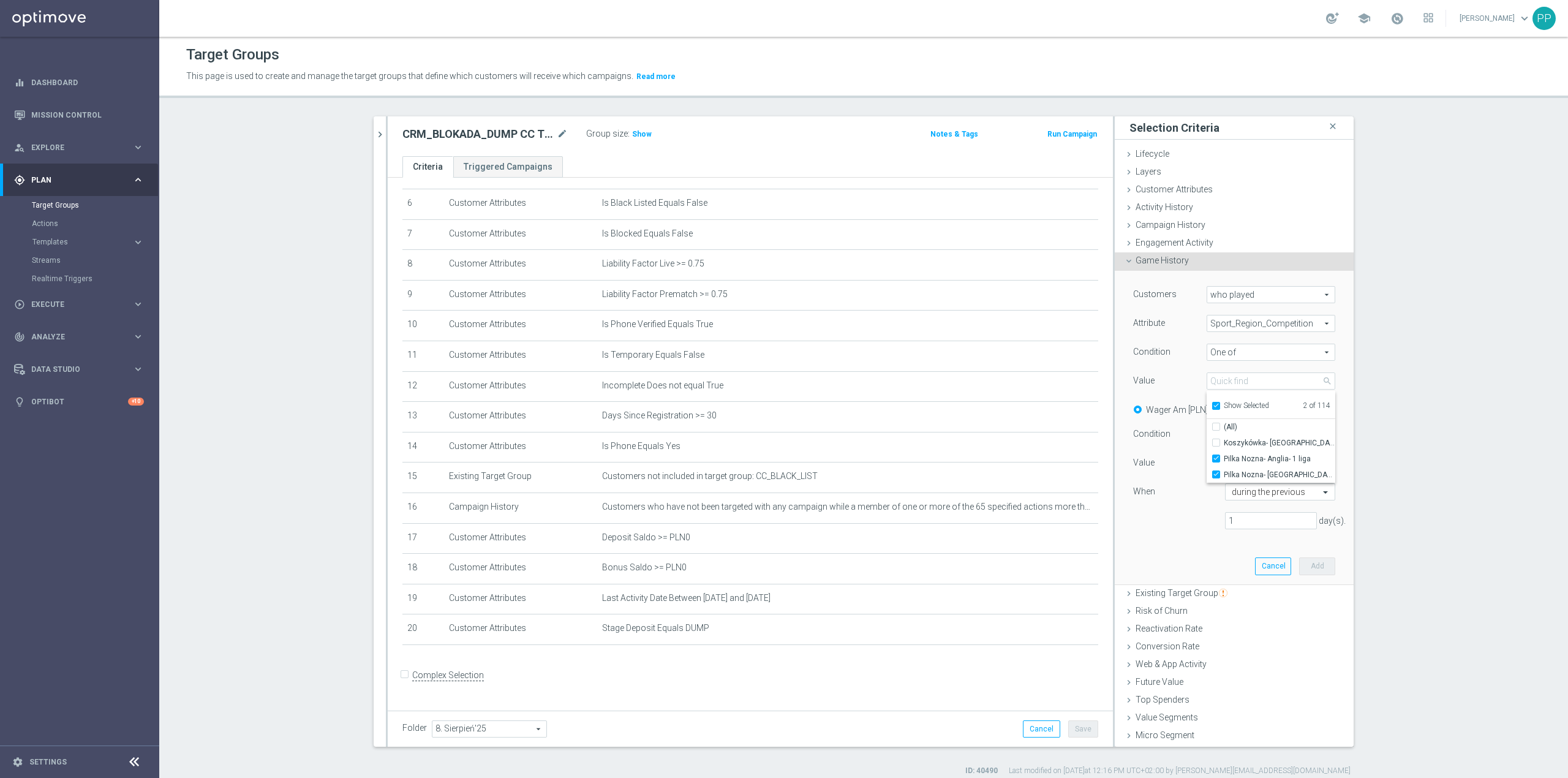
click at [1212, 407] on input "Show Selected" at bounding box center [1216, 407] width 8 height 8
checkbox input "false"
click at [1221, 381] on input "search" at bounding box center [1271, 381] width 129 height 17
type input "g"
type input "franc"
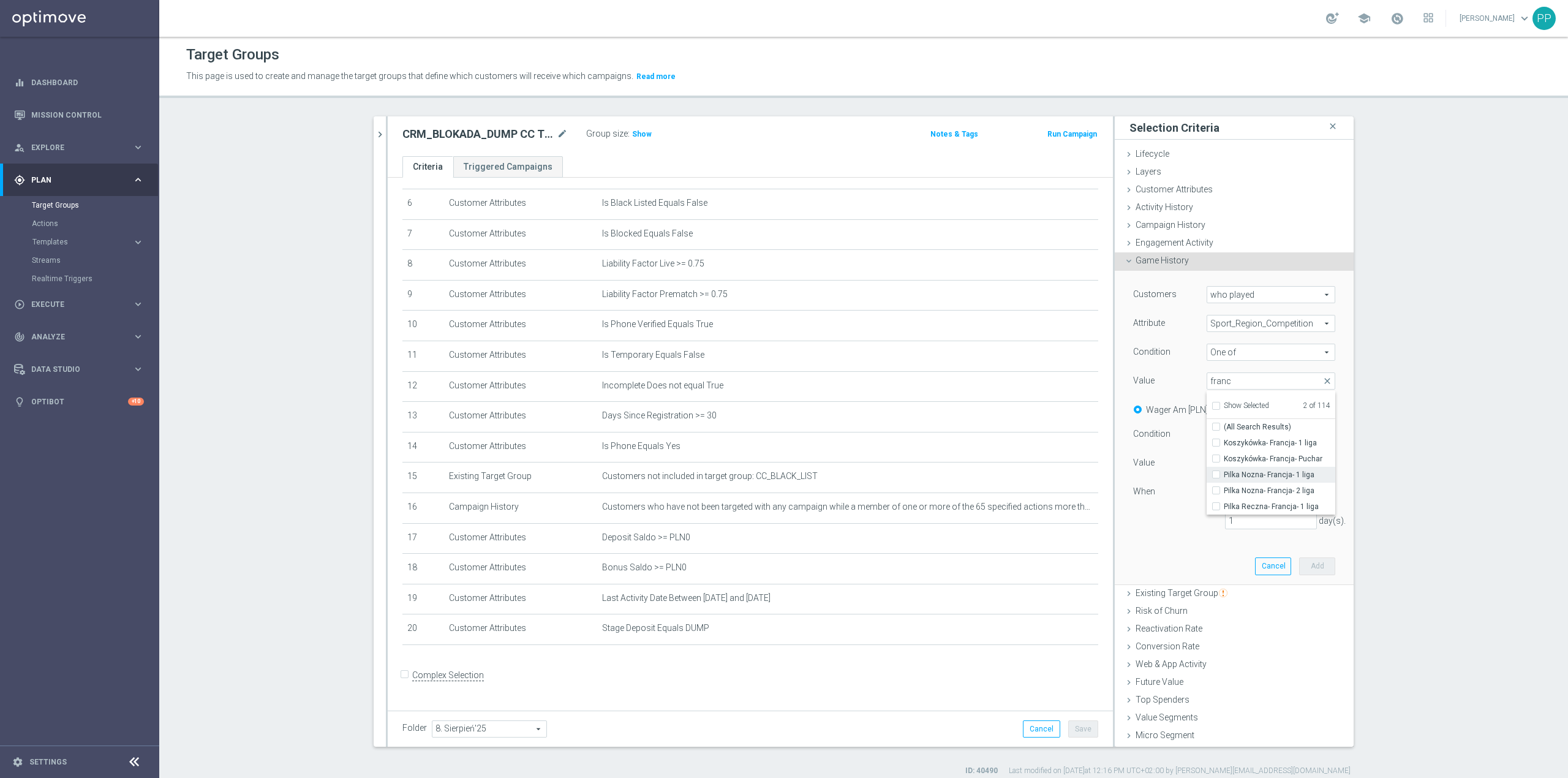
click at [1207, 473] on div "Pilka Nozna- Francja- 1 liga" at bounding box center [1271, 474] width 129 height 15
click at [1224, 474] on label "Pilka Nozna- Francja- 1 liga" at bounding box center [1280, 474] width 111 height 15
click at [1216, 474] on input "Pilka Nozna- Francja- 1 liga" at bounding box center [1220, 475] width 8 height 8
checkbox input "true"
type input "Selected 3 of 114"
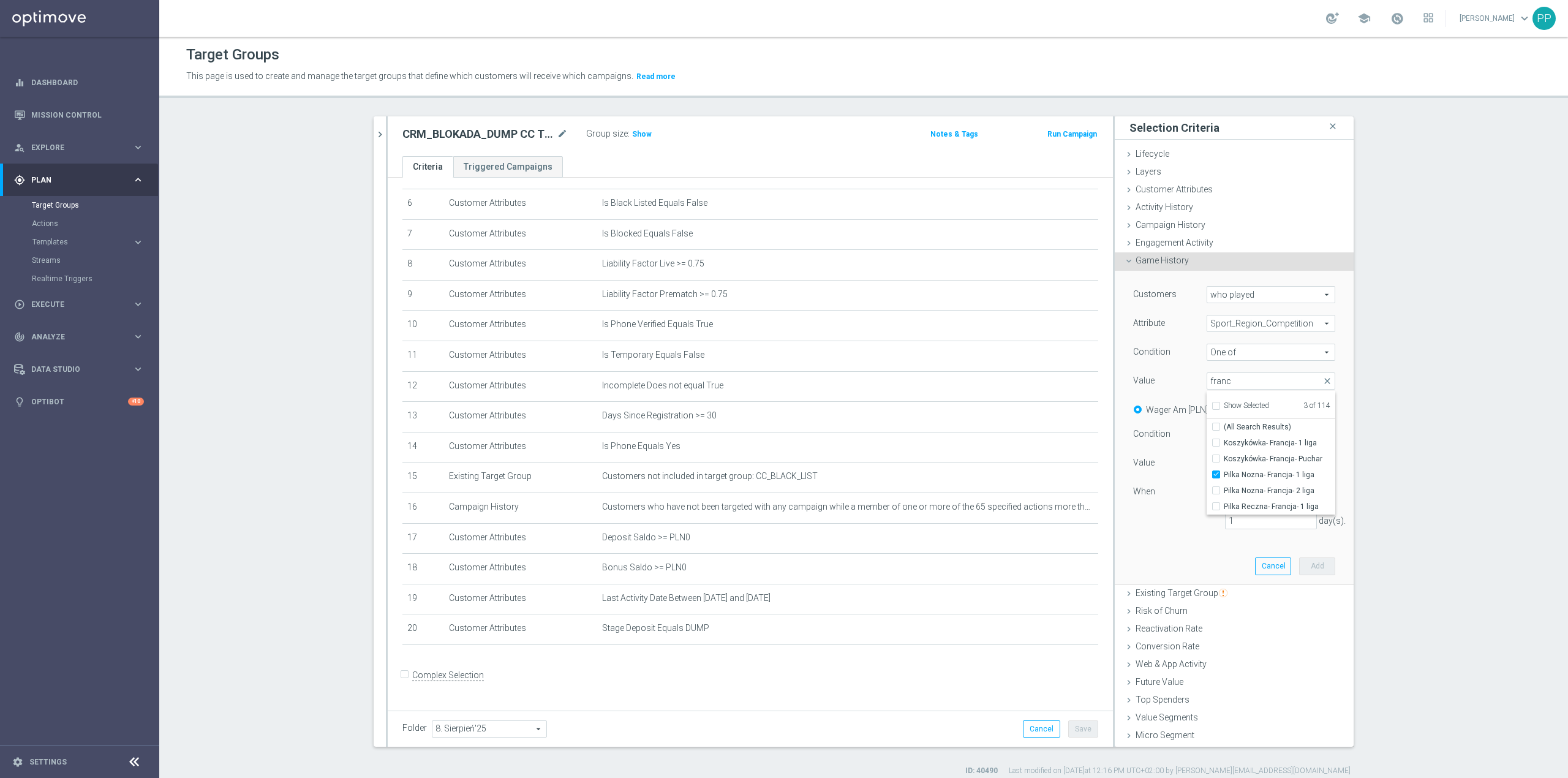
click at [1197, 376] on div "Selected 3 of 114 arrow_drop_down franc close Show Selected 3 of 114 (All Searc…" at bounding box center [1271, 381] width 147 height 17
click at [1232, 404] on input "Quantity" at bounding box center [1235, 407] width 8 height 8
radio input "true"
click at [1195, 446] on div "Customers who played who played arrow_drop_down search Attribute Sport_Region_C…" at bounding box center [1234, 412] width 202 height 253
click at [1207, 436] on span "=" at bounding box center [1271, 434] width 128 height 15
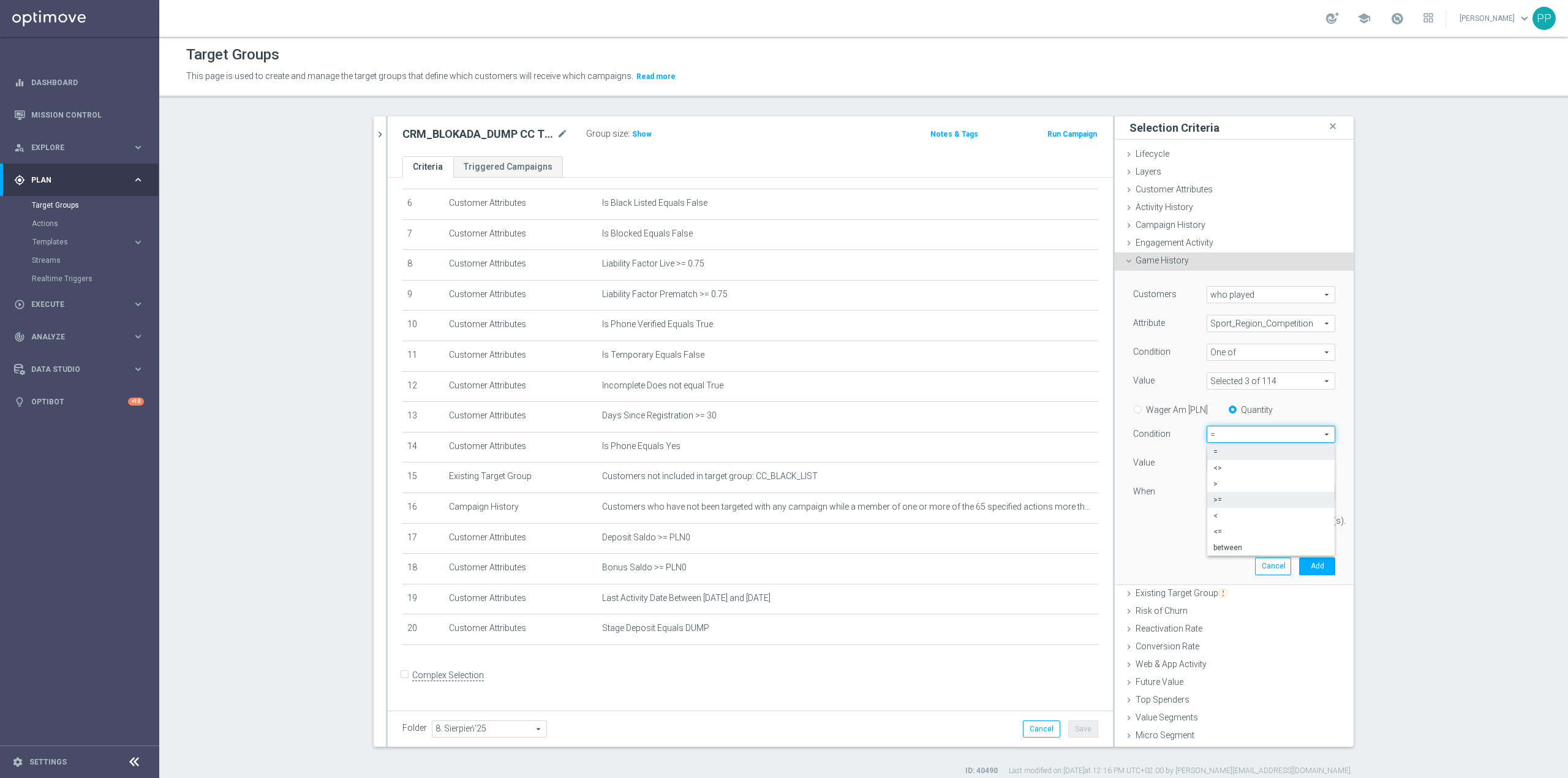
click at [1223, 500] on span ">=" at bounding box center [1271, 499] width 115 height 10
type input ">="
click at [1236, 488] on input "text" at bounding box center [1268, 492] width 73 height 11
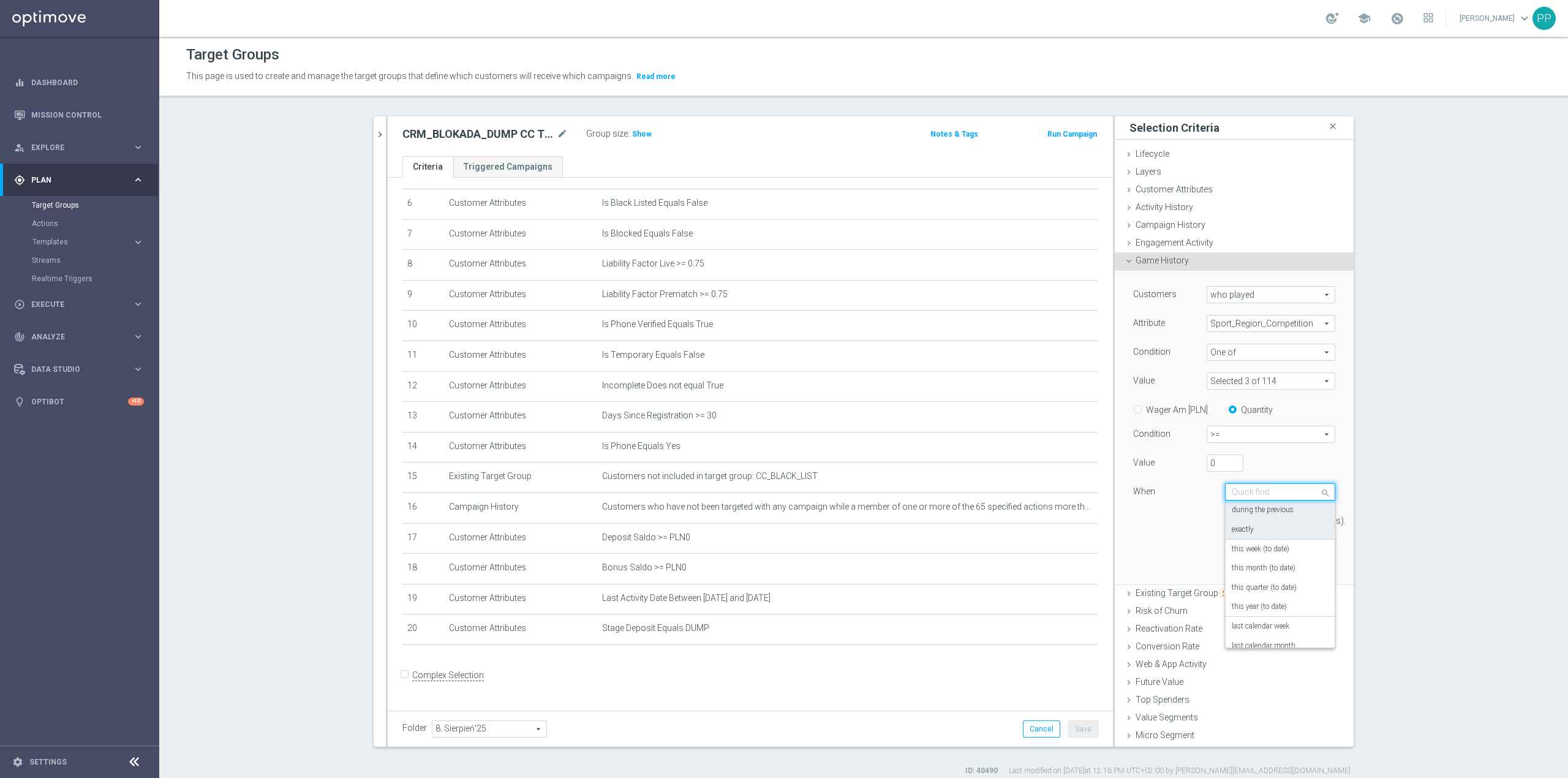
click at [1189, 524] on div "1 day(s)." at bounding box center [1234, 521] width 221 height 17
drag, startPoint x: 1213, startPoint y: 522, endPoint x: 1204, endPoint y: 522, distance: 9.0
click at [1216, 522] on div "1 day(s)." at bounding box center [1271, 521] width 110 height 17
type input "180"
click at [1169, 535] on div "Customers who played who played arrow_drop_down search Attribute Sport_Region_C…" at bounding box center [1234, 412] width 202 height 253
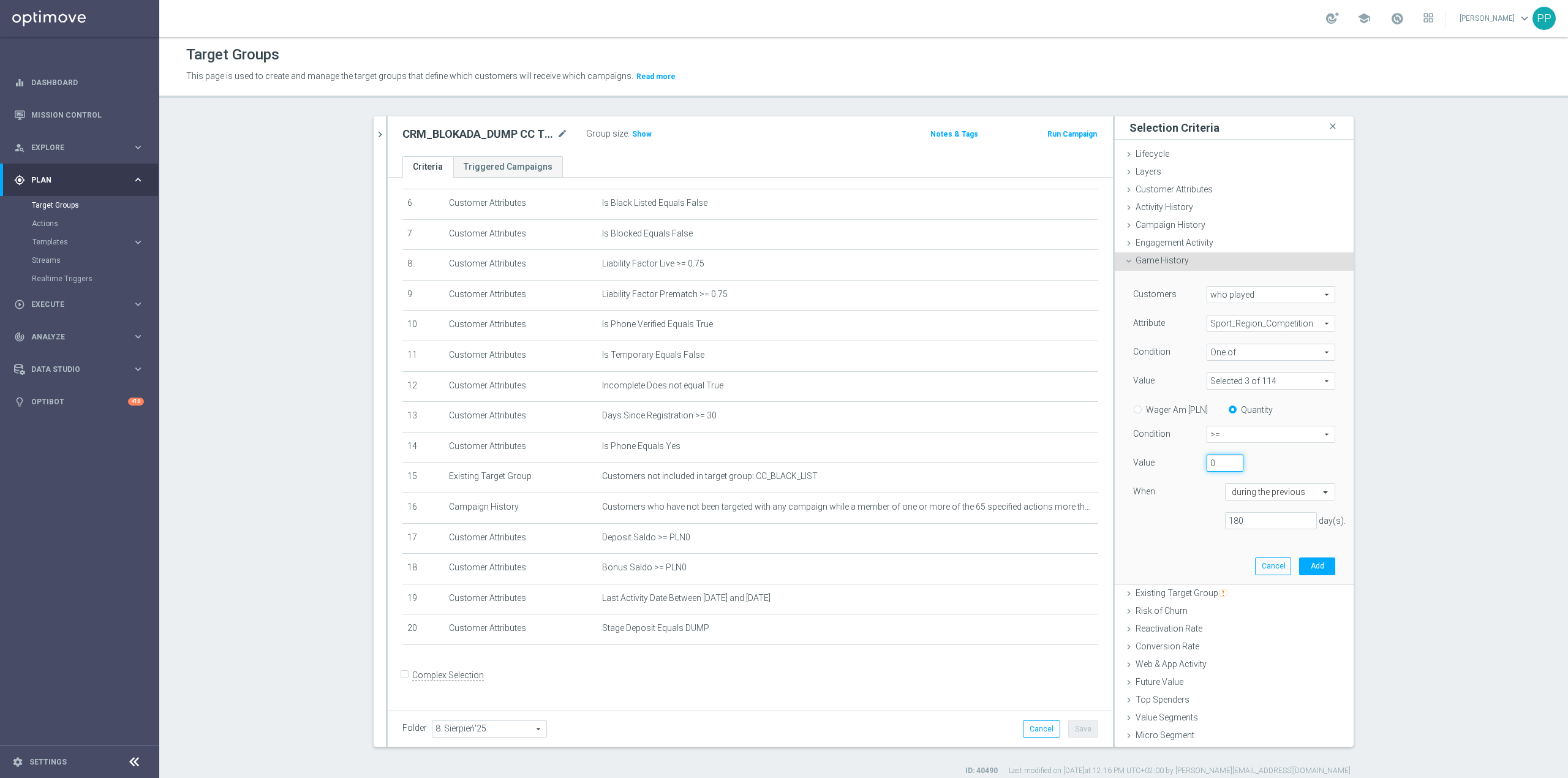
drag, startPoint x: 1209, startPoint y: 462, endPoint x: 1201, endPoint y: 464, distance: 8.2
click at [1207, 464] on input "0" at bounding box center [1225, 464] width 37 height 17
type input "1"
click at [1197, 528] on div "180 day(s)." at bounding box center [1234, 521] width 221 height 17
click at [638, 134] on span "Show" at bounding box center [642, 134] width 19 height 9
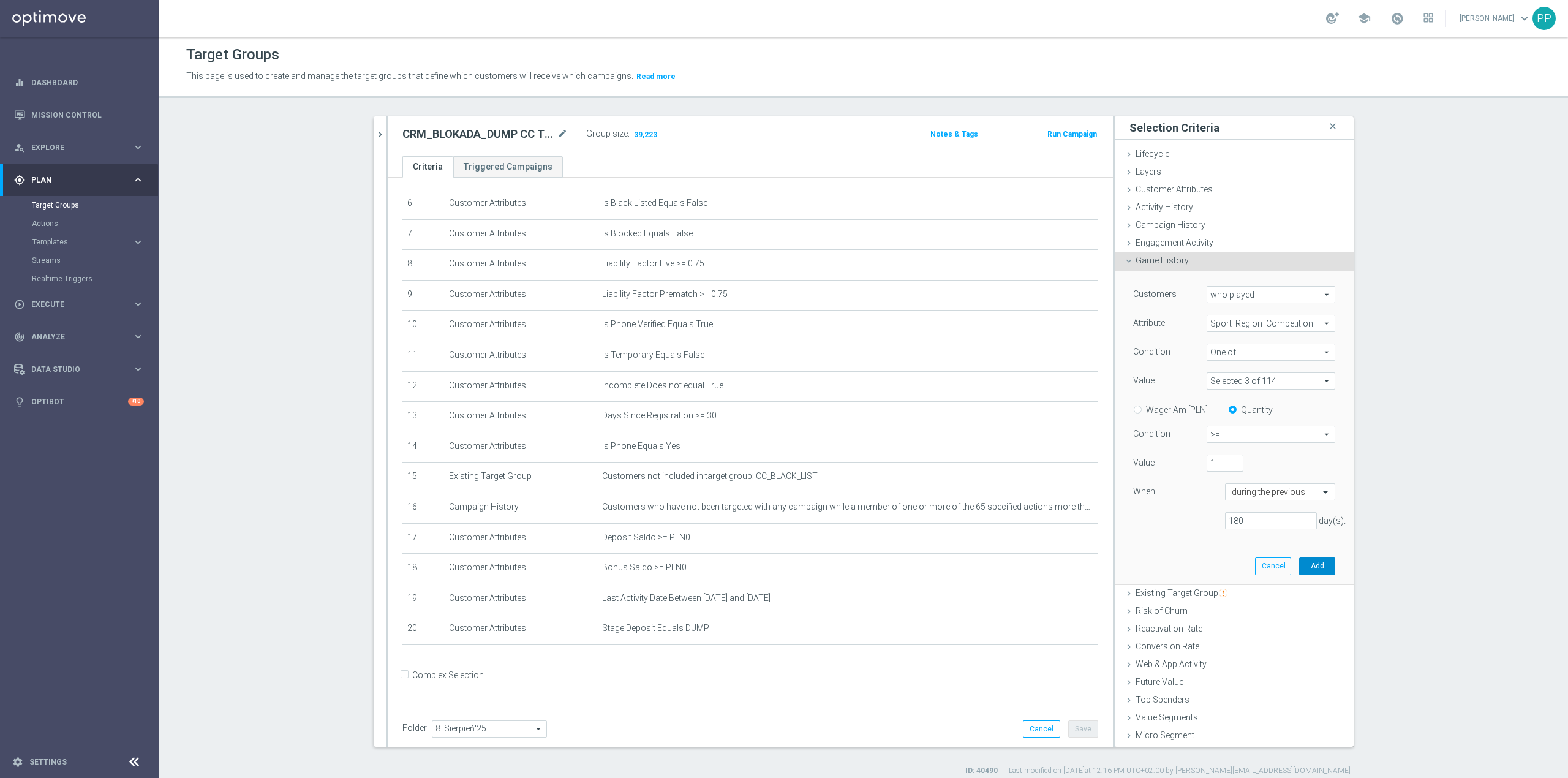
click at [1299, 563] on button "Add" at bounding box center [1316, 566] width 36 height 17
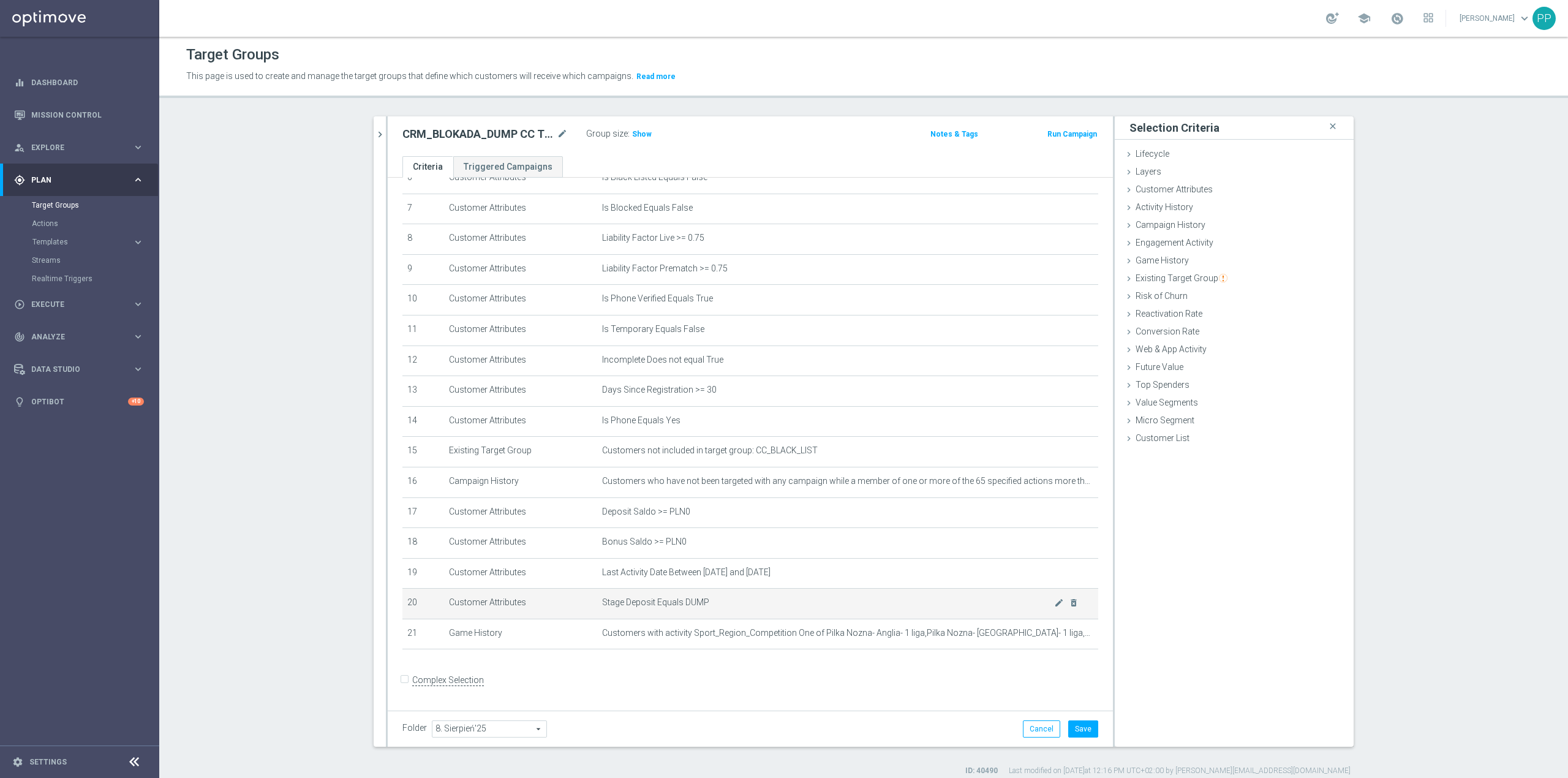
scroll to position [221, 0]
click at [1182, 254] on div "Game History done selection saved" at bounding box center [1234, 261] width 239 height 18
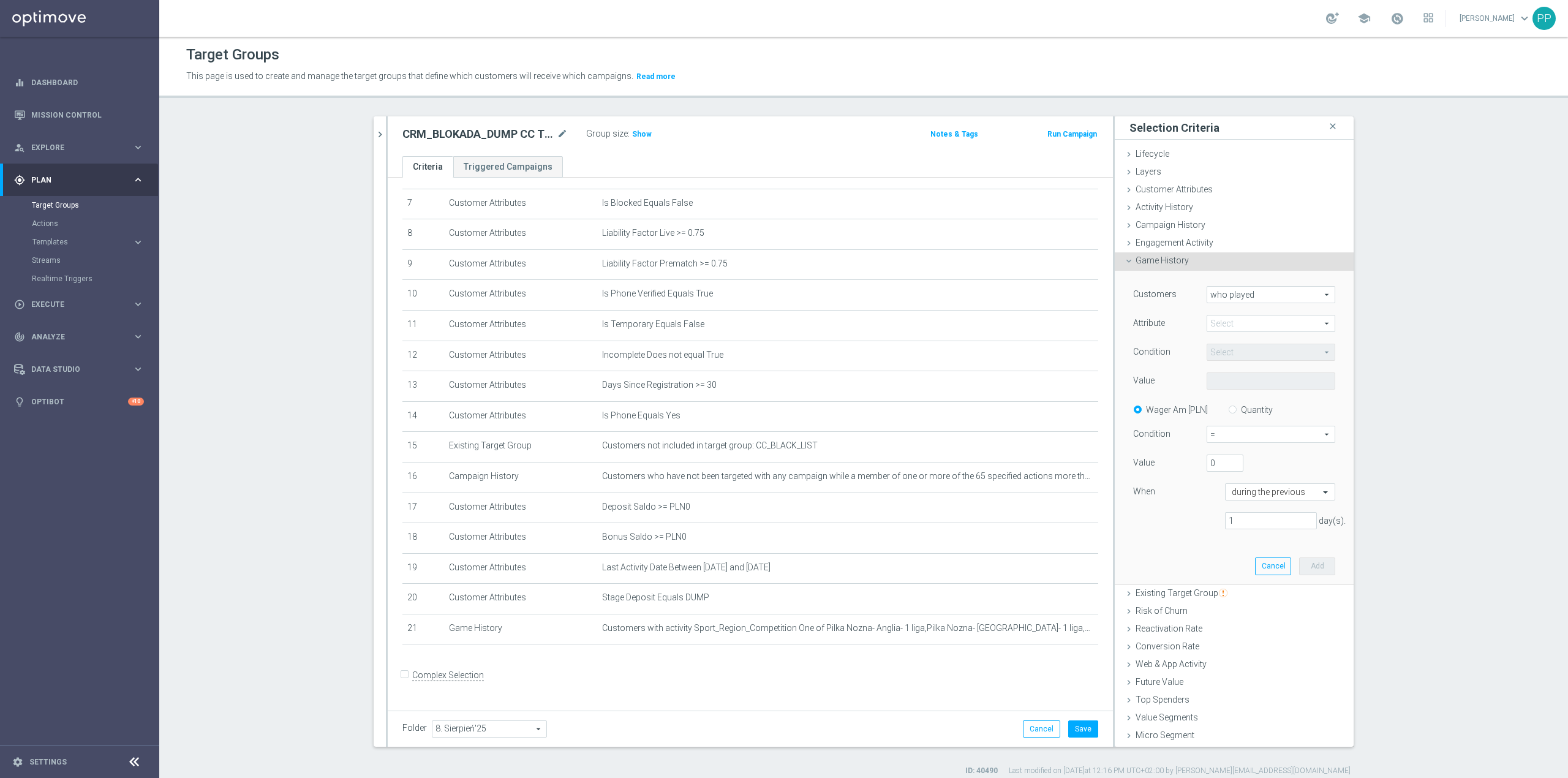
click at [1223, 318] on span at bounding box center [1271, 323] width 128 height 15
drag, startPoint x: 1260, startPoint y: 464, endPoint x: 1257, endPoint y: 437, distance: 27.2
click at [1261, 464] on span "Sport_Region_Competition" at bounding box center [1271, 469] width 116 height 10
type input "Sport_Region_Competition"
type input "Equals"
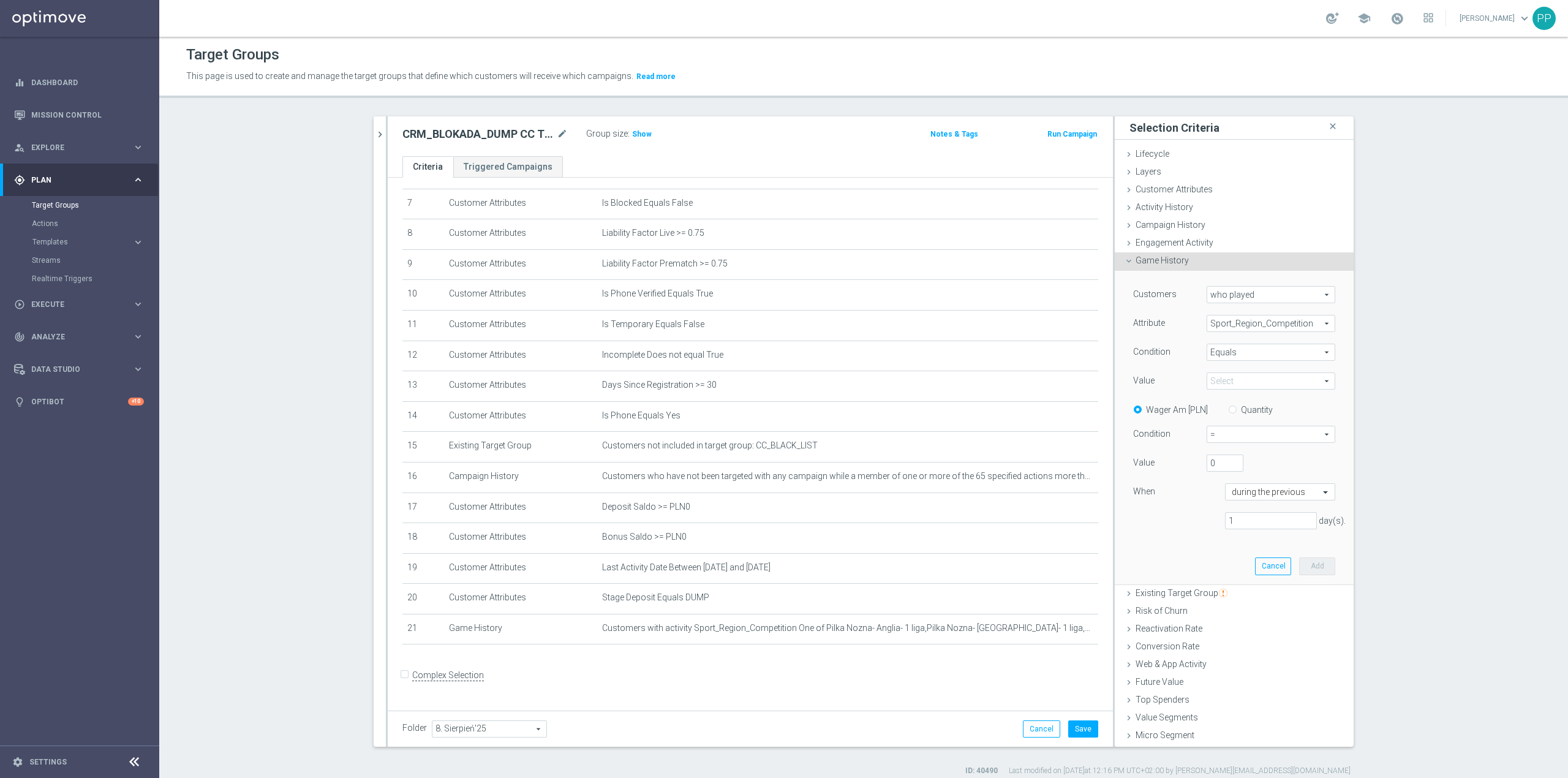
click at [1221, 383] on span at bounding box center [1271, 380] width 128 height 15
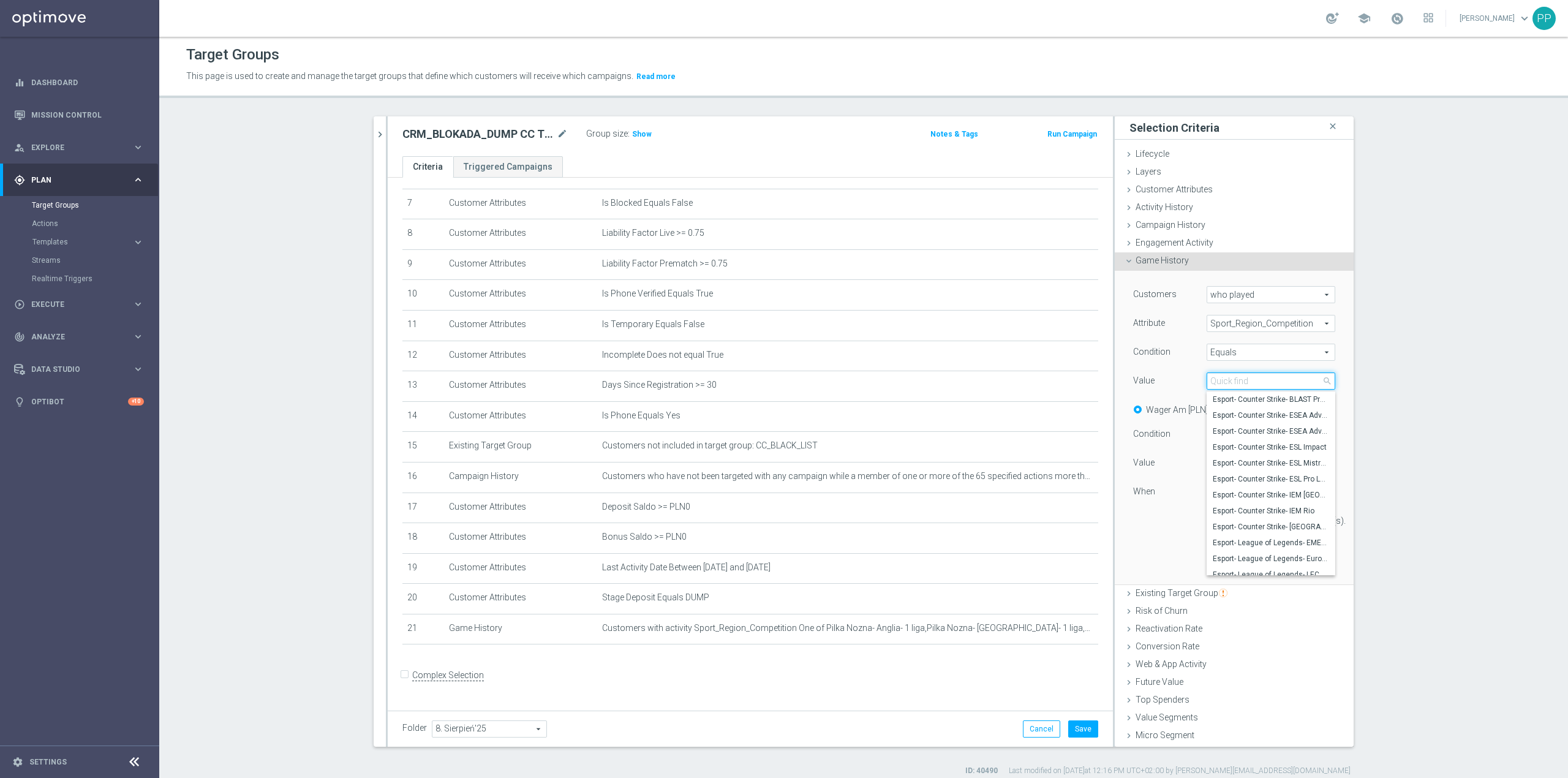
click at [1221, 383] on input "search" at bounding box center [1271, 381] width 129 height 17
type input "hiszpa"
click at [1257, 402] on span "Koszykówka- [GEOGRAPHIC_DATA]- 1 liga" at bounding box center [1271, 400] width 116 height 10
type input "Koszykówka- [GEOGRAPHIC_DATA]- 1 liga"
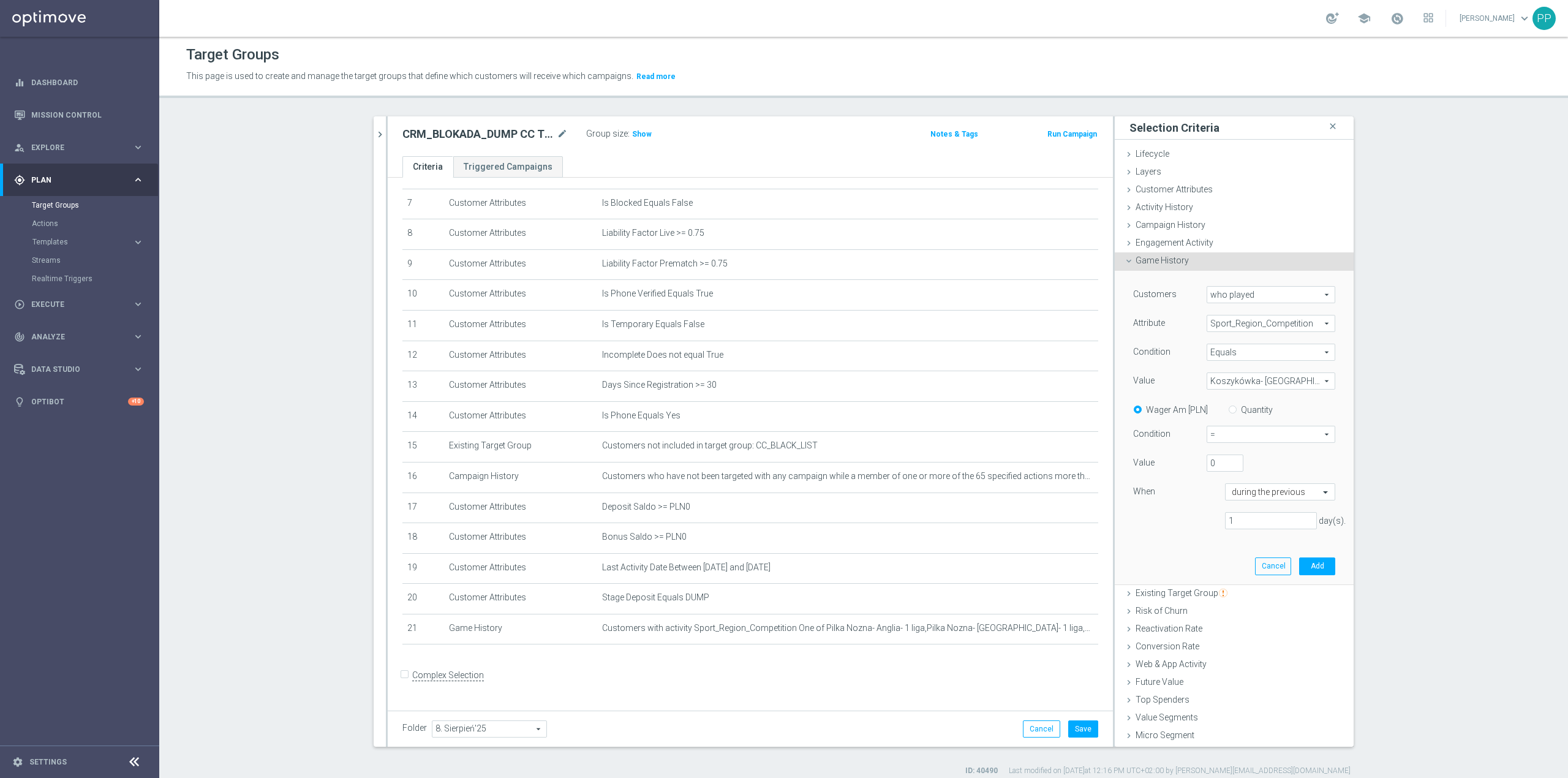
click at [1252, 387] on span "Koszykówka- [GEOGRAPHIC_DATA]- 1 liga" at bounding box center [1271, 380] width 128 height 15
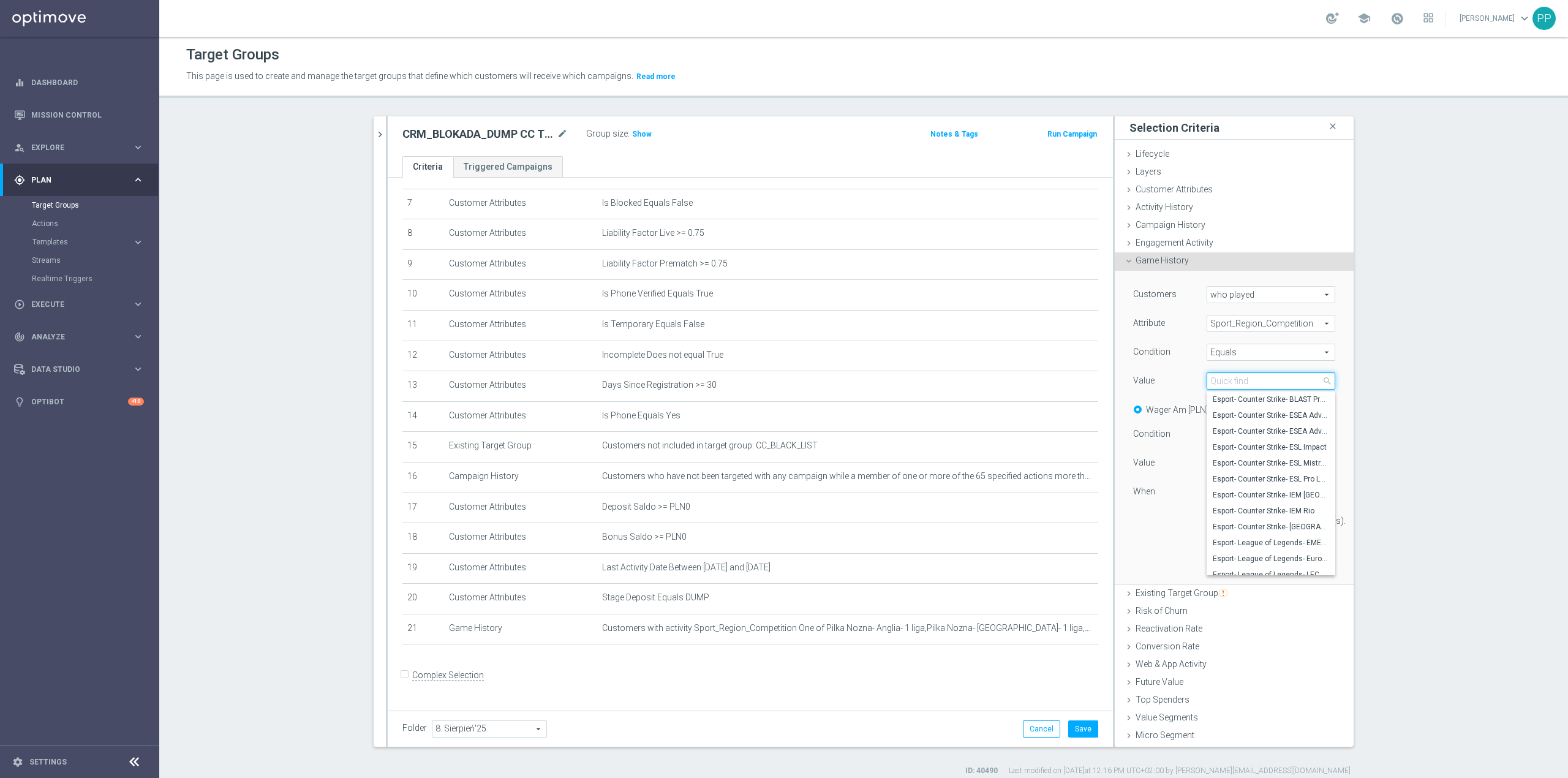
click at [1252, 387] on input "search" at bounding box center [1271, 381] width 129 height 17
type input "i"
type input "hiszpa"
click at [1257, 434] on span "Pilka Nozna- Hiszpania- 1 liga" at bounding box center [1271, 432] width 116 height 10
type input "Pilka Nozna- Hiszpania- 1 liga"
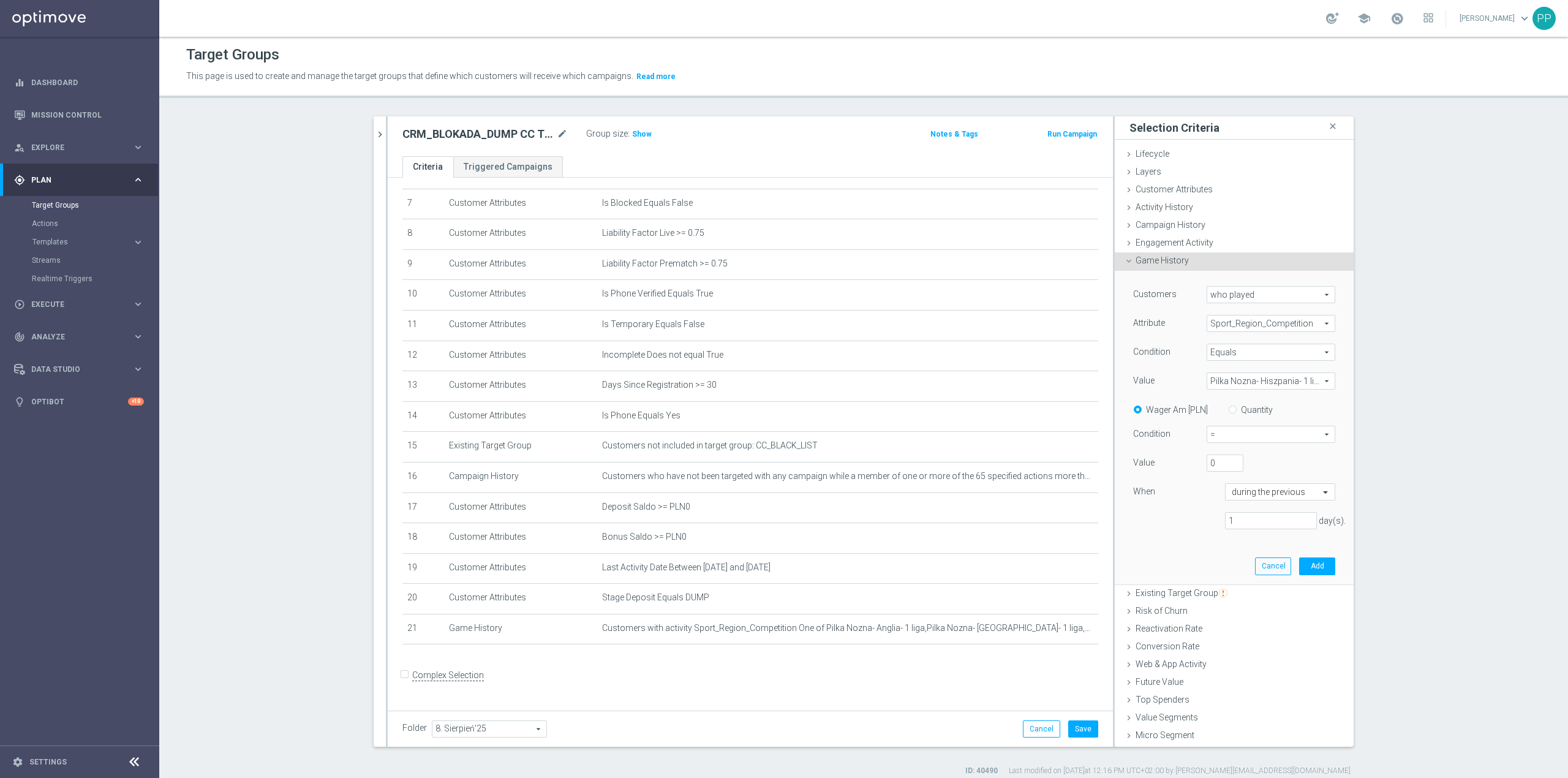
click at [1241, 405] on label "Quantity" at bounding box center [1256, 409] width 32 height 11
click at [1239, 405] on input "Quantity" at bounding box center [1235, 407] width 8 height 8
radio input "true"
click at [1230, 382] on span "Pilka Nozna- Hiszpania- 1 liga" at bounding box center [1271, 380] width 128 height 15
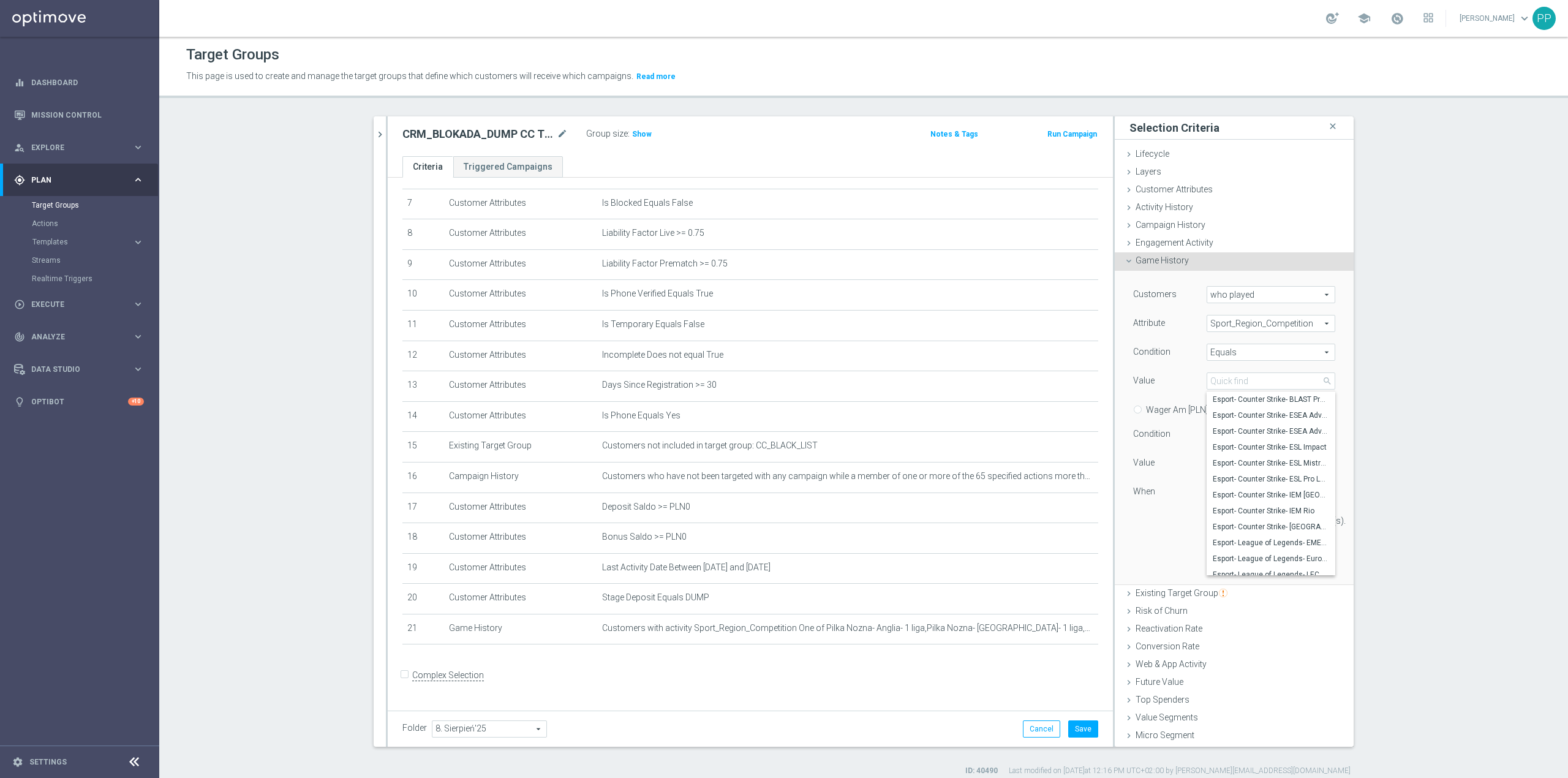
click at [1183, 374] on div "Value" at bounding box center [1161, 382] width 74 height 19
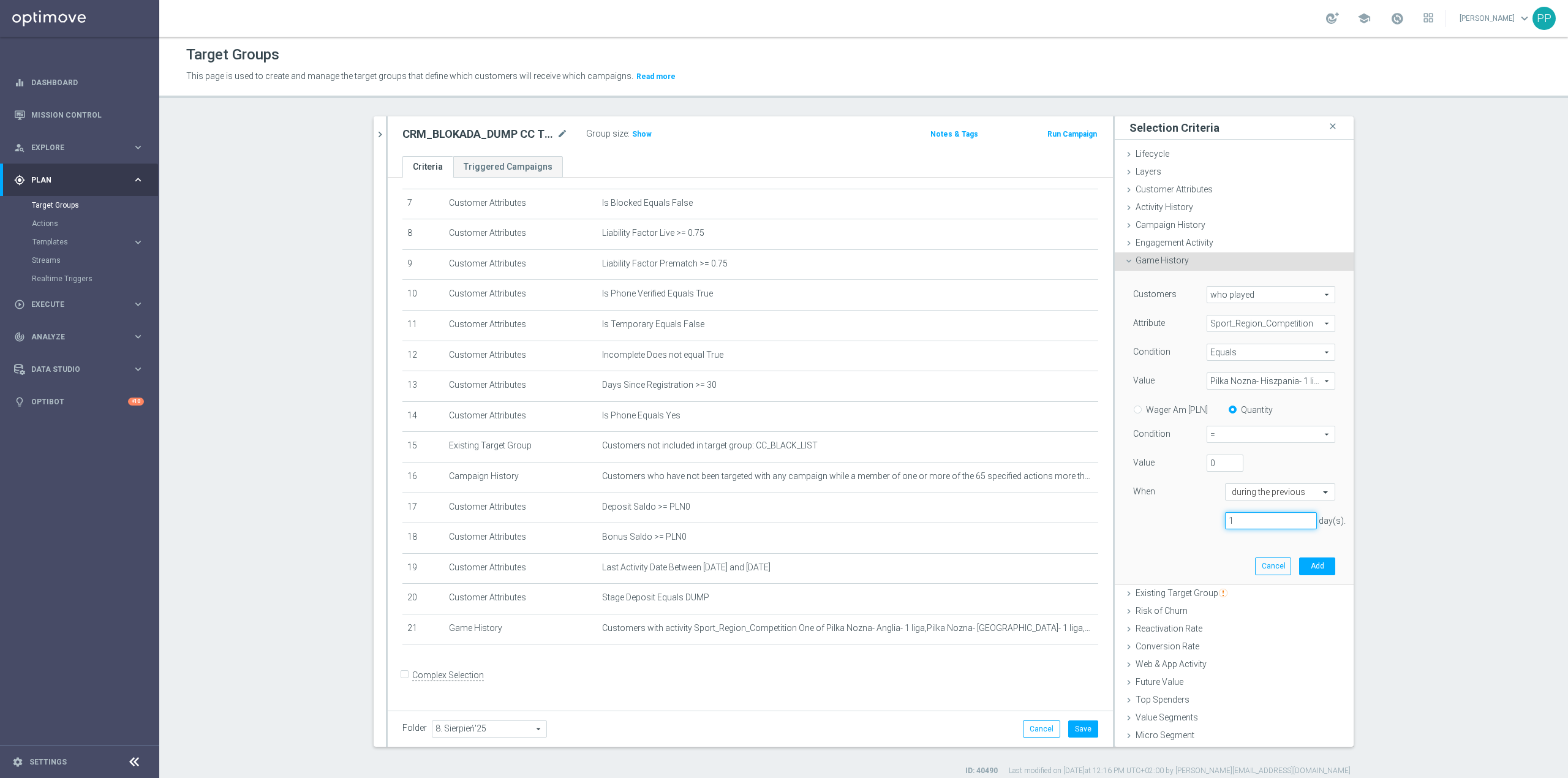
drag, startPoint x: 1234, startPoint y: 521, endPoint x: 1204, endPoint y: 518, distance: 30.1
click at [1216, 518] on div "1 day(s)." at bounding box center [1271, 521] width 110 height 17
click at [1268, 489] on input "text" at bounding box center [1268, 492] width 73 height 11
click at [1261, 633] on div "in this range" at bounding box center [1281, 635] width 97 height 19
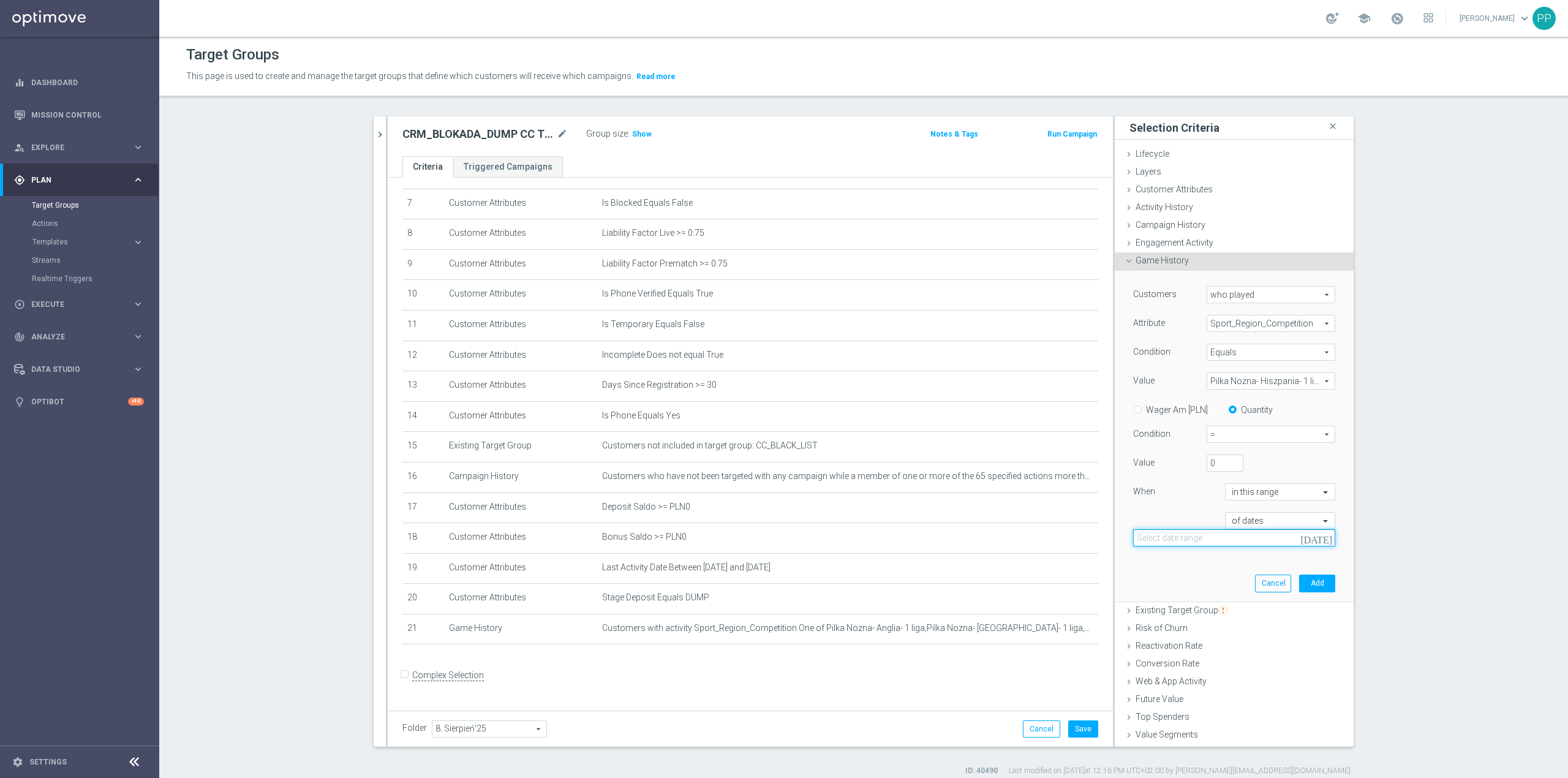
click at [1194, 545] on input at bounding box center [1234, 538] width 202 height 17
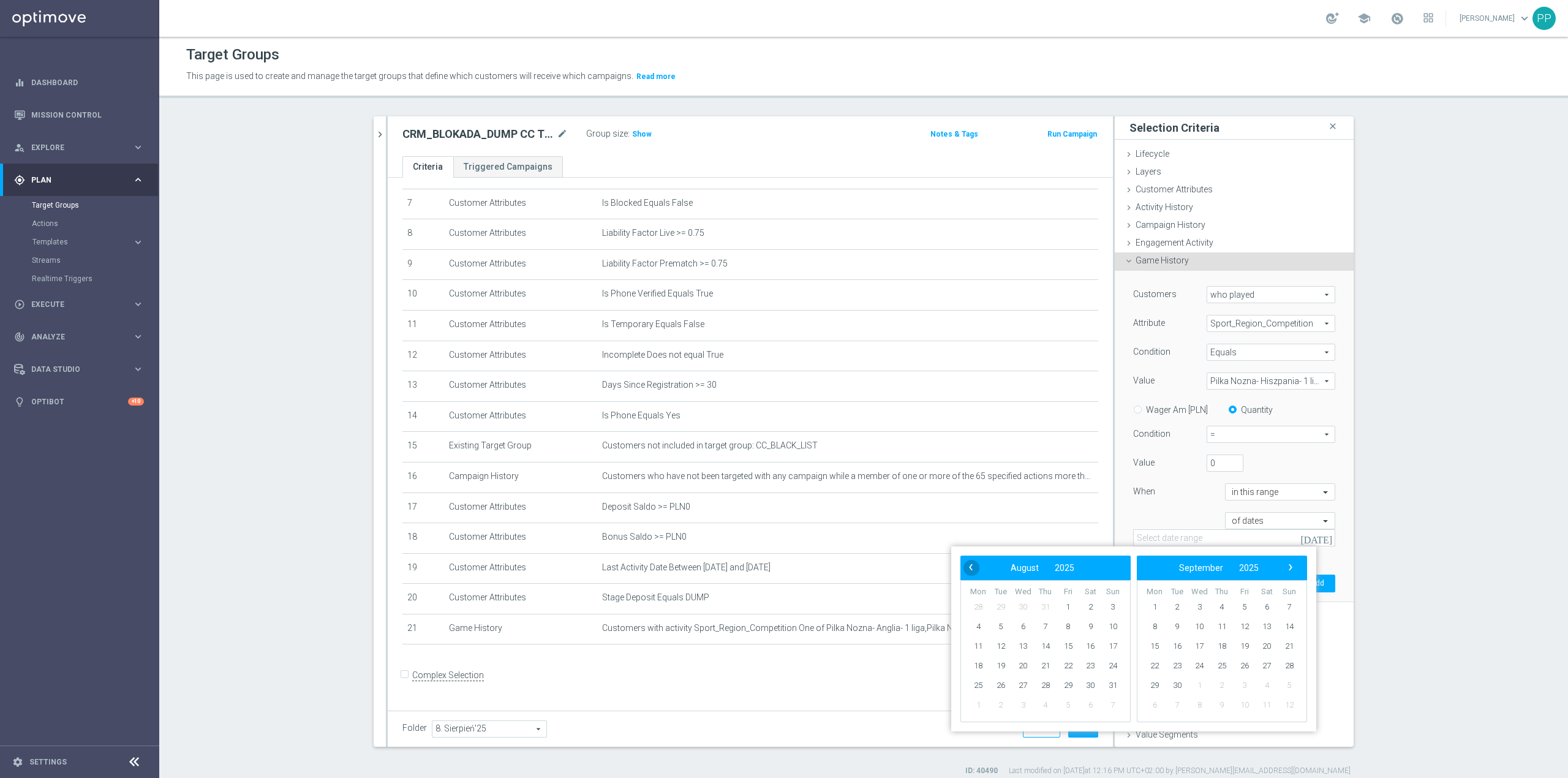
click at [972, 571] on span "‹" at bounding box center [971, 567] width 15 height 15
click at [1050, 610] on span "1" at bounding box center [1045, 607] width 19 height 19
click at [1087, 686] on span "31" at bounding box center [1090, 685] width 19 height 19
type input "[DATE] - [DATE]"
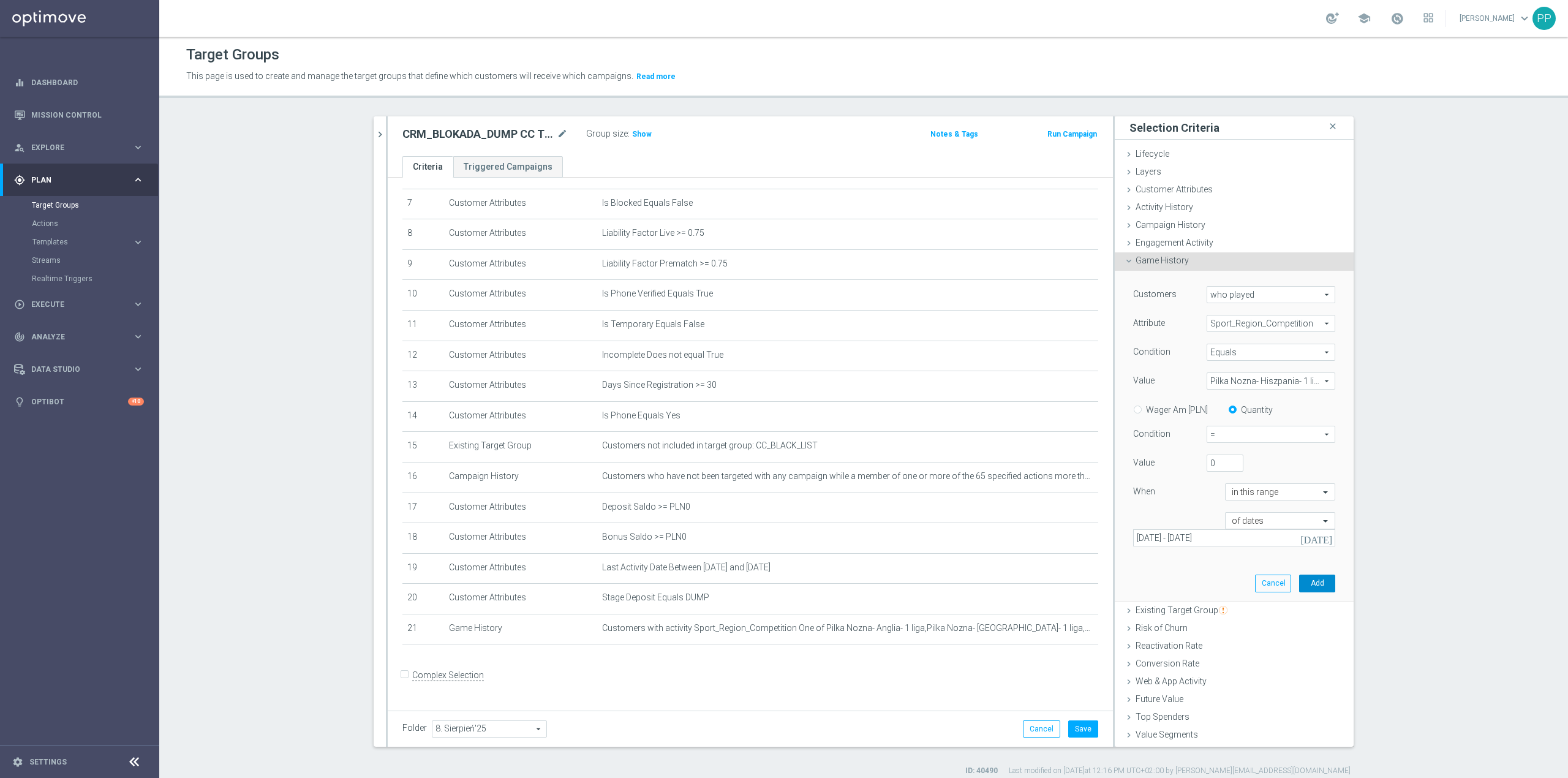
click at [1305, 584] on button "Add" at bounding box center [1316, 584] width 36 height 17
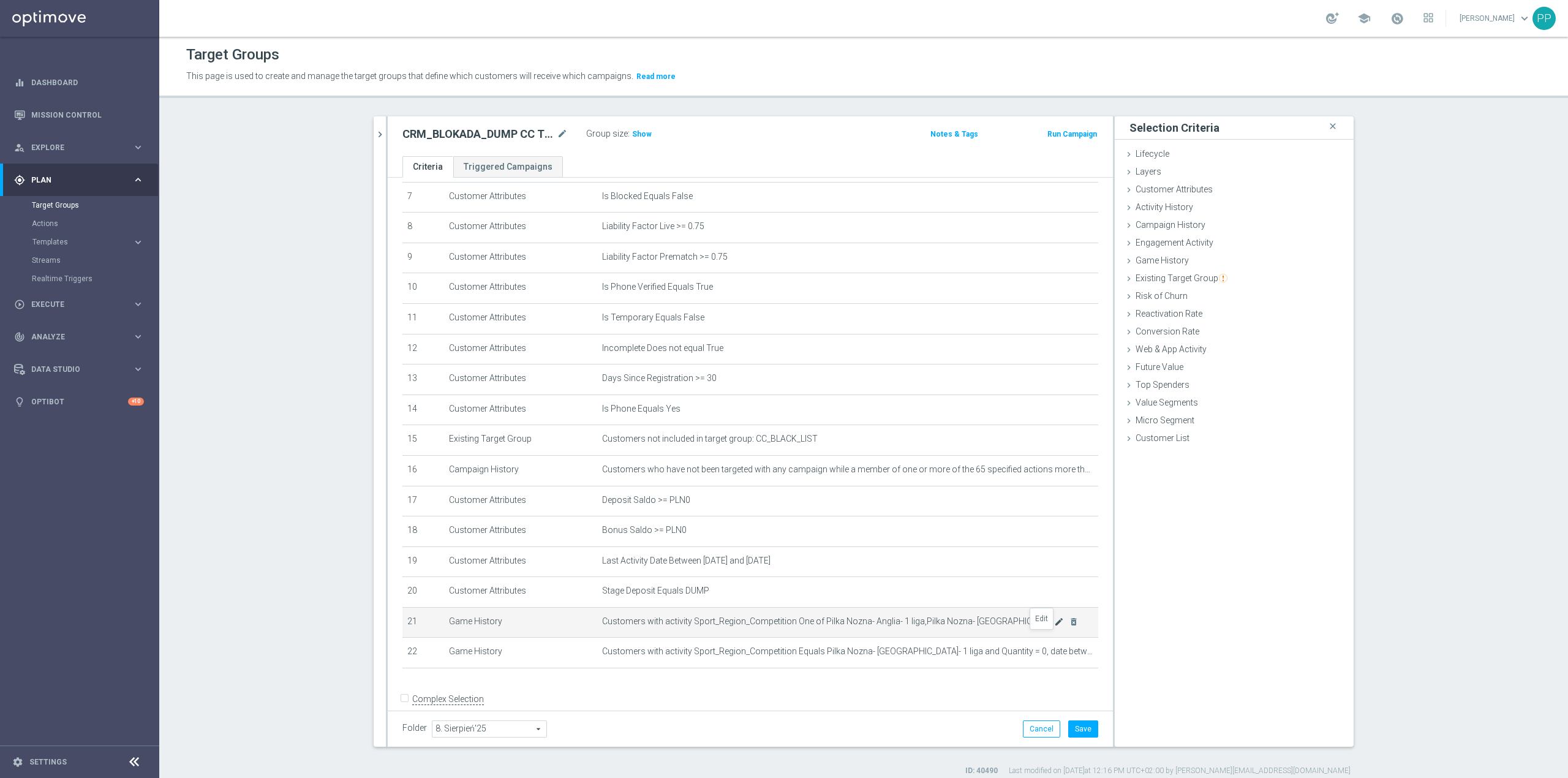
click at [1054, 626] on icon "mode_edit" at bounding box center [1059, 621] width 10 height 10
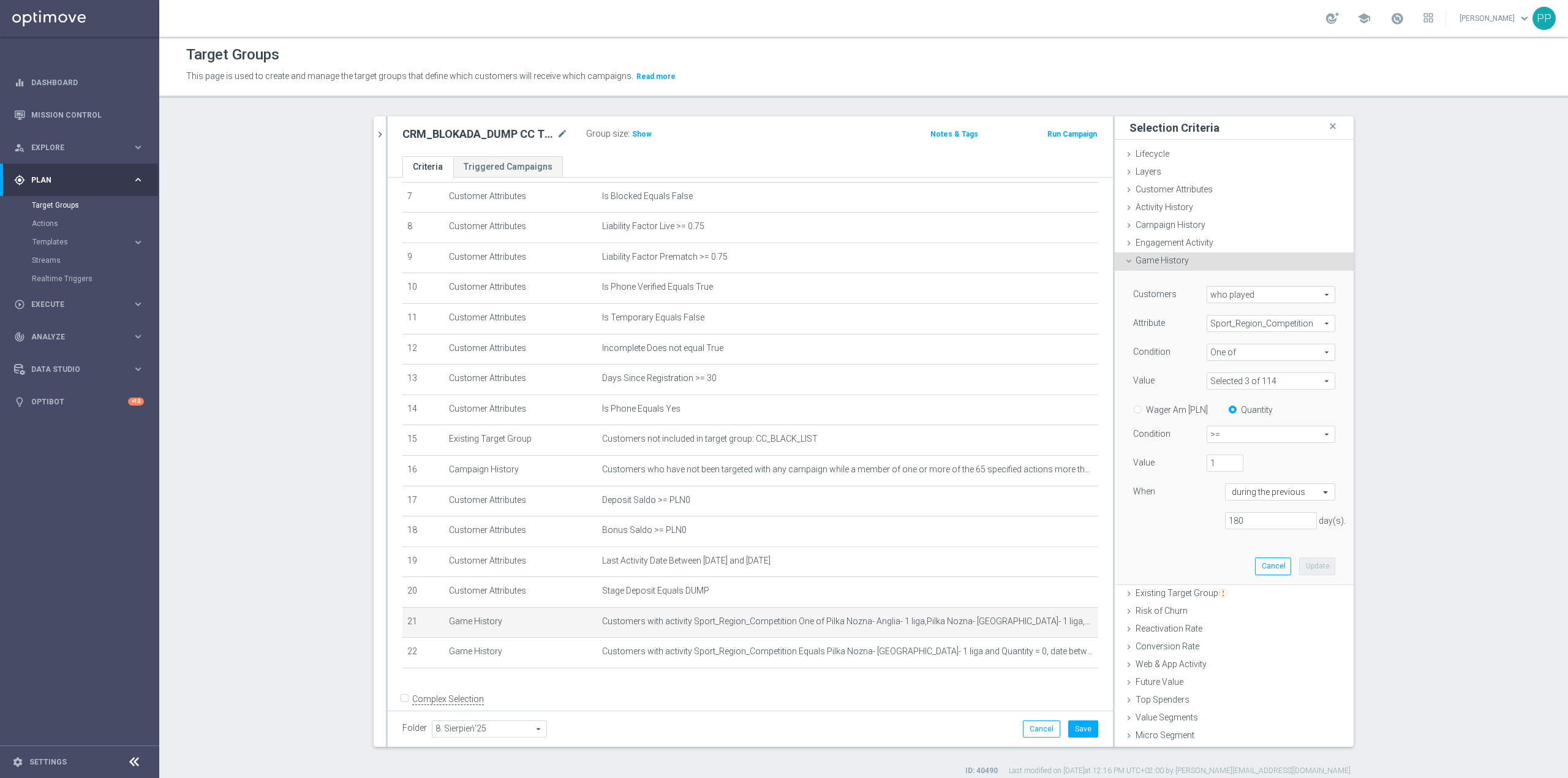
click at [1223, 387] on span at bounding box center [1271, 380] width 128 height 15
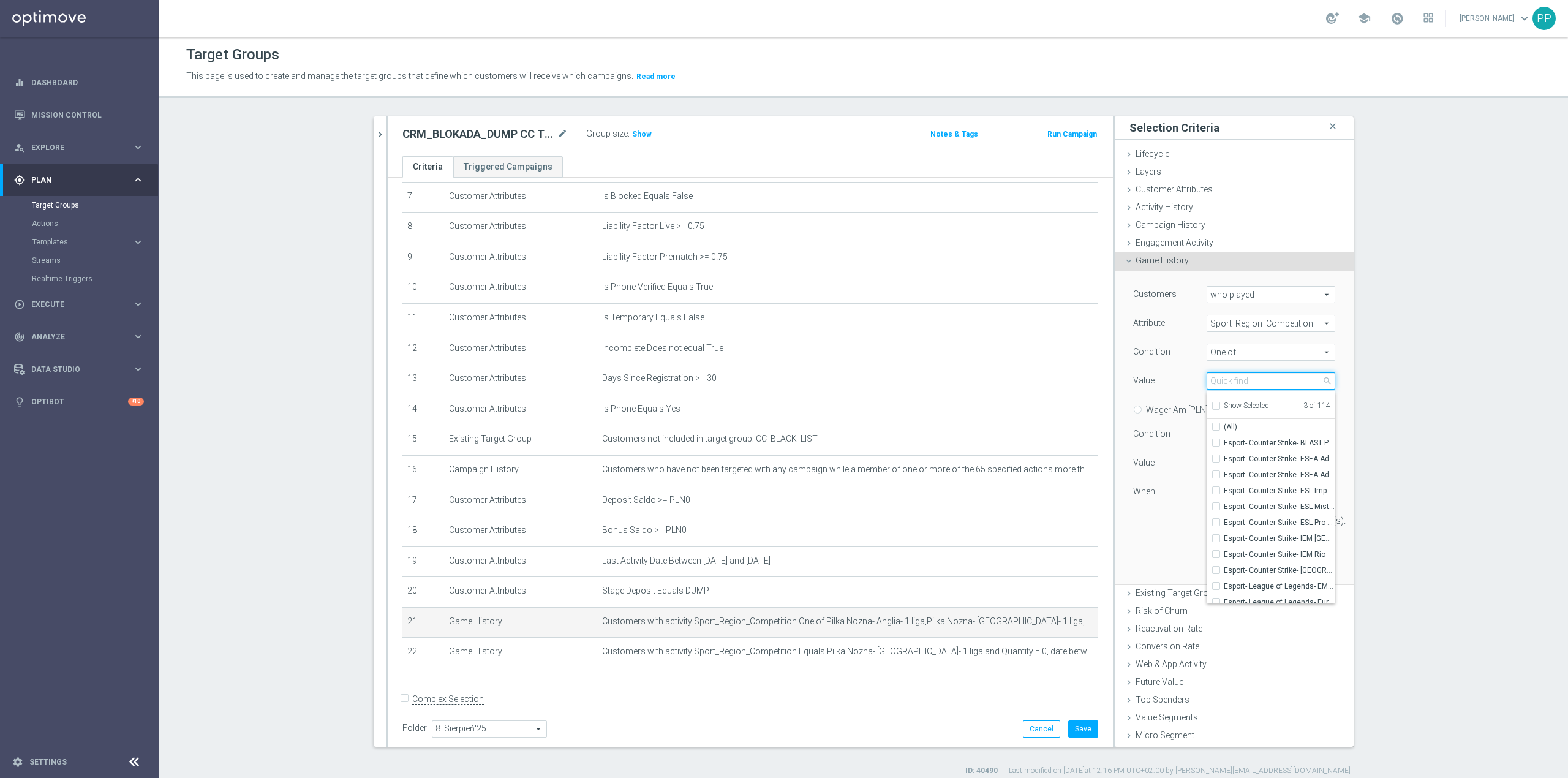
click at [1225, 381] on input "search" at bounding box center [1271, 381] width 129 height 17
type input "hiszpa"
click at [1261, 480] on label "Pilka Nozna- Hiszpania- 1 liga" at bounding box center [1280, 474] width 111 height 15
click at [1224, 479] on input "Pilka Nozna- Hiszpania- 1 liga" at bounding box center [1220, 475] width 8 height 8
checkbox input "true"
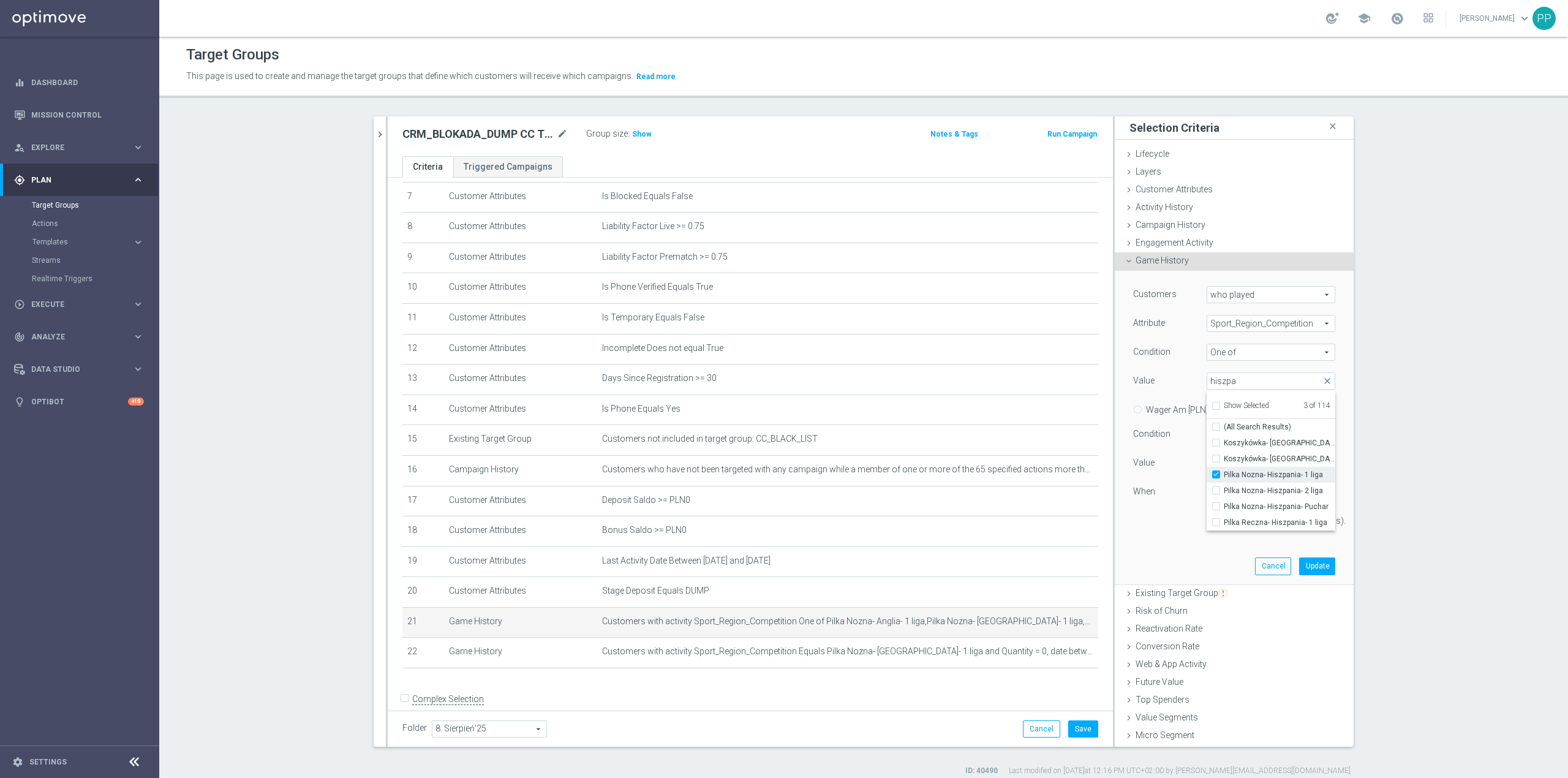
type input "Selected 4 of 114"
click at [1133, 535] on div "Customers who played who played arrow_drop_down search Attribute Sport_Region_C…" at bounding box center [1234, 412] width 202 height 253
drag, startPoint x: 1300, startPoint y: 569, endPoint x: 1286, endPoint y: 578, distance: 16.6
click at [1300, 568] on button "Update" at bounding box center [1316, 566] width 36 height 17
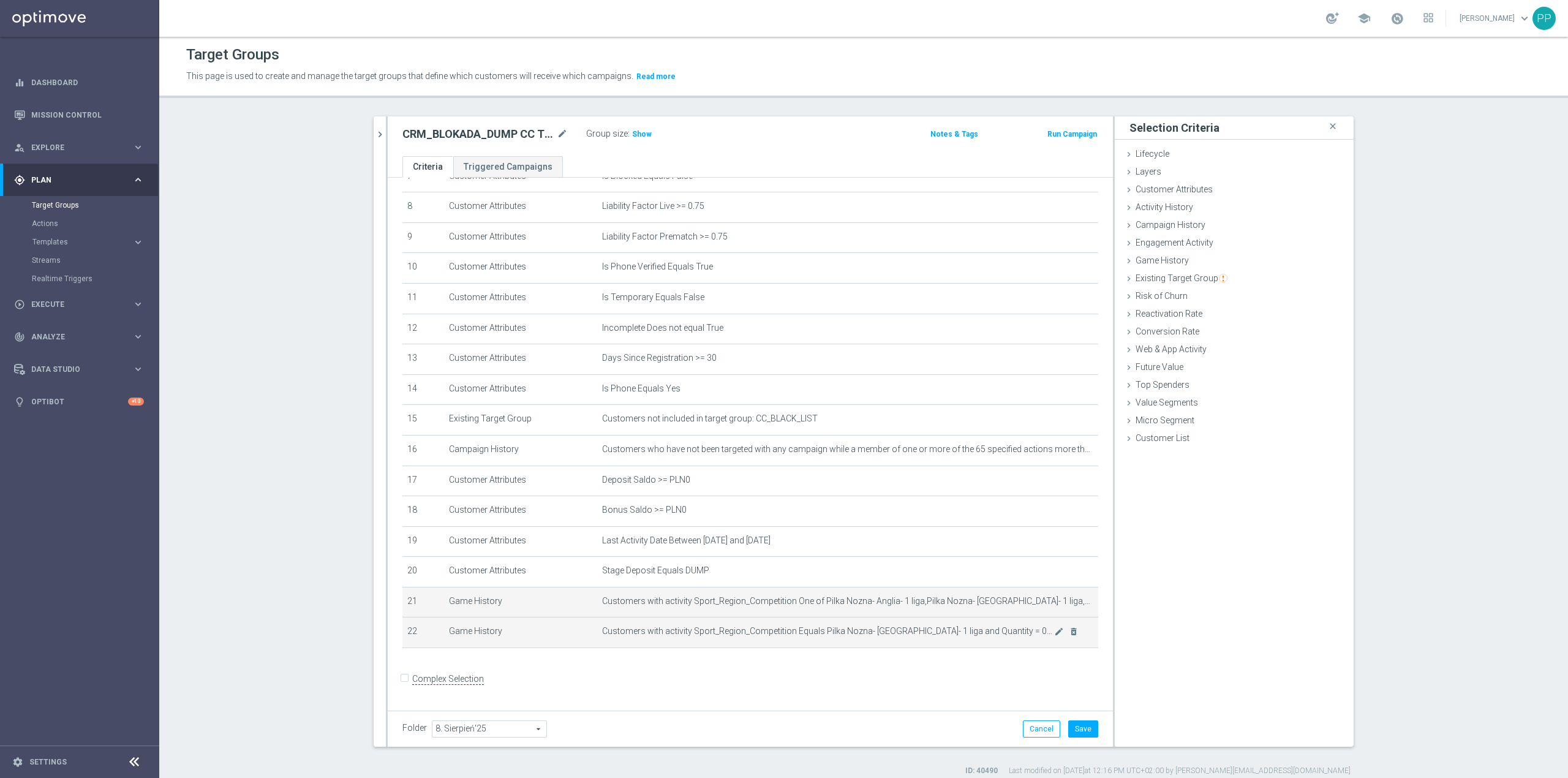
scroll to position [253, 0]
click at [1054, 633] on icon "mode_edit" at bounding box center [1059, 628] width 10 height 10
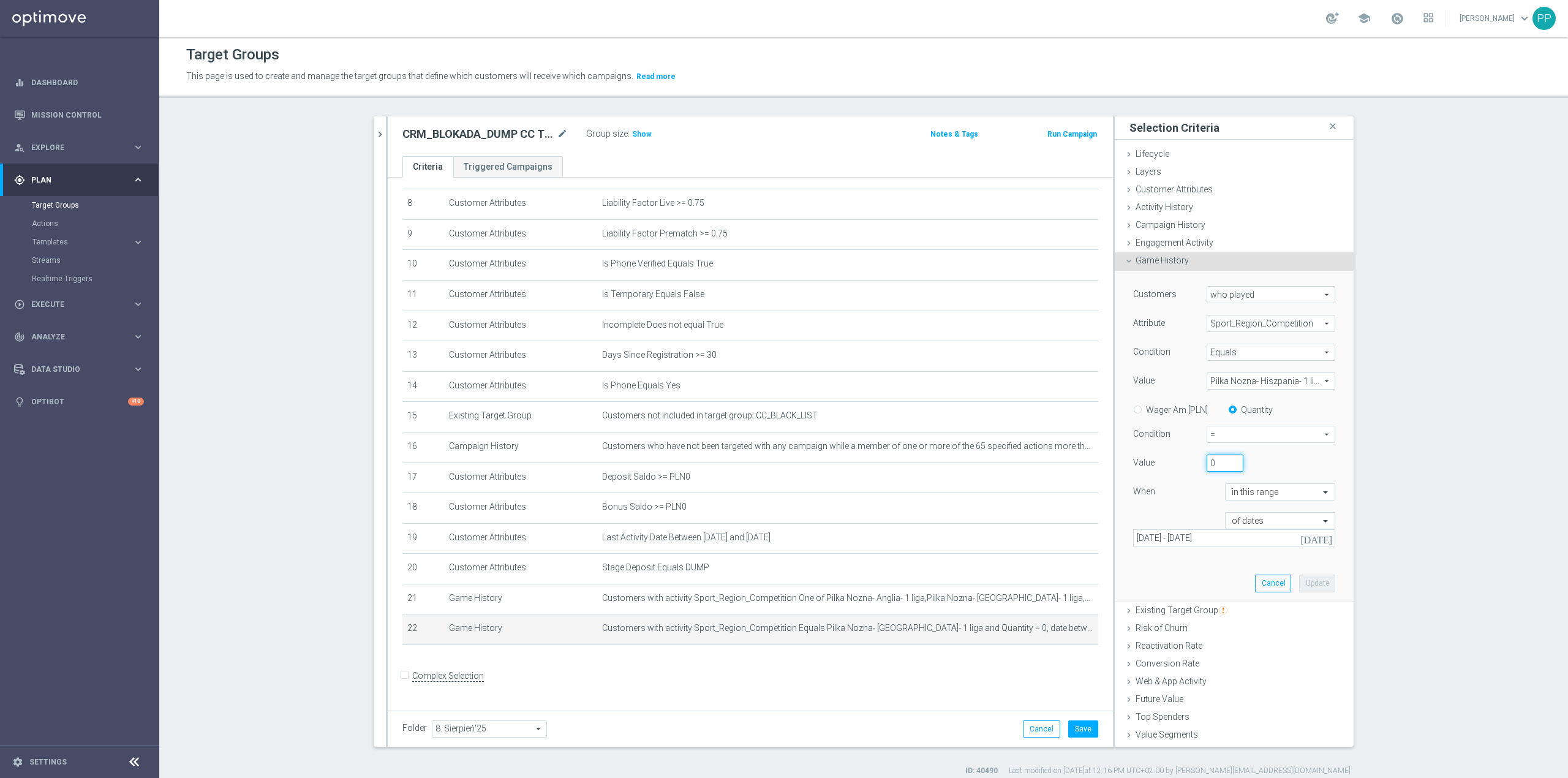
drag, startPoint x: 1209, startPoint y: 468, endPoint x: 1192, endPoint y: 468, distance: 17.0
click at [1197, 468] on div "0" at bounding box center [1224, 464] width 55 height 17
type input "10"
click at [1301, 575] on button "Update" at bounding box center [1316, 584] width 36 height 17
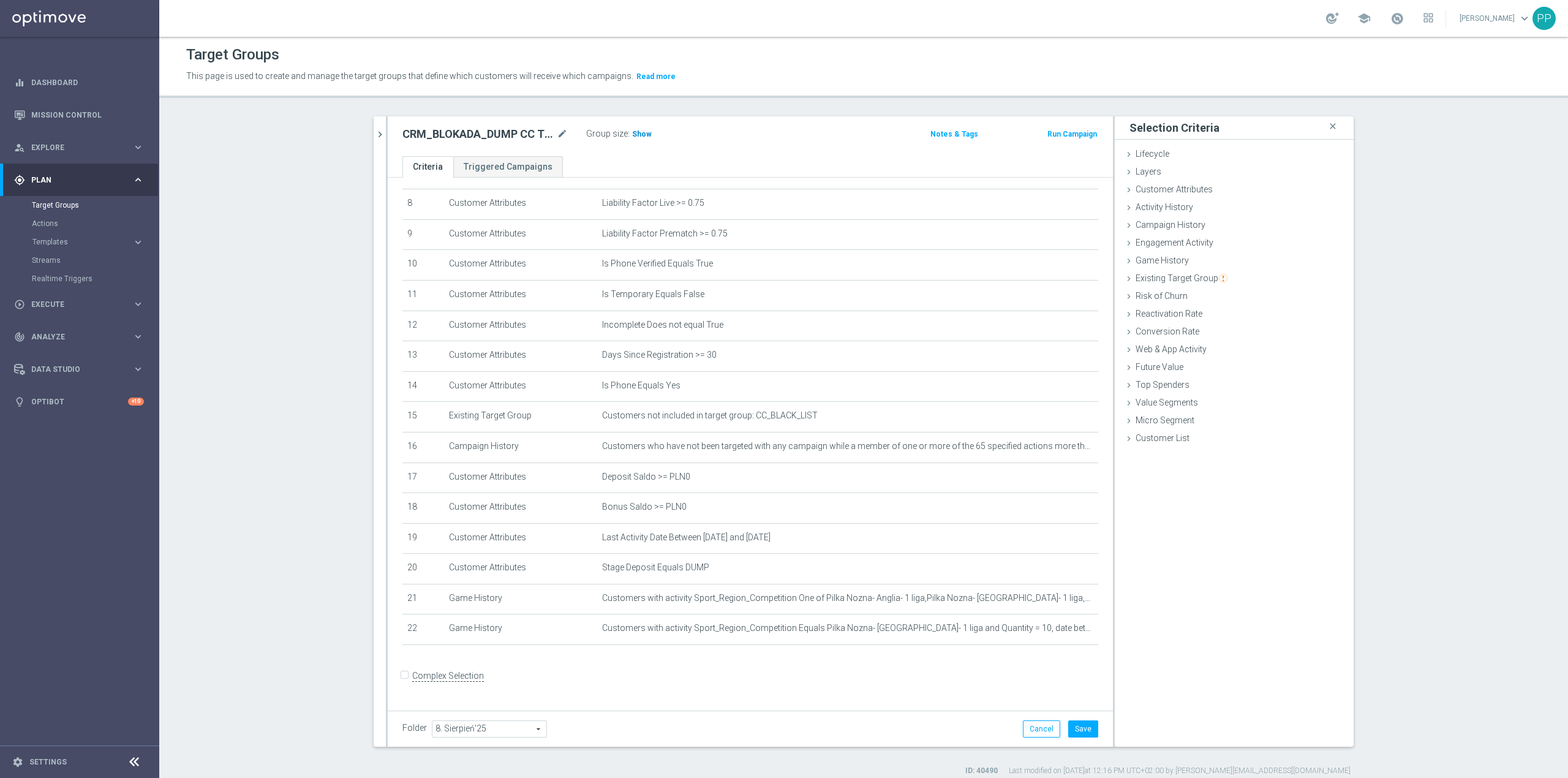
click at [640, 135] on span "Show" at bounding box center [642, 134] width 19 height 9
click at [1083, 728] on button "Save" at bounding box center [1083, 729] width 30 height 17
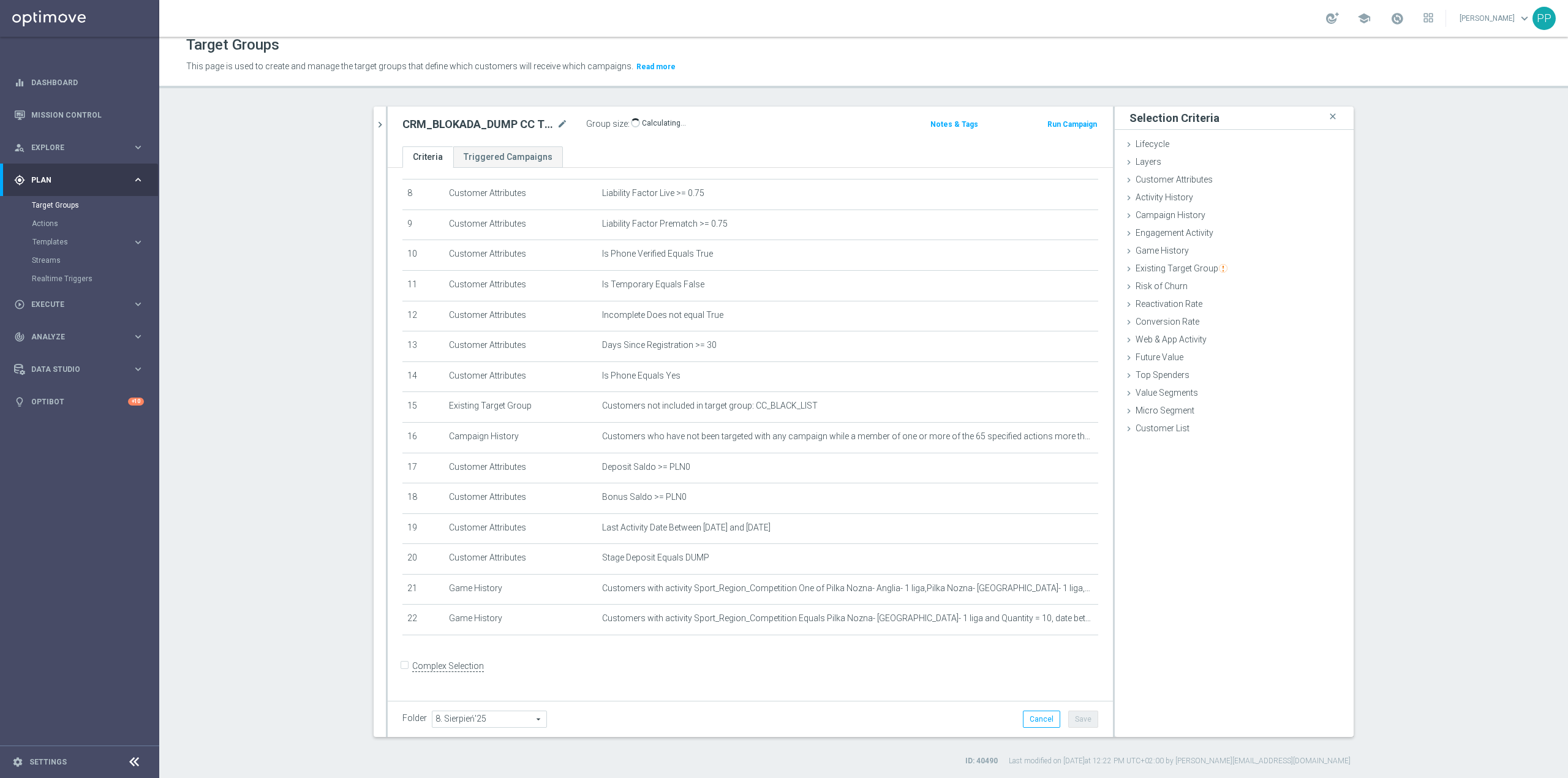
click at [203, 590] on section "search more_vert Prioritize Customer Target Groups library_add create_new_folder" at bounding box center [864, 436] width 1409 height 660
click at [1054, 623] on icon "mode_edit" at bounding box center [1059, 618] width 10 height 10
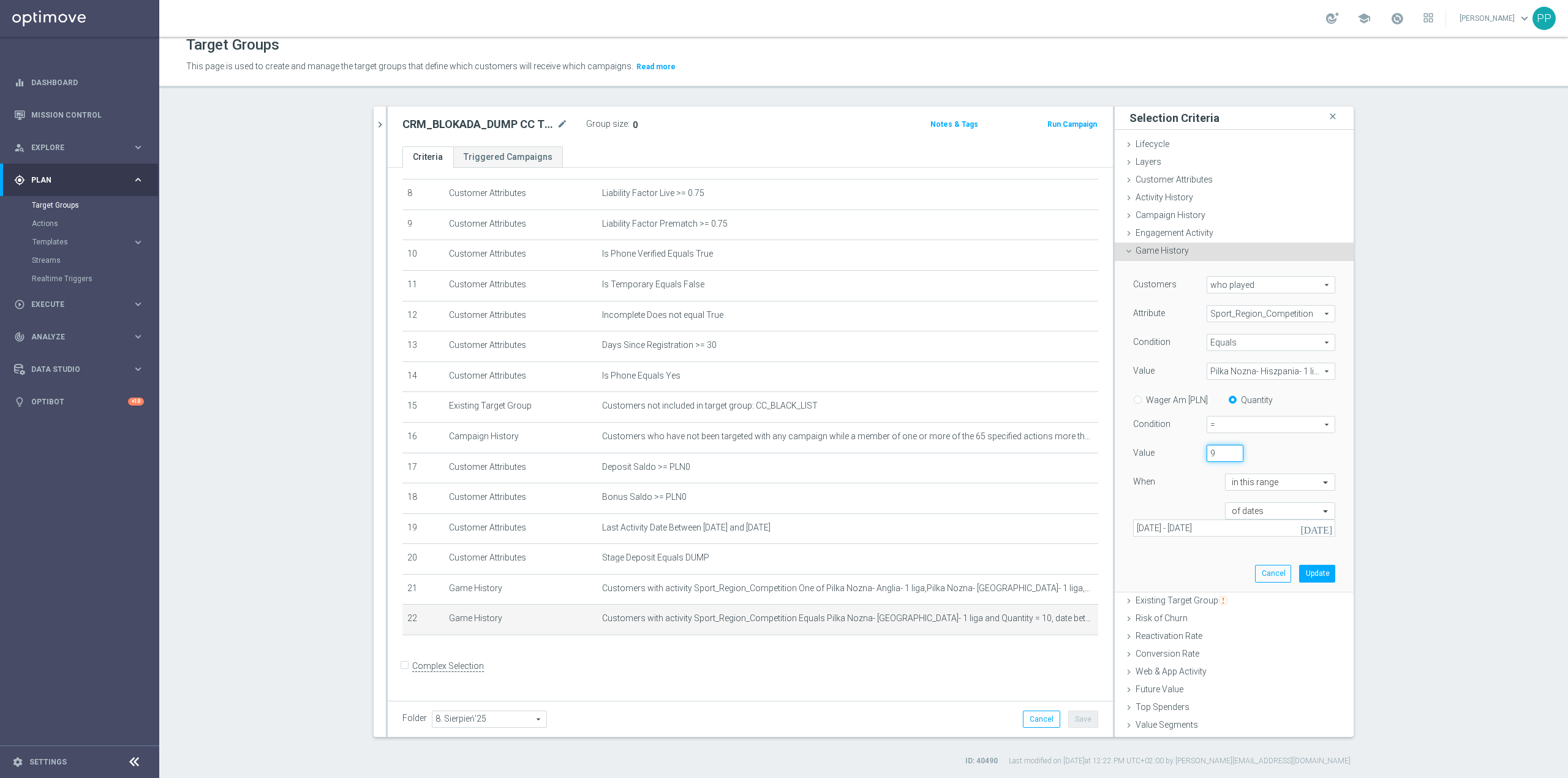
drag, startPoint x: 1216, startPoint y: 456, endPoint x: 1194, endPoint y: 451, distance: 22.6
click at [1207, 451] on input "9" at bounding box center [1225, 454] width 37 height 17
type input "1"
click at [1299, 572] on button "Update" at bounding box center [1316, 574] width 36 height 17
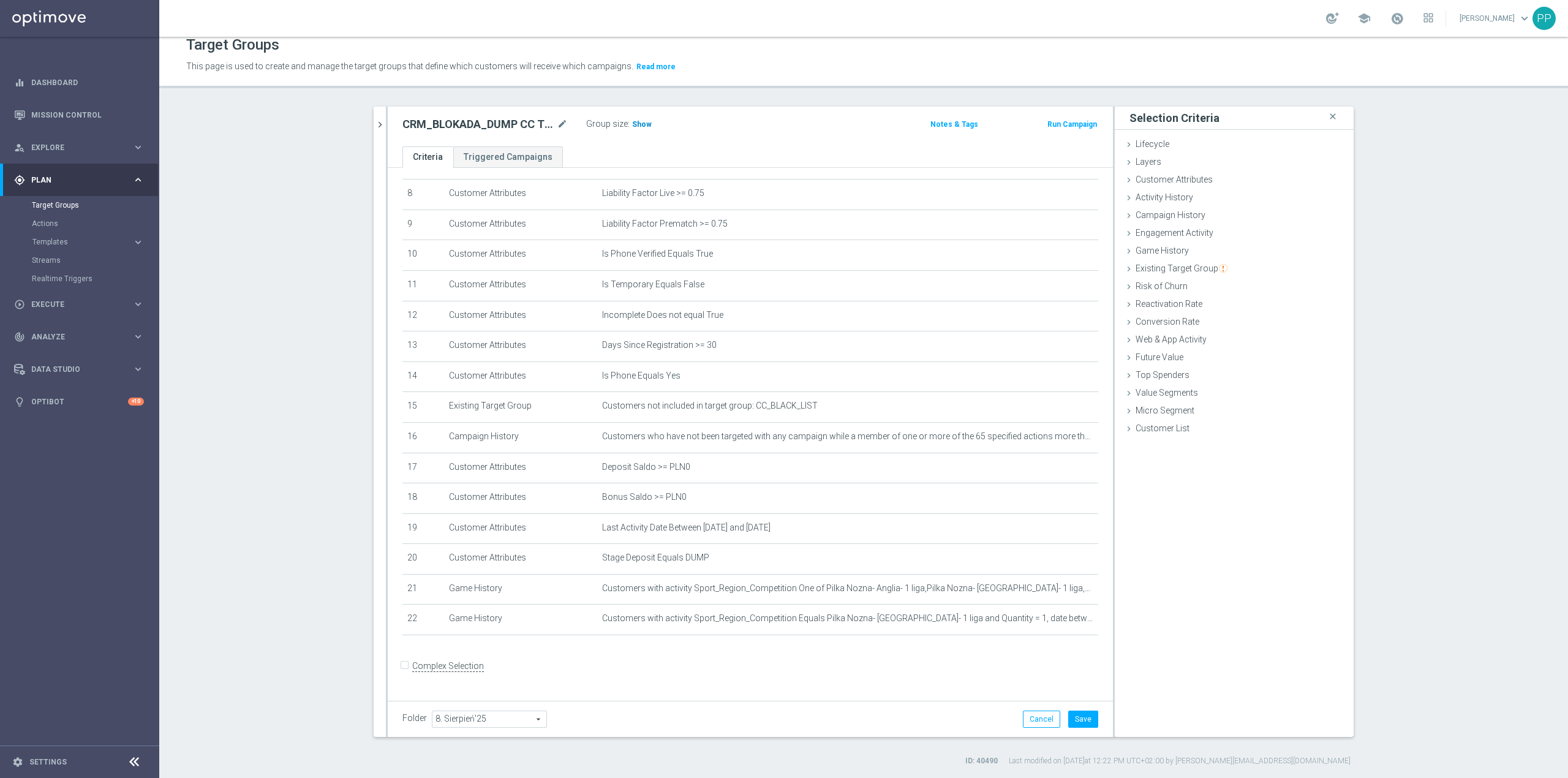
click at [638, 120] on span "Show" at bounding box center [642, 124] width 19 height 9
click at [1070, 710] on button "Save" at bounding box center [1083, 719] width 30 height 17
click at [1069, 623] on icon "delete_forever" at bounding box center [1073, 618] width 10 height 10
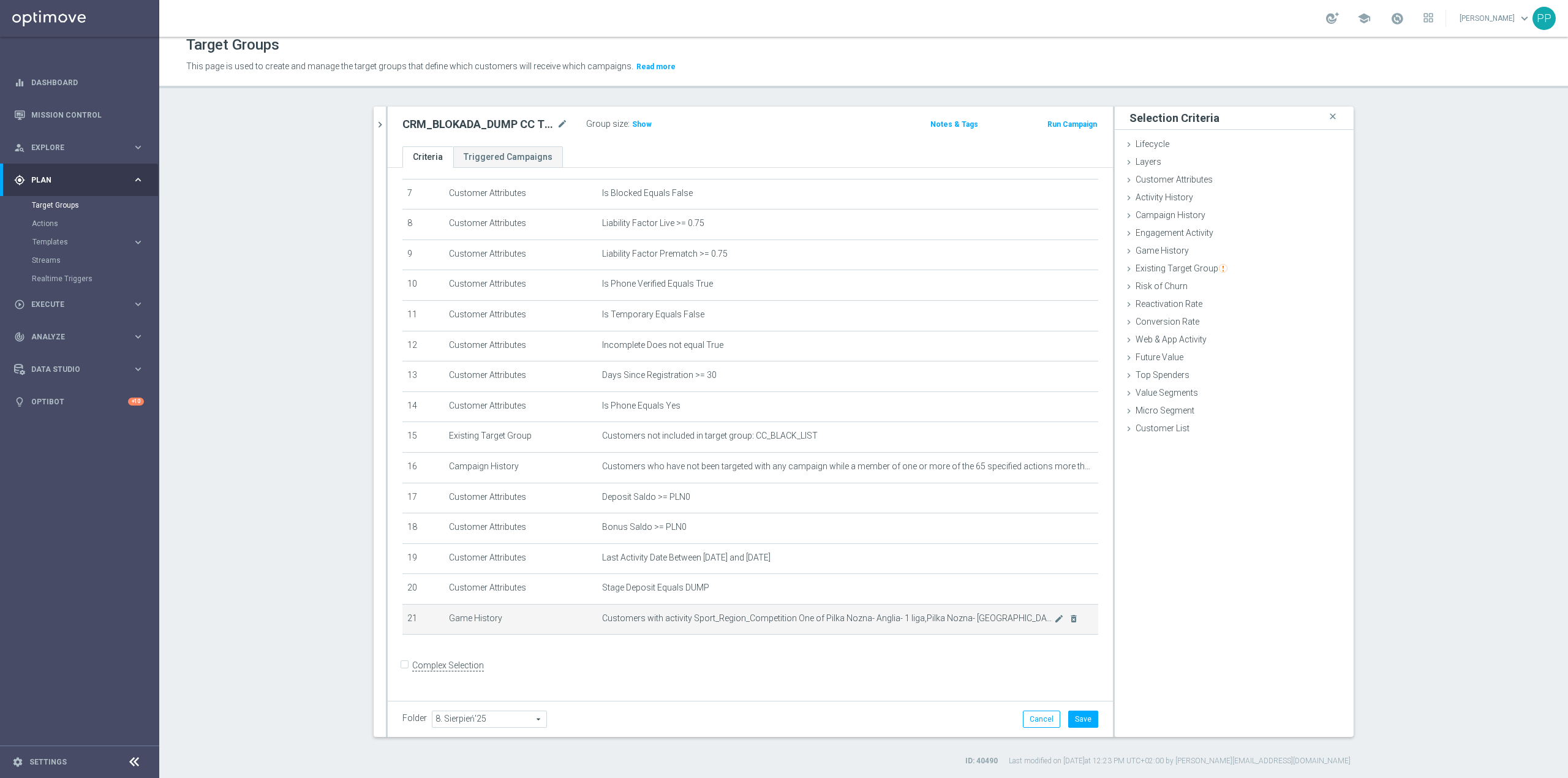
scroll to position [221, 0]
click at [1054, 623] on icon "mode_edit" at bounding box center [1059, 618] width 10 height 10
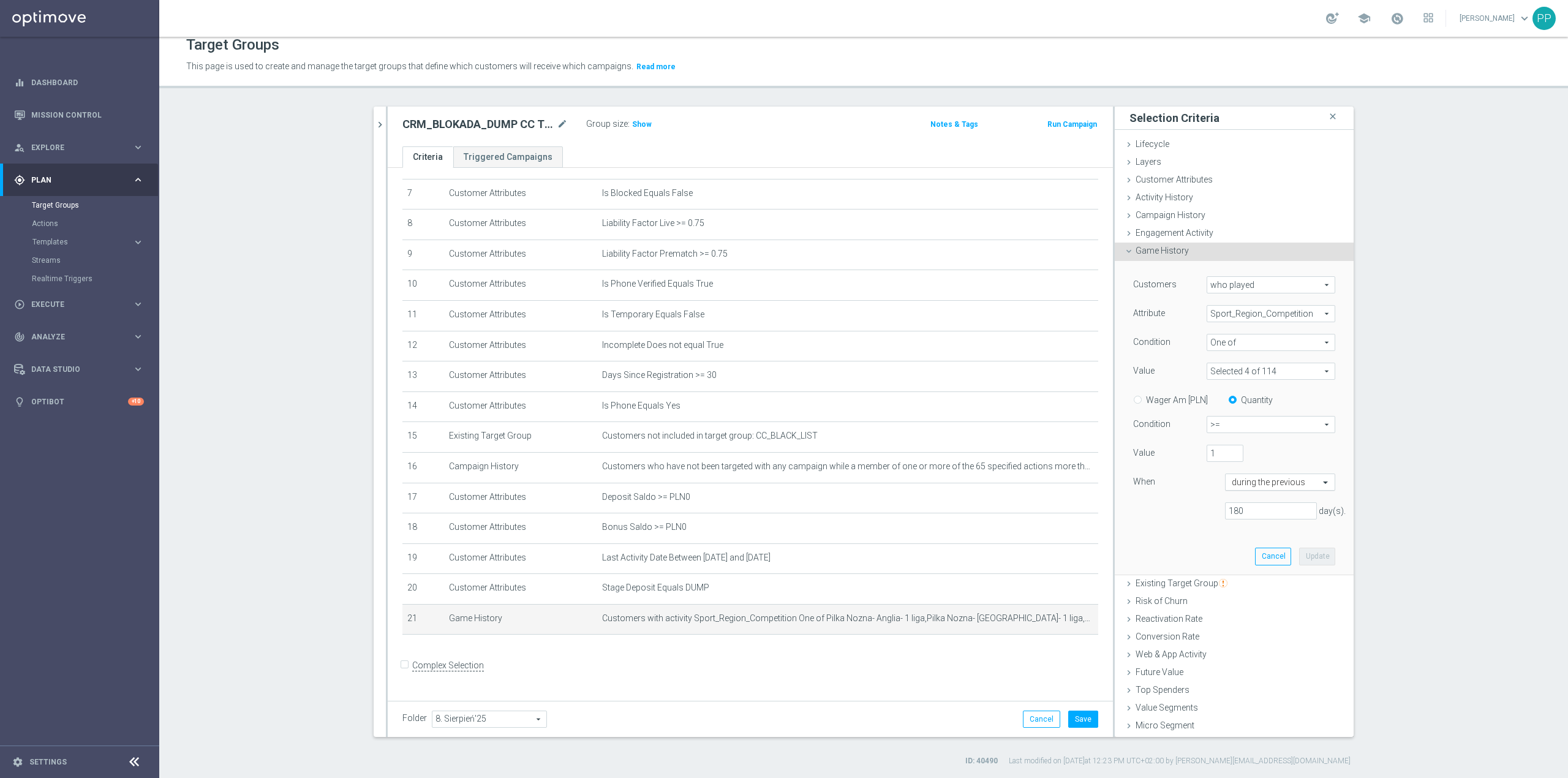
click at [1246, 473] on div "during the previous" at bounding box center [1281, 482] width 110 height 17
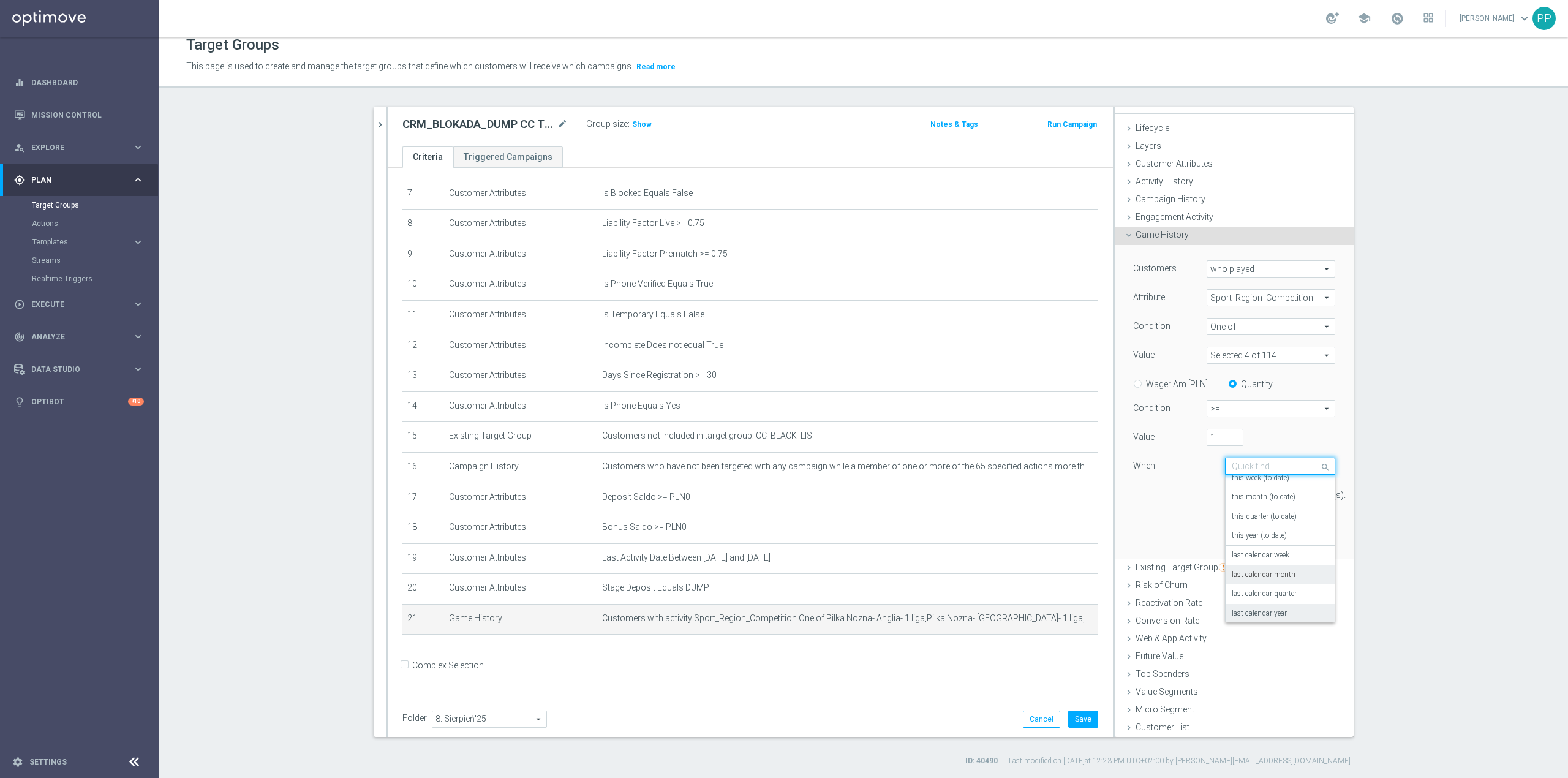
scroll to position [88, 0]
click at [1263, 607] on div "in this range" at bounding box center [1281, 610] width 97 height 19
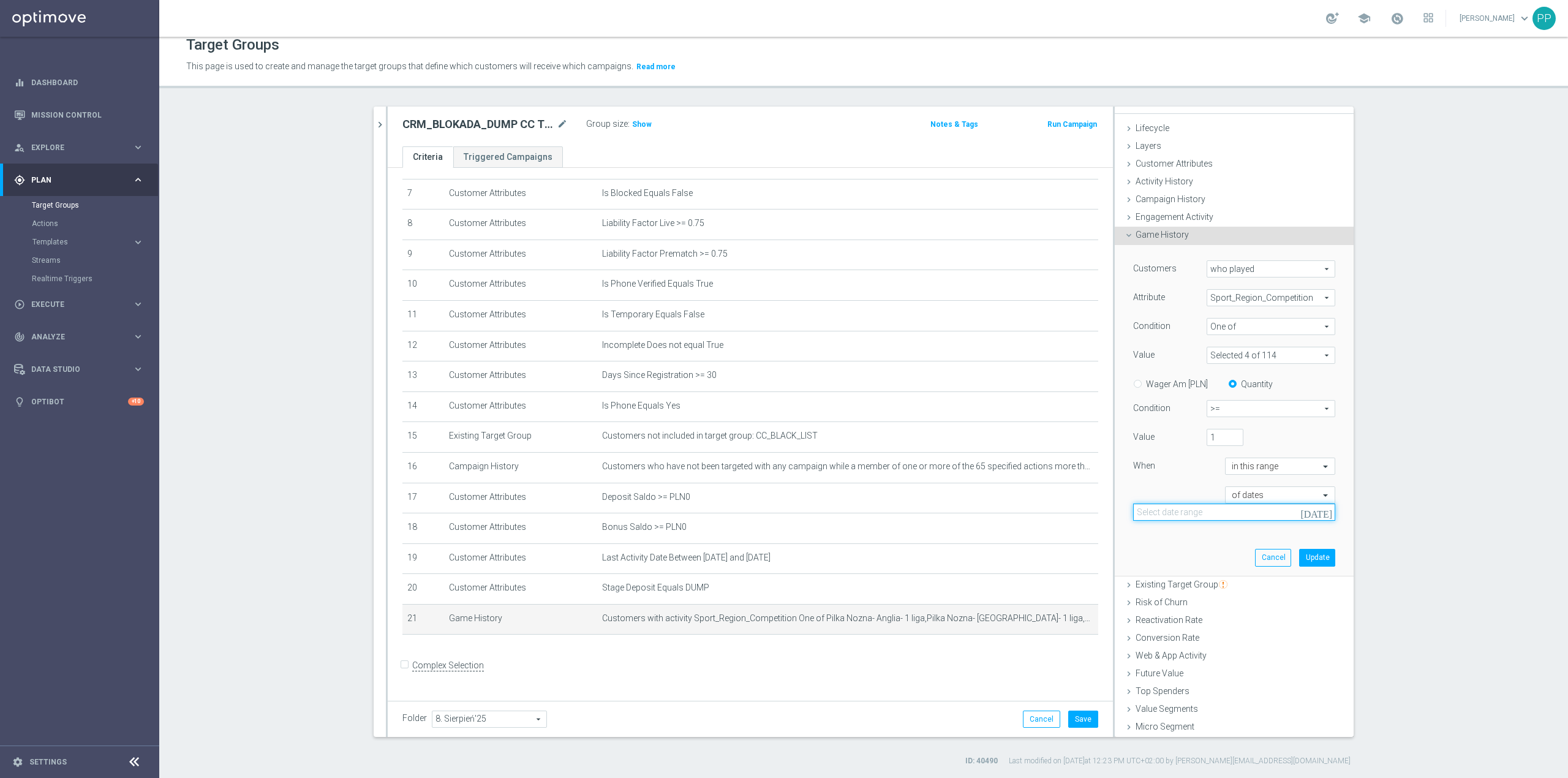
click at [1187, 508] on input at bounding box center [1234, 512] width 202 height 17
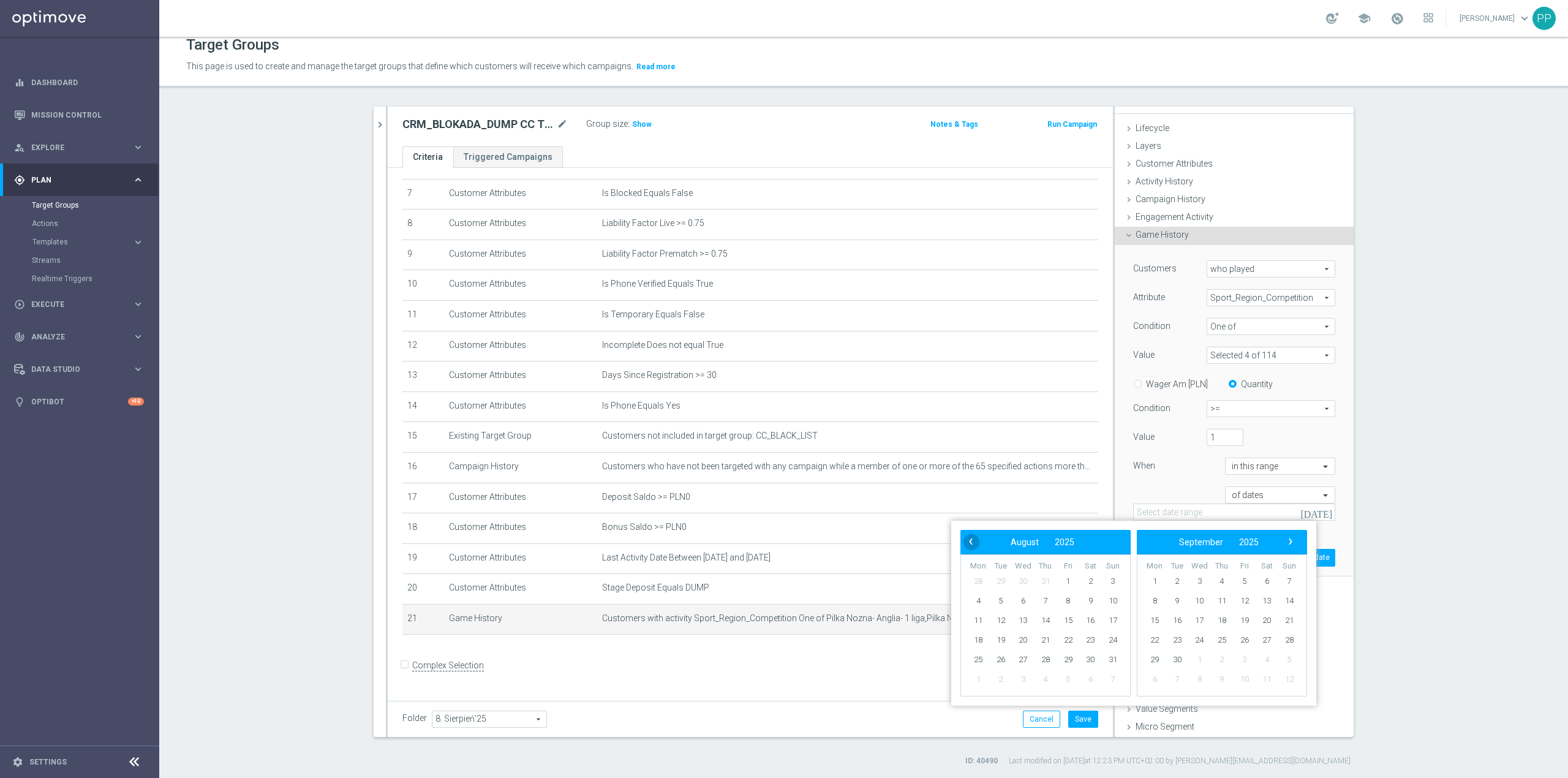
click at [976, 545] on span "‹" at bounding box center [971, 541] width 15 height 15
click at [1010, 581] on td "1" at bounding box center [1001, 582] width 22 height 19
click at [1008, 581] on span "1" at bounding box center [1001, 582] width 19 height 19
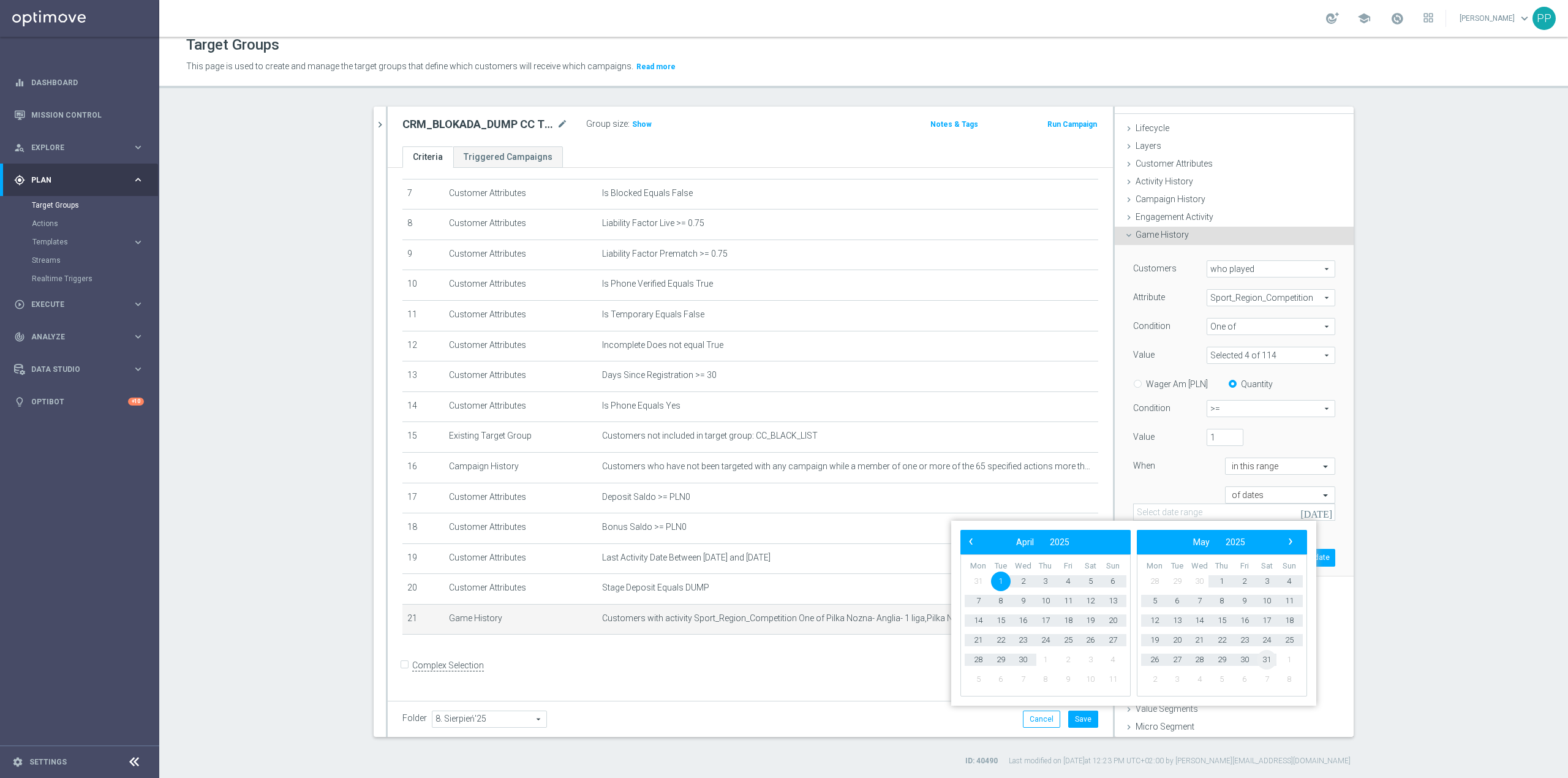
click at [1264, 656] on span "31" at bounding box center [1267, 660] width 19 height 19
type input "[DATE] - [DATE]"
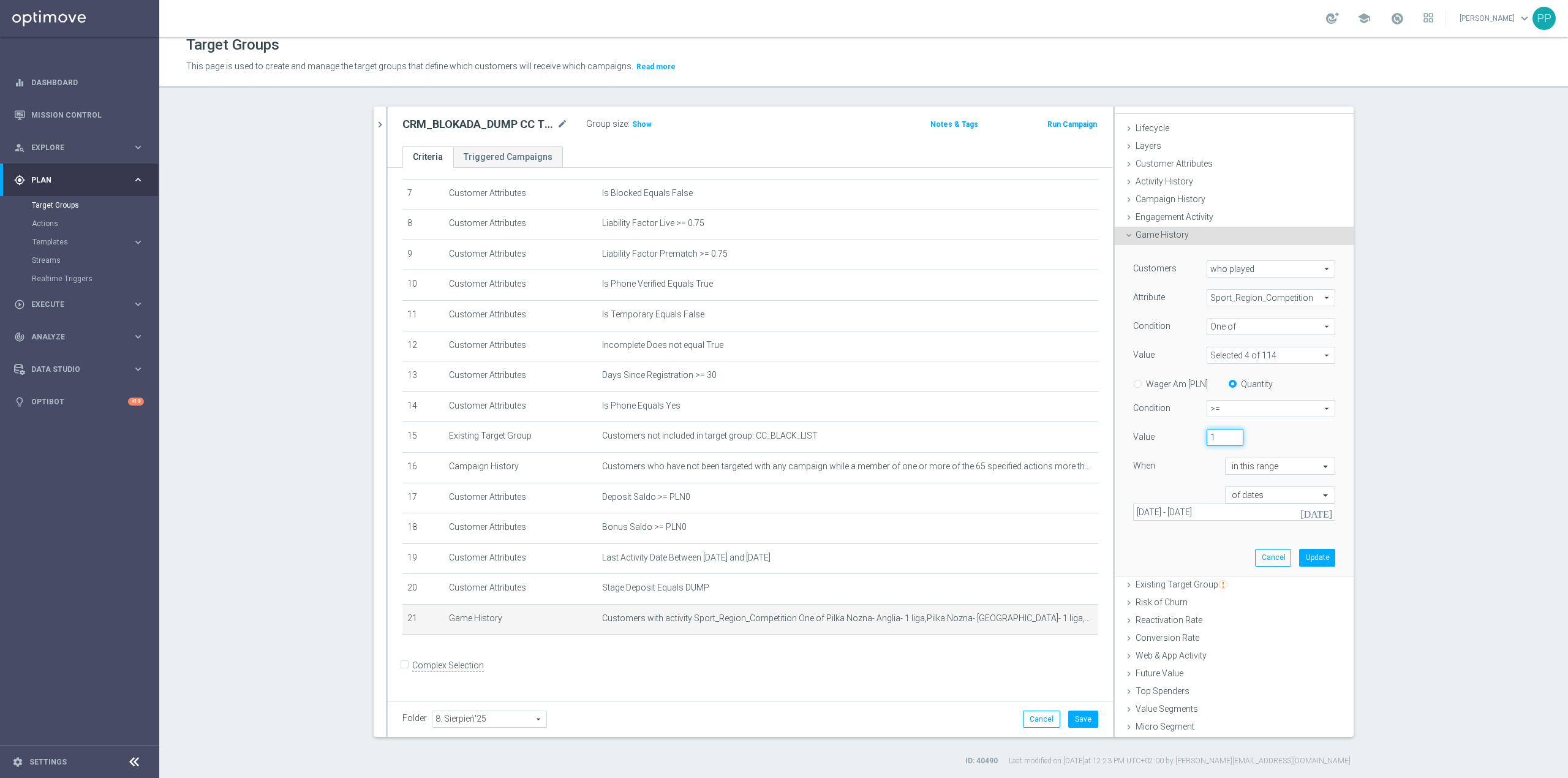
drag, startPoint x: 1206, startPoint y: 439, endPoint x: 1198, endPoint y: 439, distance: 8.0
click at [1207, 439] on input "1" at bounding box center [1225, 437] width 37 height 17
type input "1"
type input "50"
click at [1302, 557] on button "Update" at bounding box center [1316, 557] width 36 height 17
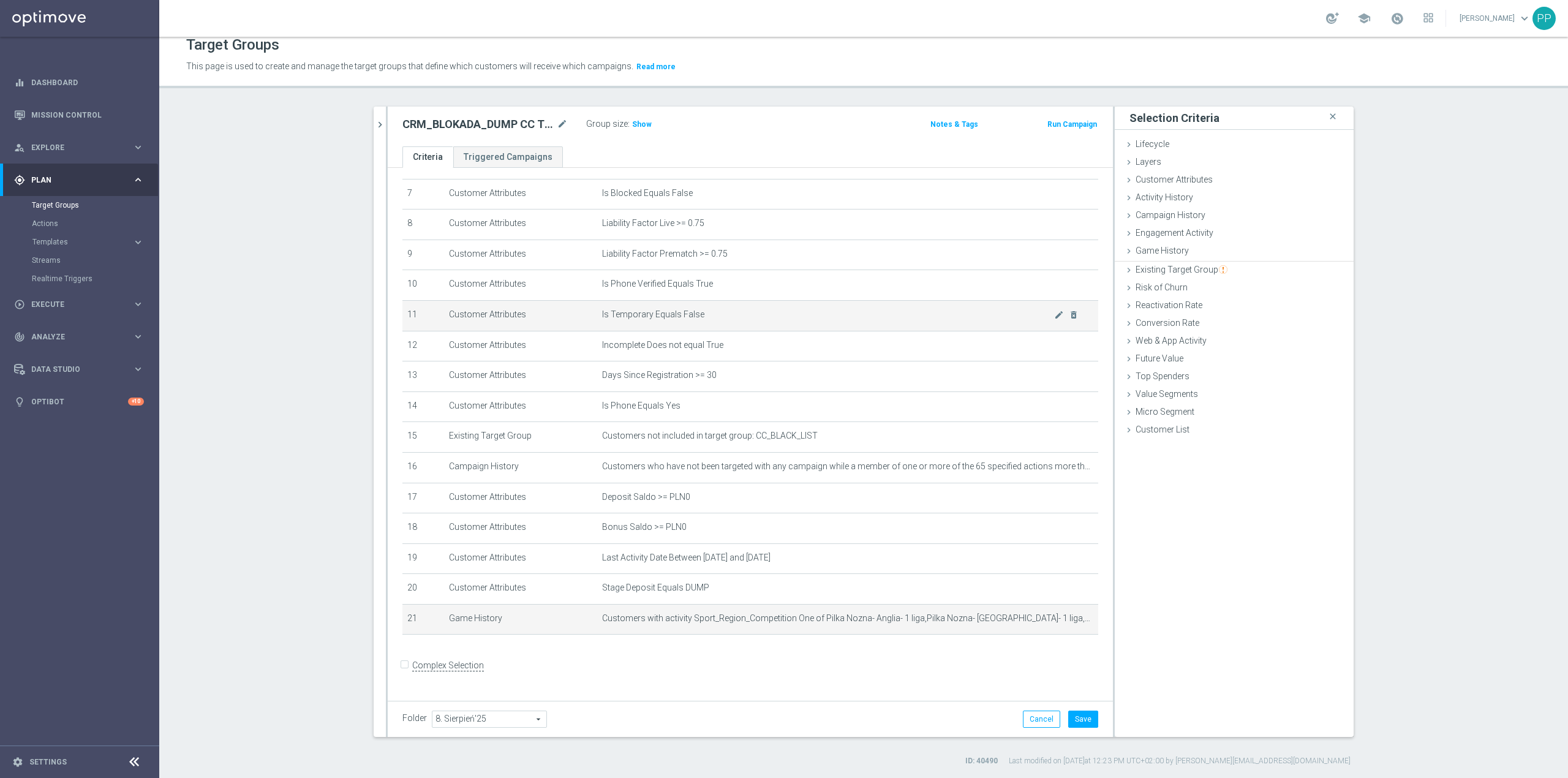
scroll to position [0, 0]
click at [638, 126] on span "Show" at bounding box center [642, 124] width 19 height 9
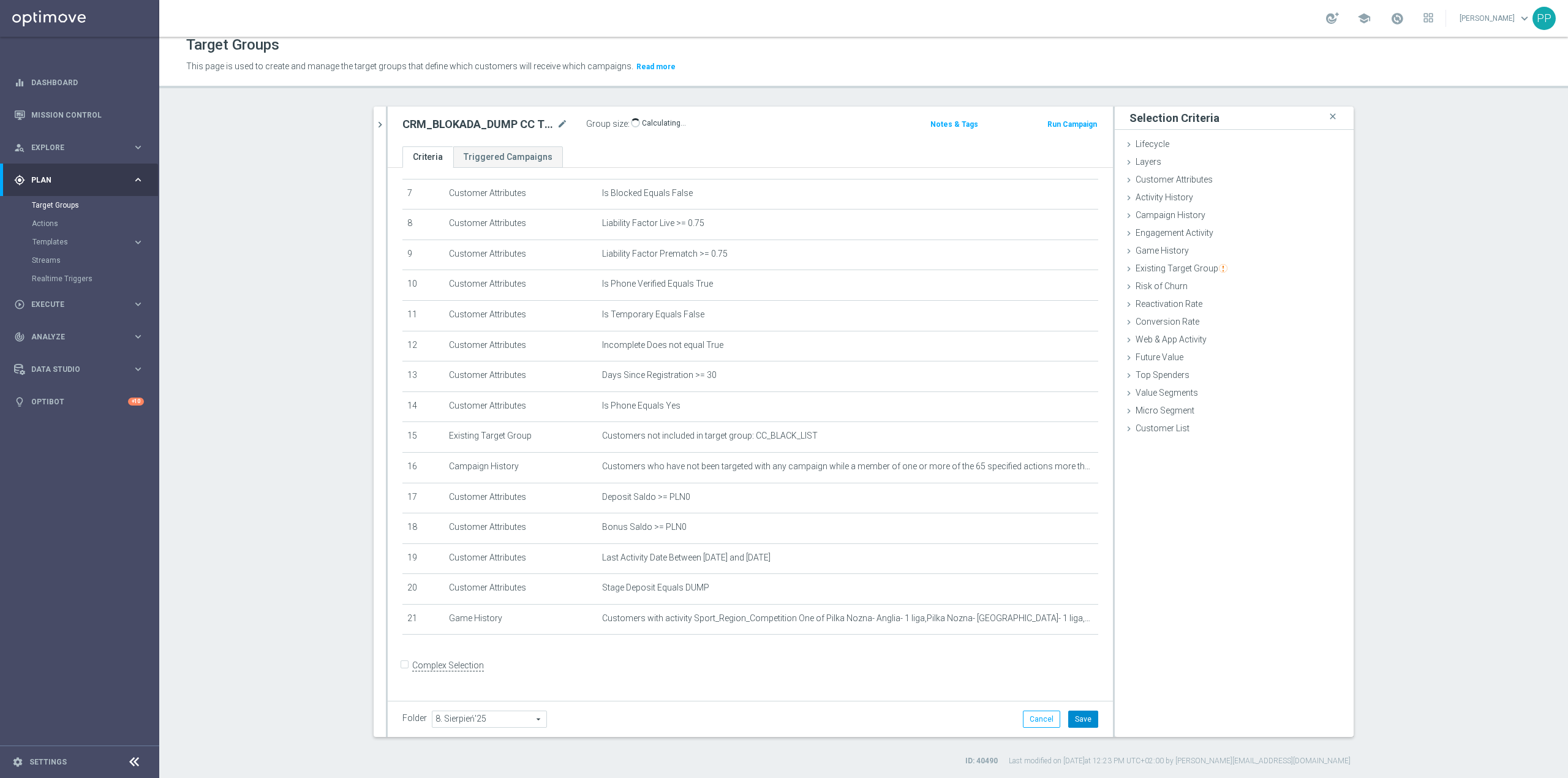
click at [1084, 711] on button "Save" at bounding box center [1083, 719] width 30 height 17
click at [1054, 623] on icon "mode_edit" at bounding box center [1059, 618] width 10 height 10
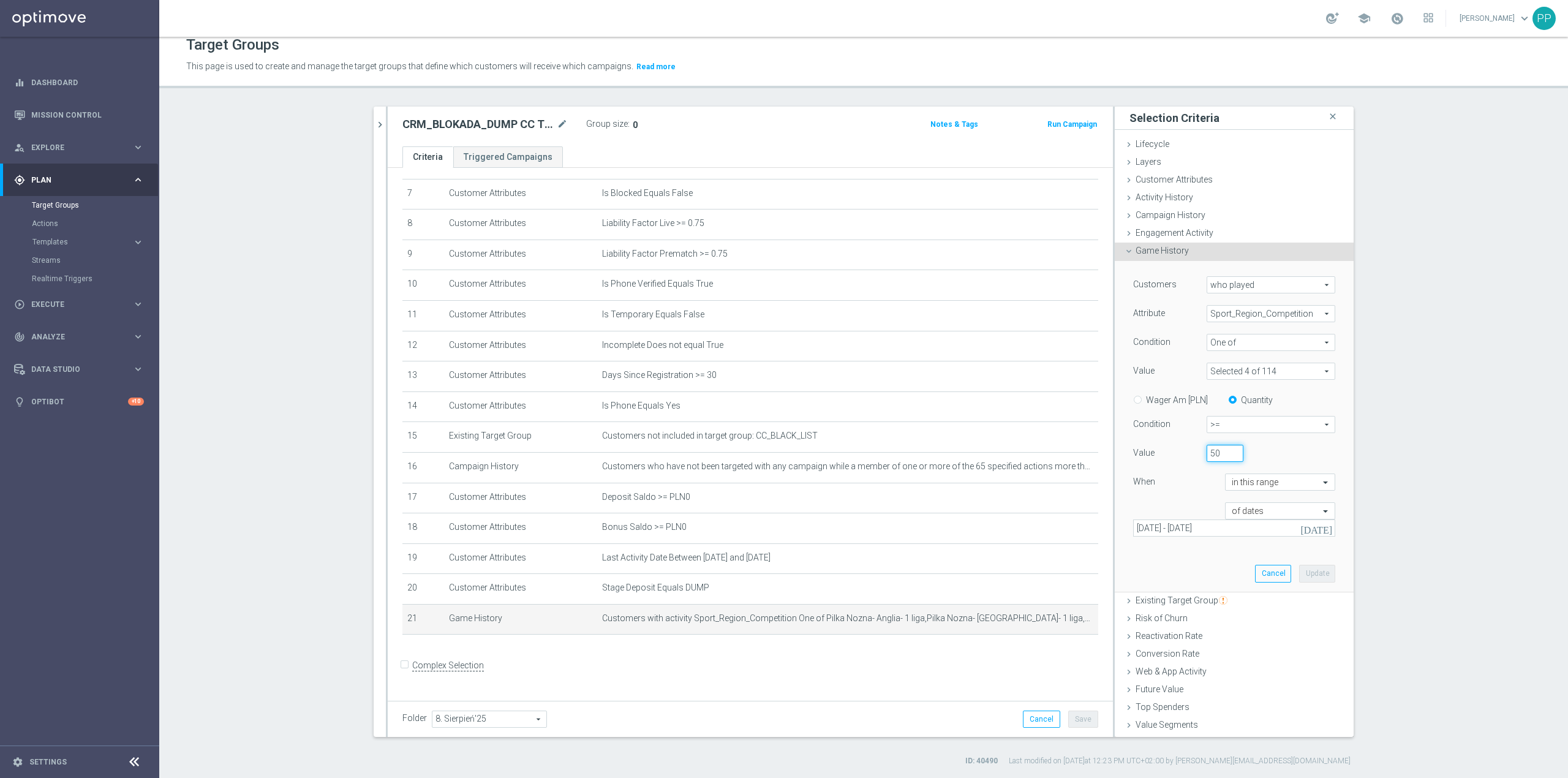
drag, startPoint x: 1216, startPoint y: 455, endPoint x: 1193, endPoint y: 454, distance: 23.0
click at [1197, 454] on div "50" at bounding box center [1224, 454] width 55 height 17
type input "10"
click at [1261, 530] on input "[DATE] - [DATE]" at bounding box center [1234, 528] width 202 height 17
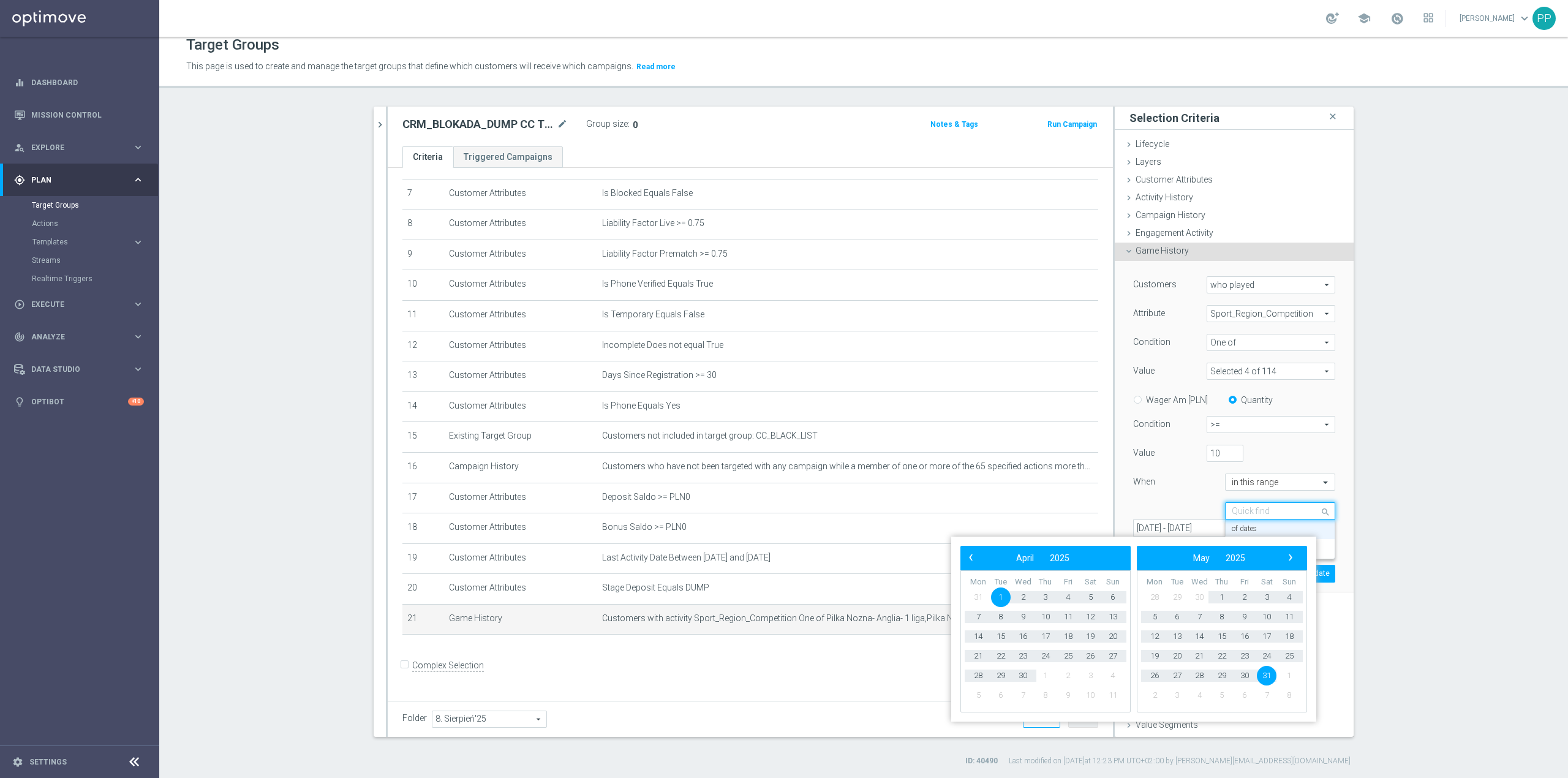
click at [1259, 516] on input "text" at bounding box center [1268, 511] width 73 height 11
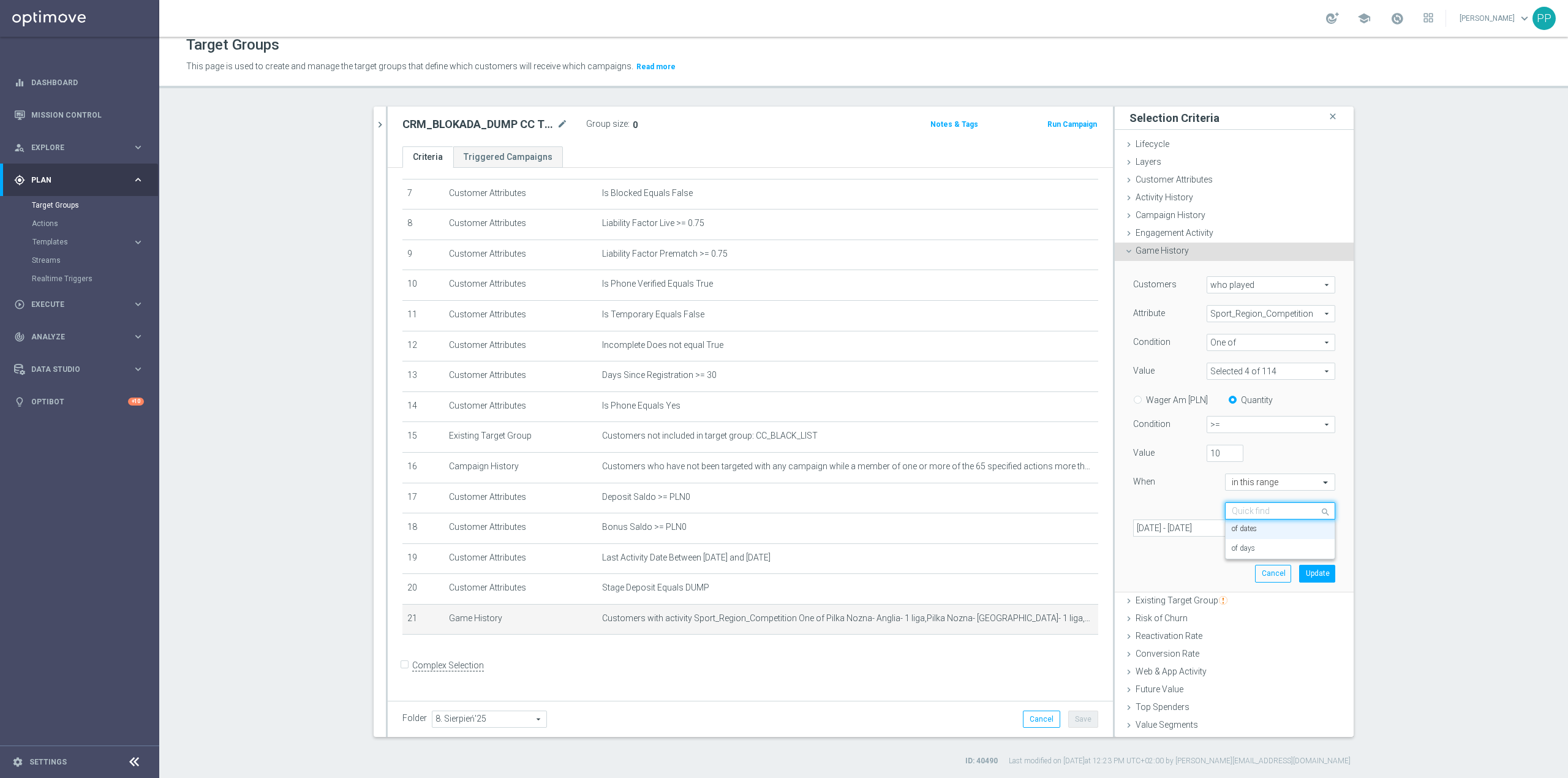
click at [1259, 518] on div "Quick find of dates" at bounding box center [1281, 511] width 110 height 17
click at [1181, 505] on div "of dates [DATE] [DATE] - [DATE]" at bounding box center [1234, 520] width 221 height 35
click at [1232, 481] on input "text" at bounding box center [1268, 482] width 73 height 11
drag, startPoint x: 1148, startPoint y: 503, endPoint x: 1199, endPoint y: 510, distance: 51.5
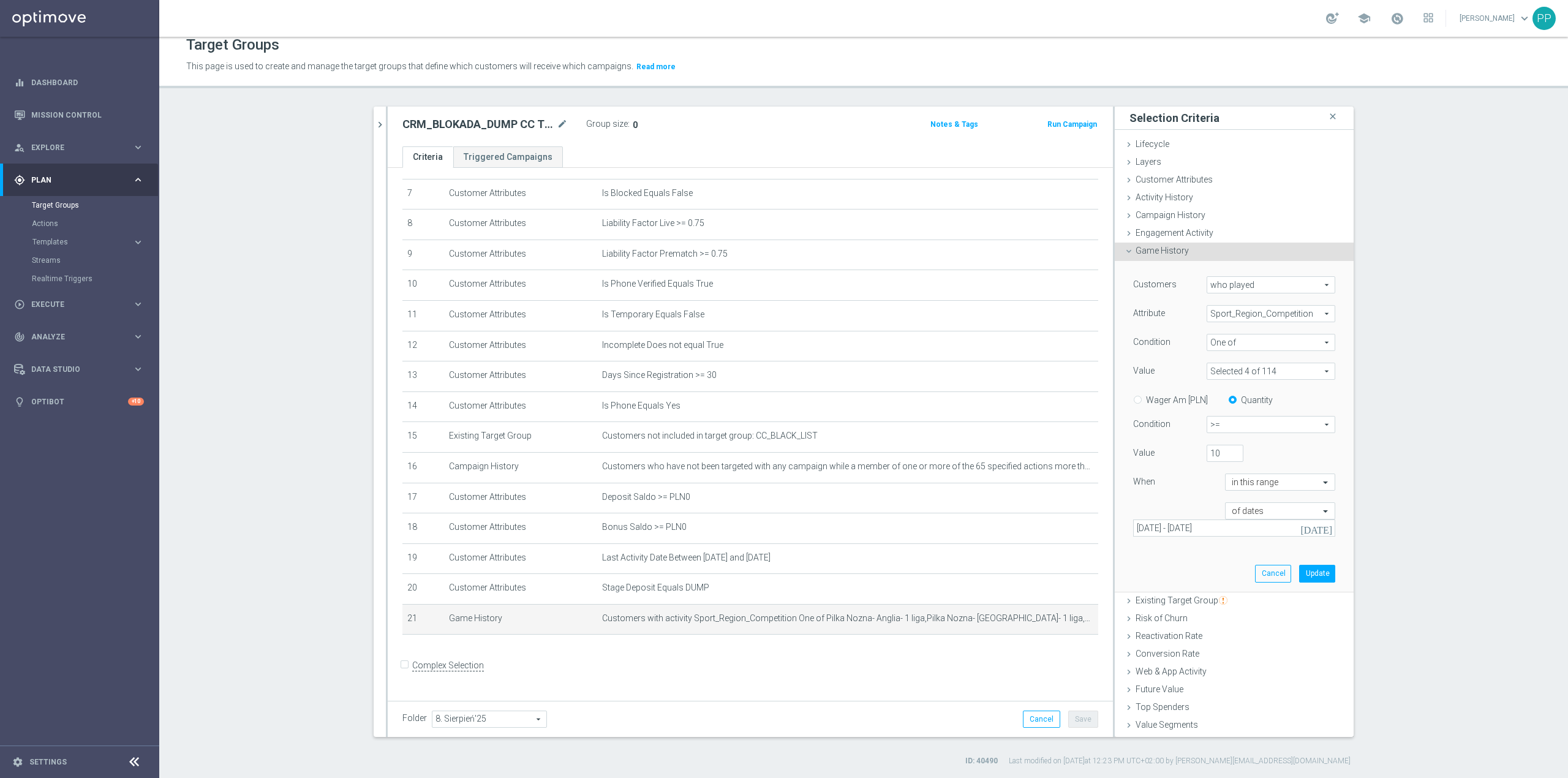
click at [1149, 502] on div "of dates [DATE] [DATE] - [DATE]" at bounding box center [1234, 520] width 221 height 35
click at [1250, 508] on input "text" at bounding box center [1268, 511] width 73 height 11
click at [1243, 543] on div "of days" at bounding box center [1281, 549] width 97 height 19
click at [1239, 540] on input "number" at bounding box center [1250, 538] width 51 height 17
type input "60"
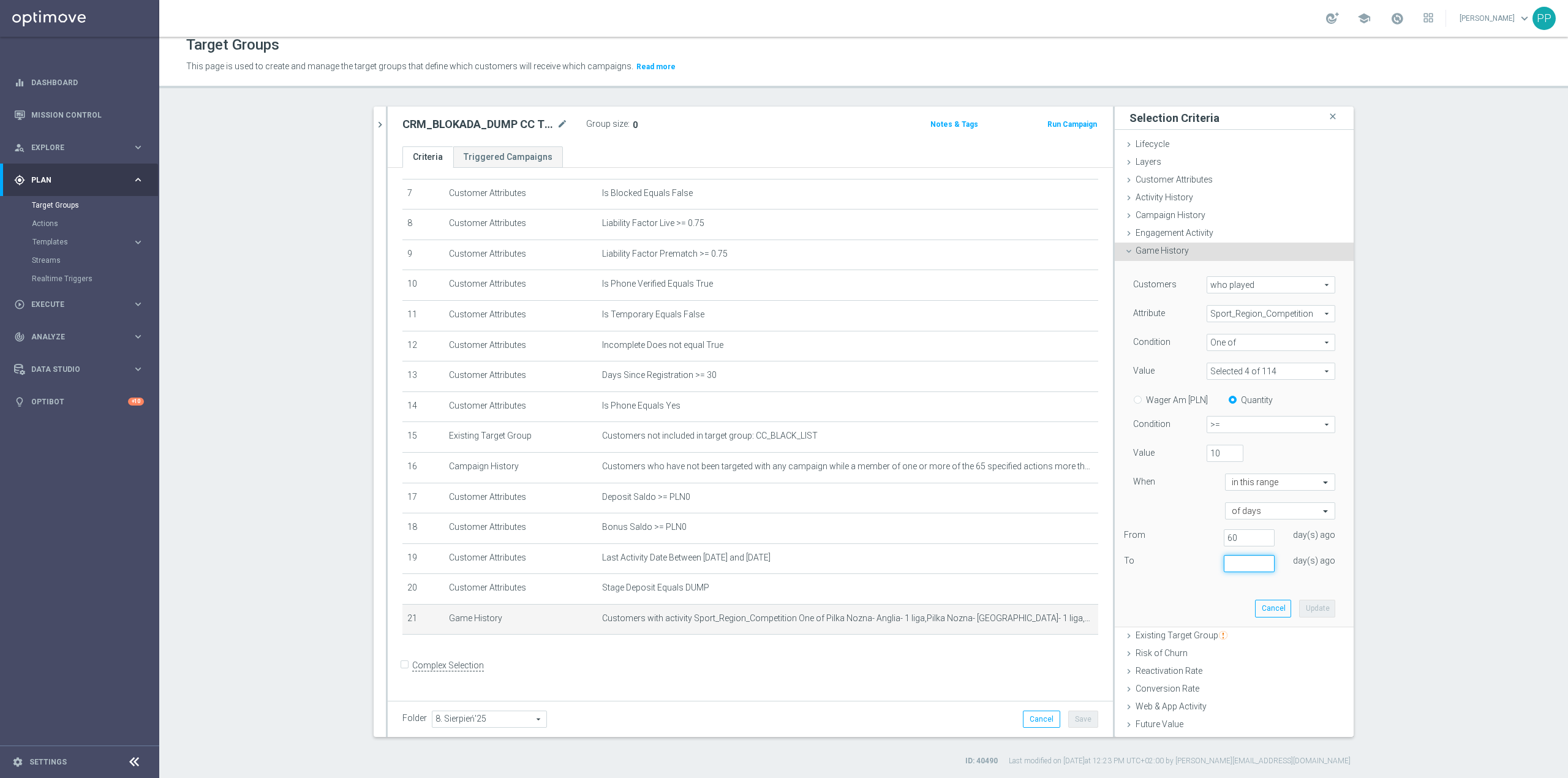
click at [1233, 565] on input "number" at bounding box center [1250, 563] width 51 height 17
type input "90"
click at [1224, 536] on input "60" at bounding box center [1250, 538] width 51 height 17
type input "90"
drag, startPoint x: 1225, startPoint y: 563, endPoint x: 1187, endPoint y: 556, distance: 38.6
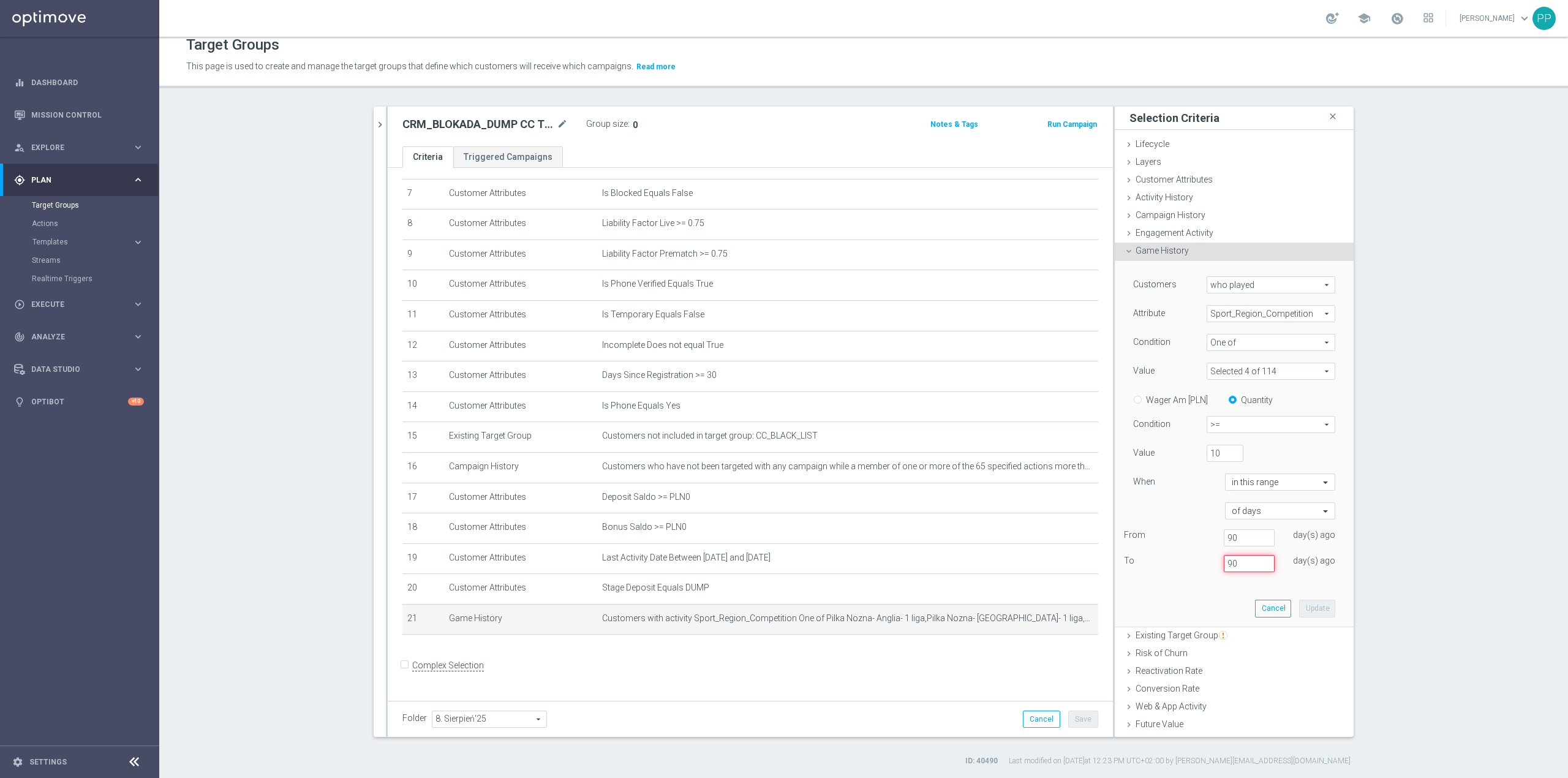
click at [1188, 556] on div "To [DATE]" at bounding box center [1234, 563] width 239 height 17
type input "60"
click at [1299, 604] on button "Update" at bounding box center [1316, 609] width 36 height 17
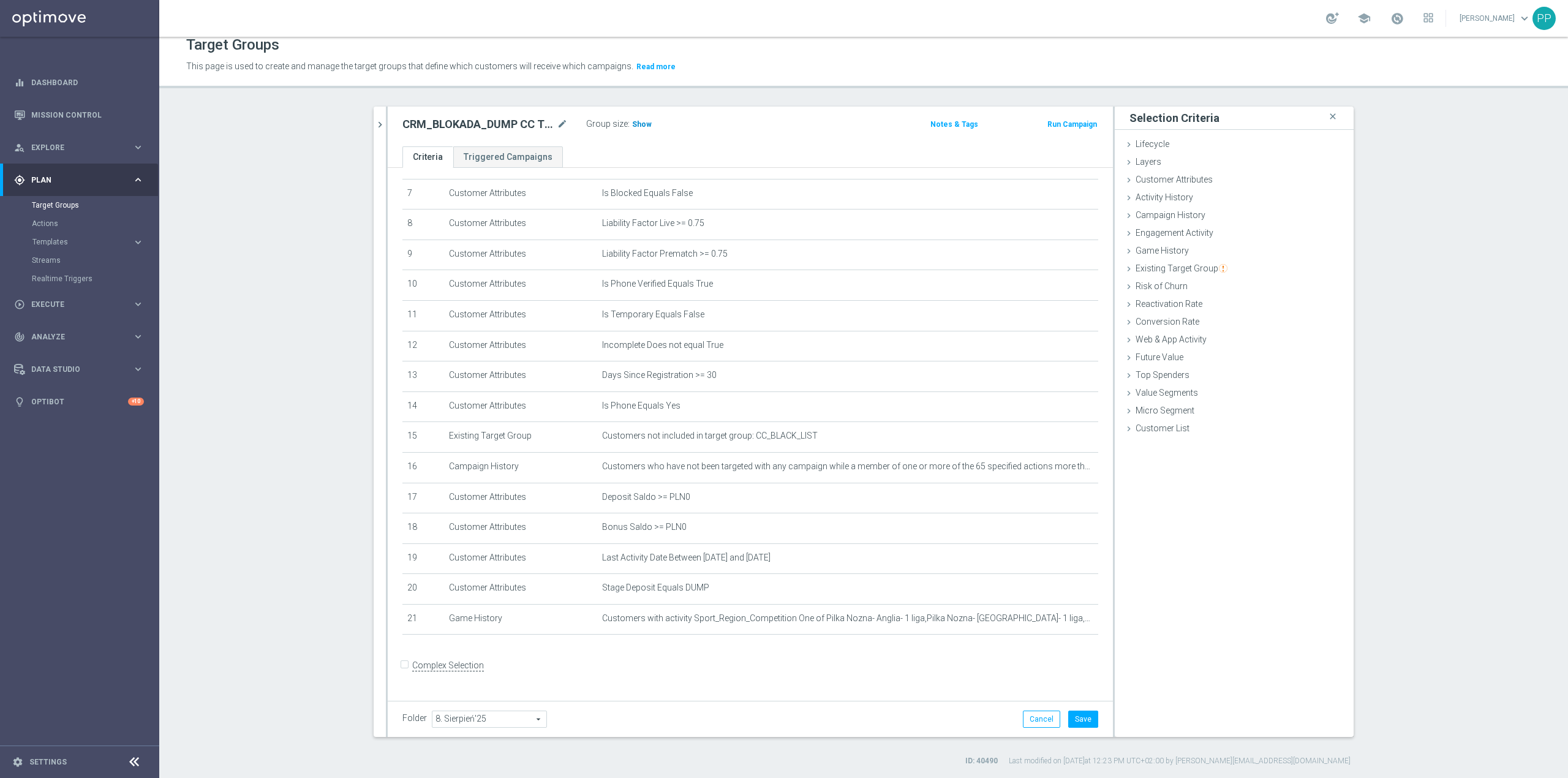
click at [633, 120] on span "Show" at bounding box center [642, 124] width 19 height 9
click at [1054, 623] on icon "mode_edit" at bounding box center [1059, 618] width 10 height 10
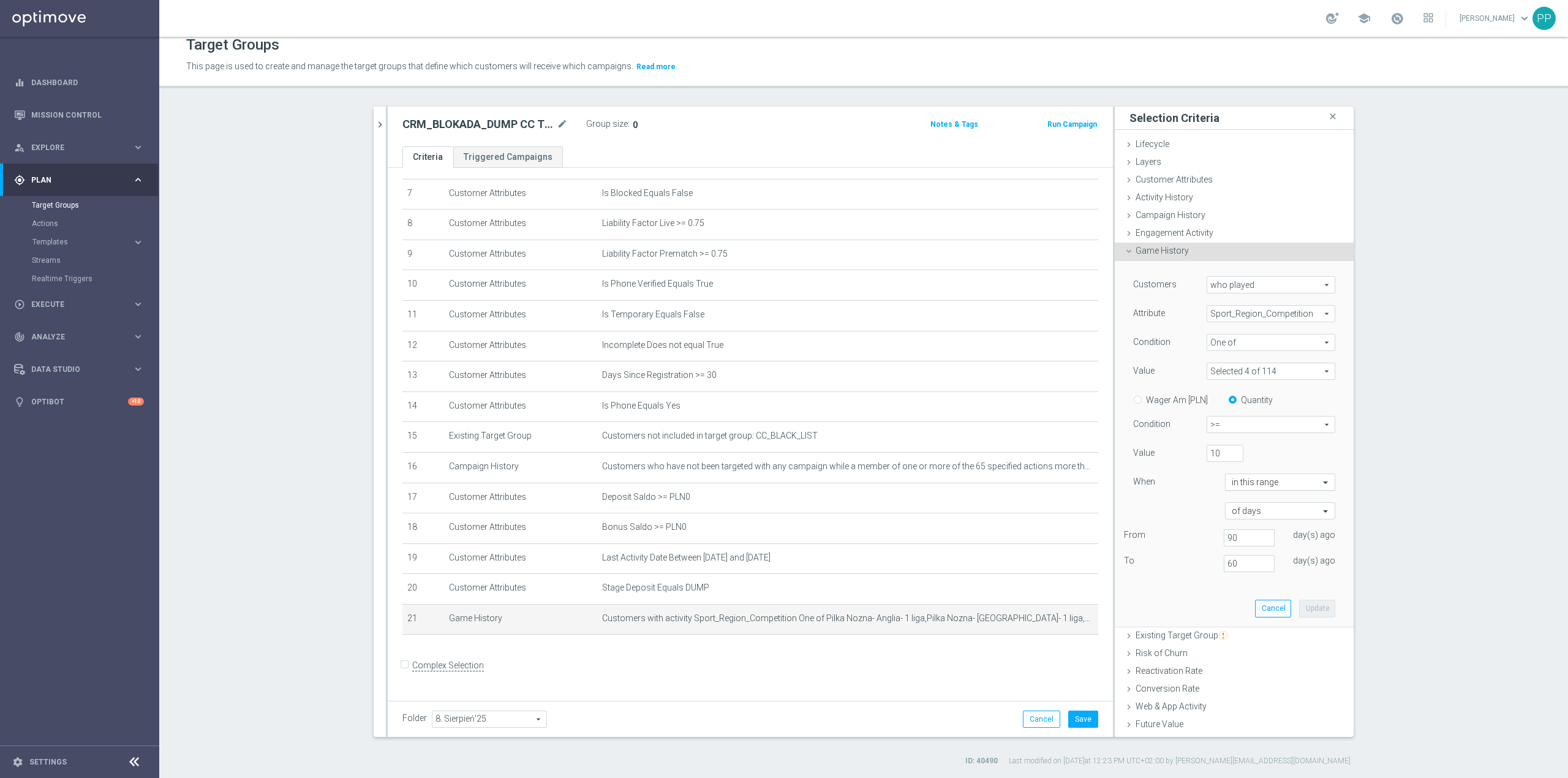
click at [1232, 484] on input "text" at bounding box center [1268, 482] width 73 height 11
click at [1260, 505] on label "during the previous" at bounding box center [1263, 500] width 62 height 10
click at [1240, 515] on input "number" at bounding box center [1271, 511] width 92 height 17
type input "90"
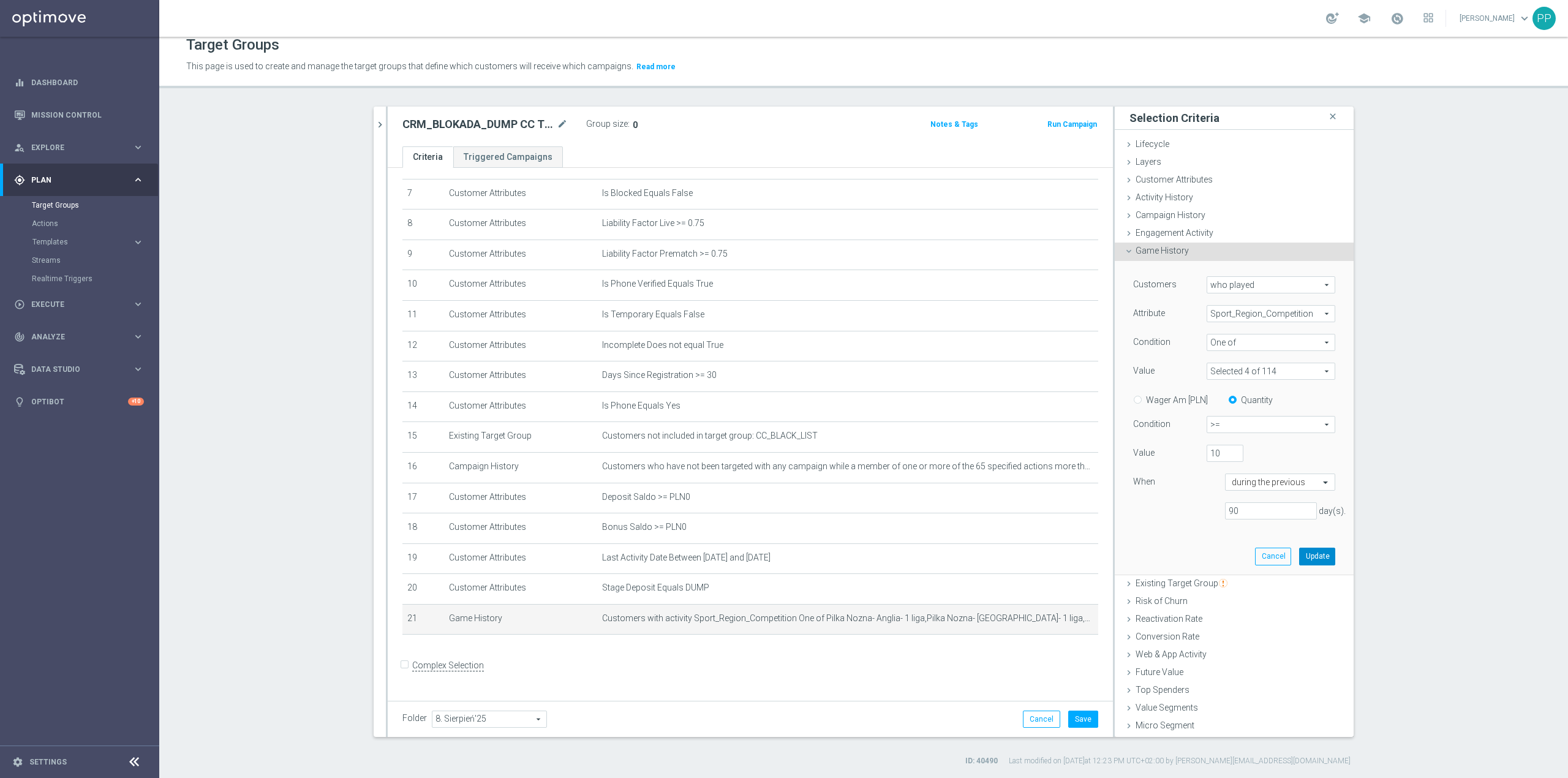
click at [1303, 556] on button "Update" at bounding box center [1316, 556] width 36 height 17
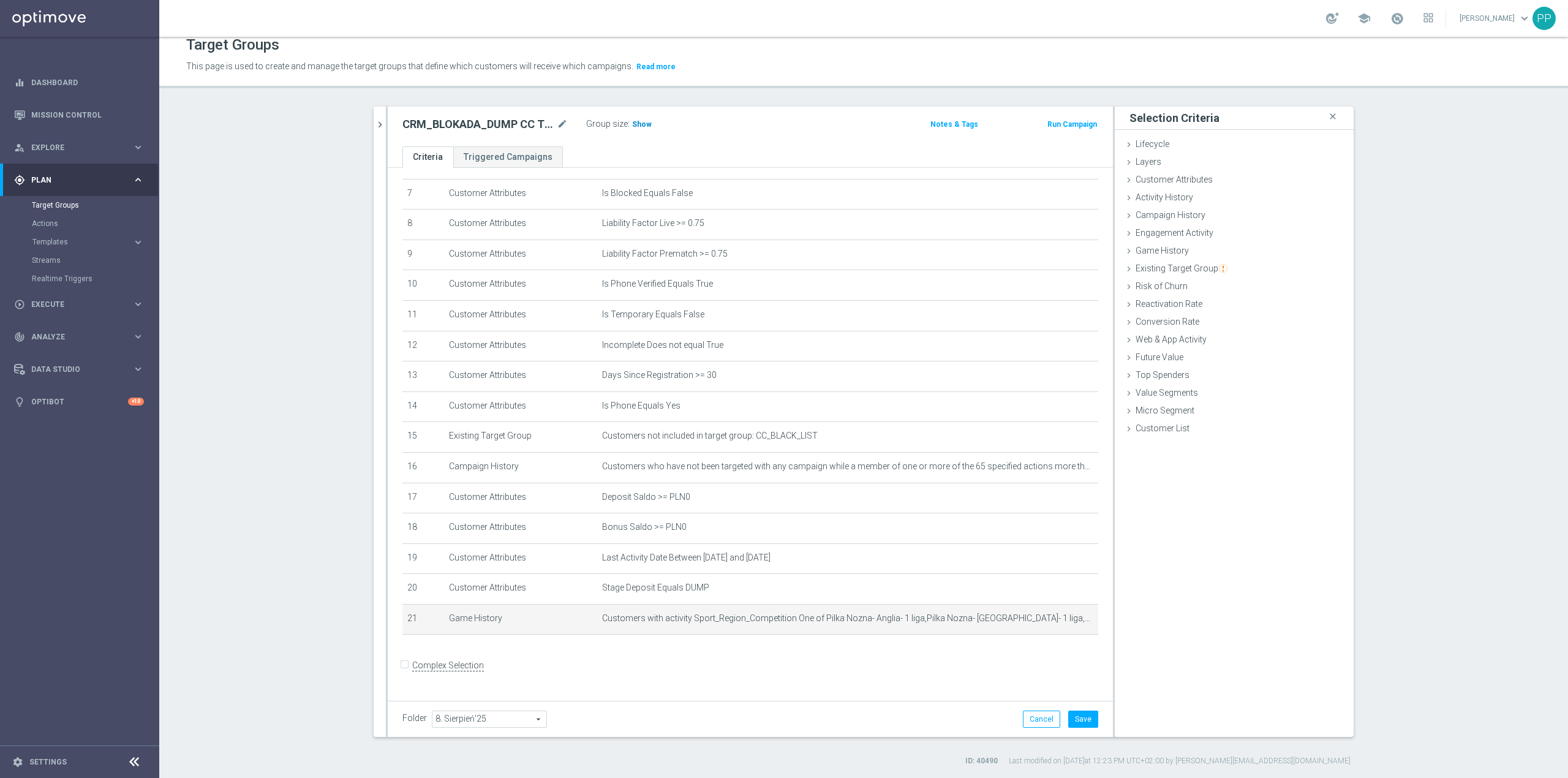
click at [632, 121] on span "Show" at bounding box center [642, 124] width 19 height 9
click at [1084, 714] on button "Save" at bounding box center [1083, 719] width 30 height 17
click at [1054, 623] on icon "mode_edit" at bounding box center [1059, 618] width 10 height 10
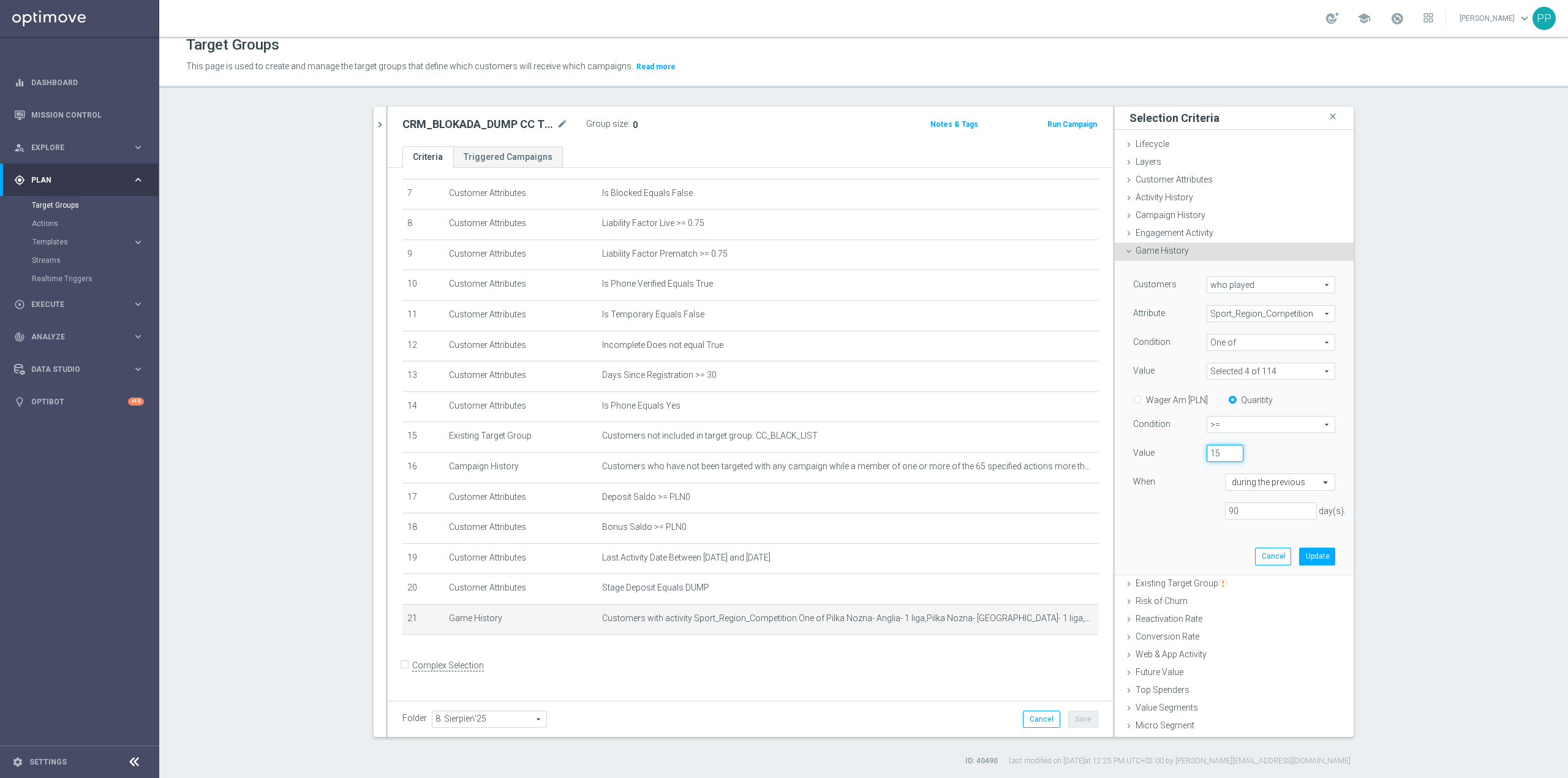
drag, startPoint x: 1214, startPoint y: 450, endPoint x: 1194, endPoint y: 450, distance: 20.0
click at [1207, 450] on input "15" at bounding box center [1225, 454] width 37 height 17
click at [1207, 453] on input "15" at bounding box center [1225, 454] width 37 height 17
click at [1207, 454] on input "15" at bounding box center [1225, 454] width 37 height 17
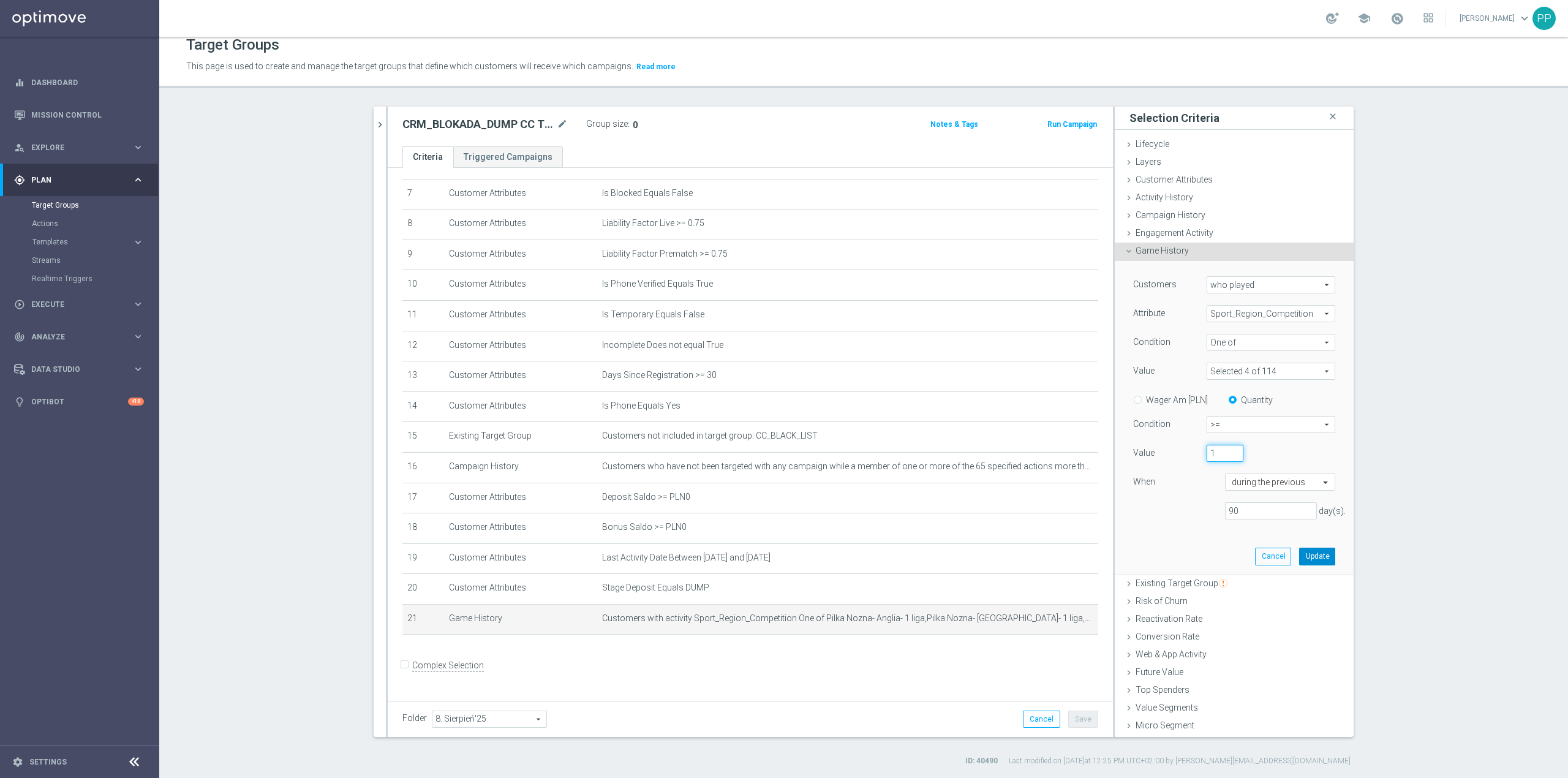
type input "1"
click at [1304, 556] on button "Update" at bounding box center [1316, 556] width 36 height 17
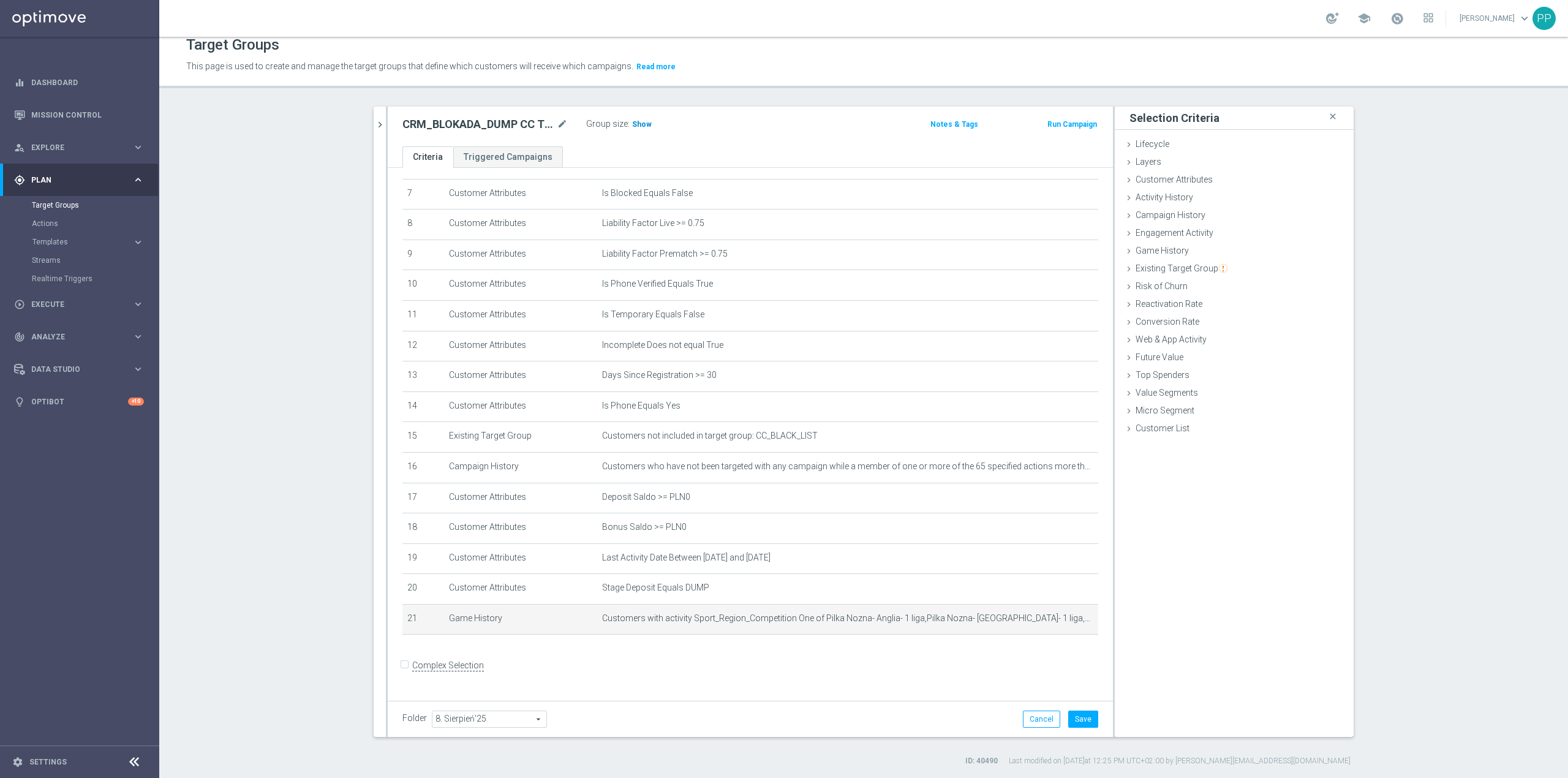
click at [632, 124] on span "Show" at bounding box center [642, 124] width 19 height 9
click at [1070, 719] on button "Save" at bounding box center [1083, 719] width 30 height 17
click at [1054, 623] on icon "mode_edit" at bounding box center [1059, 618] width 10 height 10
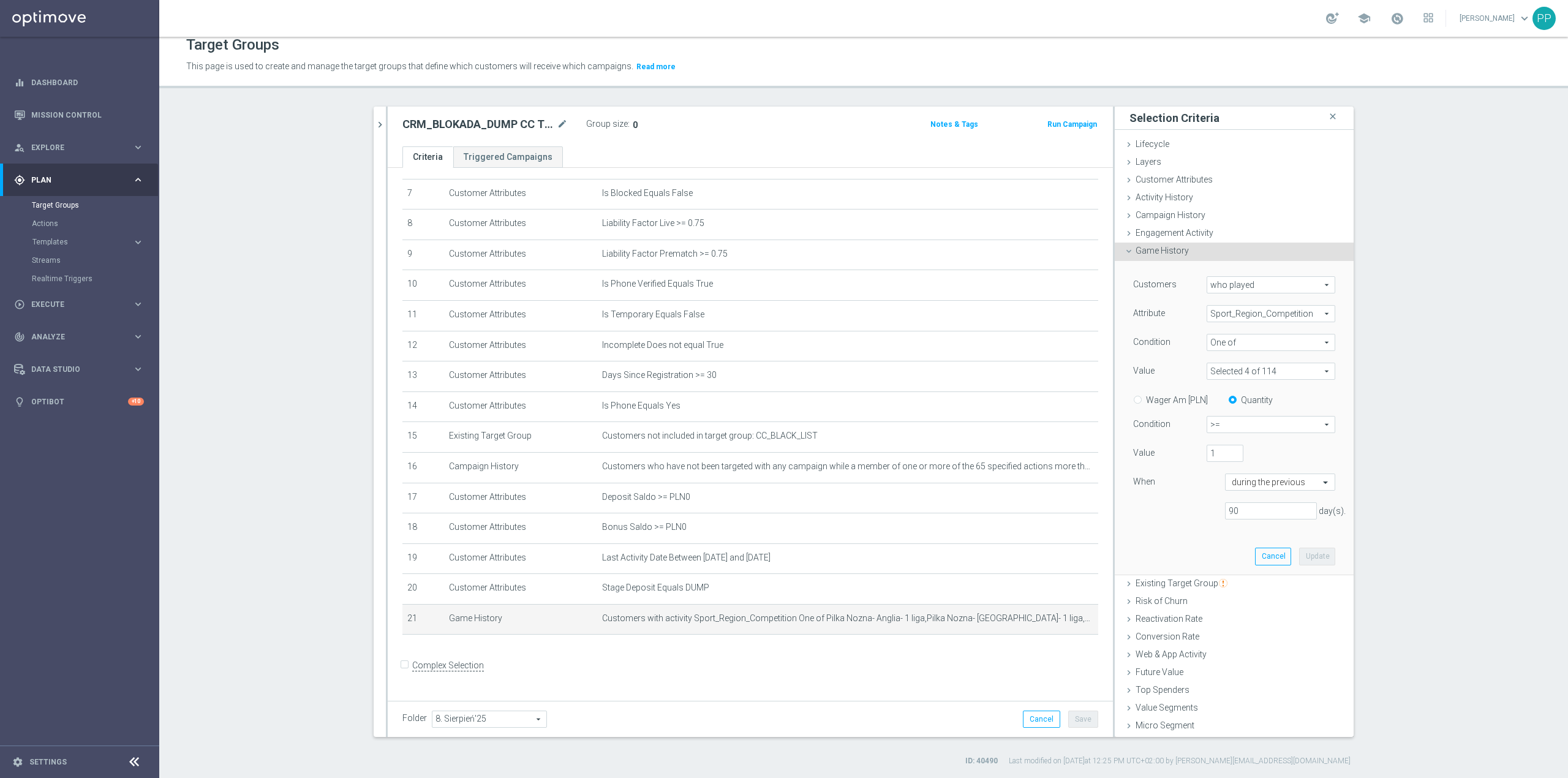
click at [1220, 373] on span at bounding box center [1271, 371] width 128 height 15
click at [1224, 393] on label "Show Selected" at bounding box center [1247, 396] width 45 height 11
click at [1212, 394] on input "Show Selected" at bounding box center [1216, 398] width 8 height 8
checkbox input "true"
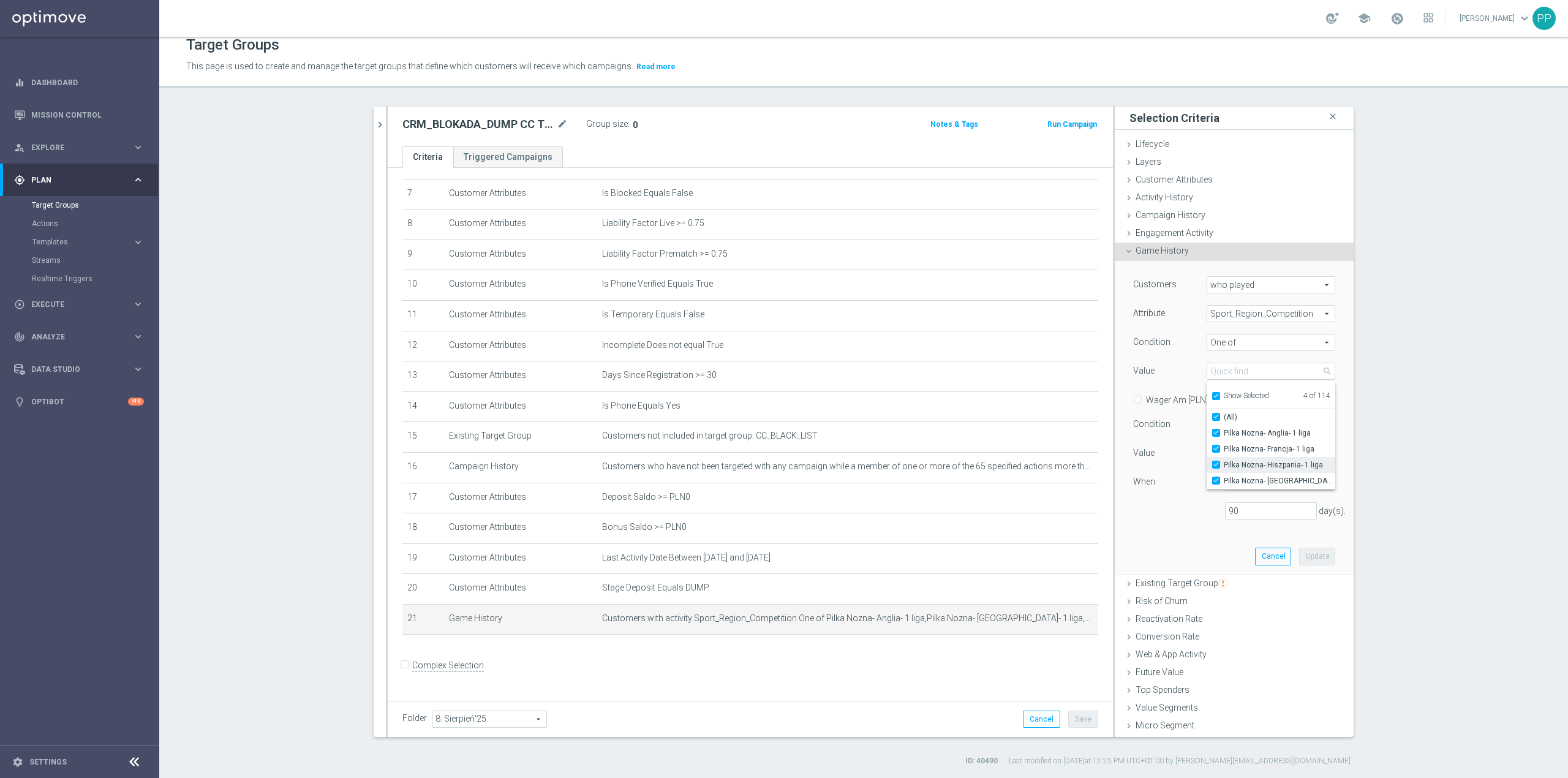
click at [1224, 464] on span "Pilka Nozna- Hiszpania- 1 liga" at bounding box center [1280, 464] width 111 height 10
click at [1221, 464] on input "Pilka Nozna- Hiszpania- 1 liga" at bounding box center [1220, 465] width 8 height 8
checkbox input "false"
type input "Selected 3 of 114"
checkbox input "false"
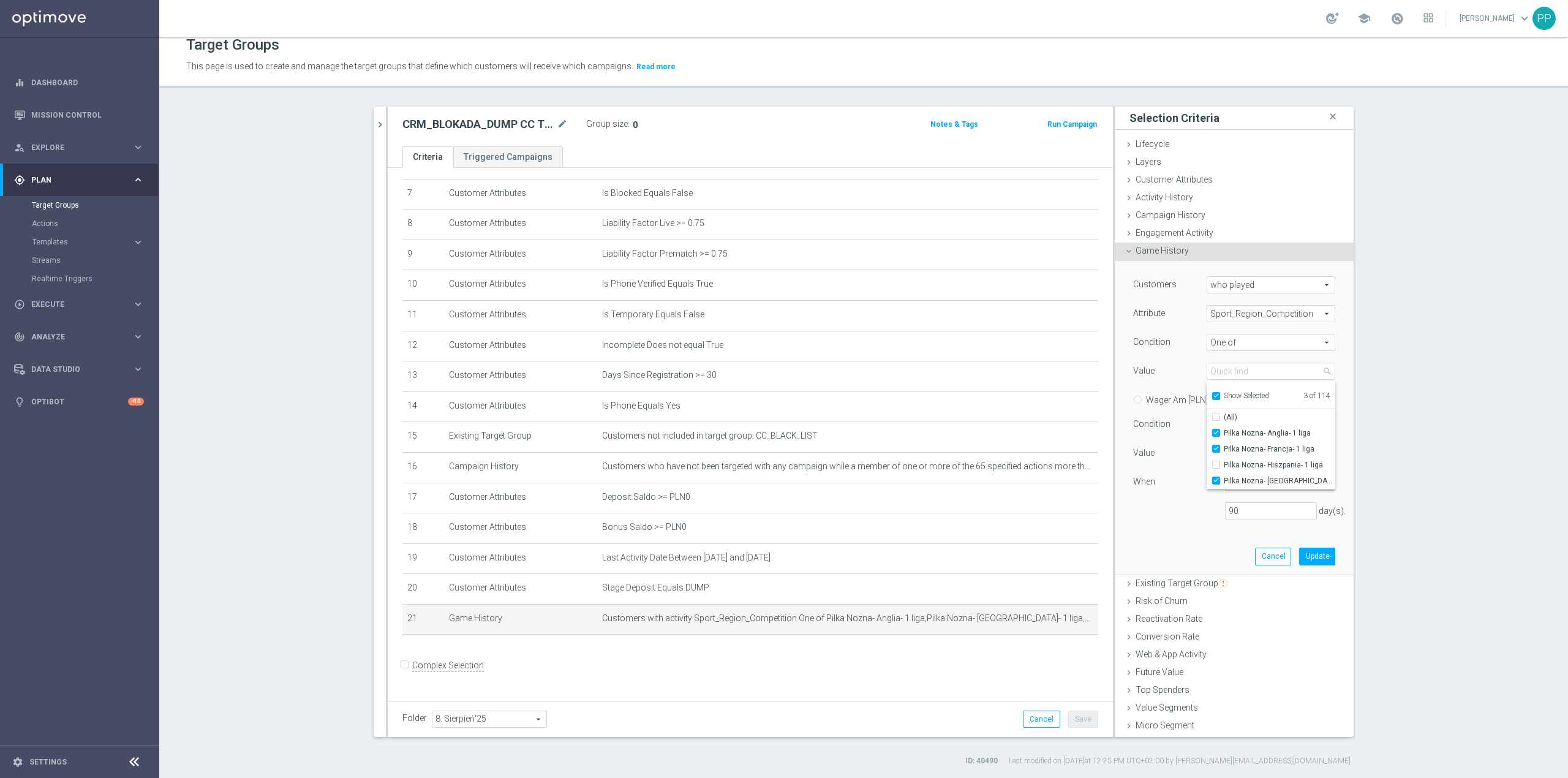
click at [1162, 518] on div "90 day(s)." at bounding box center [1234, 511] width 221 height 17
click at [1299, 548] on button "Update" at bounding box center [1316, 556] width 36 height 17
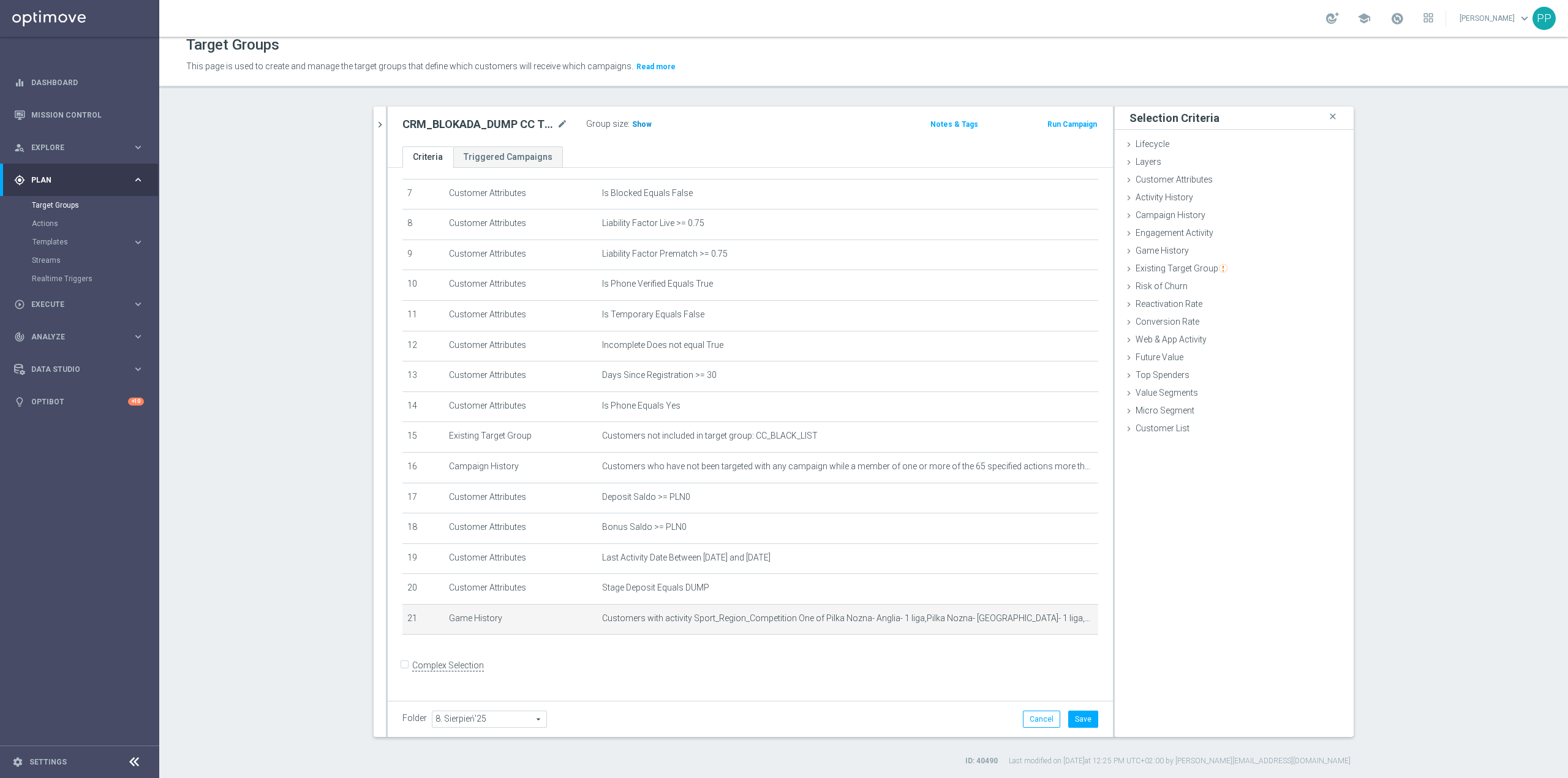
click at [632, 126] on span "Show" at bounding box center [642, 124] width 19 height 9
click at [1054, 623] on icon "mode_edit" at bounding box center [1059, 618] width 10 height 10
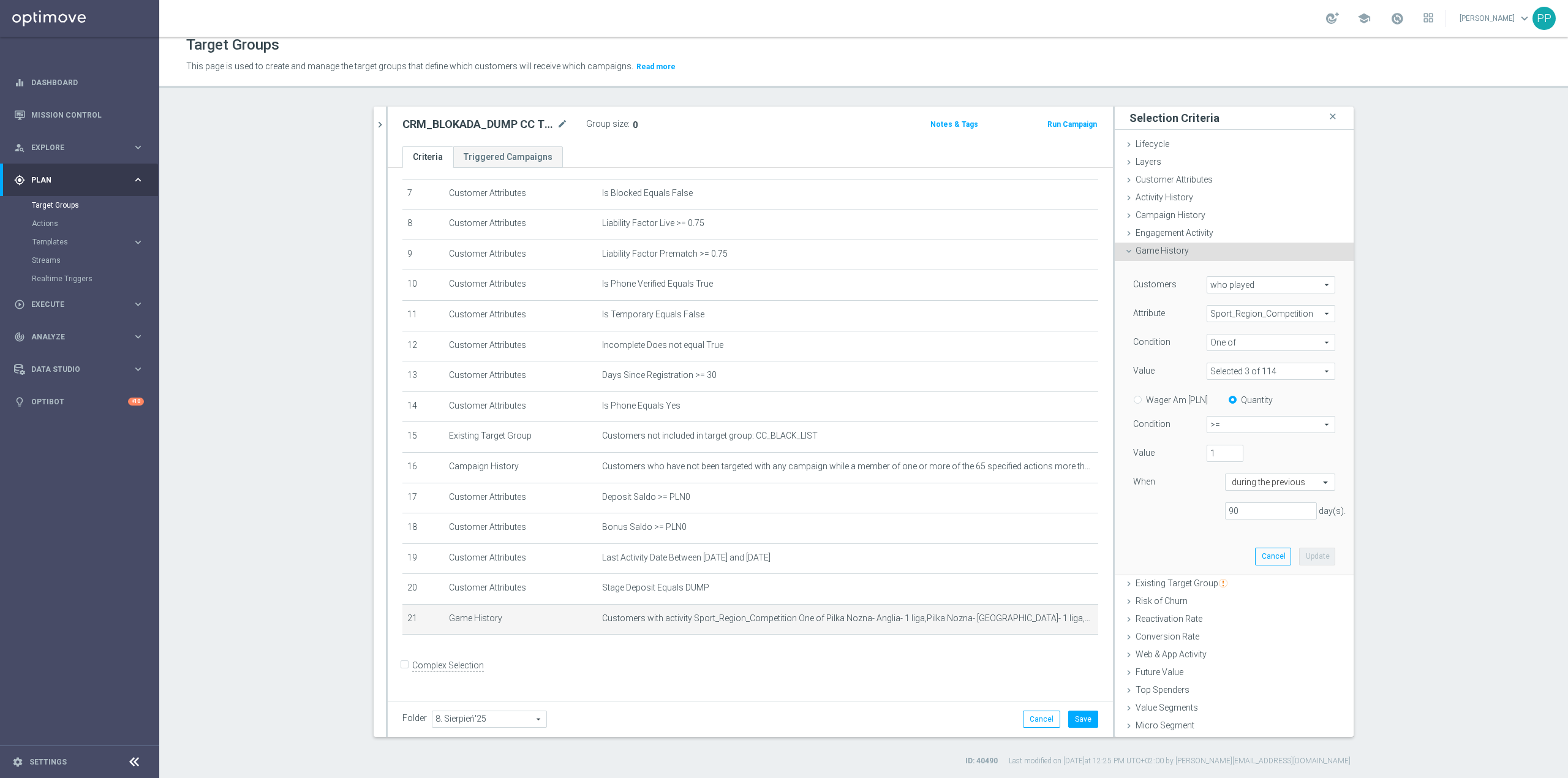
click at [1258, 373] on span at bounding box center [1271, 371] width 128 height 15
click at [1212, 398] on input "Show Selected" at bounding box center [1216, 398] width 8 height 8
checkbox input "true"
click at [1216, 451] on input "Pilka Nozna- Francja- 1 liga" at bounding box center [1220, 449] width 8 height 8
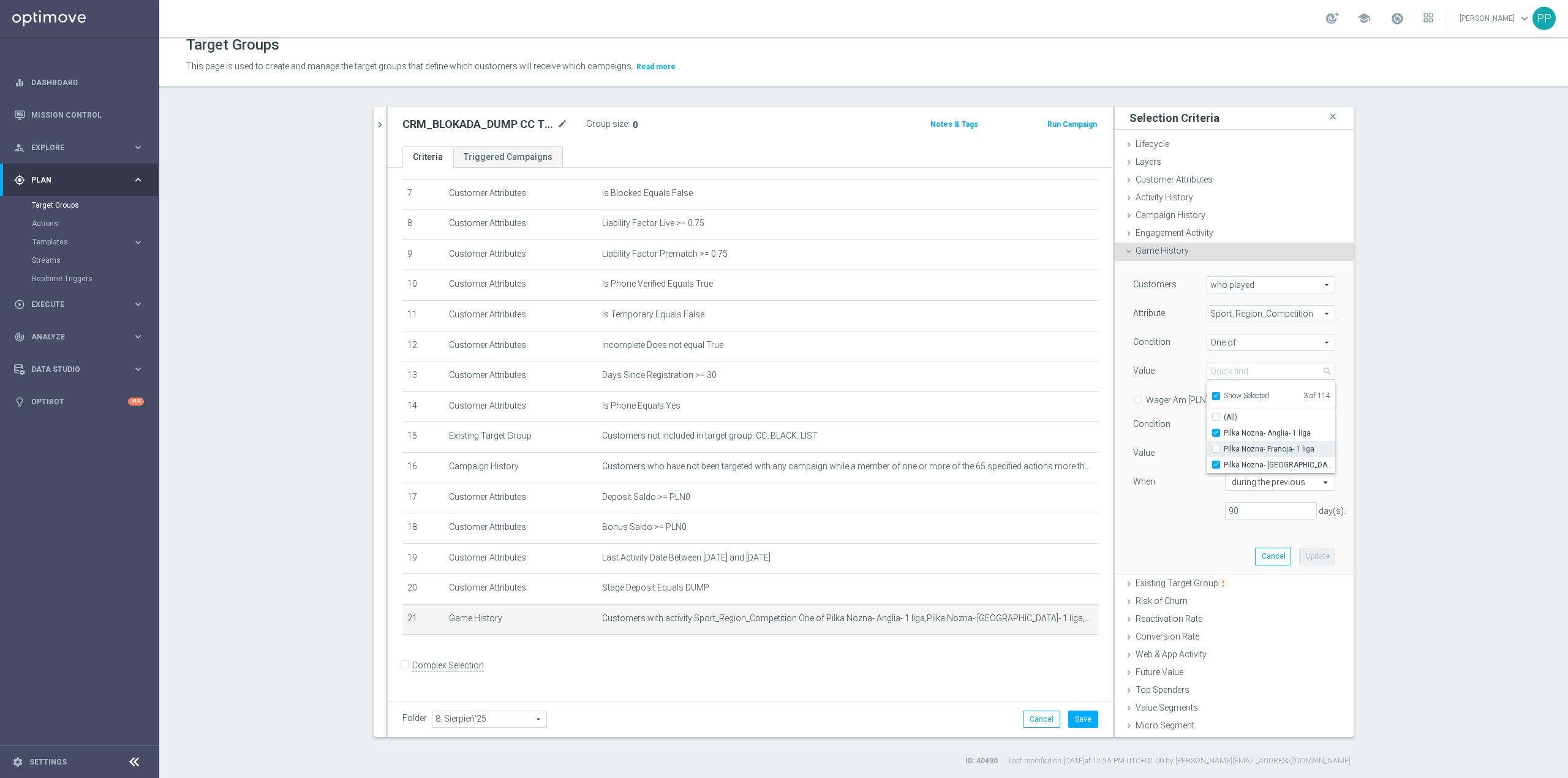
checkbox input "false"
type input "Selected 2 of 114"
checkbox input "false"
click at [1255, 556] on button "Cancel" at bounding box center [1273, 556] width 36 height 17
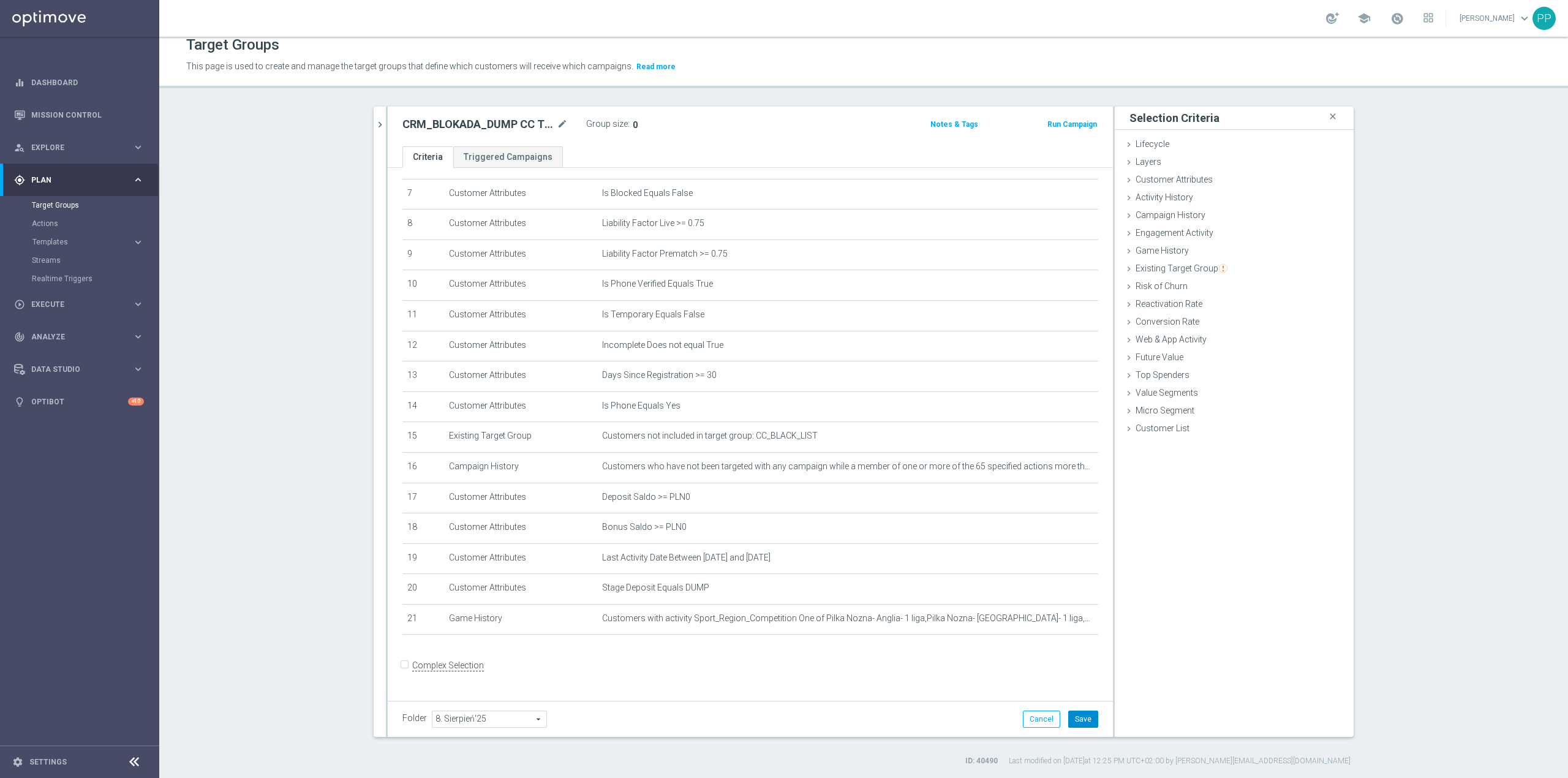
click at [1084, 722] on button "Save" at bounding box center [1083, 719] width 30 height 17
click at [917, 689] on form "Complex Selection Invalid Expression" at bounding box center [750, 677] width 696 height 45
click at [1069, 623] on icon "delete_forever" at bounding box center [1073, 618] width 10 height 10
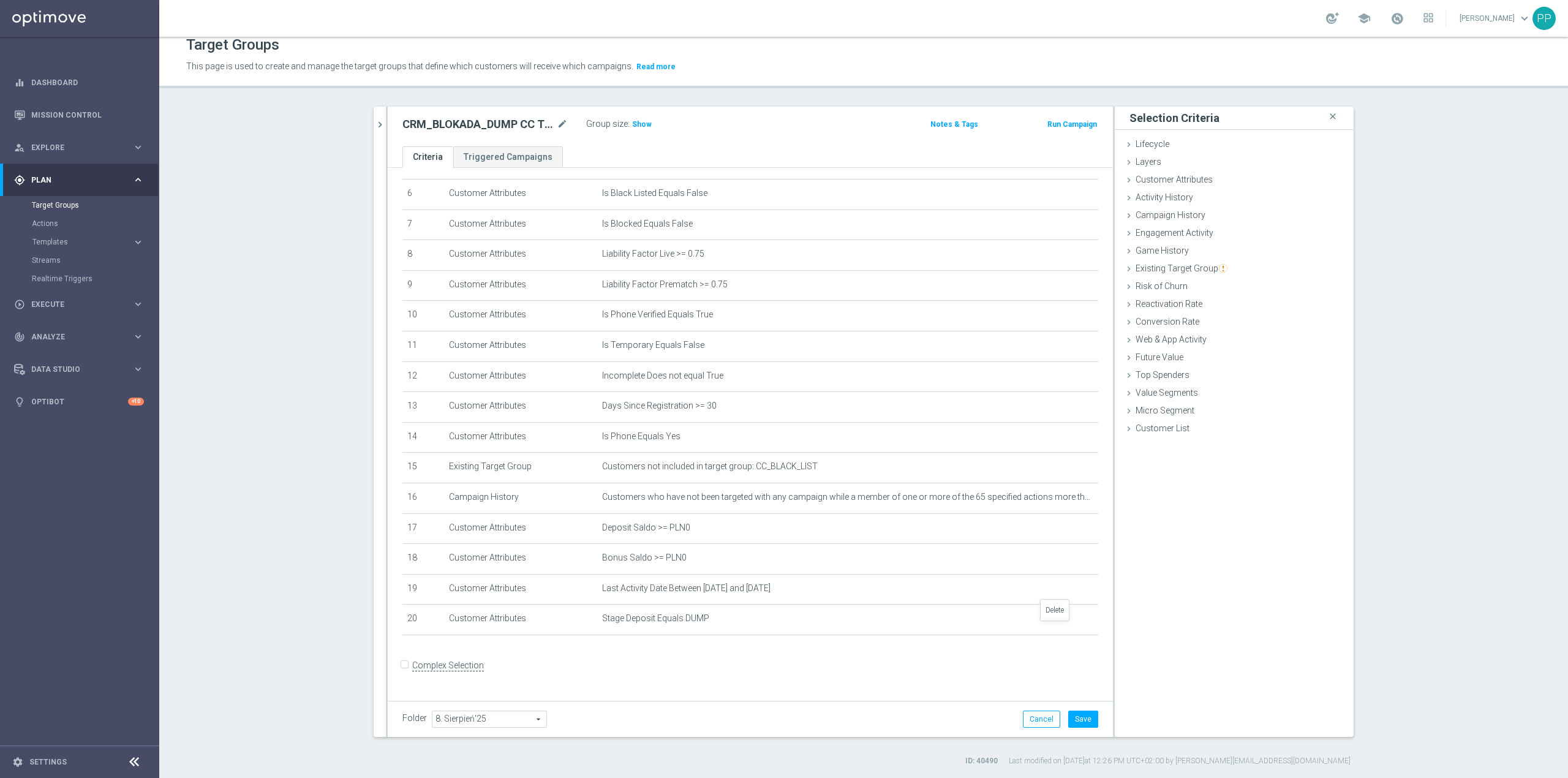
scroll to position [190, 0]
click at [1074, 711] on button "Save" at bounding box center [1083, 719] width 30 height 17
click at [633, 125] on span "Show" at bounding box center [642, 124] width 19 height 9
